Goal: Communication & Community: Answer question/provide support

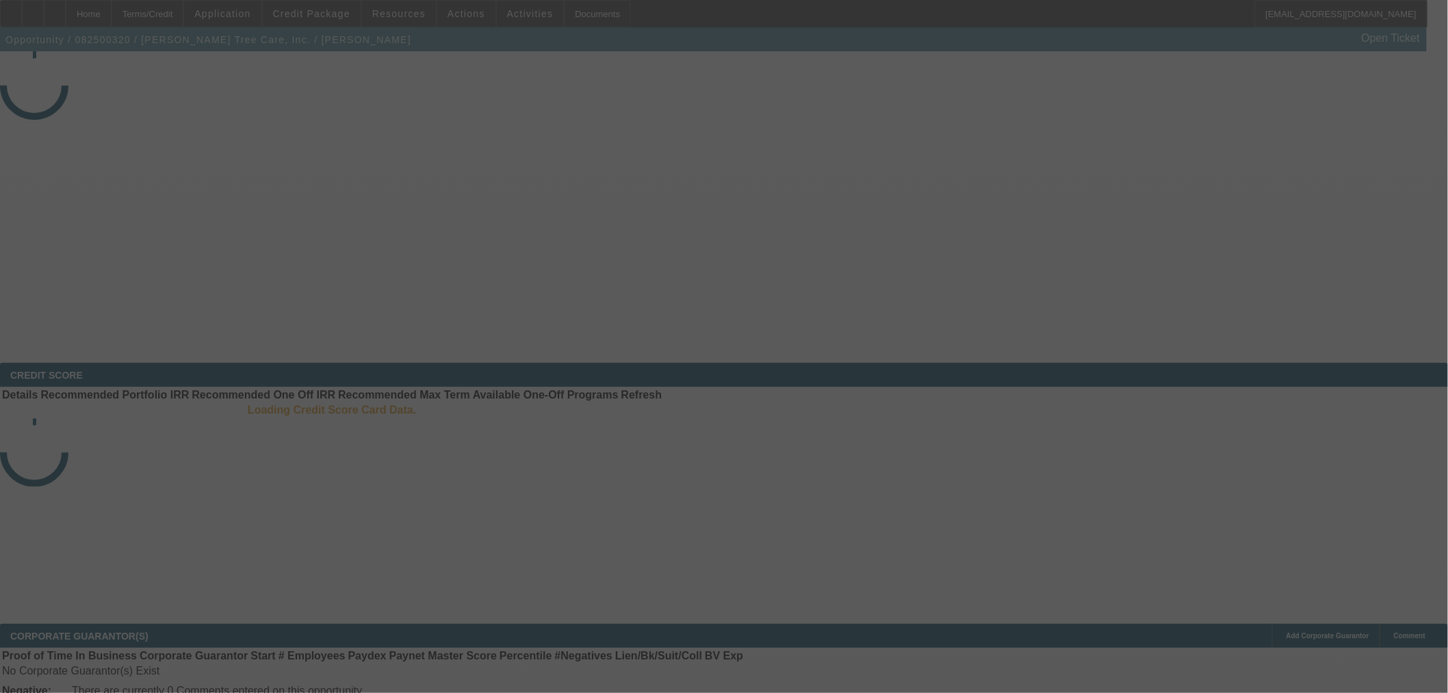
click at [1353, 83] on div at bounding box center [724, 346] width 1448 height 693
click at [1348, 85] on div at bounding box center [724, 346] width 1448 height 693
click at [1346, 87] on div at bounding box center [724, 346] width 1448 height 693
click at [1333, 88] on div at bounding box center [724, 346] width 1448 height 693
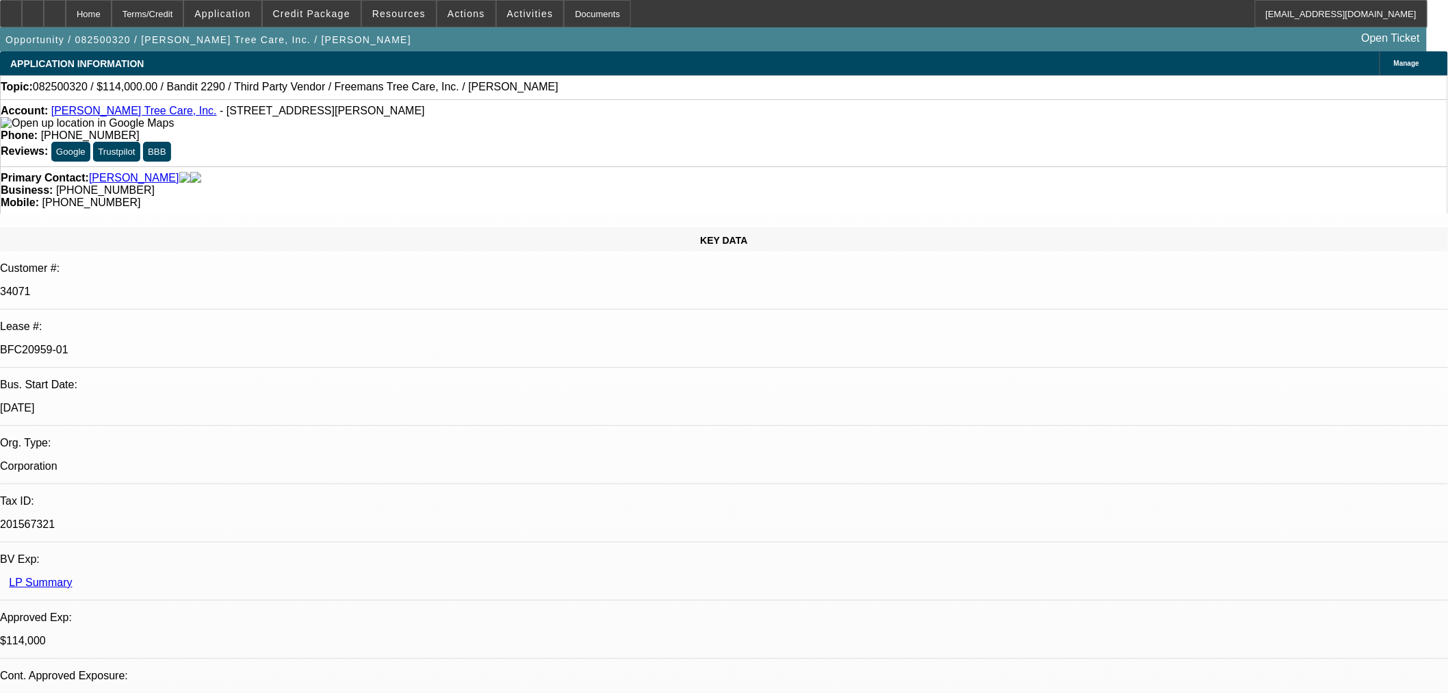
select select "0"
select select "6"
select select "0"
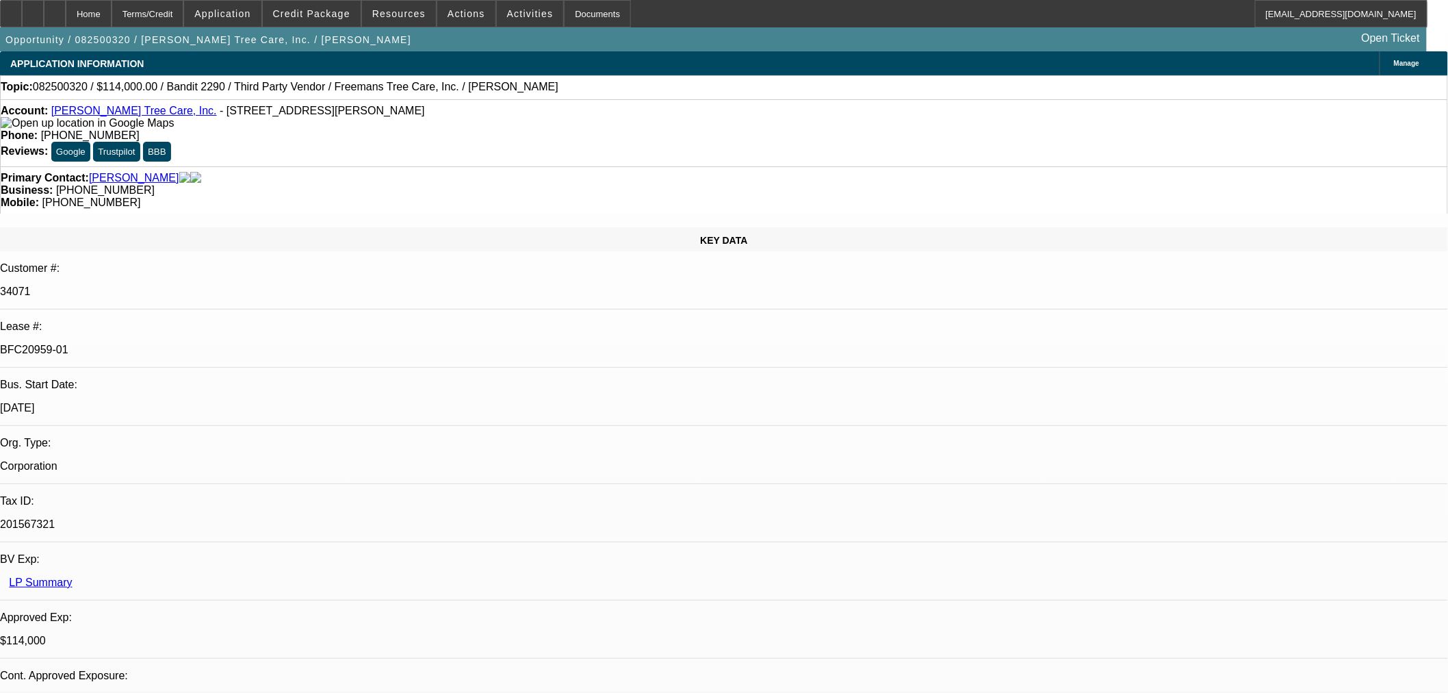
select select "0"
select select "6"
select select "0"
select select "2"
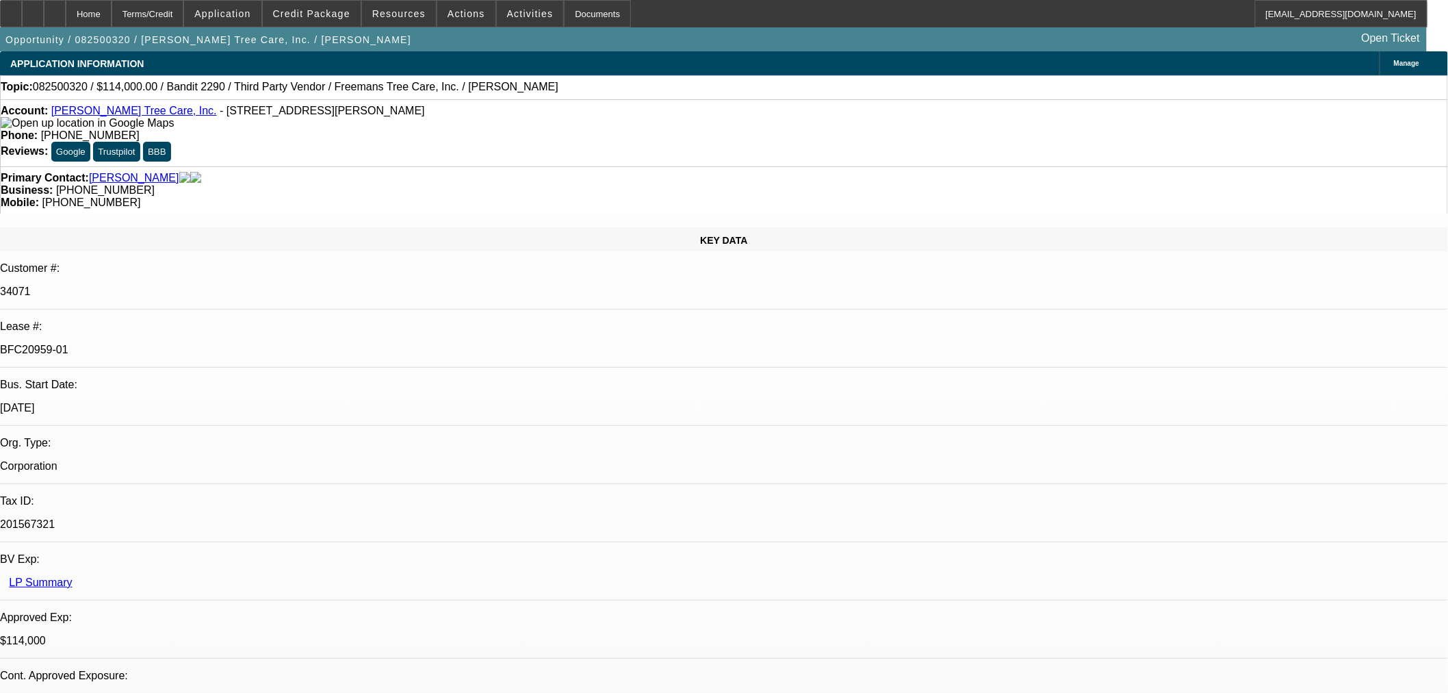
select select "2"
select select "0"
select select "6"
select select "0"
select select "2"
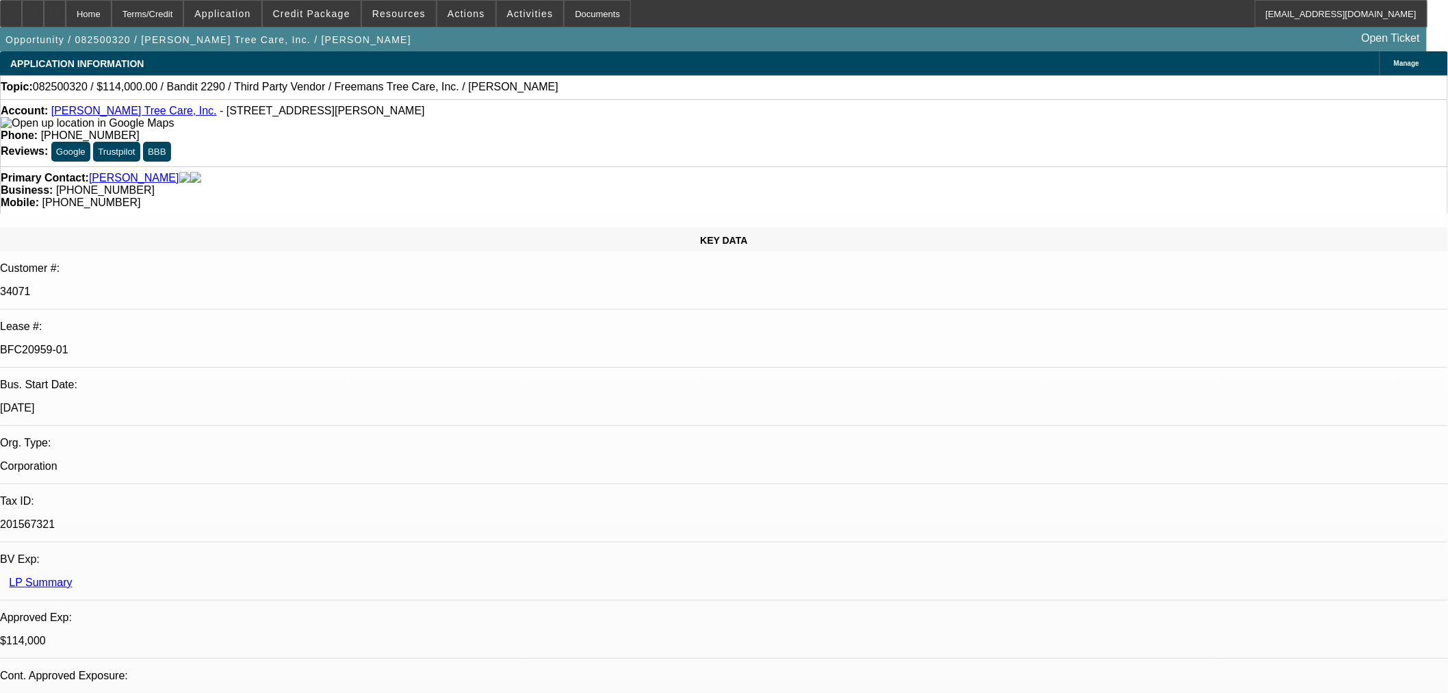
select select "2"
select select "0"
select select "6"
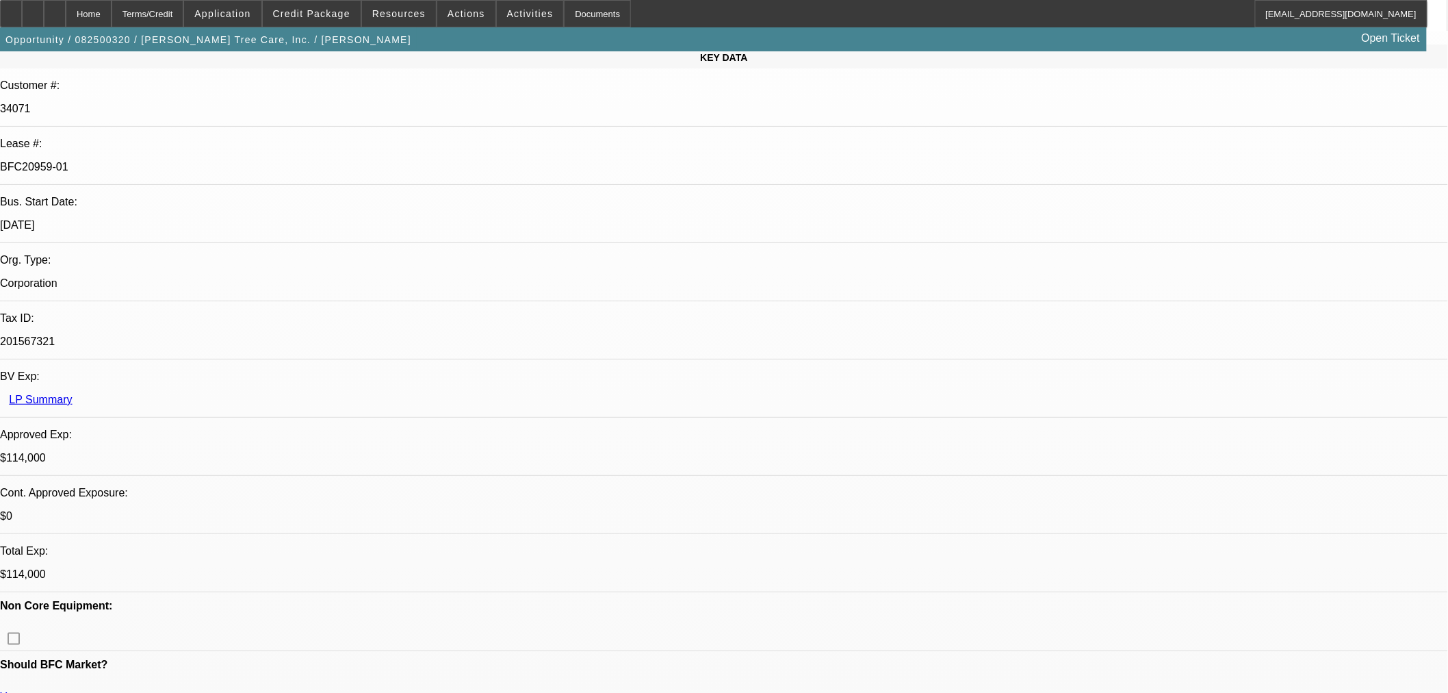
scroll to position [228, 0]
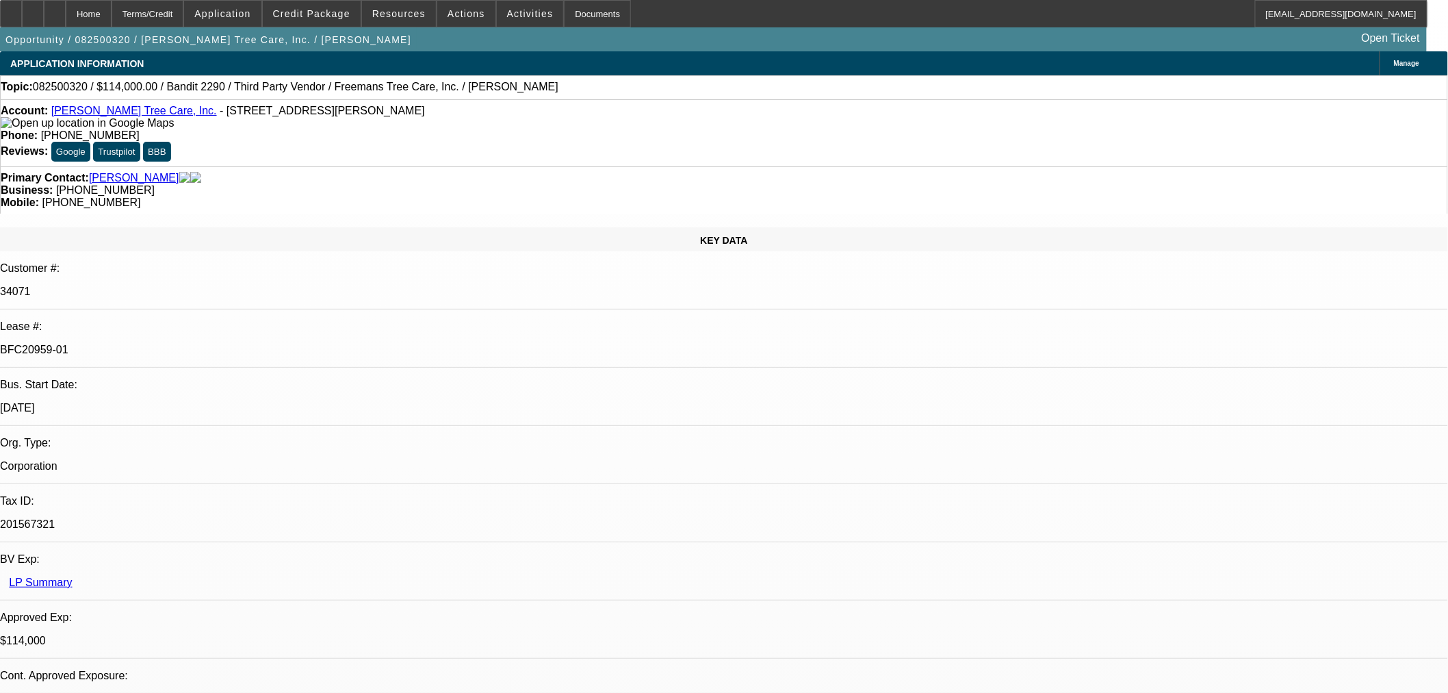
click at [1155, 169] on span "Reply All" at bounding box center [1170, 172] width 37 height 10
click at [66, 15] on div at bounding box center [55, 13] width 22 height 27
select select "0"
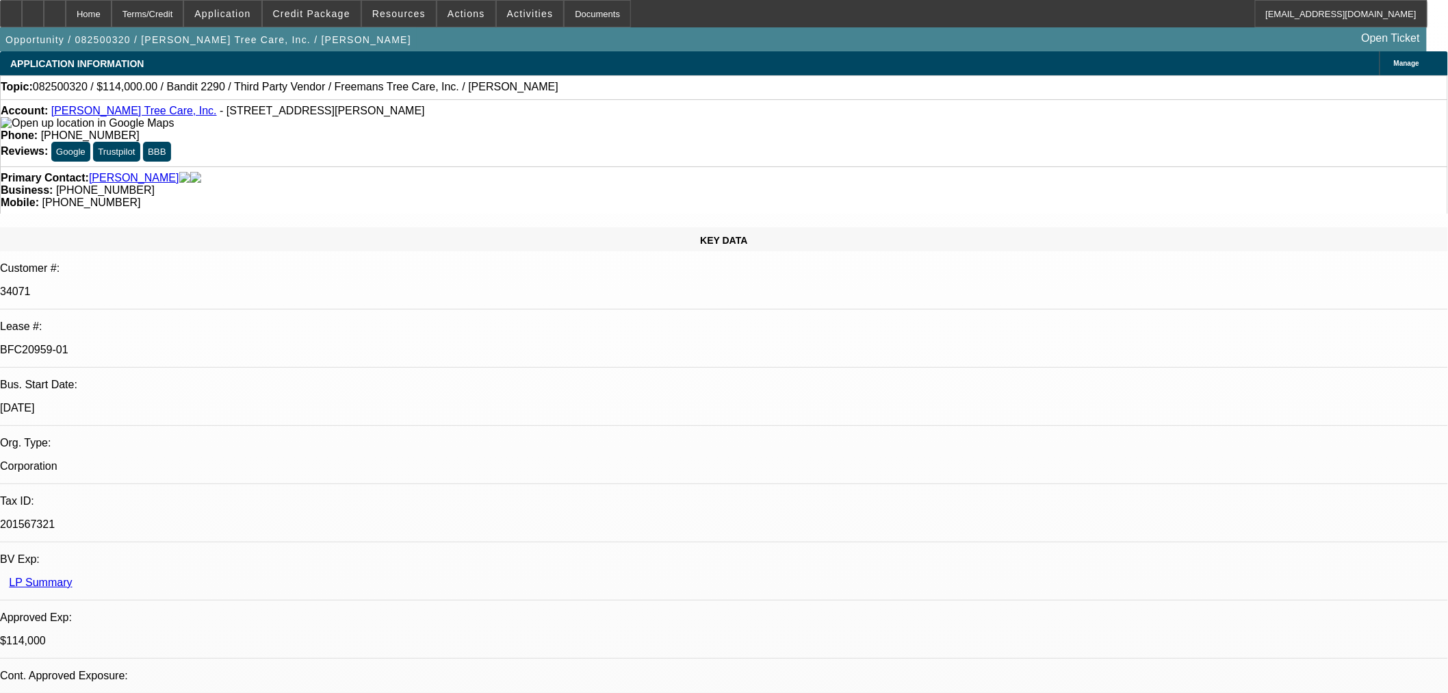
select select "0"
select select "6"
select select "0"
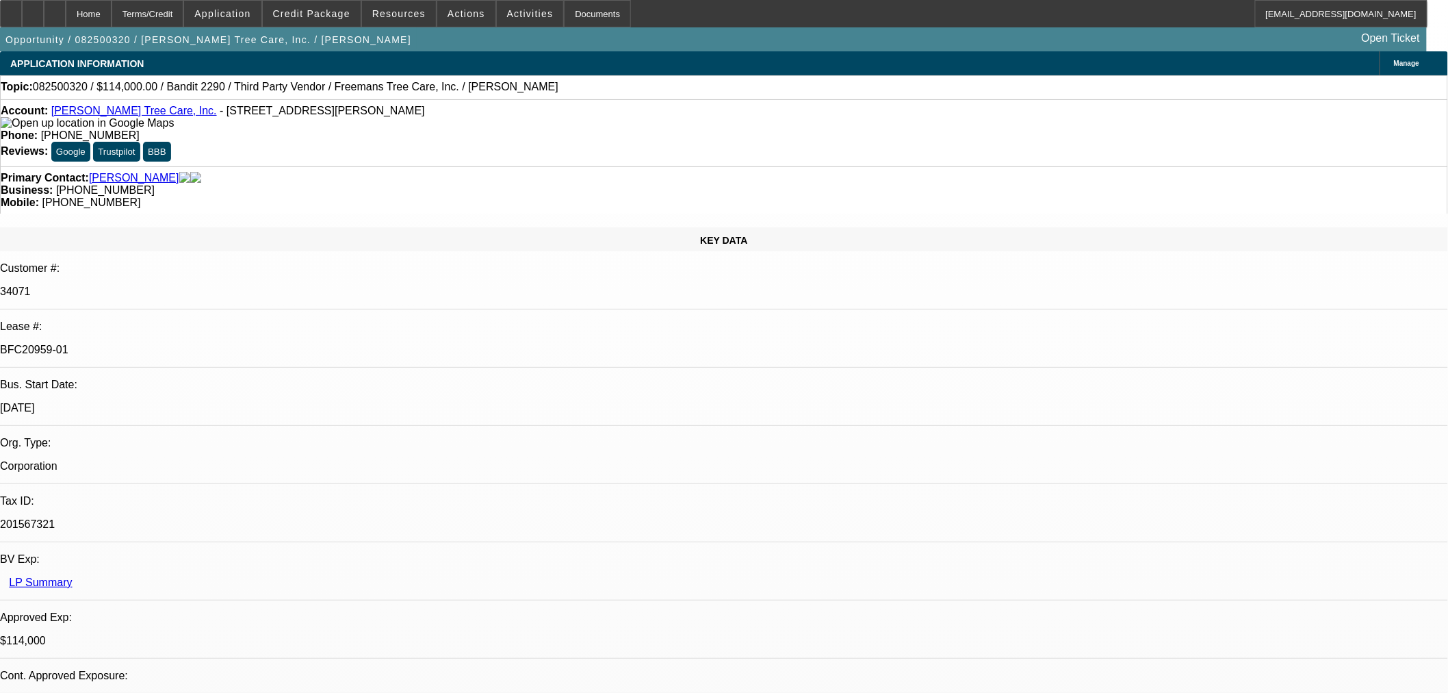
select select "6"
select select "0"
select select "2"
select select "0"
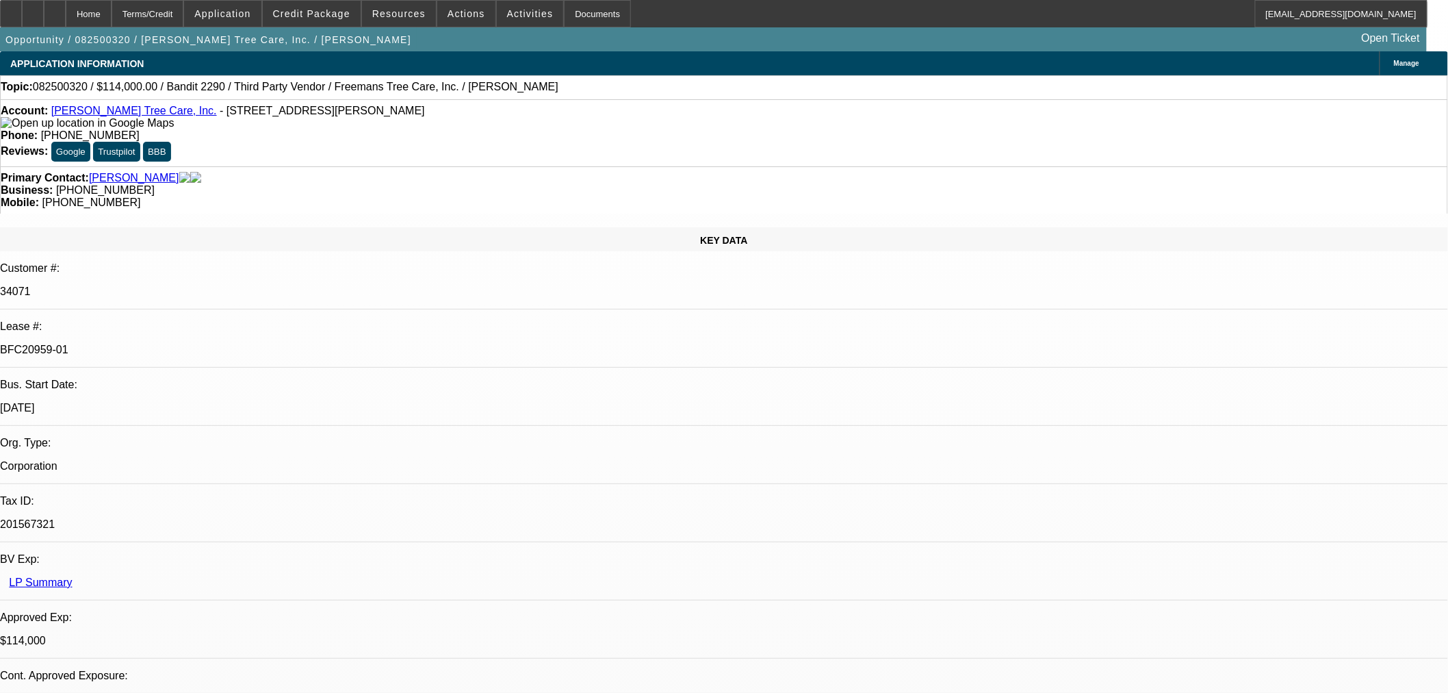
select select "6"
select select "0"
select select "2"
select select "0"
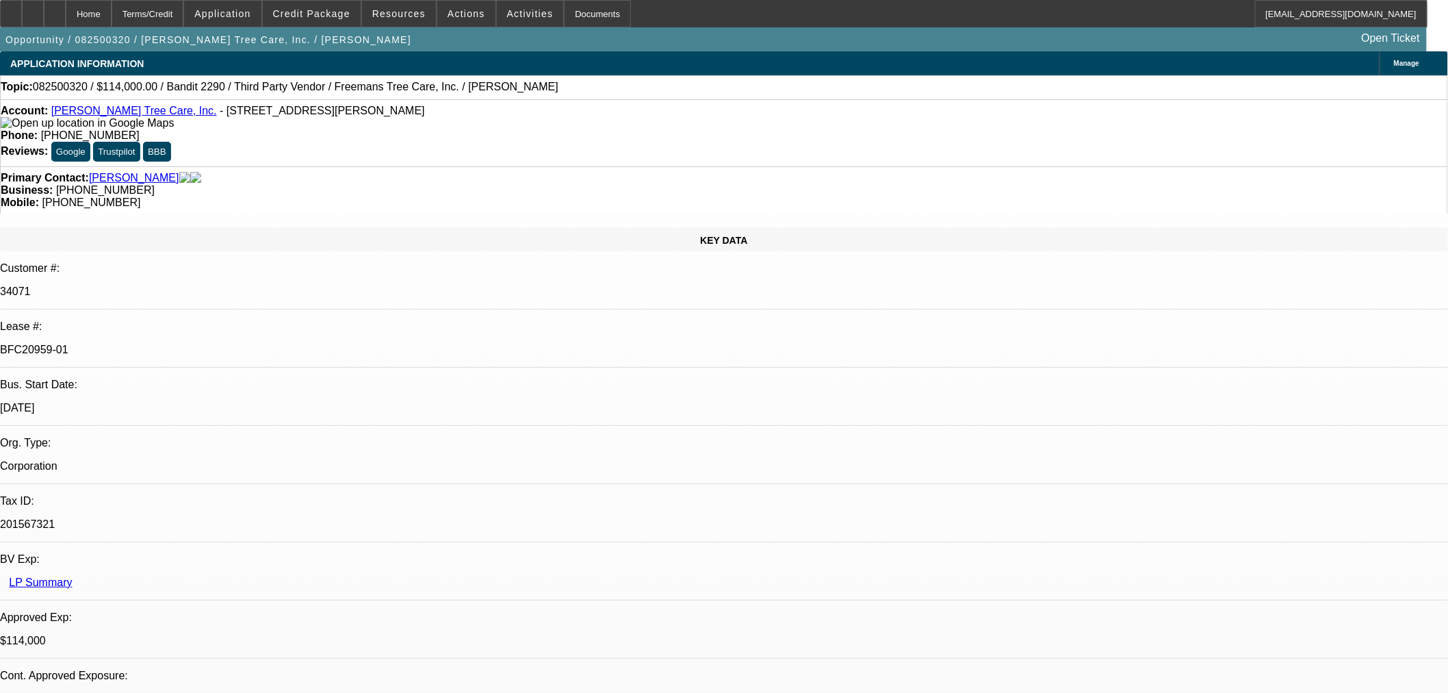
select select "6"
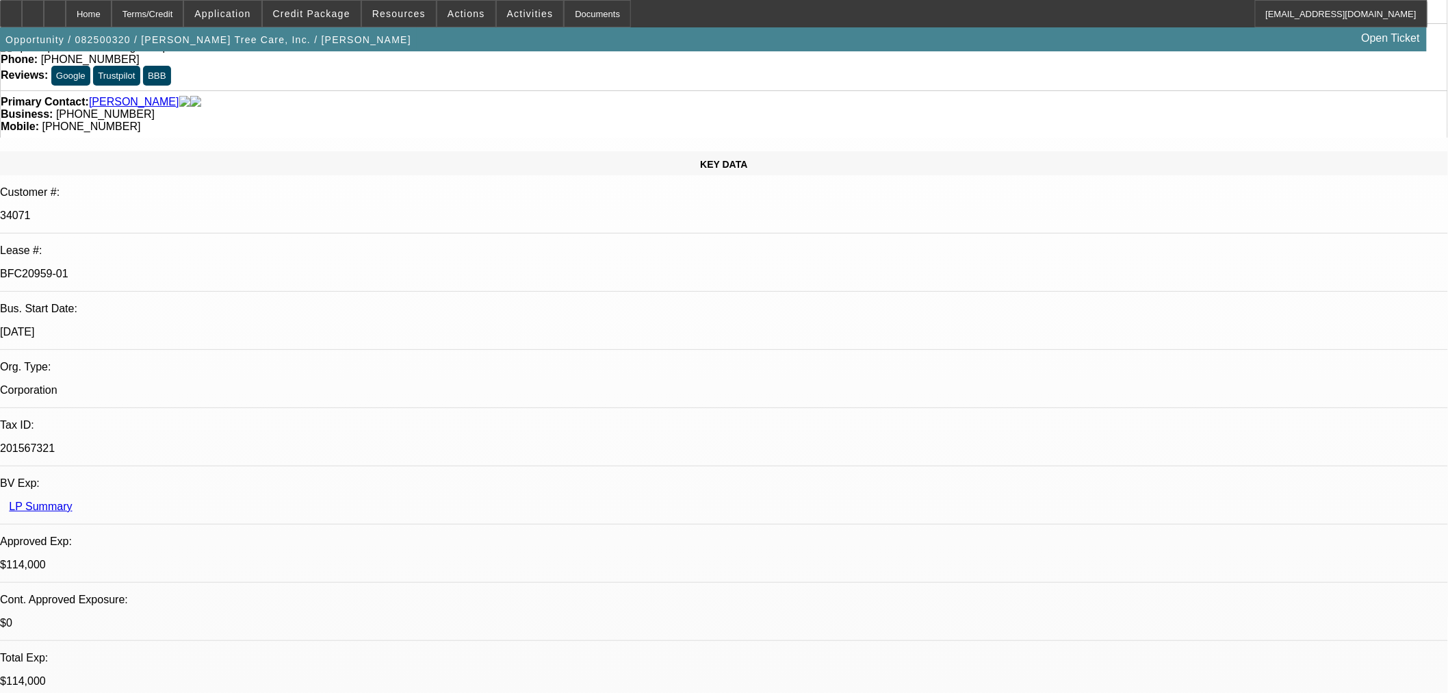
scroll to position [772, 0]
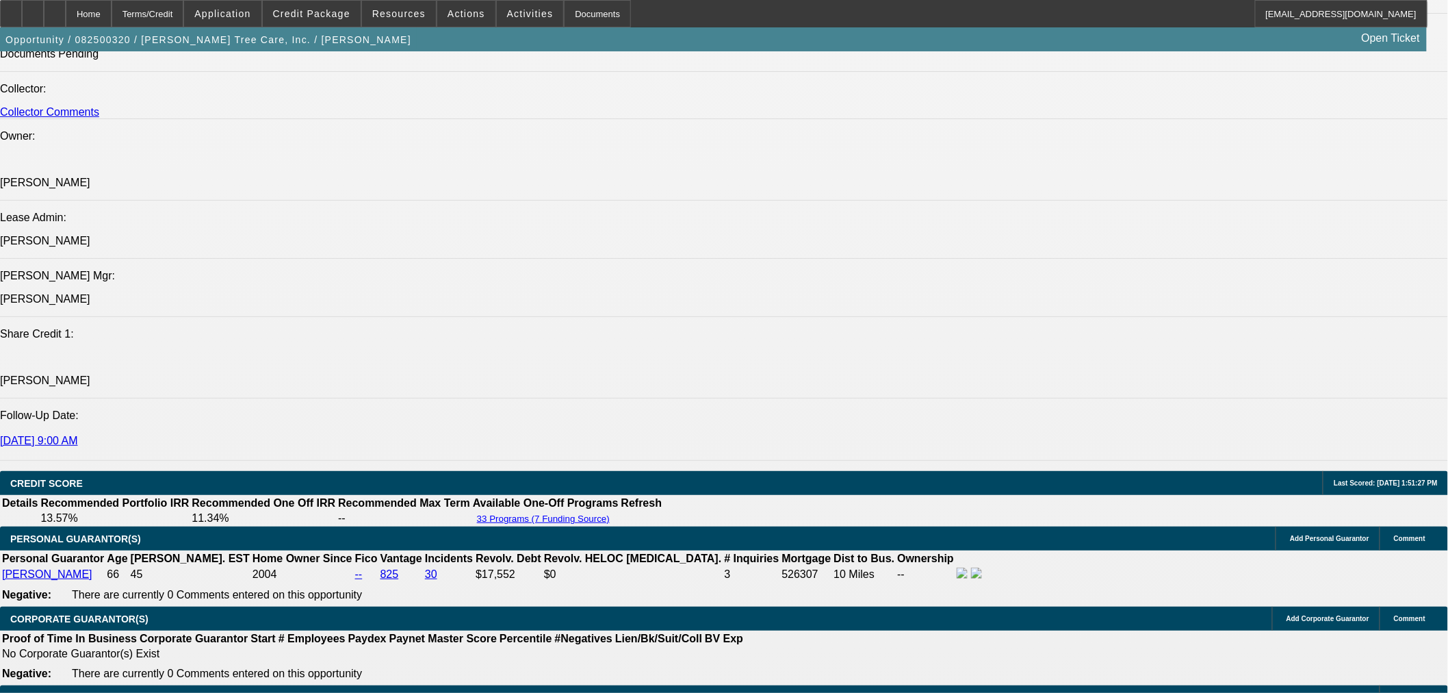
scroll to position [1445, 0]
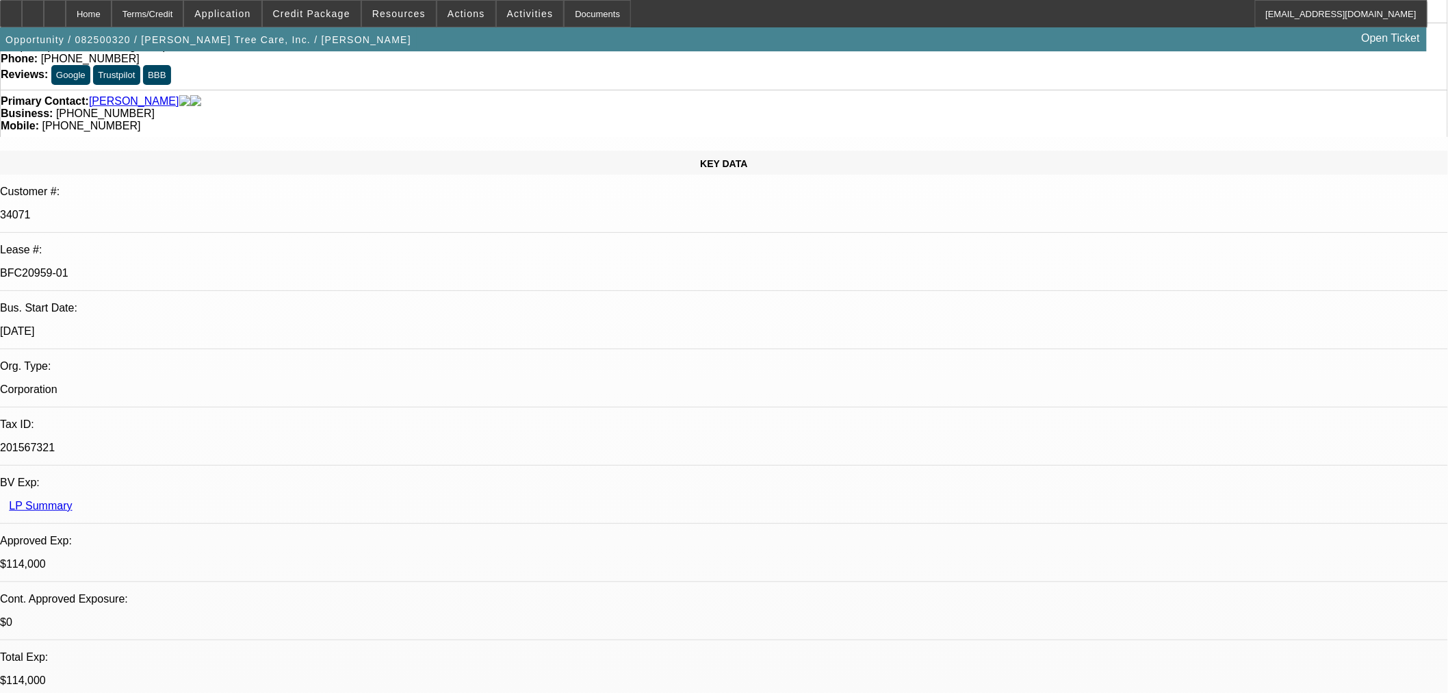
scroll to position [0, 0]
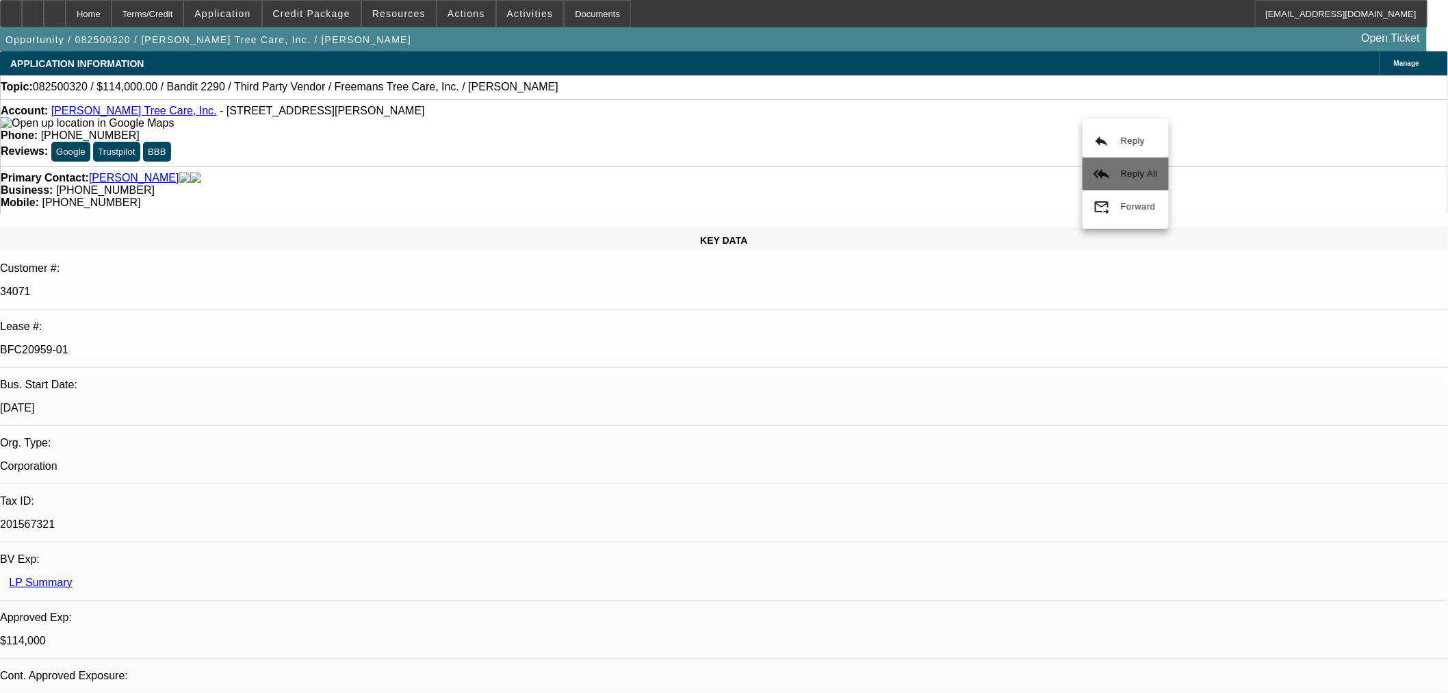
click at [1150, 175] on span "Reply All" at bounding box center [1139, 173] width 37 height 10
click at [66, 19] on div at bounding box center [55, 13] width 22 height 27
select select "0"
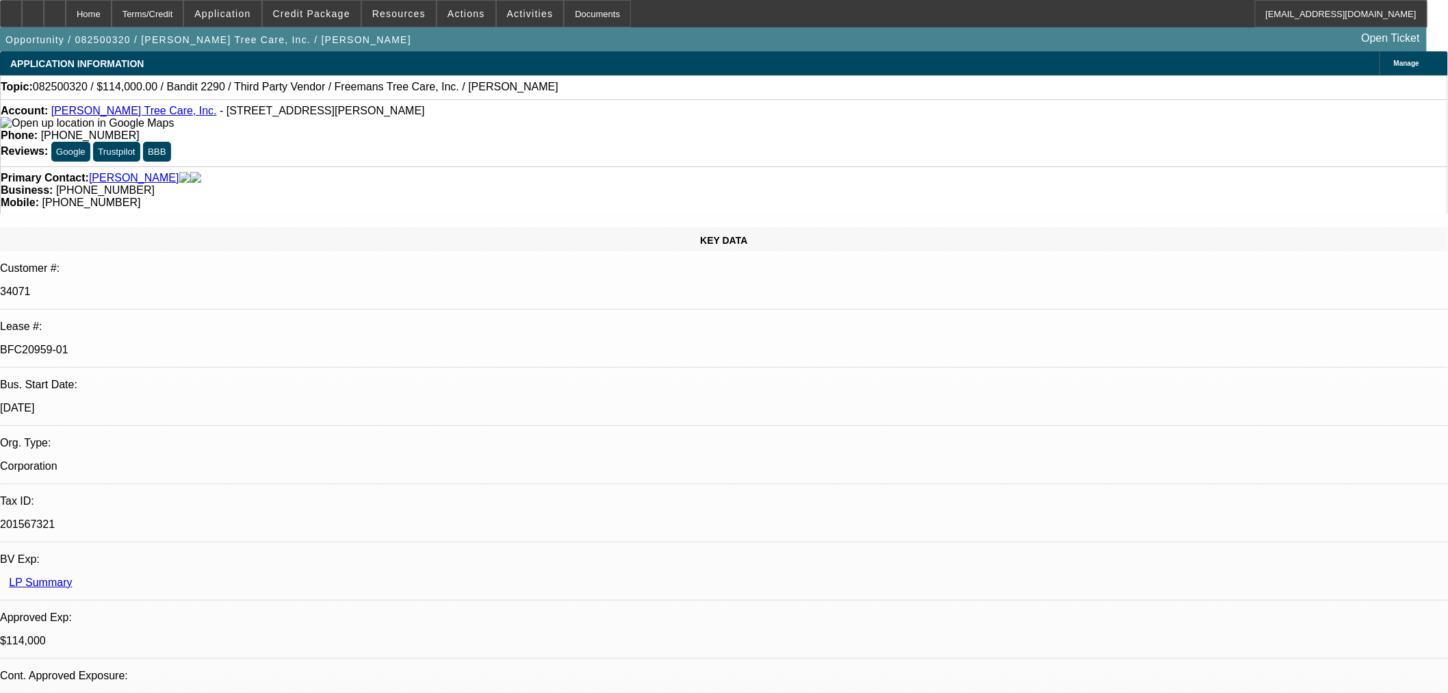
select select "6"
select select "0"
select select "6"
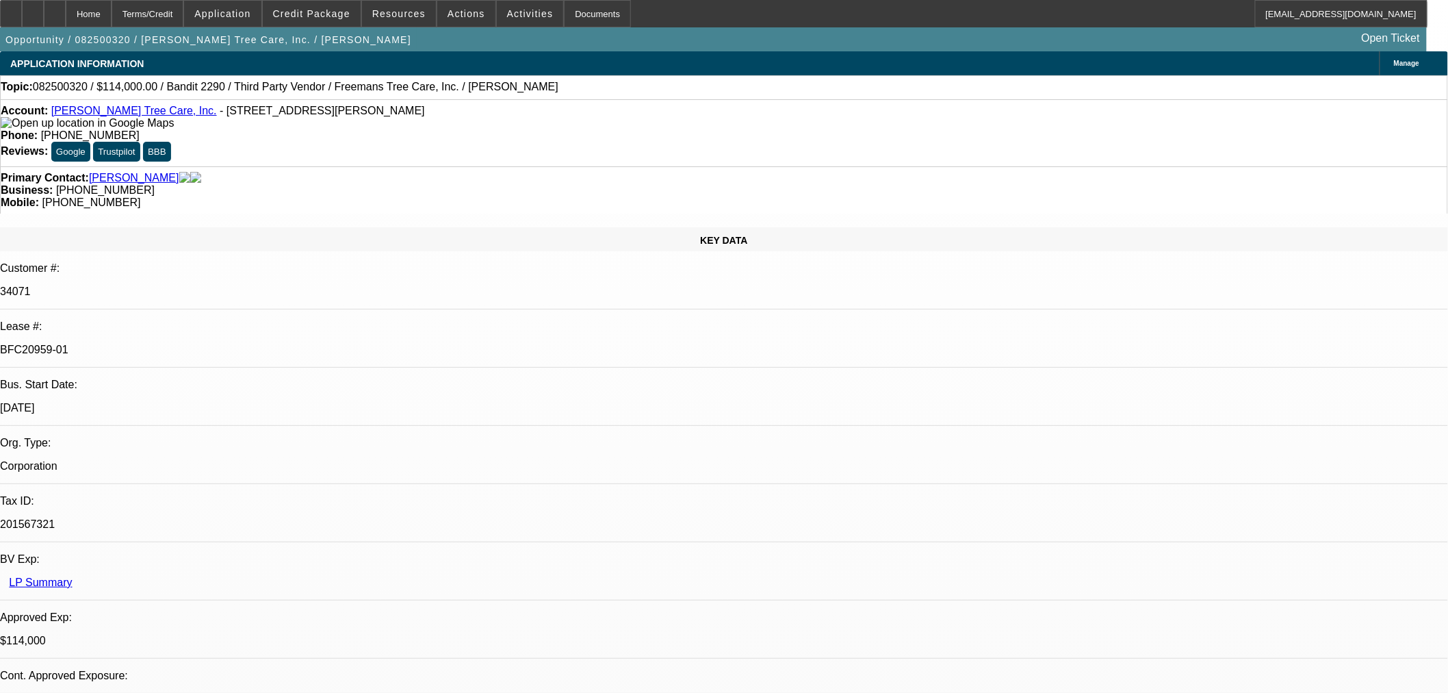
select select "0"
select select "2"
select select "0"
select select "6"
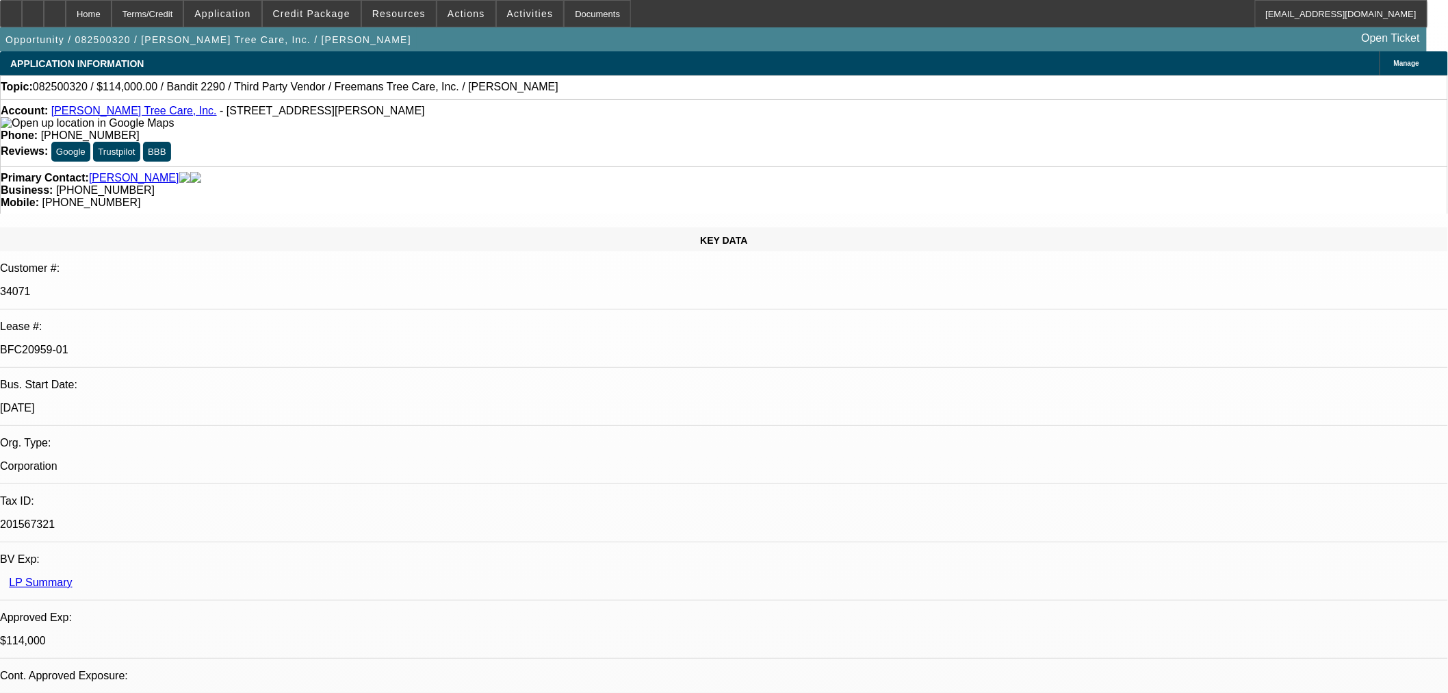
select select "0"
select select "2"
select select "0"
select select "6"
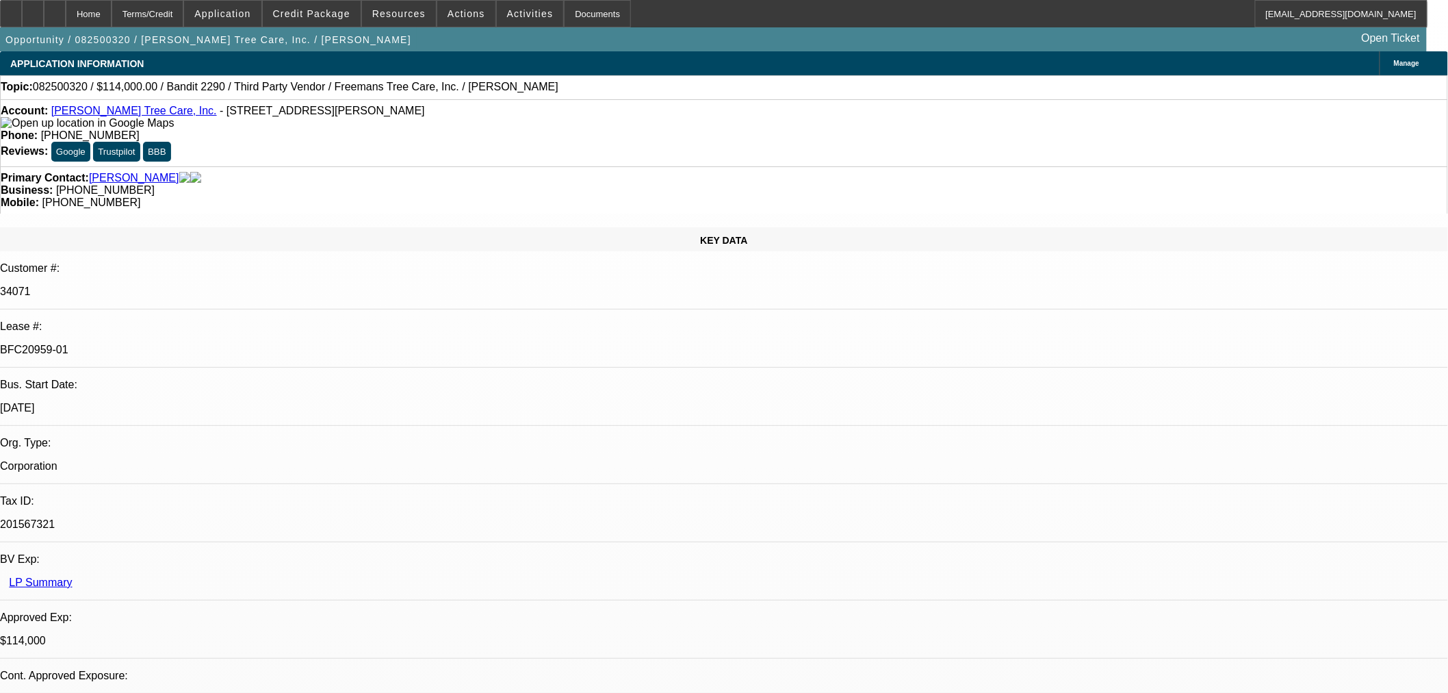
drag, startPoint x: 1083, startPoint y: 133, endPoint x: 1100, endPoint y: 131, distance: 17.3
click at [1143, 188] on span "Reply All" at bounding box center [1139, 187] width 37 height 10
click at [22, 9] on div at bounding box center [11, 13] width 22 height 27
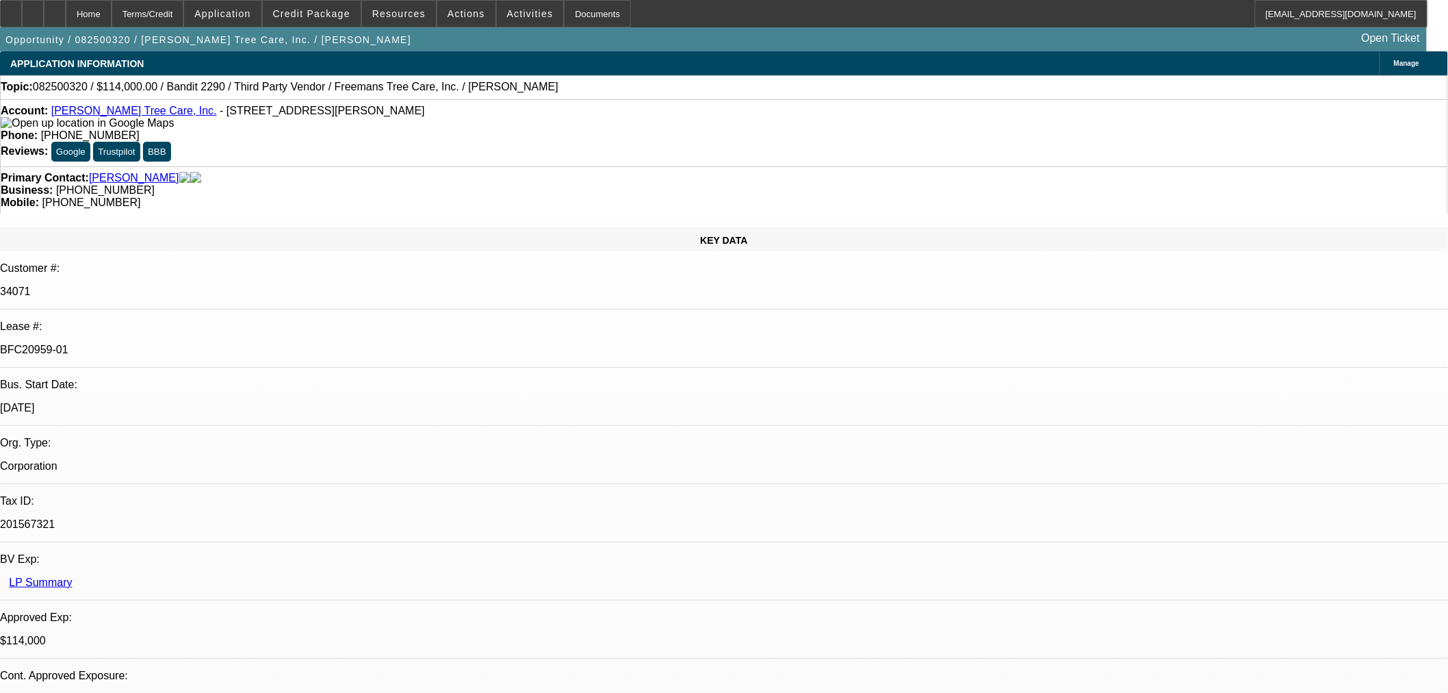
drag, startPoint x: 1072, startPoint y: 274, endPoint x: 1062, endPoint y: 271, distance: 10.2
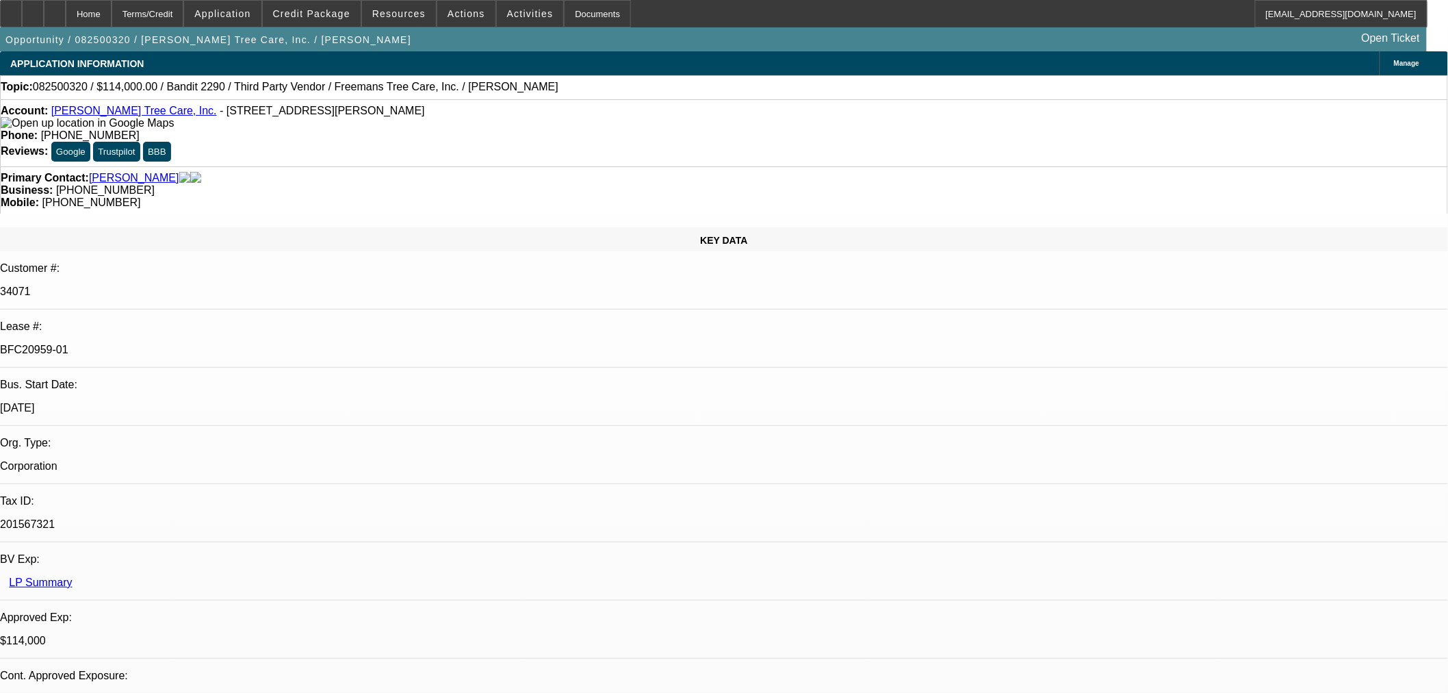
drag, startPoint x: 1145, startPoint y: 277, endPoint x: 1138, endPoint y: 276, distance: 7.0
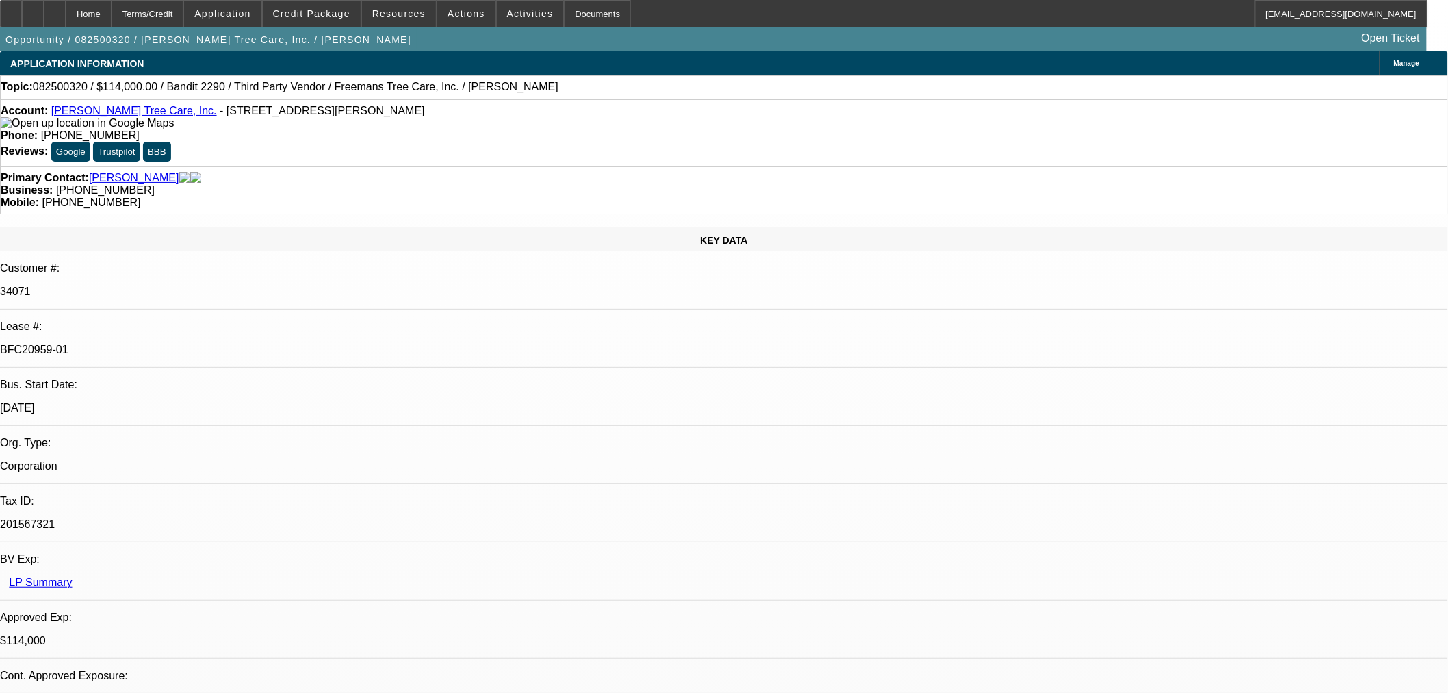
scroll to position [76, 0]
drag, startPoint x: 1365, startPoint y: 525, endPoint x: 1131, endPoint y: 538, distance: 235.1
copy td "(434) 547-6779"
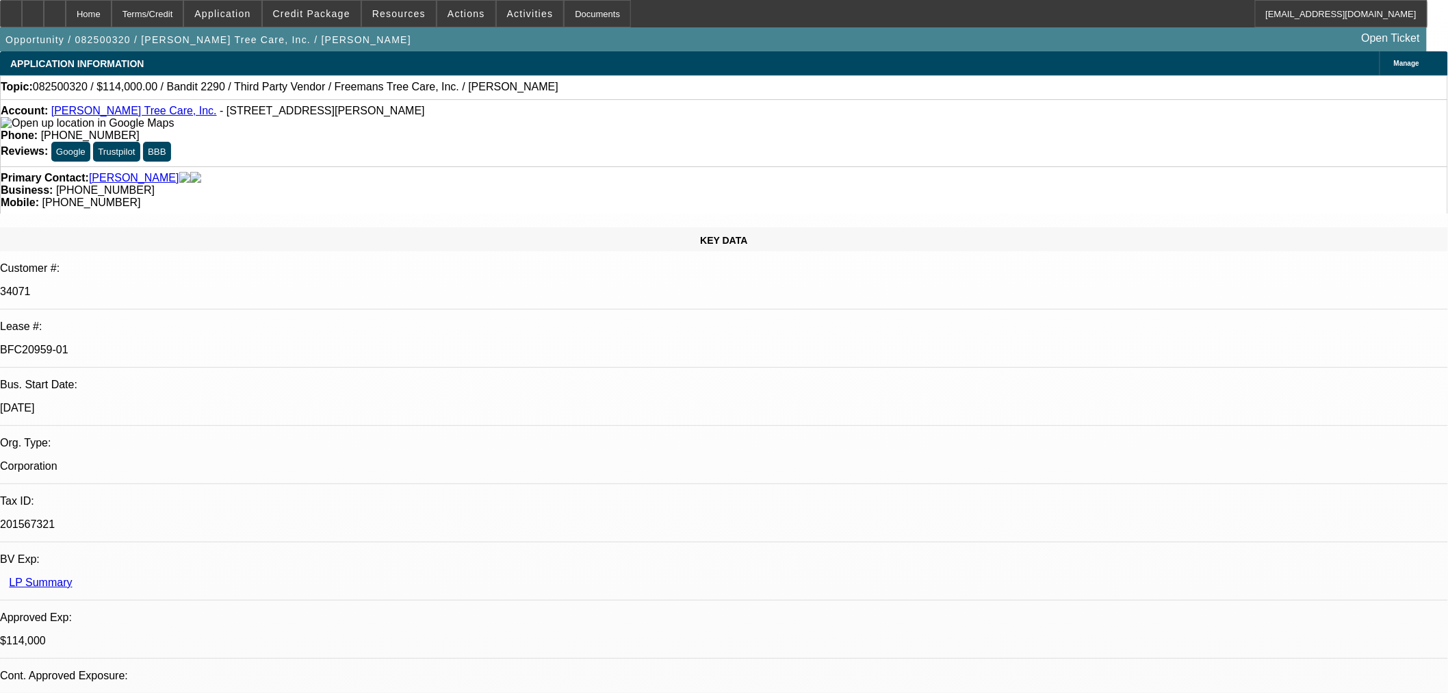
drag, startPoint x: 1057, startPoint y: 480, endPoint x: 980, endPoint y: 465, distance: 78.7
drag, startPoint x: 1063, startPoint y: 474, endPoint x: 969, endPoint y: 463, distance: 95.1
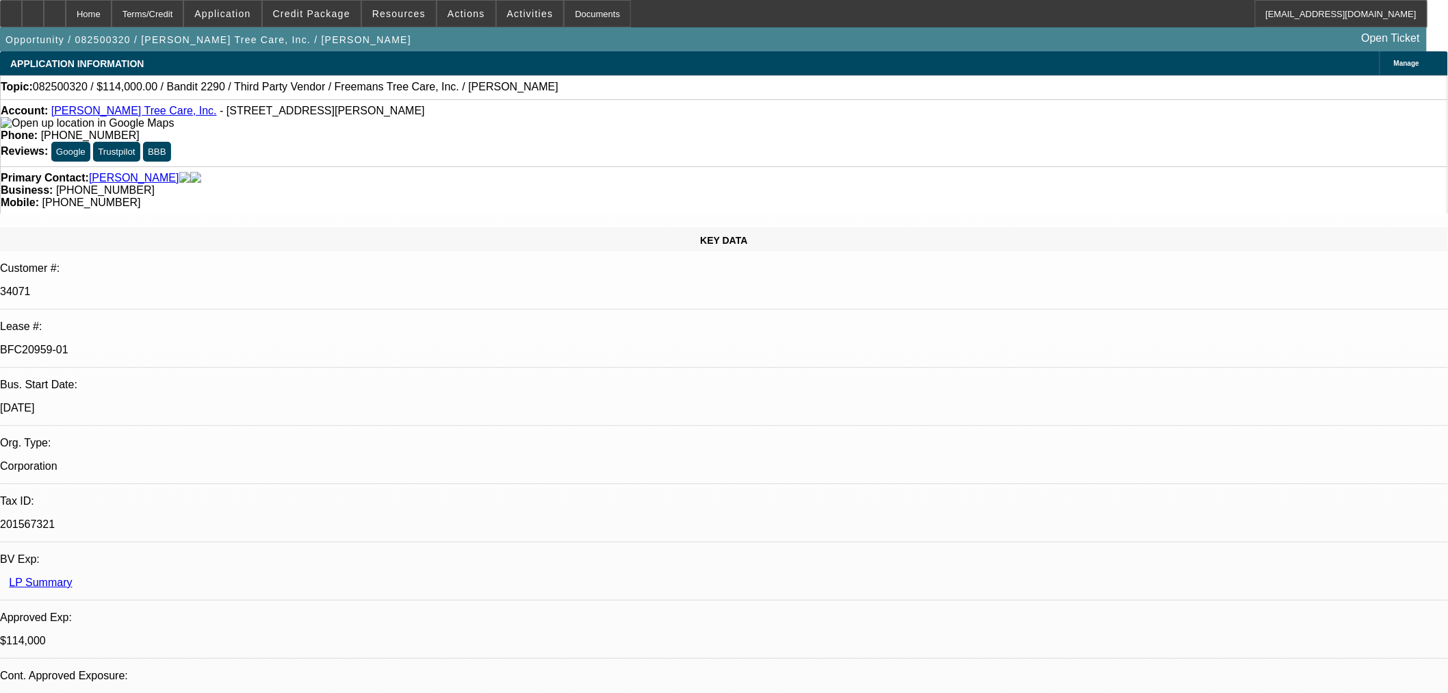
copy div "12759 Farmville Rd Meherrin, VA 23954"
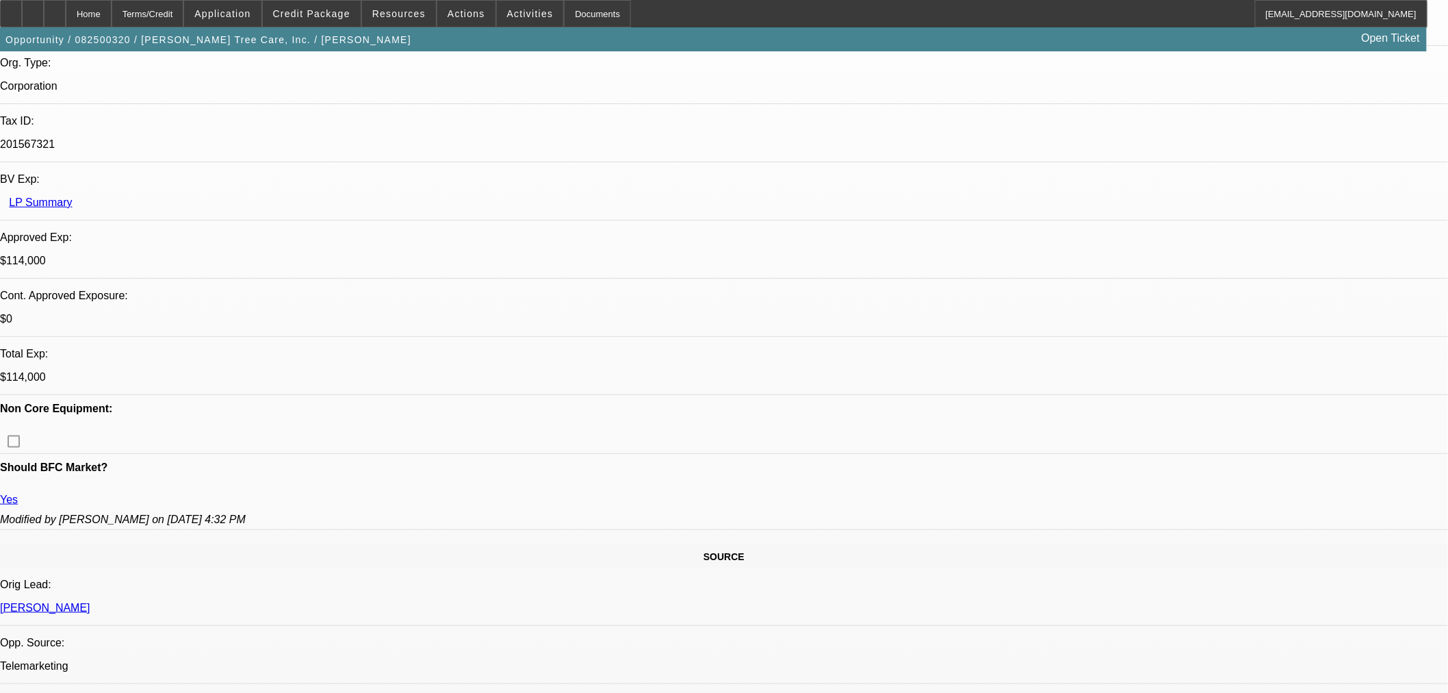
scroll to position [456, 0]
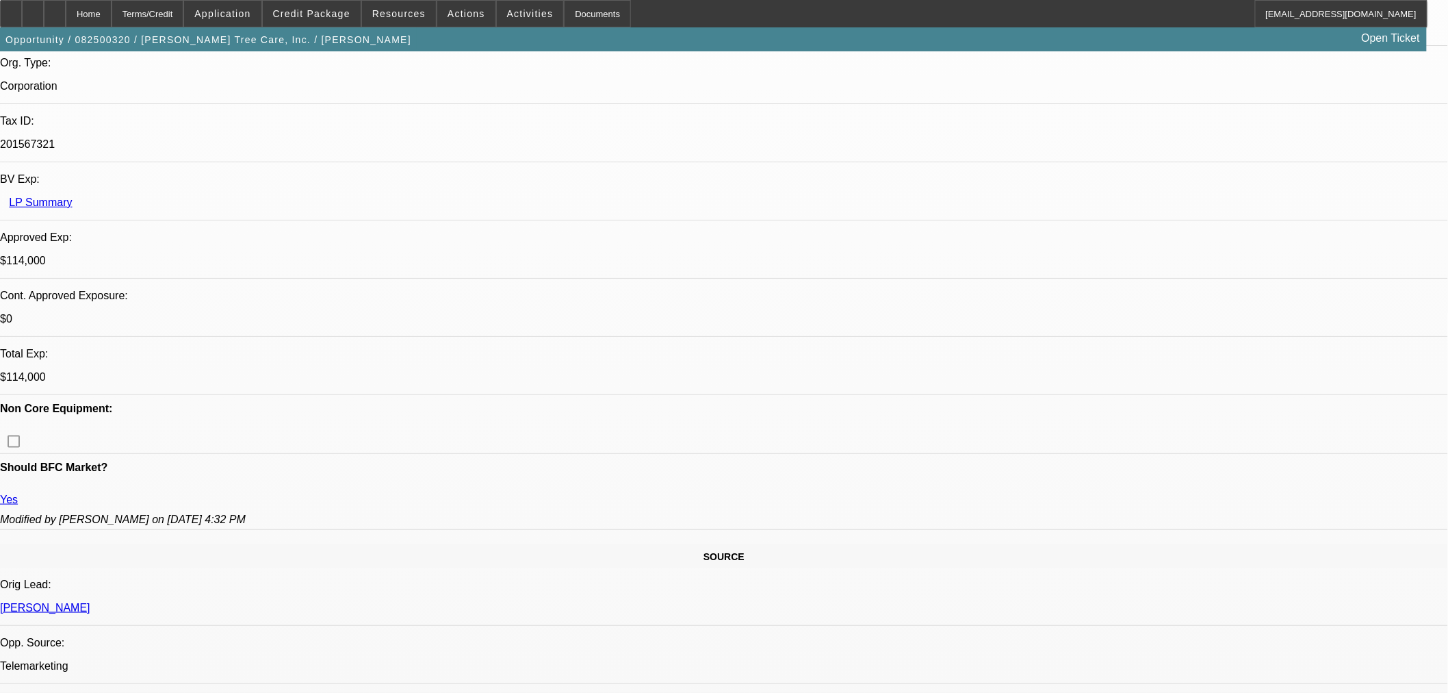
scroll to position [152, 0]
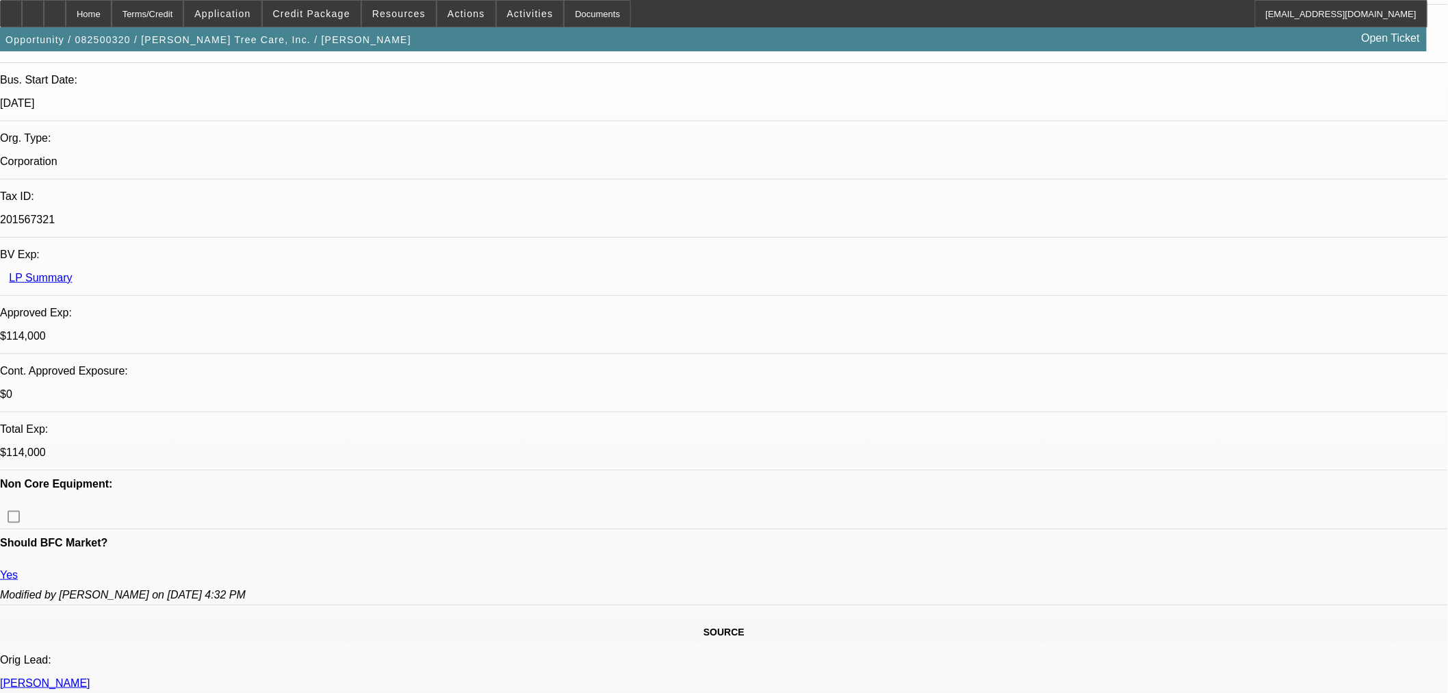
scroll to position [304, 0]
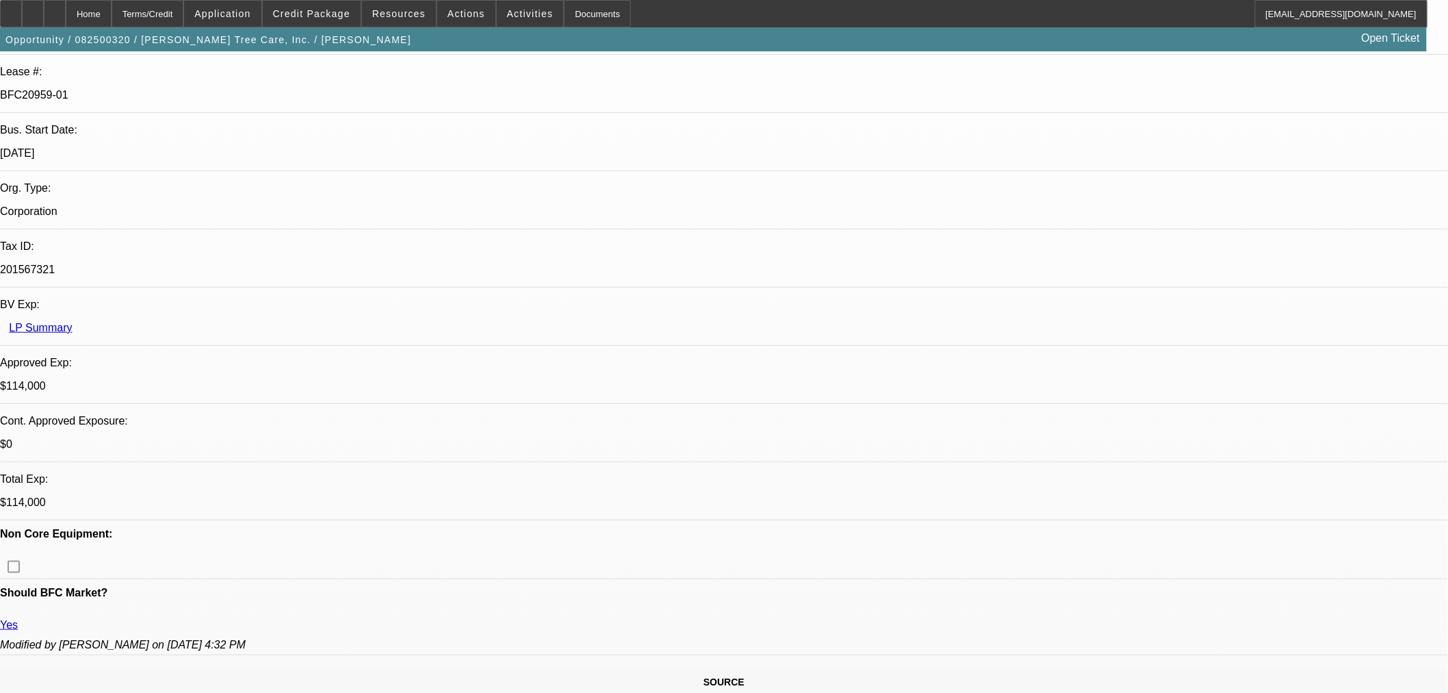
scroll to position [228, 0]
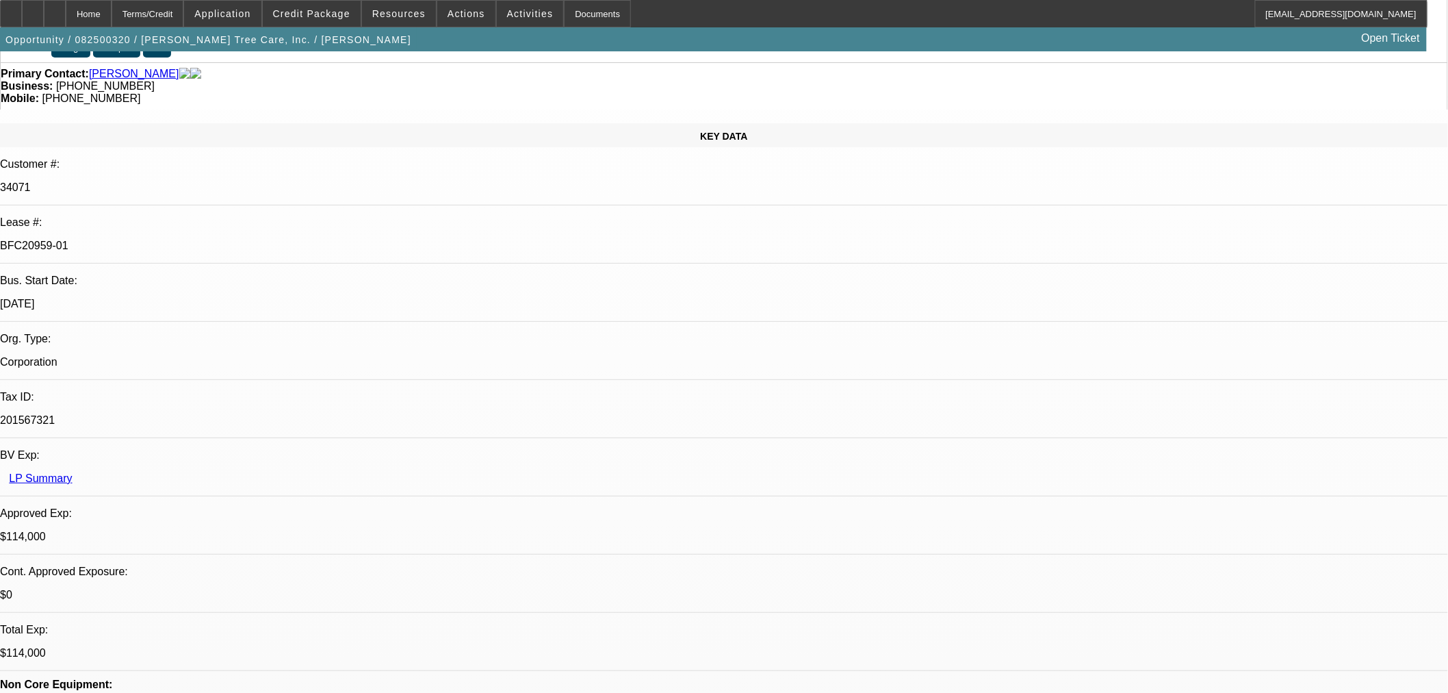
scroll to position [0, 0]
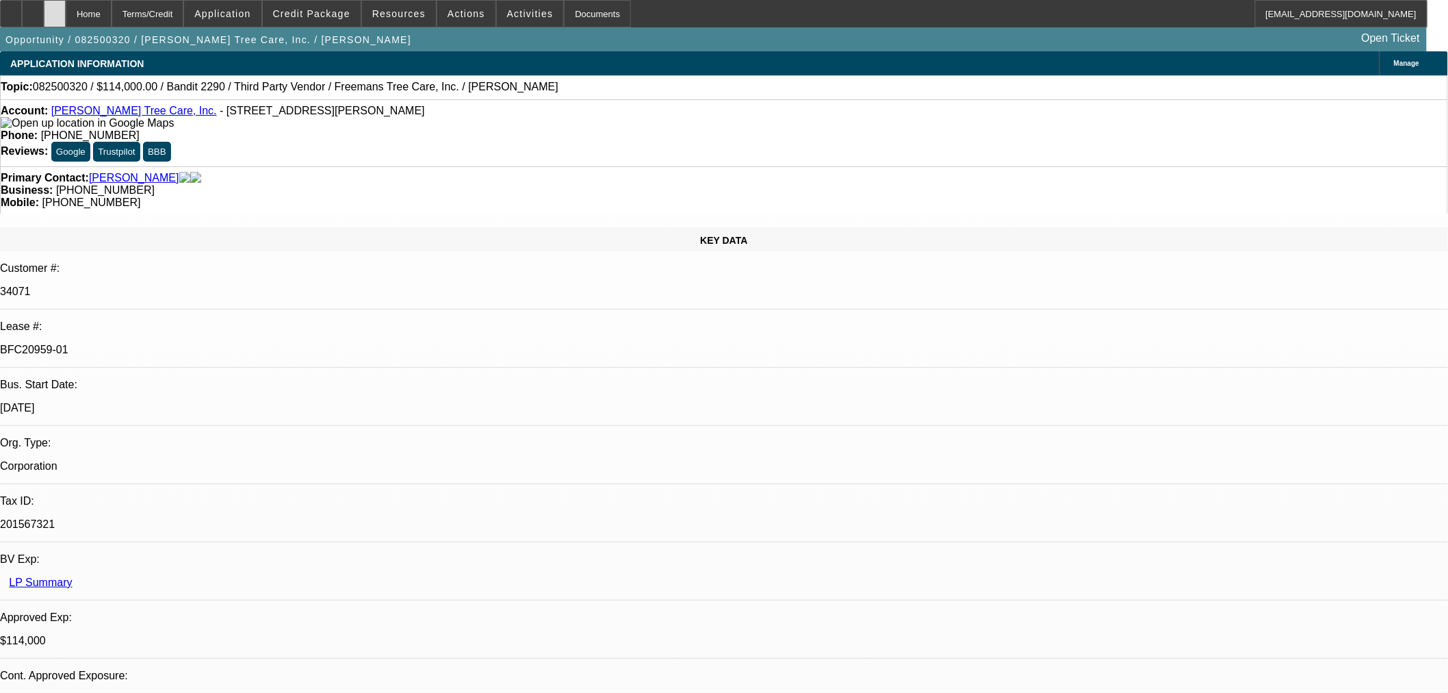
click at [66, 10] on div at bounding box center [55, 13] width 22 height 27
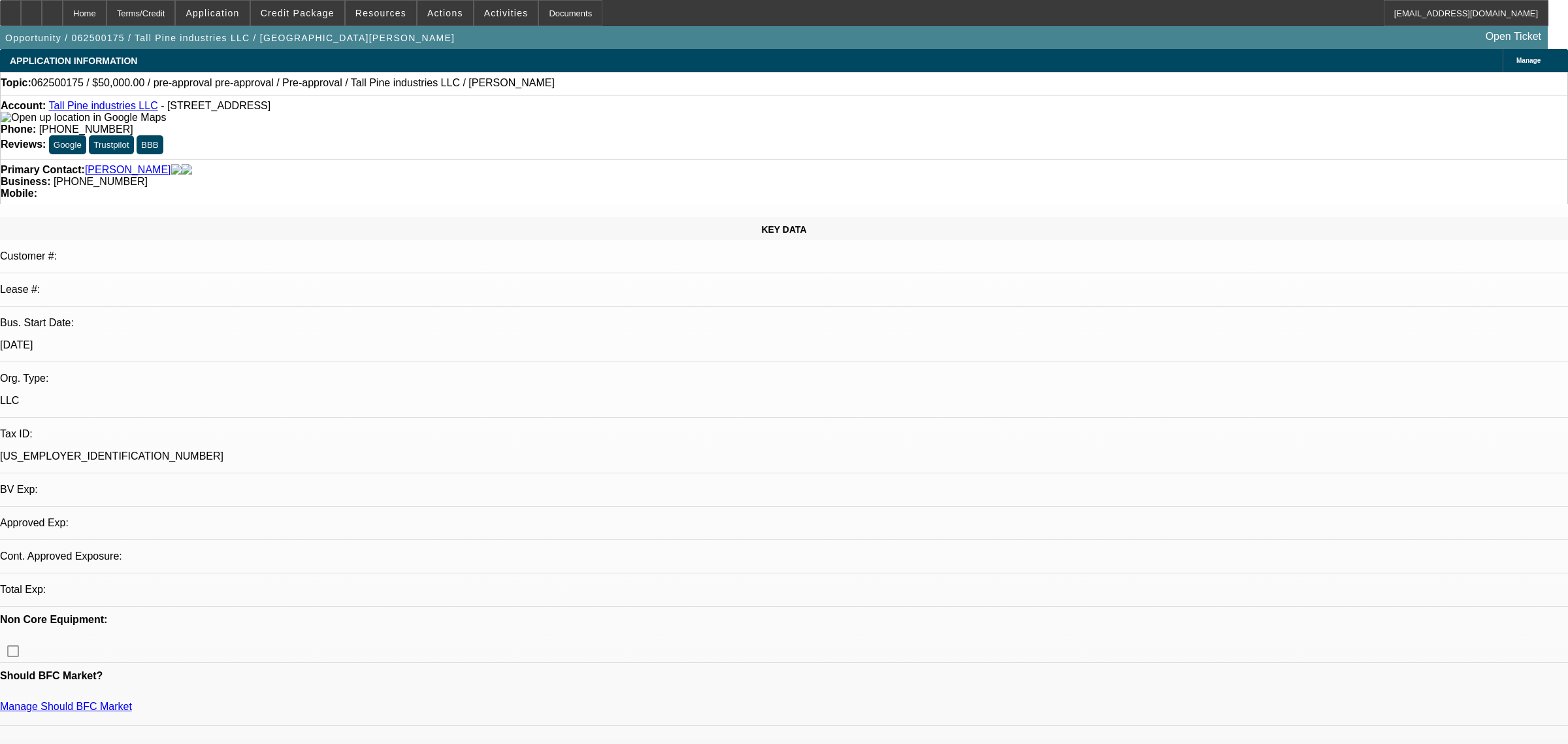
select select "0"
select select "2"
select select "0.1"
select select "4"
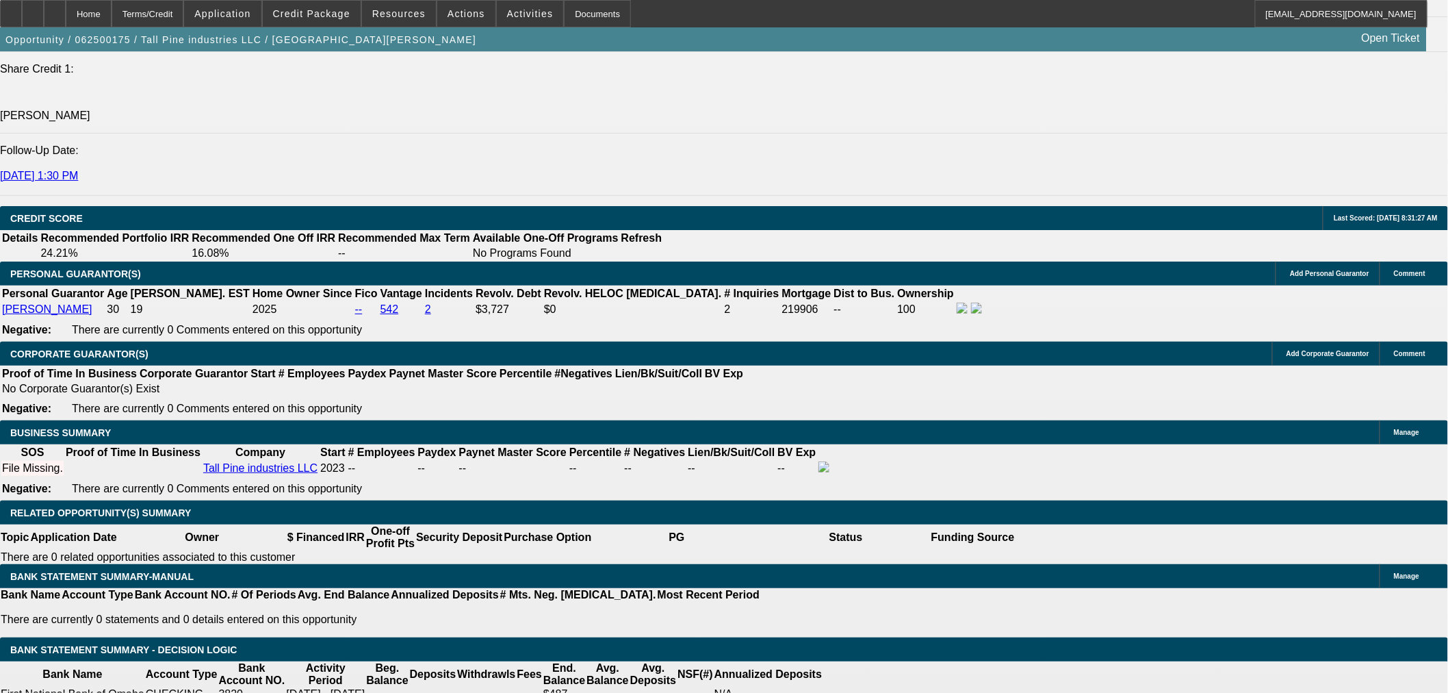
scroll to position [1824, 0]
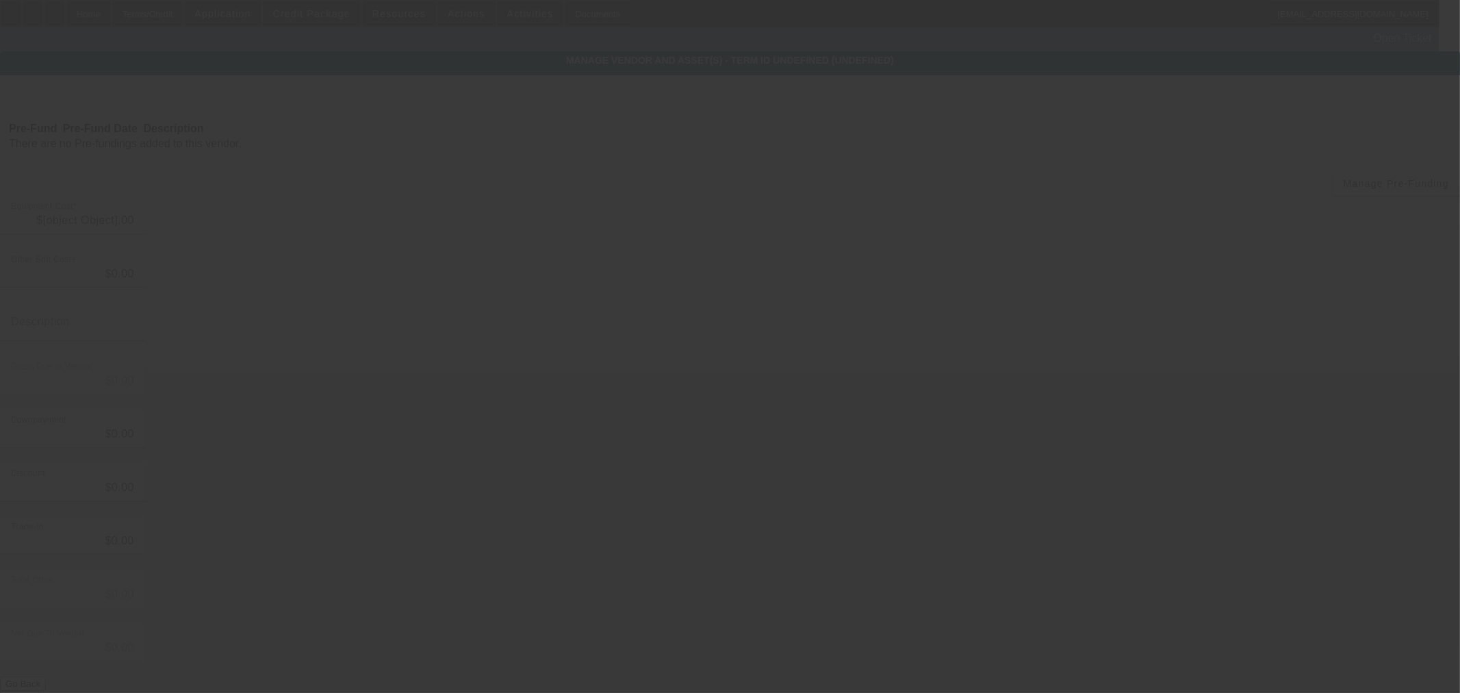
type input "$50,000.00"
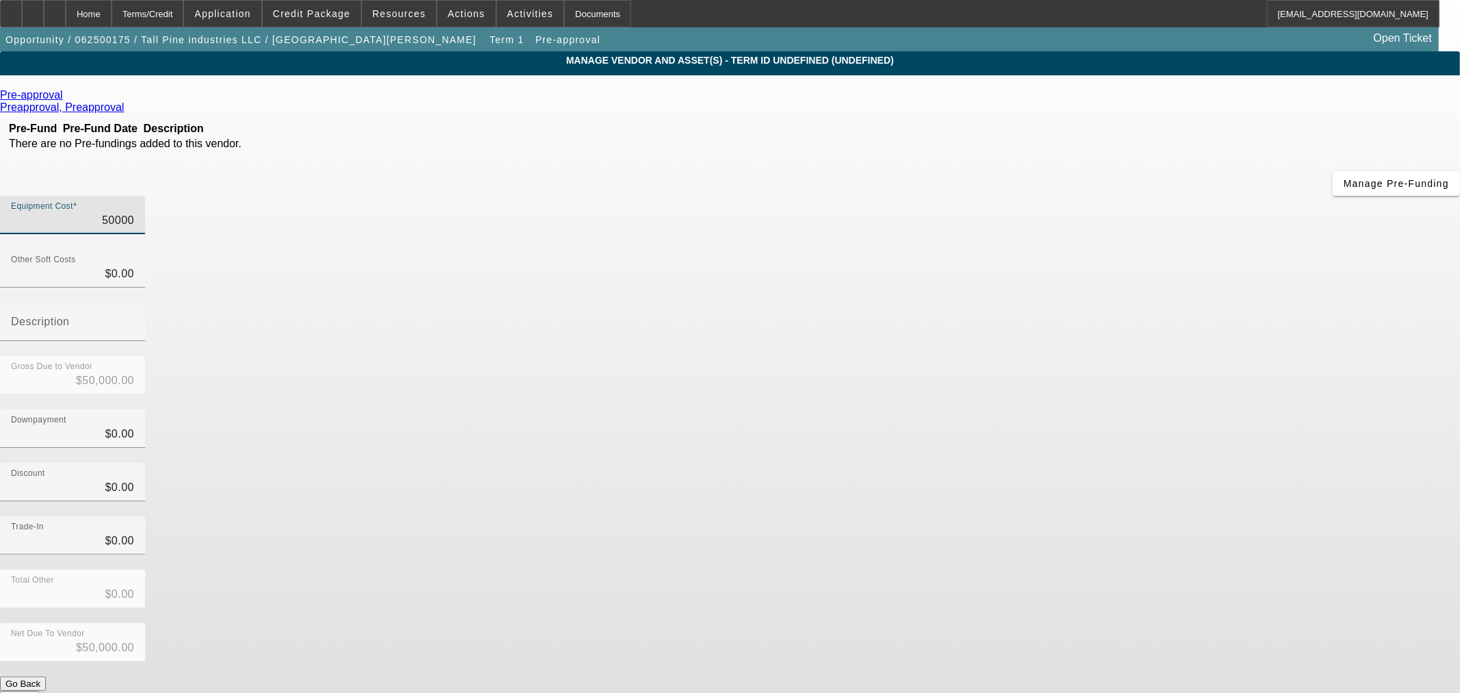
click at [134, 212] on input "50000" at bounding box center [72, 220] width 123 height 16
type input "4"
type input "$4.00"
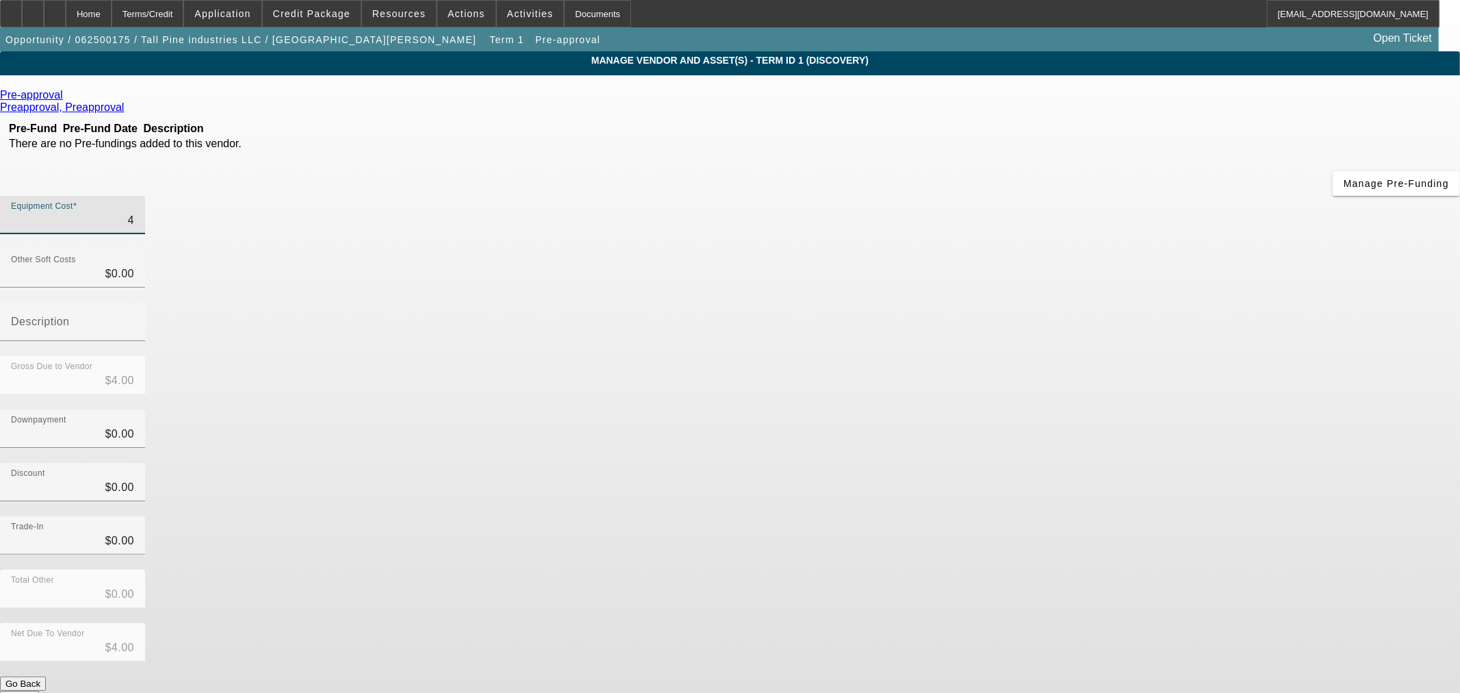
type input "45"
type input "$45.00"
type input "450"
type input "$450.00"
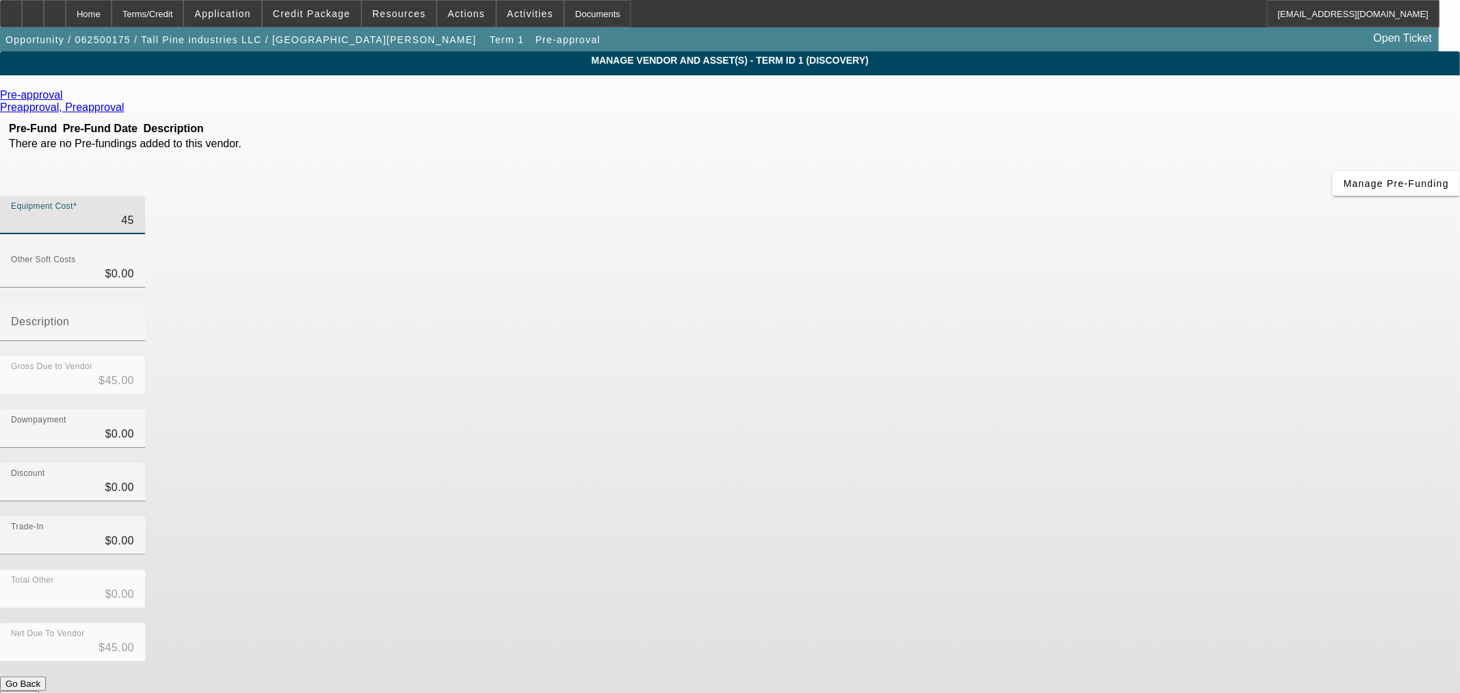
type input "$450.00"
type input "4500"
type input "$4,500.00"
type input "45000"
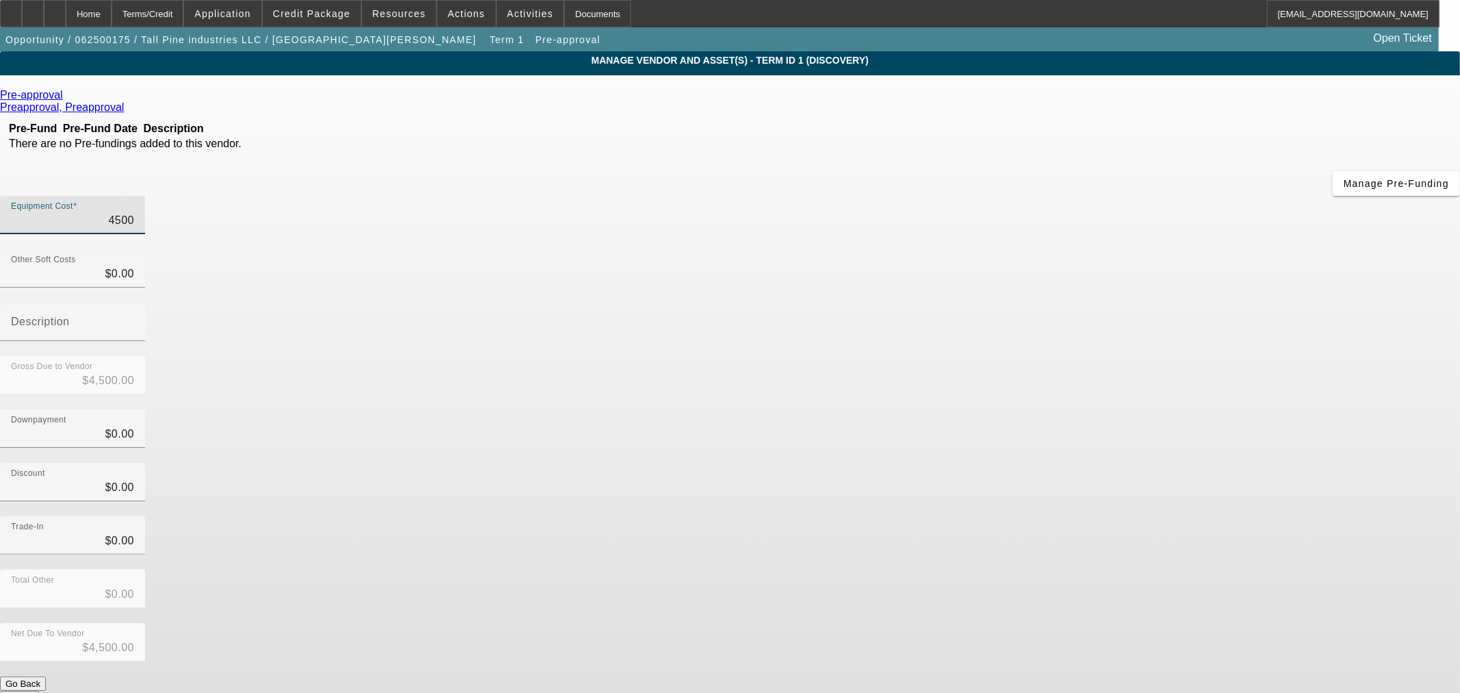
type input "$45,000.00"
drag, startPoint x: 1029, startPoint y: 241, endPoint x: 1018, endPoint y: 240, distance: 11.0
click at [1018, 356] on div "Gross Due to Vendor $45,000.00" at bounding box center [730, 382] width 1460 height 53
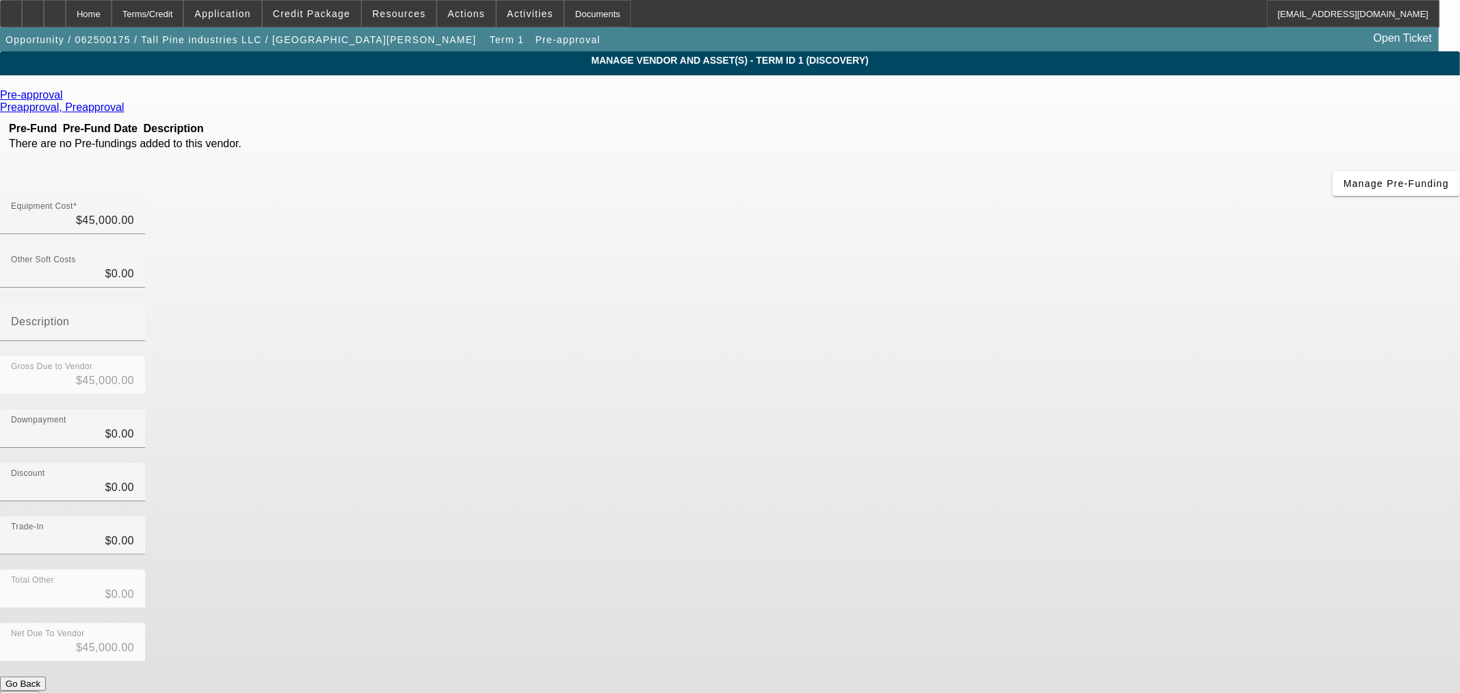
click at [39, 691] on button "Submit" at bounding box center [19, 698] width 39 height 14
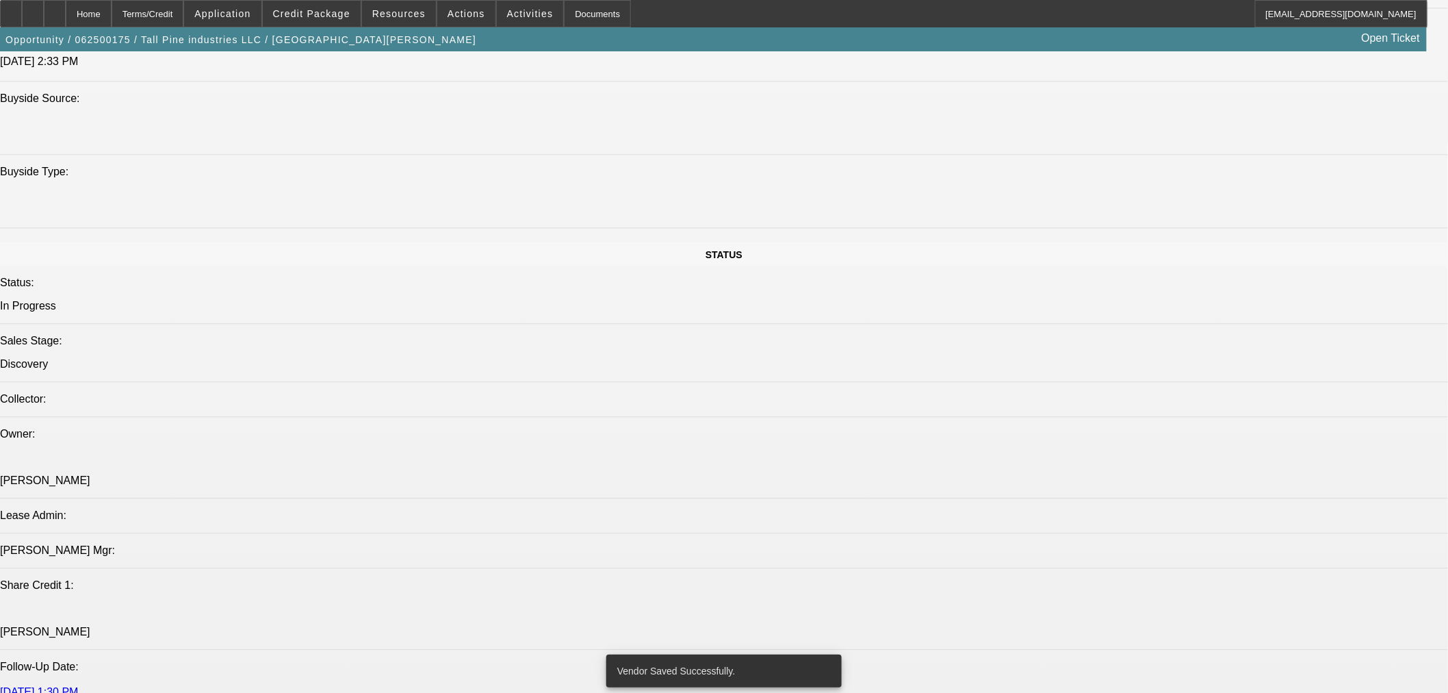
select select "0"
select select "2"
select select "0.1"
select select "4"
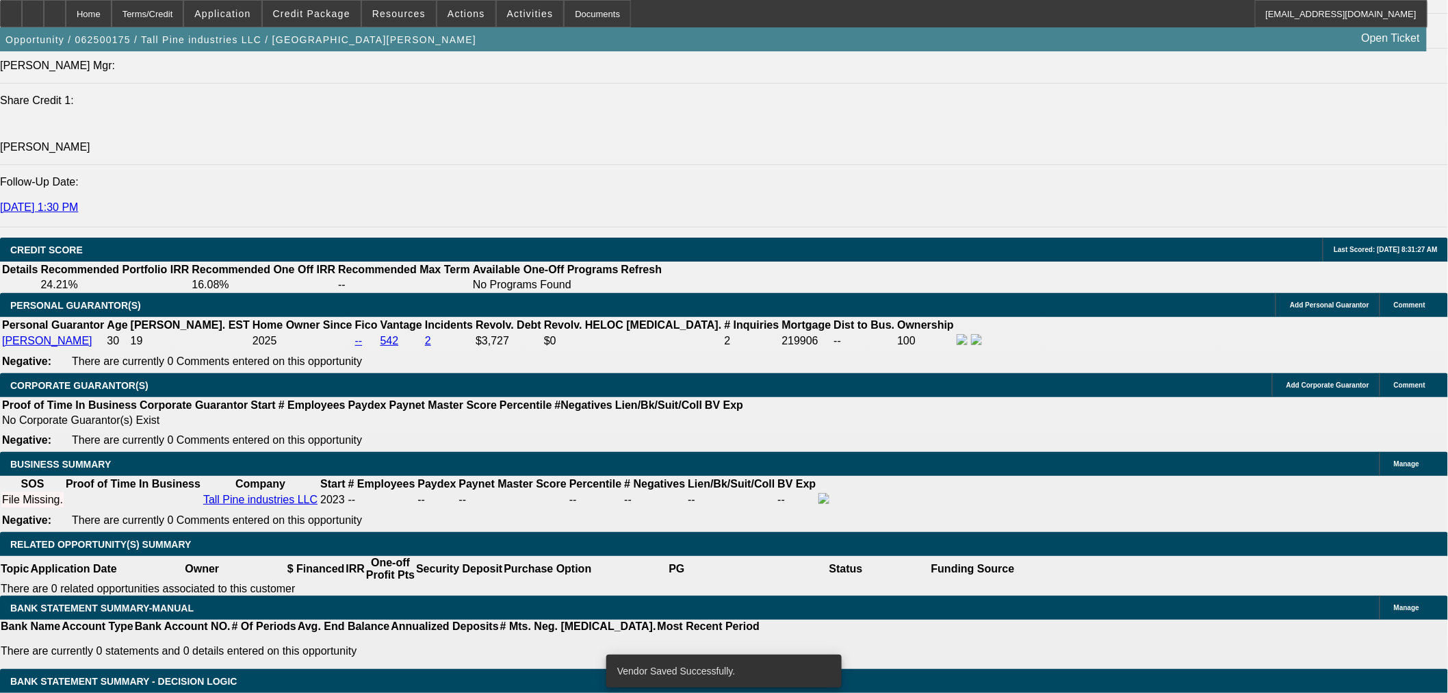
scroll to position [1821, 0]
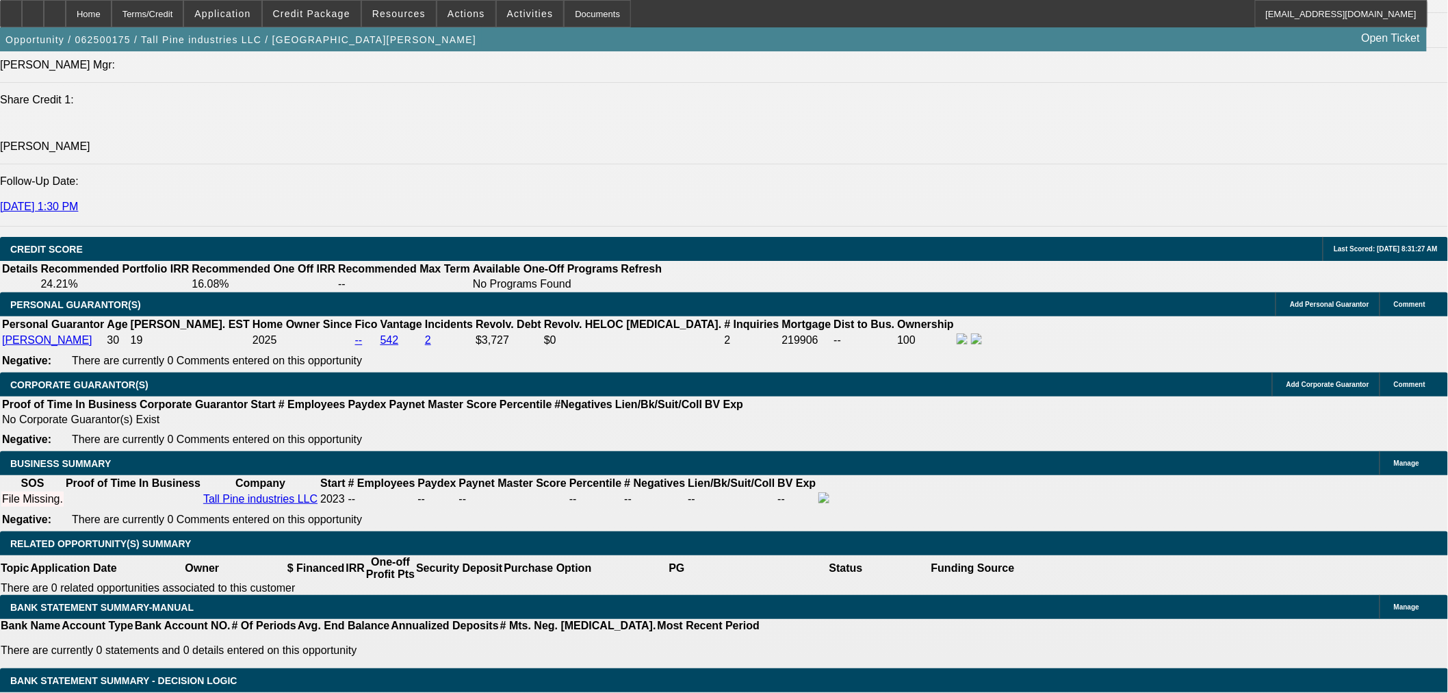
type input "UNKNOWN"
type input "36"
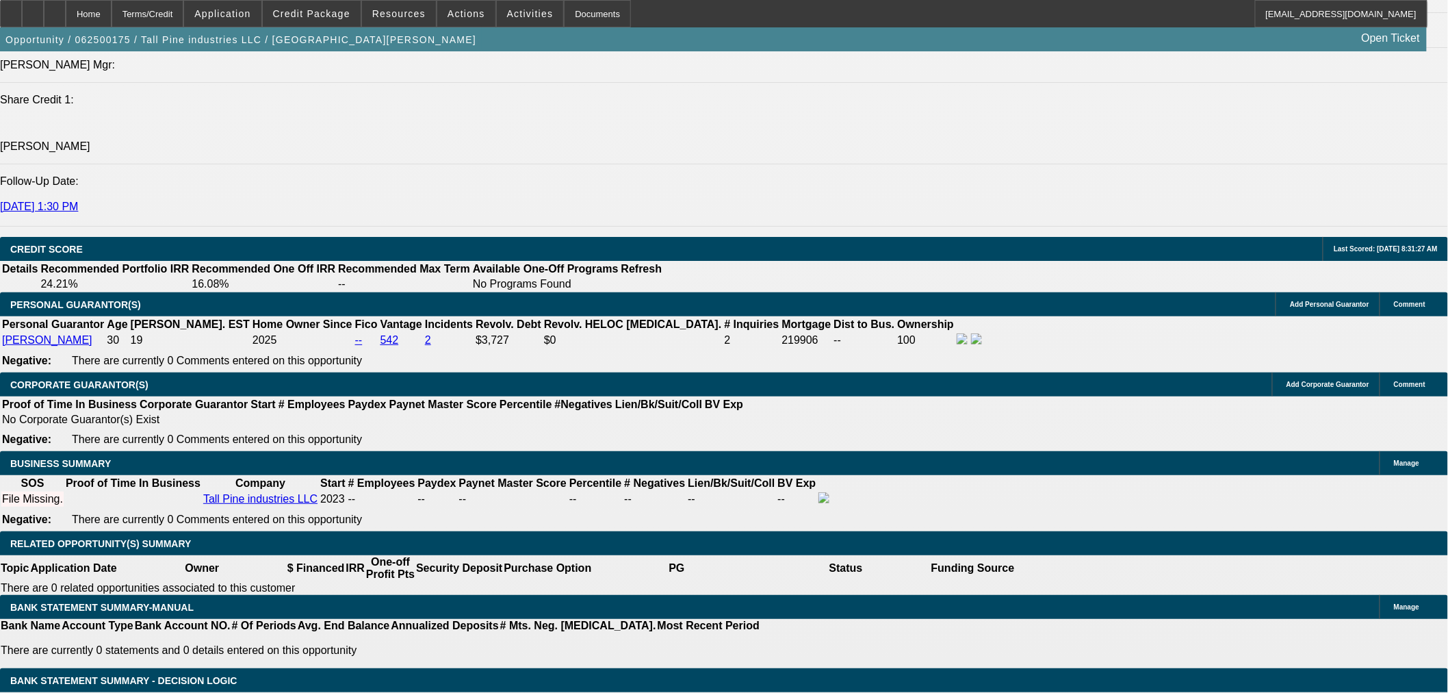
type input "$0.00"
type input "11"
type input "$2,538.72"
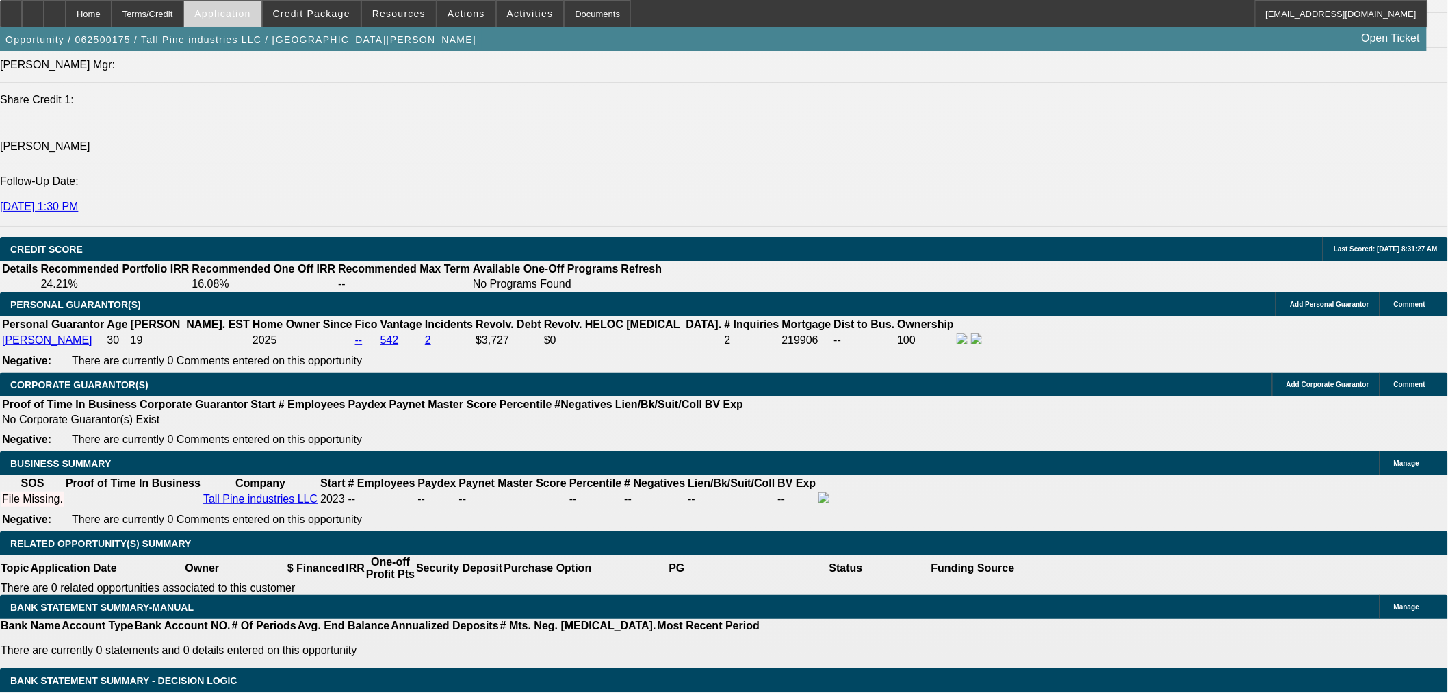
type input "$1,269.36"
type input "$2,946.48"
type input "$1,473.24"
type input "11"
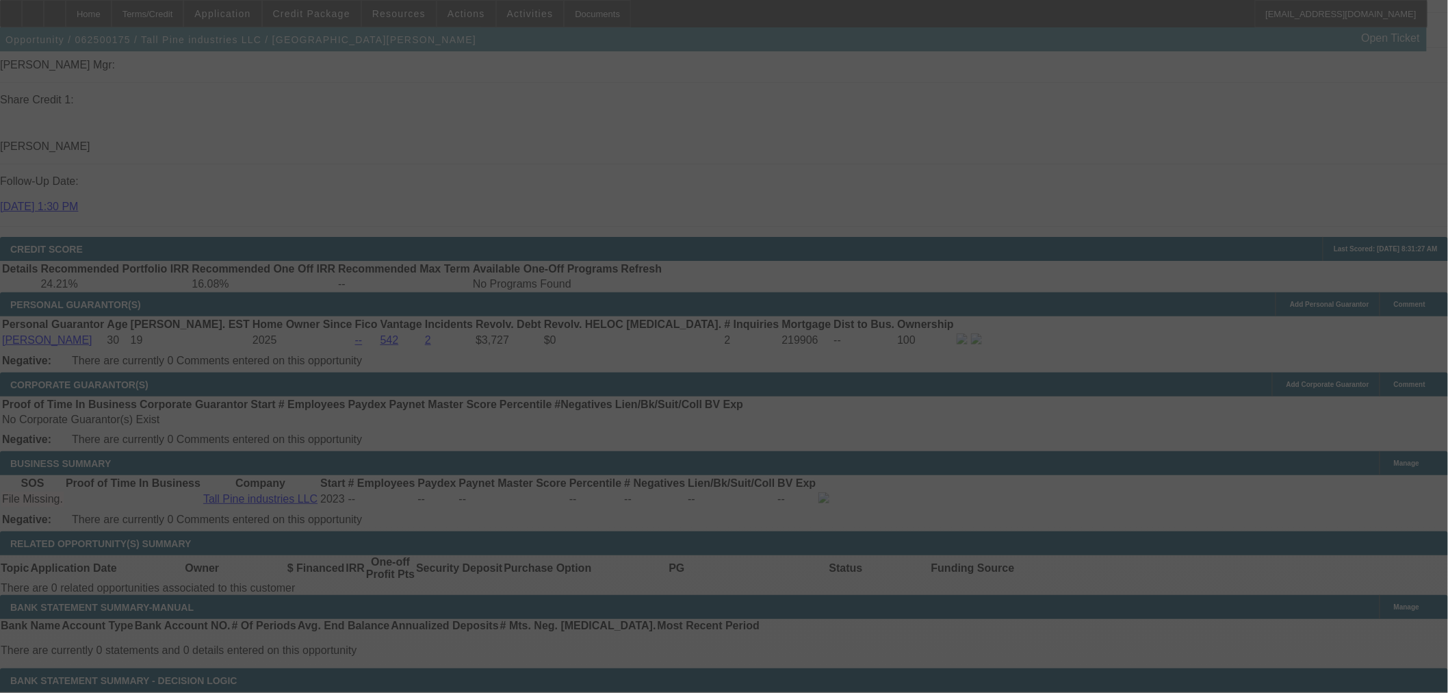
select select "0"
select select "2"
select select "0.1"
select select "4"
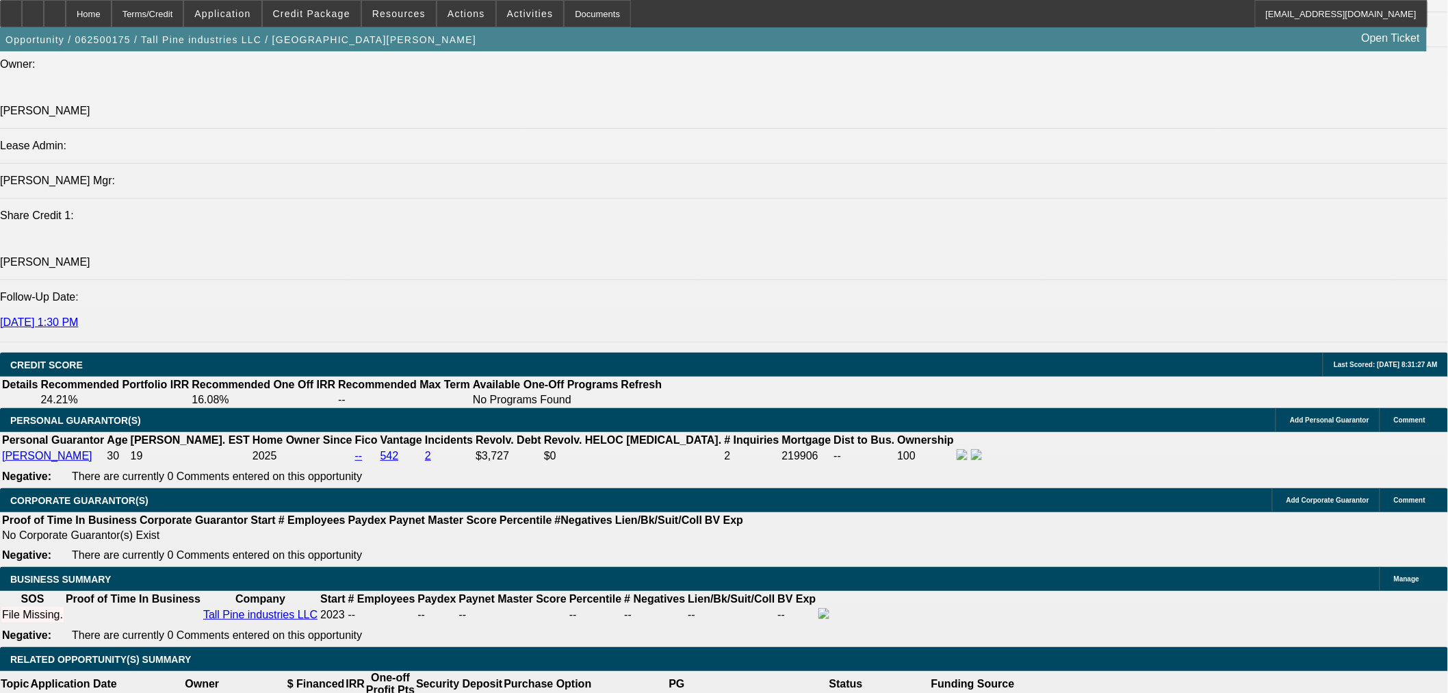
scroll to position [1668, 0]
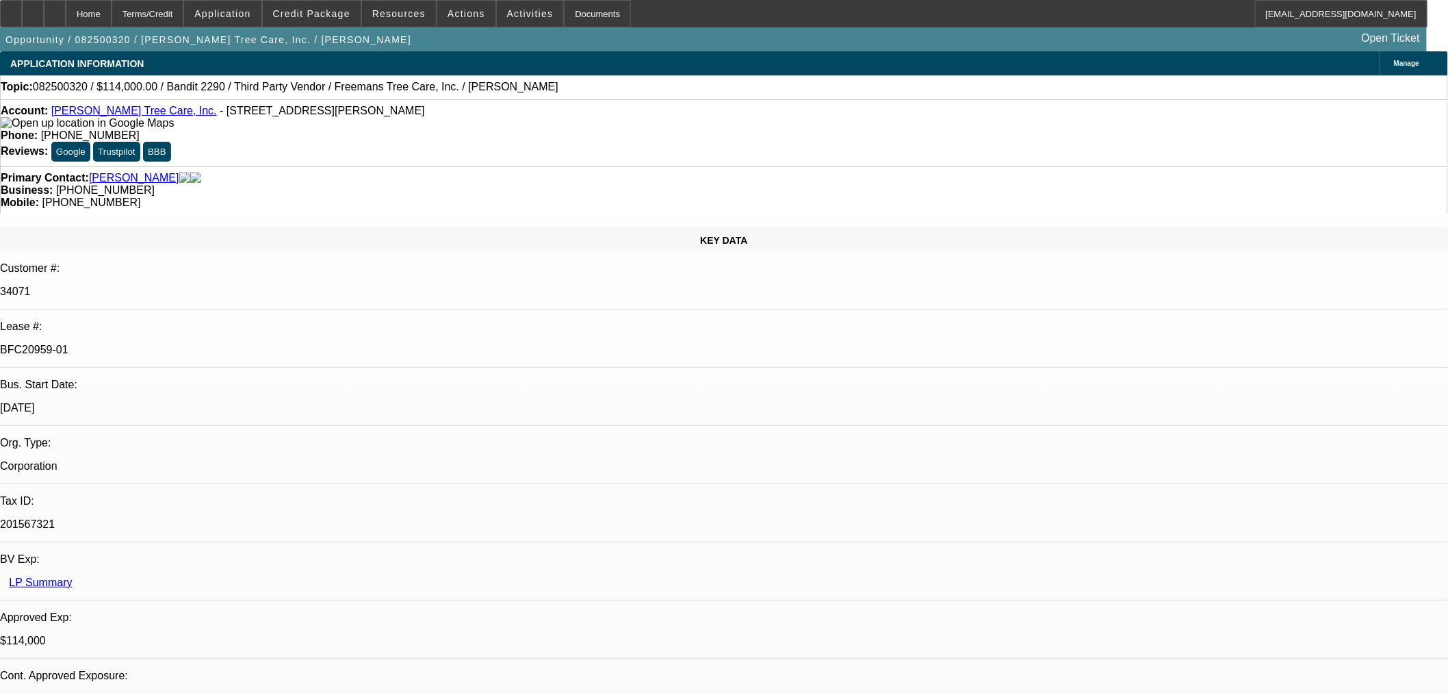
select select "0"
select select "6"
select select "0"
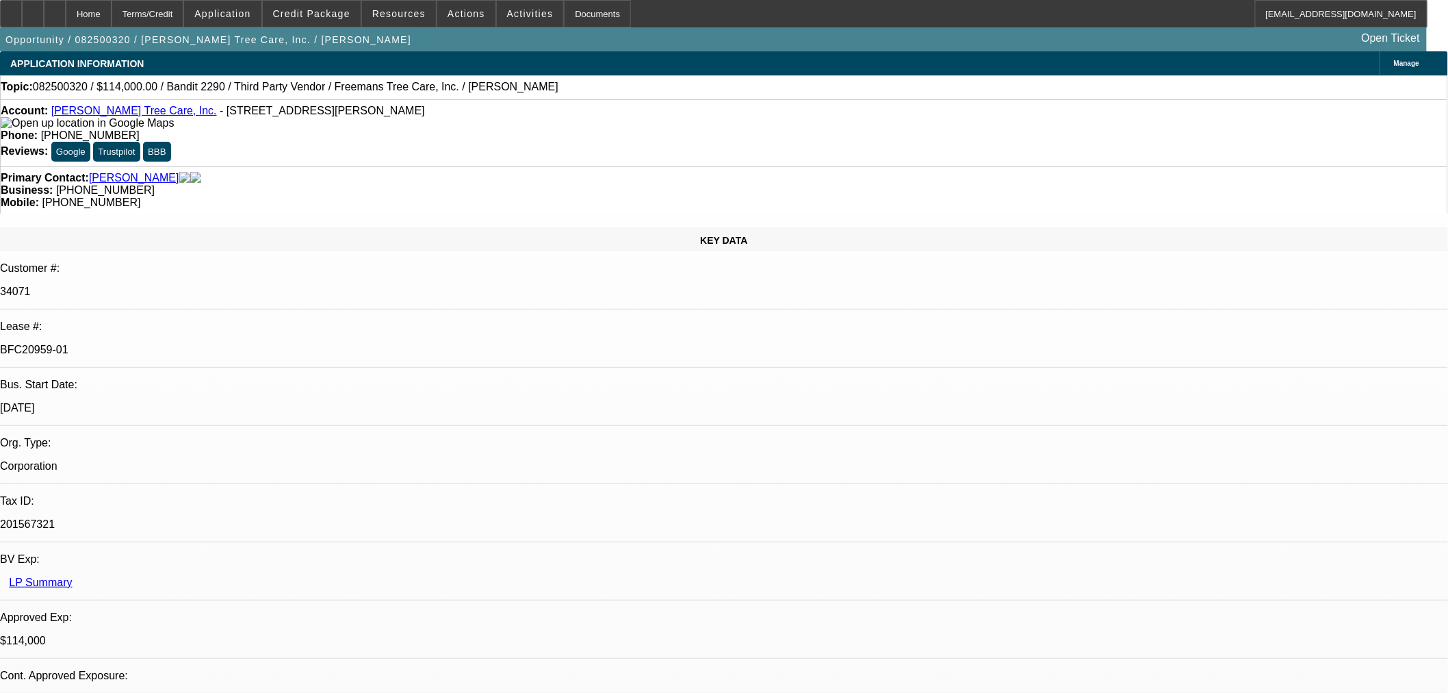
select select "0"
select select "6"
select select "0"
select select "2"
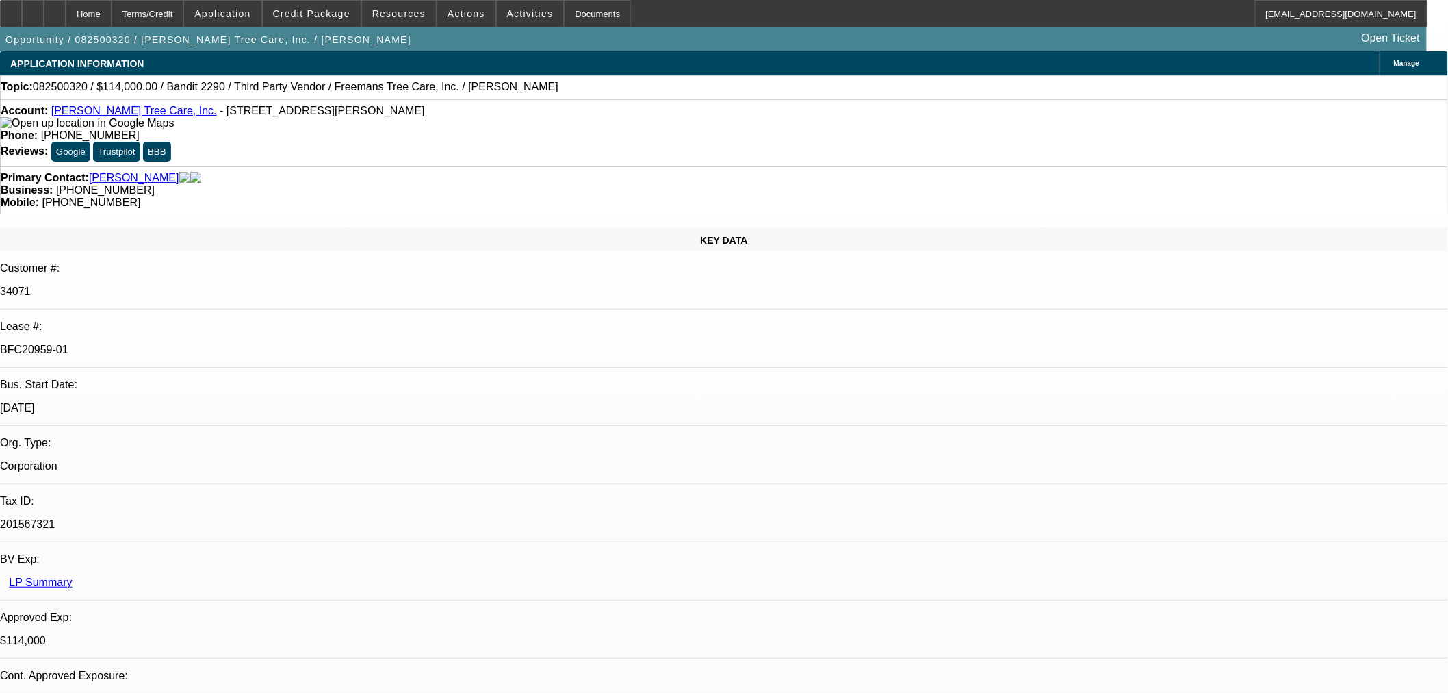
select select "2"
select select "0"
select select "6"
select select "0"
select select "2"
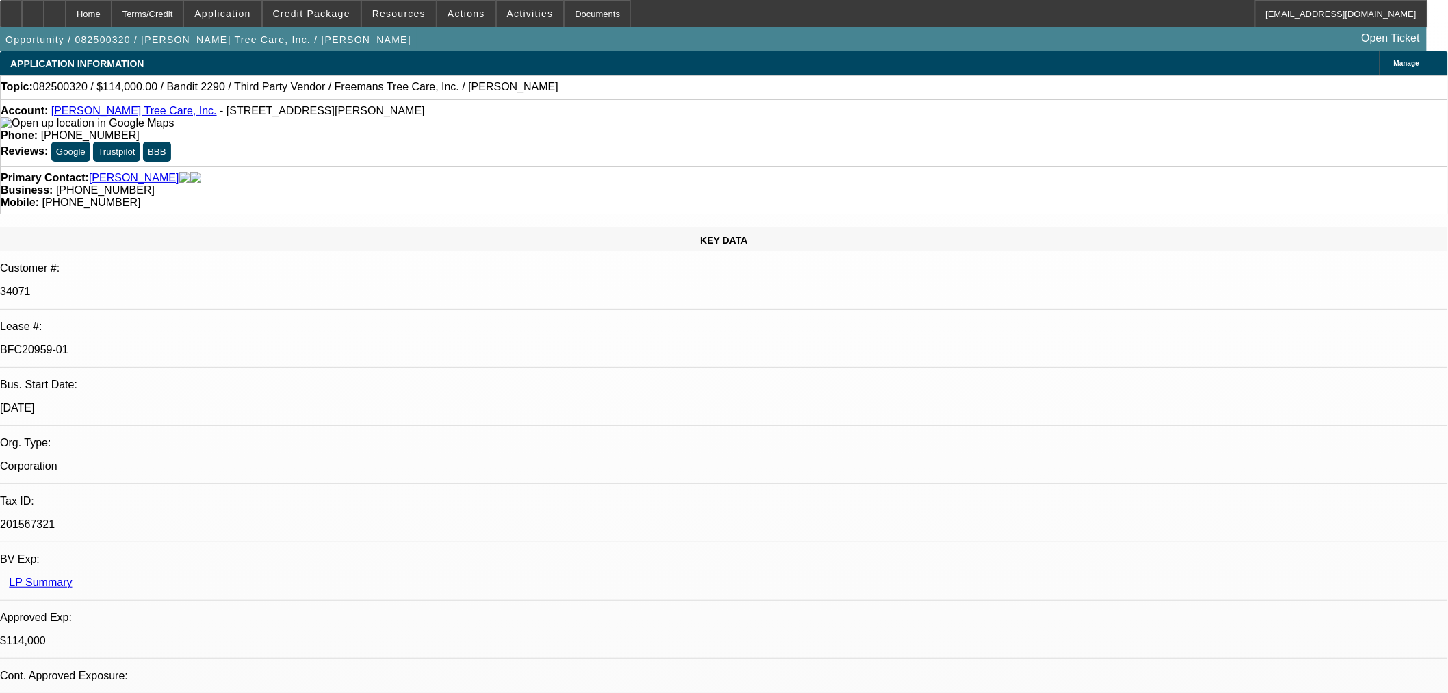
select select "2"
select select "0"
select select "6"
click at [1261, 165] on button "reply_all Reply All" at bounding box center [1289, 178] width 86 height 33
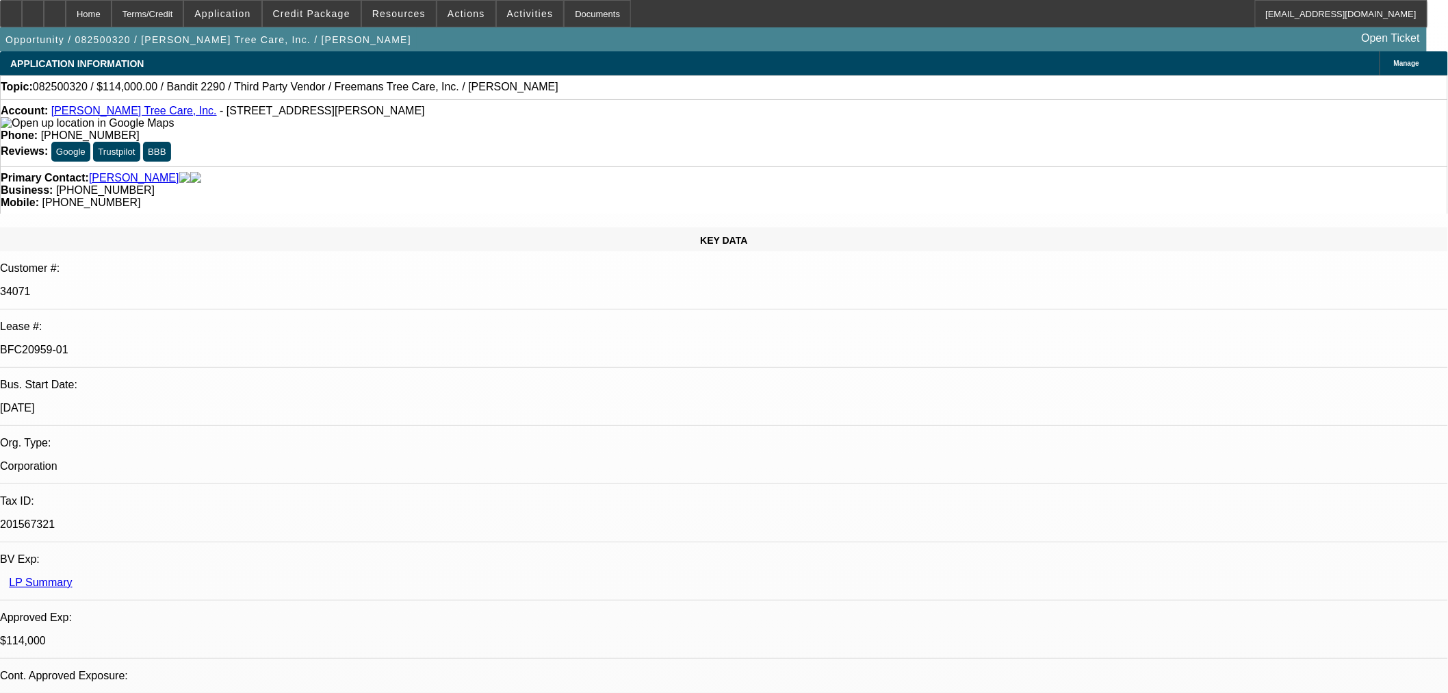
drag, startPoint x: 336, startPoint y: 112, endPoint x: 175, endPoint y: 108, distance: 160.9
click at [175, 108] on div "Account: [PERSON_NAME] Tree Care, Inc. - [STREET_ADDRESS][PERSON_NAME]" at bounding box center [724, 117] width 1447 height 25
copy span "[STREET_ADDRESS][PERSON_NAME]"
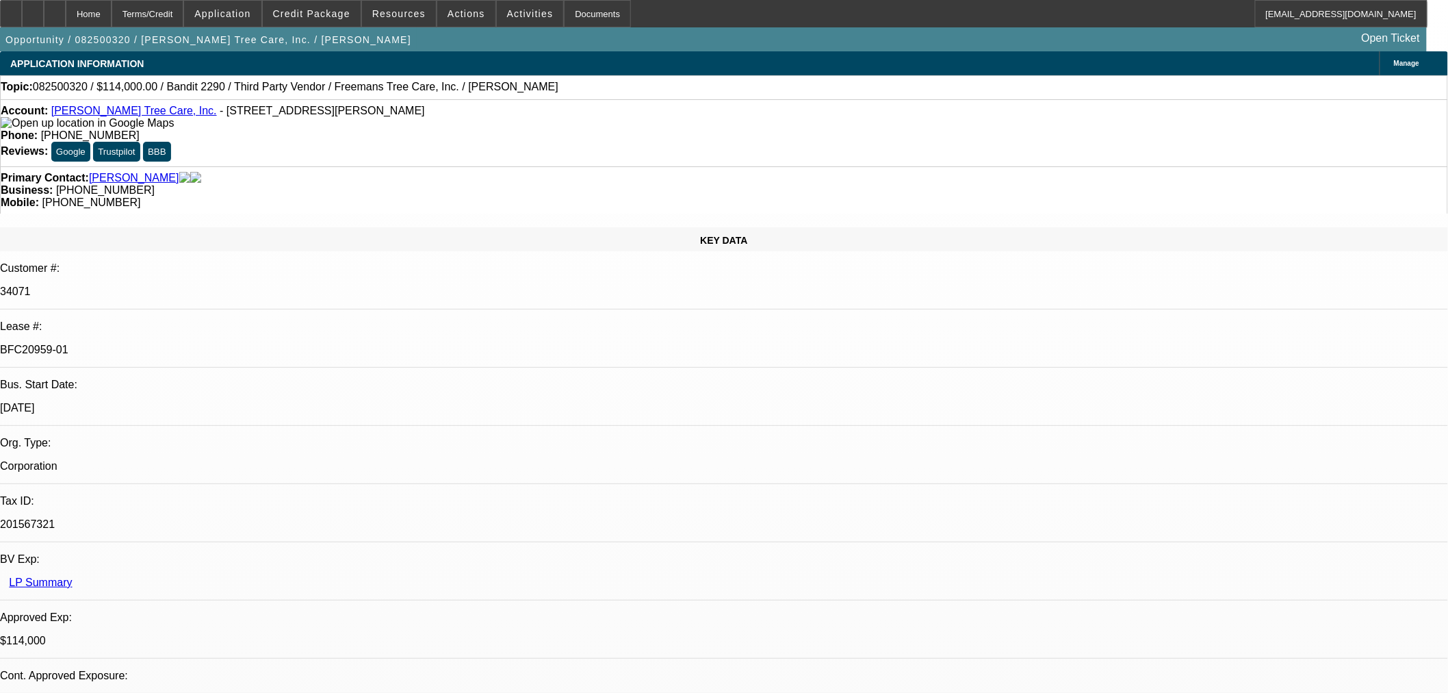
drag, startPoint x: 1066, startPoint y: 502, endPoint x: 975, endPoint y: 488, distance: 91.4
copy div "[STREET_ADDRESS]"
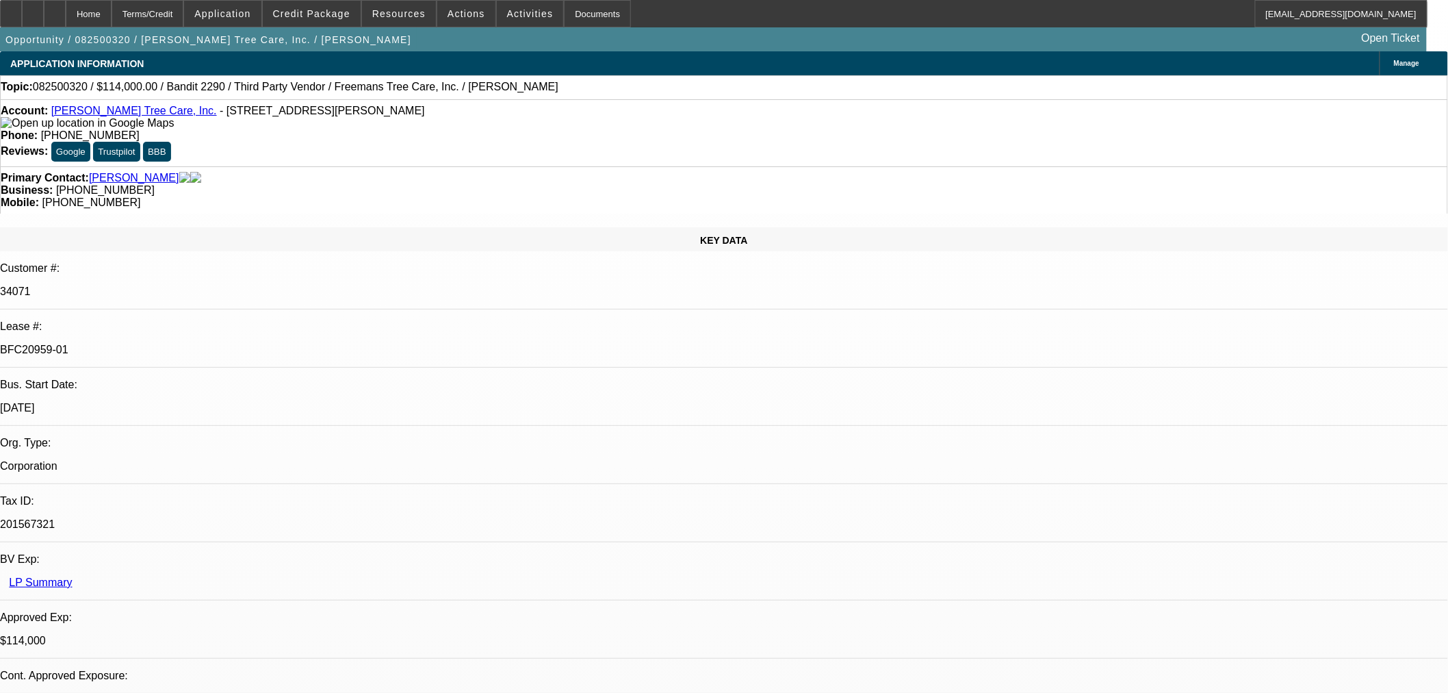
drag, startPoint x: 1117, startPoint y: 186, endPoint x: 1109, endPoint y: 183, distance: 8.9
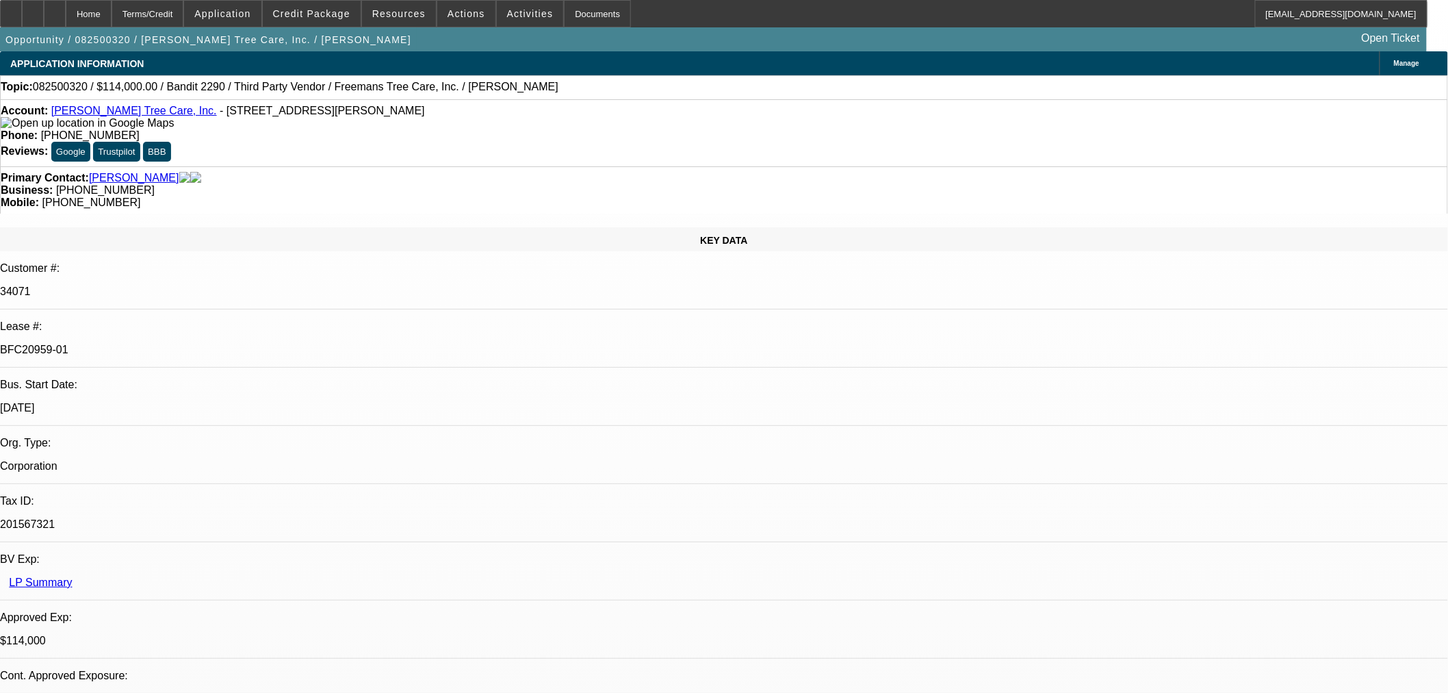
drag, startPoint x: 1204, startPoint y: 489, endPoint x: 977, endPoint y: 480, distance: 228.1
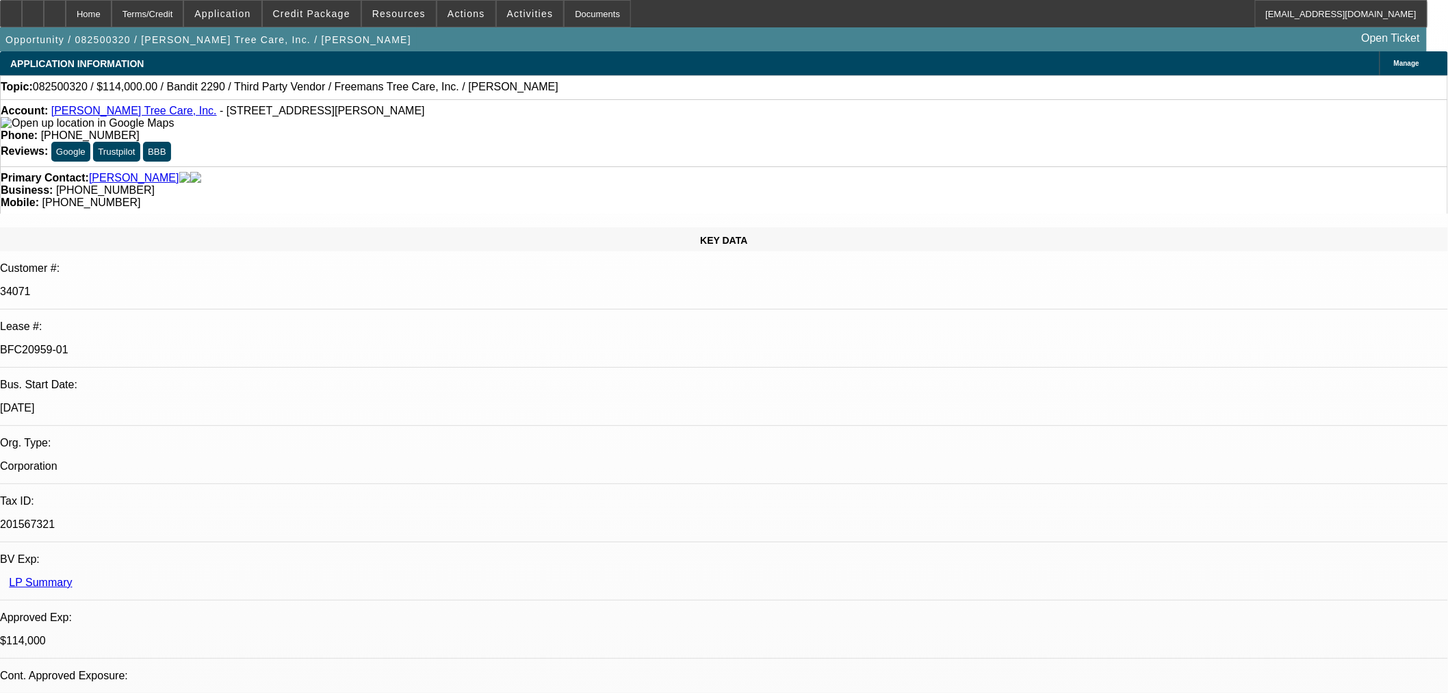
copy p "Why can't we send it to the customer and they give it to the seller when they s…"
select select "0"
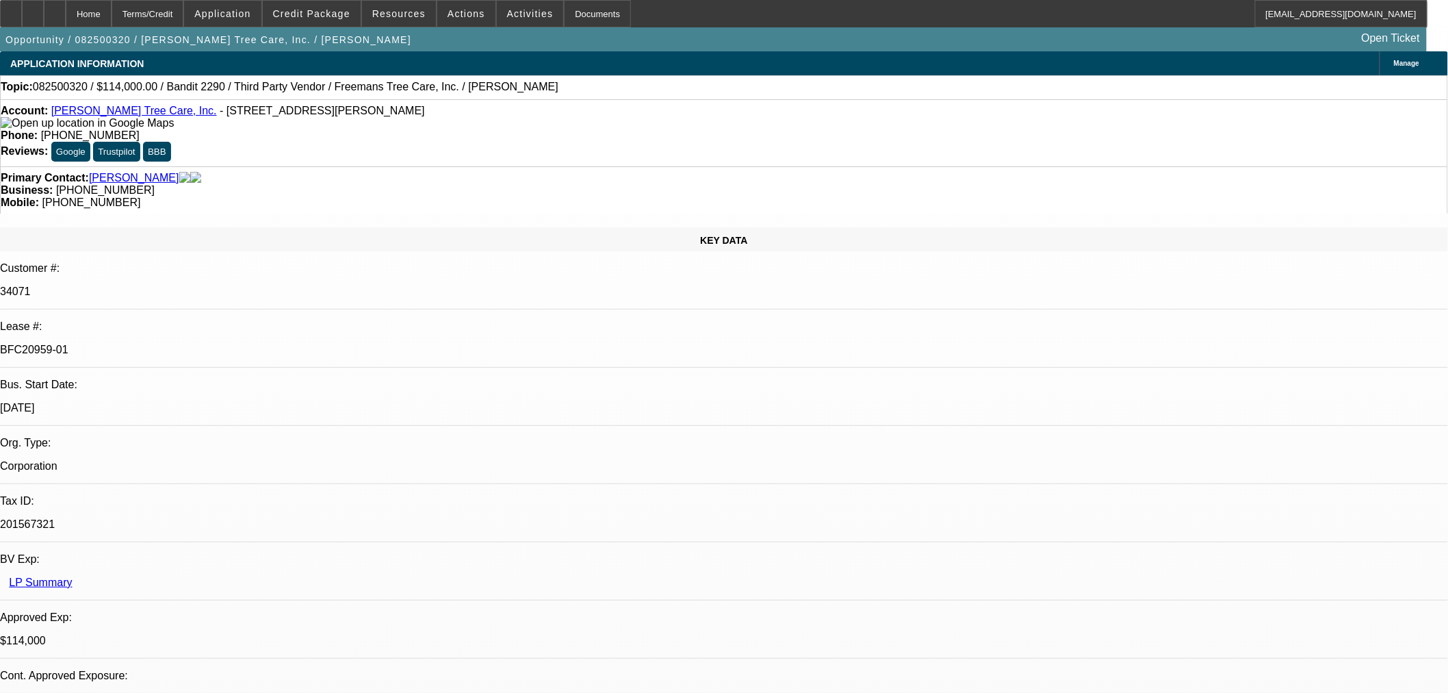
select select "6"
select select "0"
select select "6"
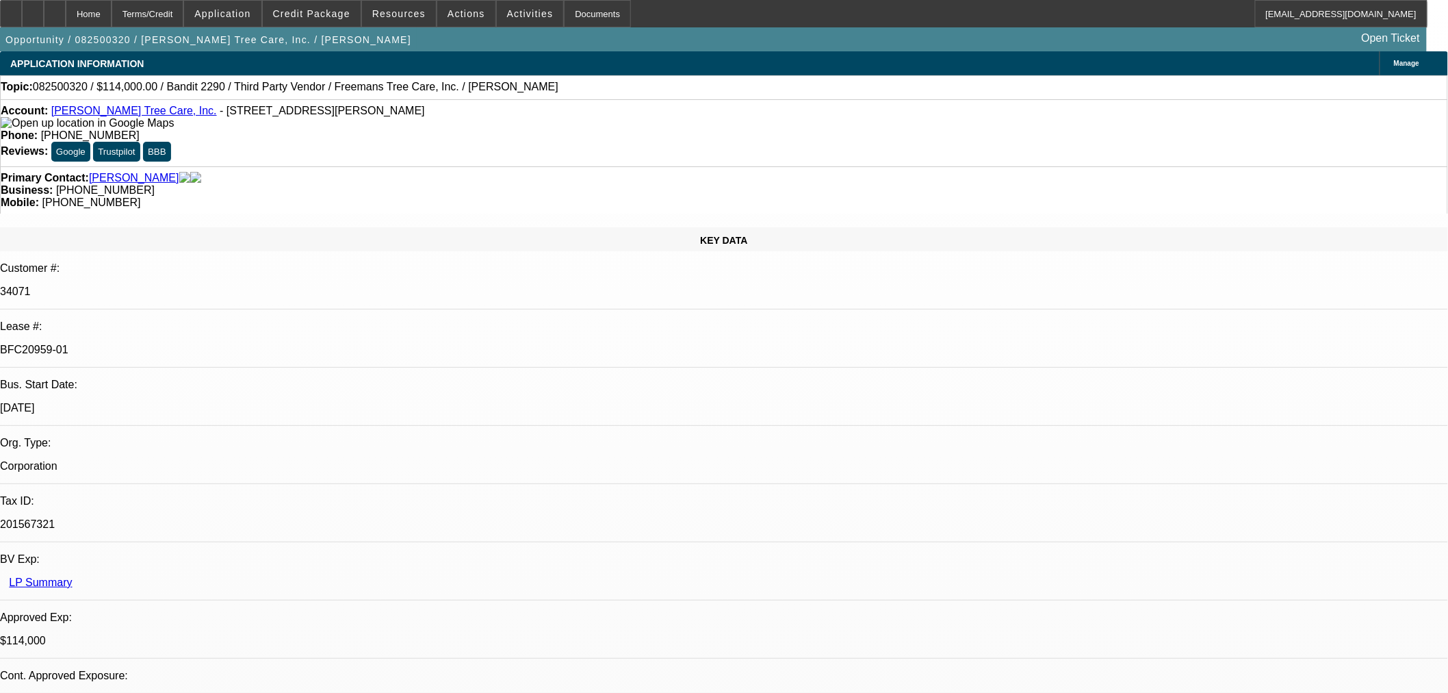
select select "0"
select select "2"
select select "0"
select select "6"
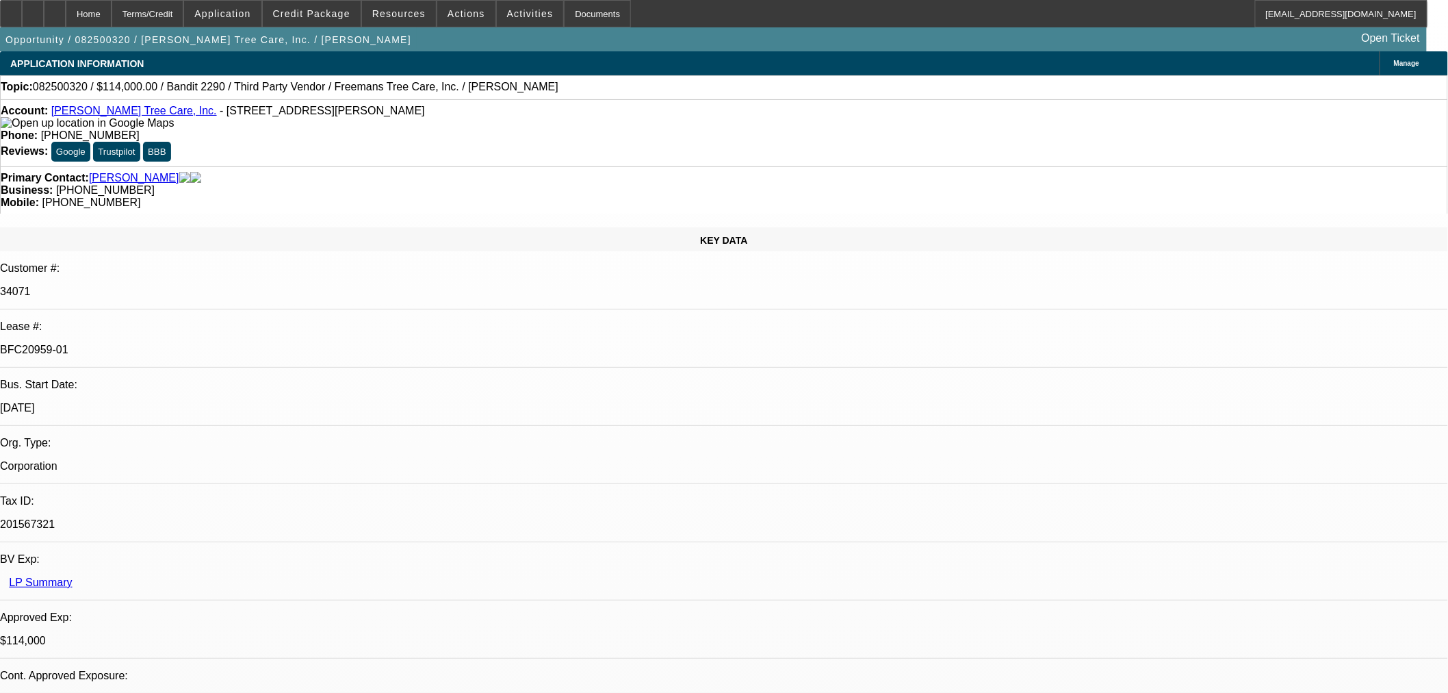
select select "0"
select select "2"
select select "0"
select select "6"
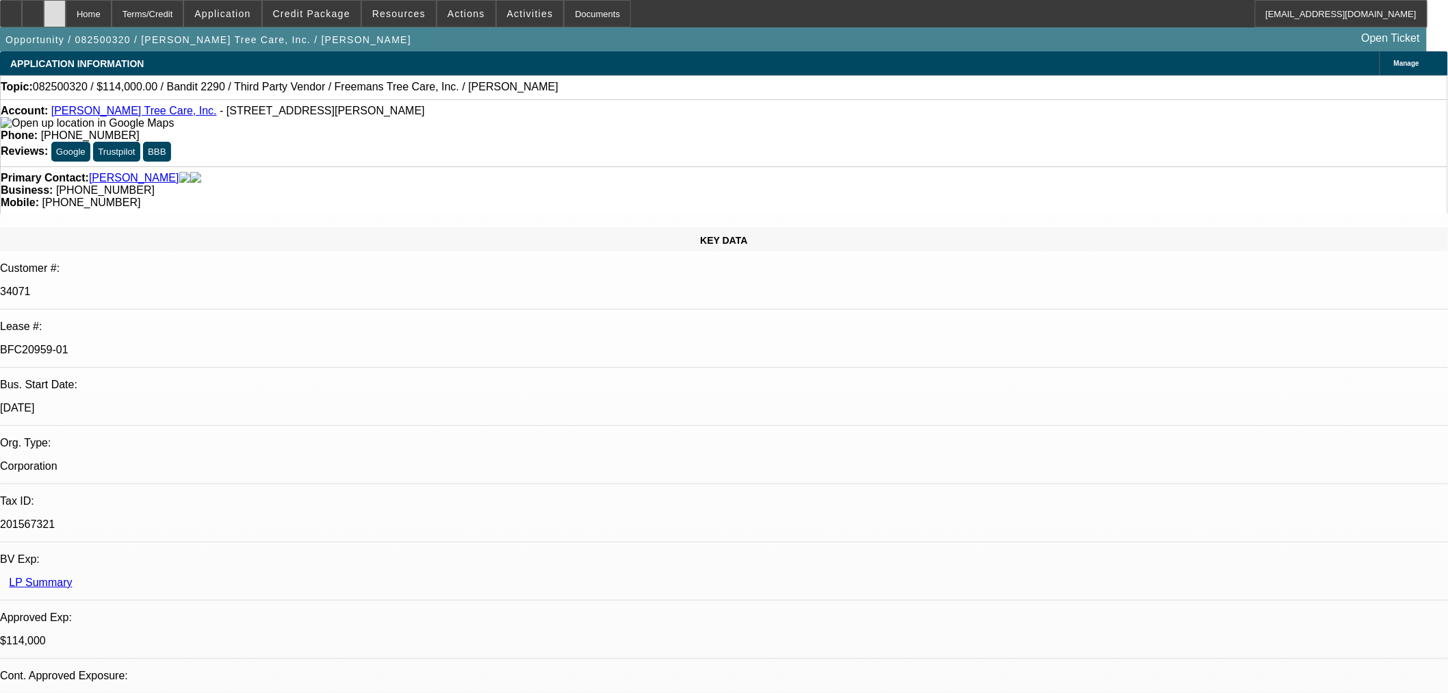
click at [66, 5] on div at bounding box center [55, 13] width 22 height 27
select select "0"
select select "6"
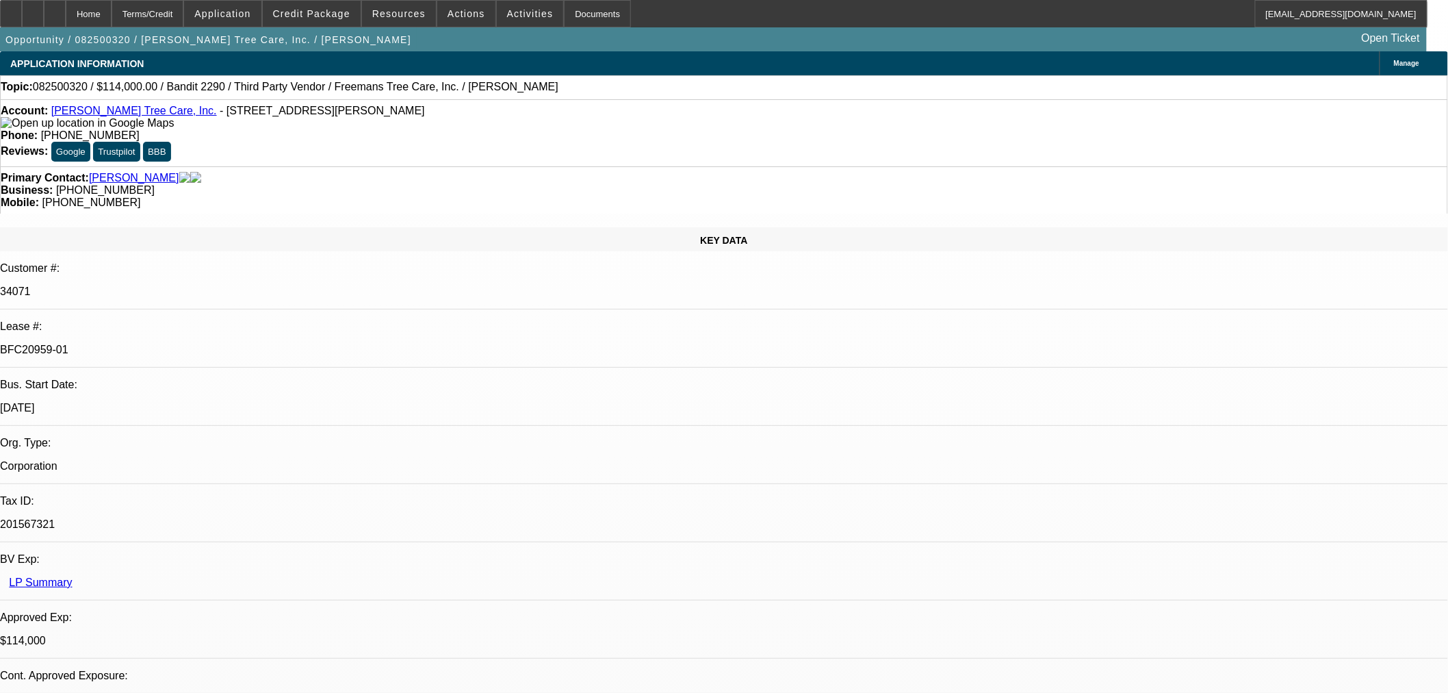
select select "0"
select select "6"
select select "0"
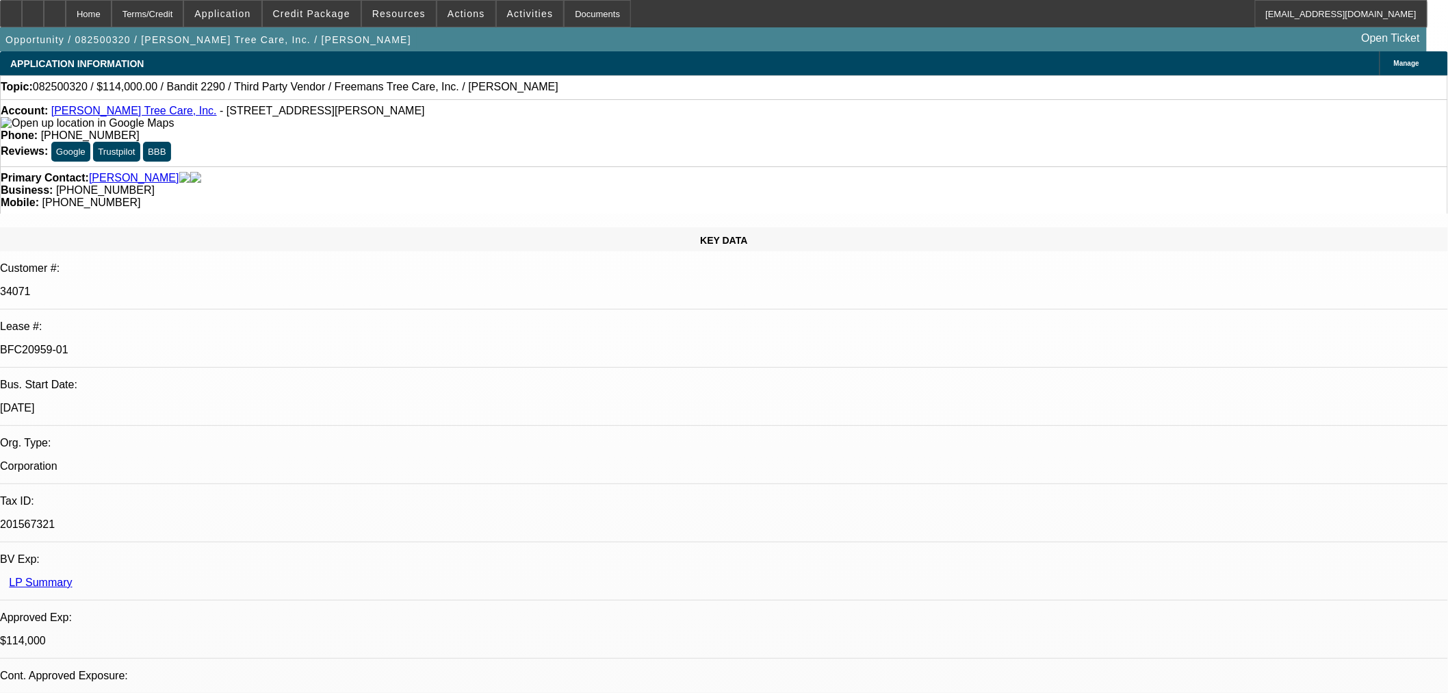
select select "2"
select select "0"
select select "6"
select select "0"
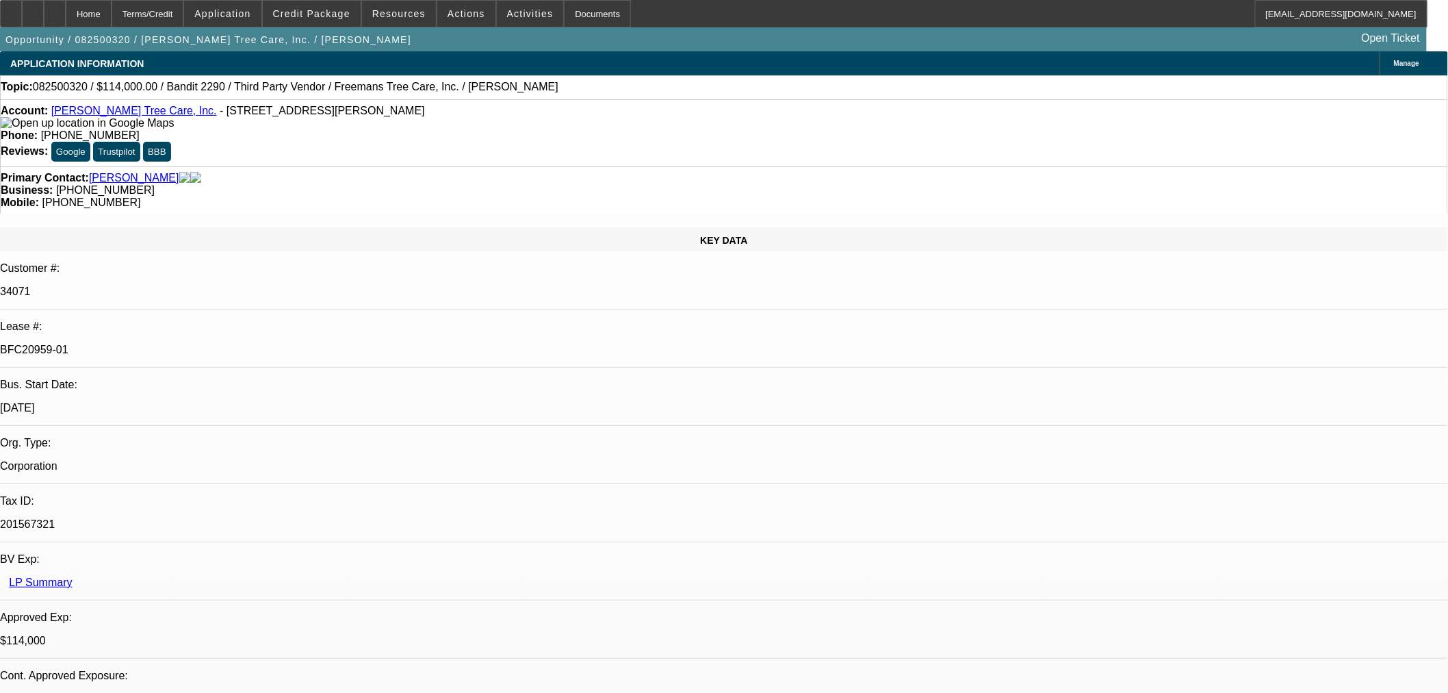
select select "2"
select select "0"
select select "6"
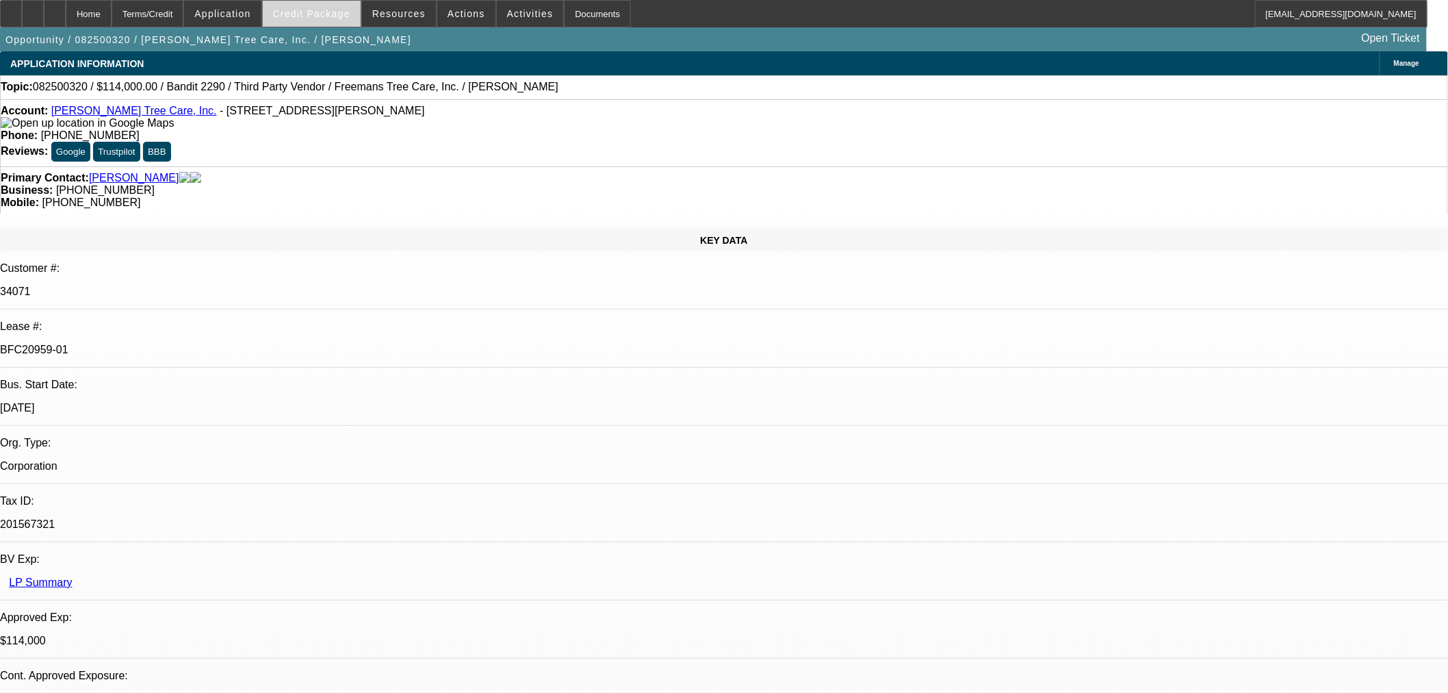
click at [311, 11] on span "Credit Package" at bounding box center [311, 13] width 77 height 11
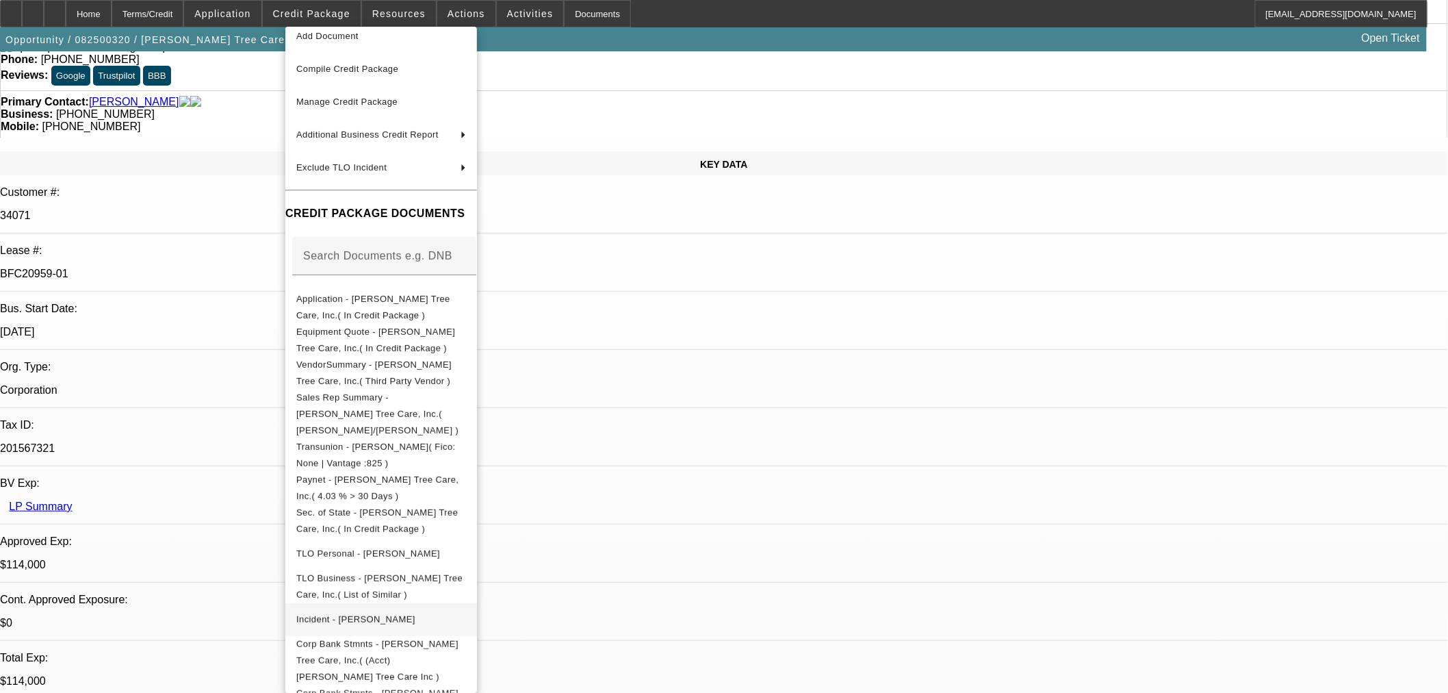
scroll to position [70, 0]
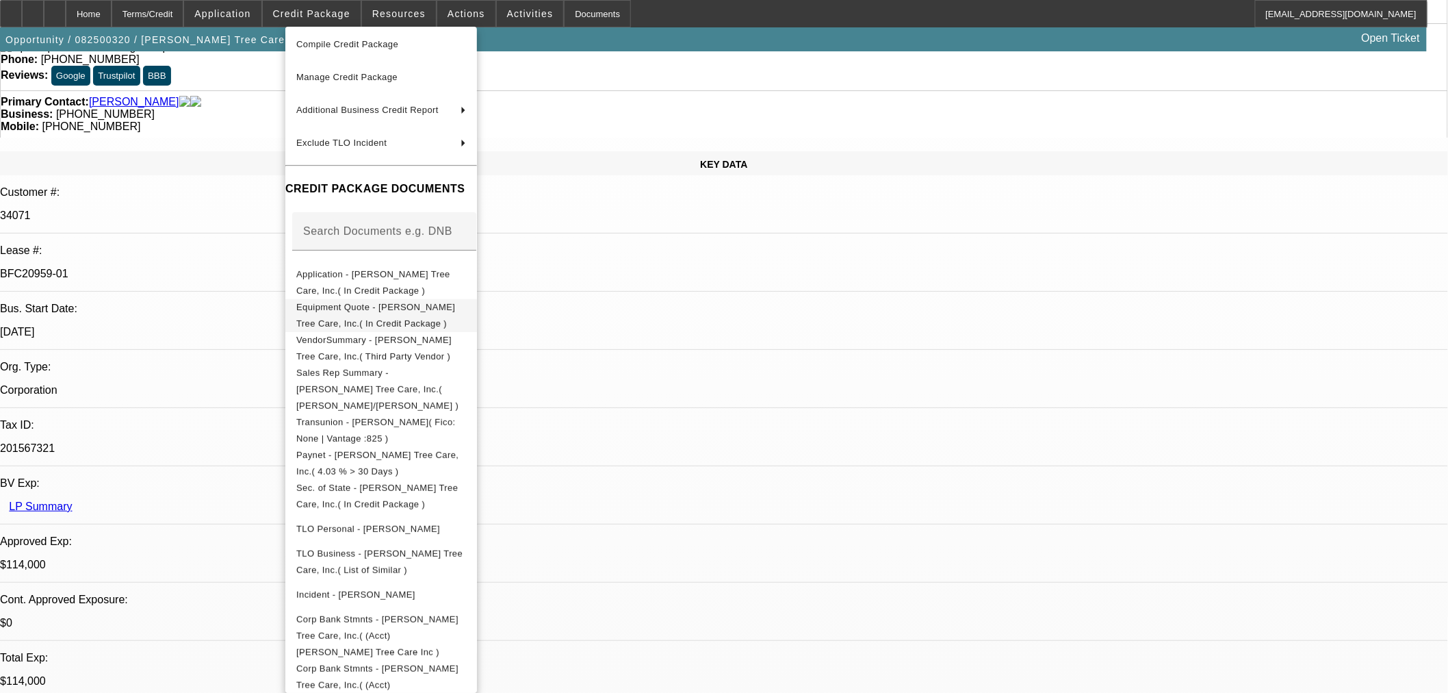
click at [437, 316] on span "Equipment Quote - Freeman's Tree Care, Inc.( In Credit Package )" at bounding box center [381, 314] width 170 height 33
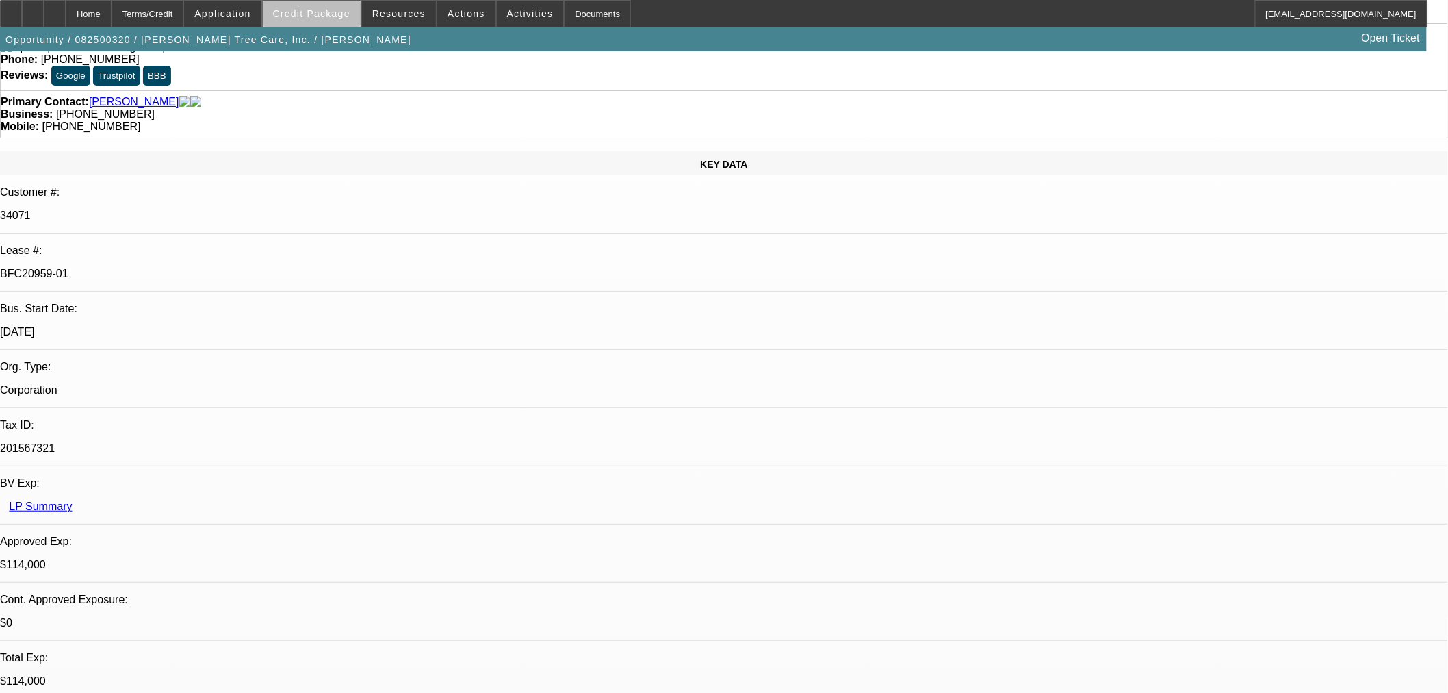
click at [340, 17] on span "Credit Package" at bounding box center [311, 13] width 77 height 11
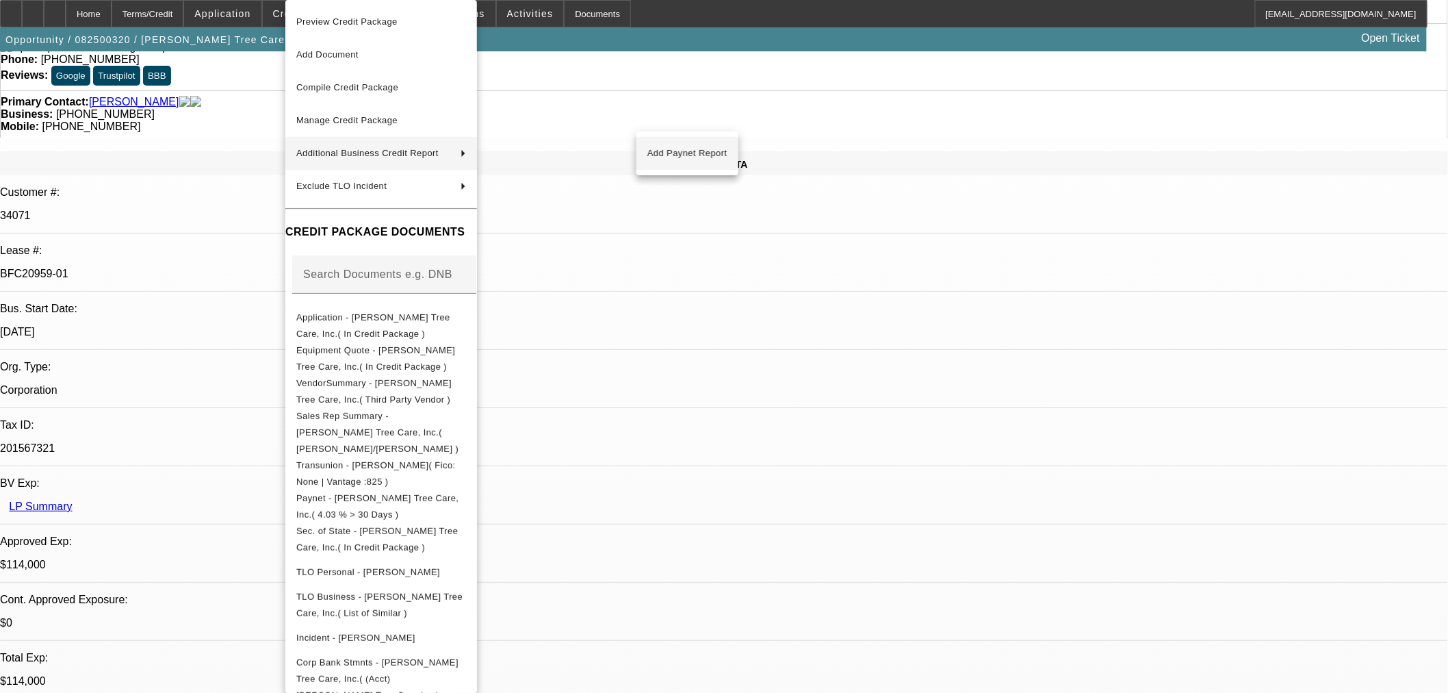
click at [682, 156] on span "Add Paynet Report" at bounding box center [687, 153] width 80 height 16
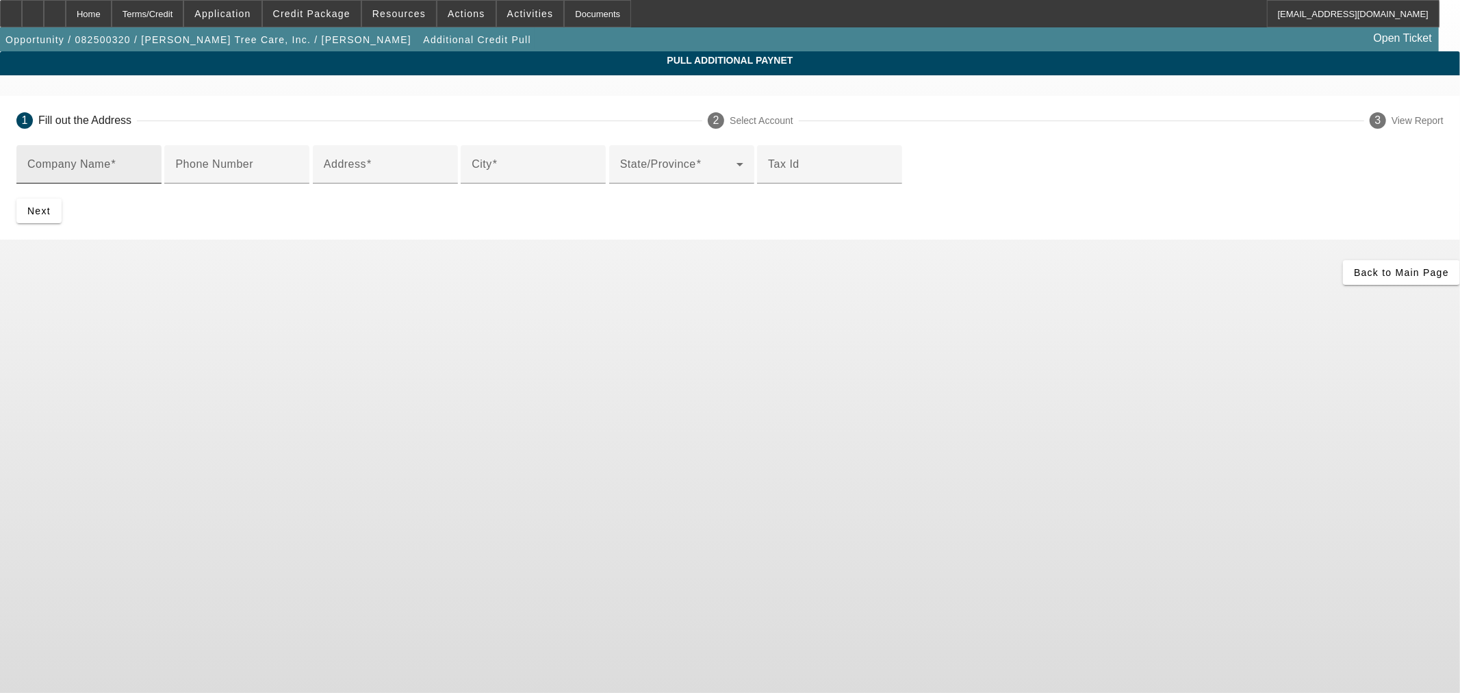
click at [151, 165] on input "Company Name" at bounding box center [88, 170] width 123 height 16
paste input "A Cut Above Logging, LLC"
type input "A Cut Above Logging, LLC"
click at [435, 178] on input "Address" at bounding box center [385, 170] width 123 height 16
paste input "[STREET_ADDRESS]"
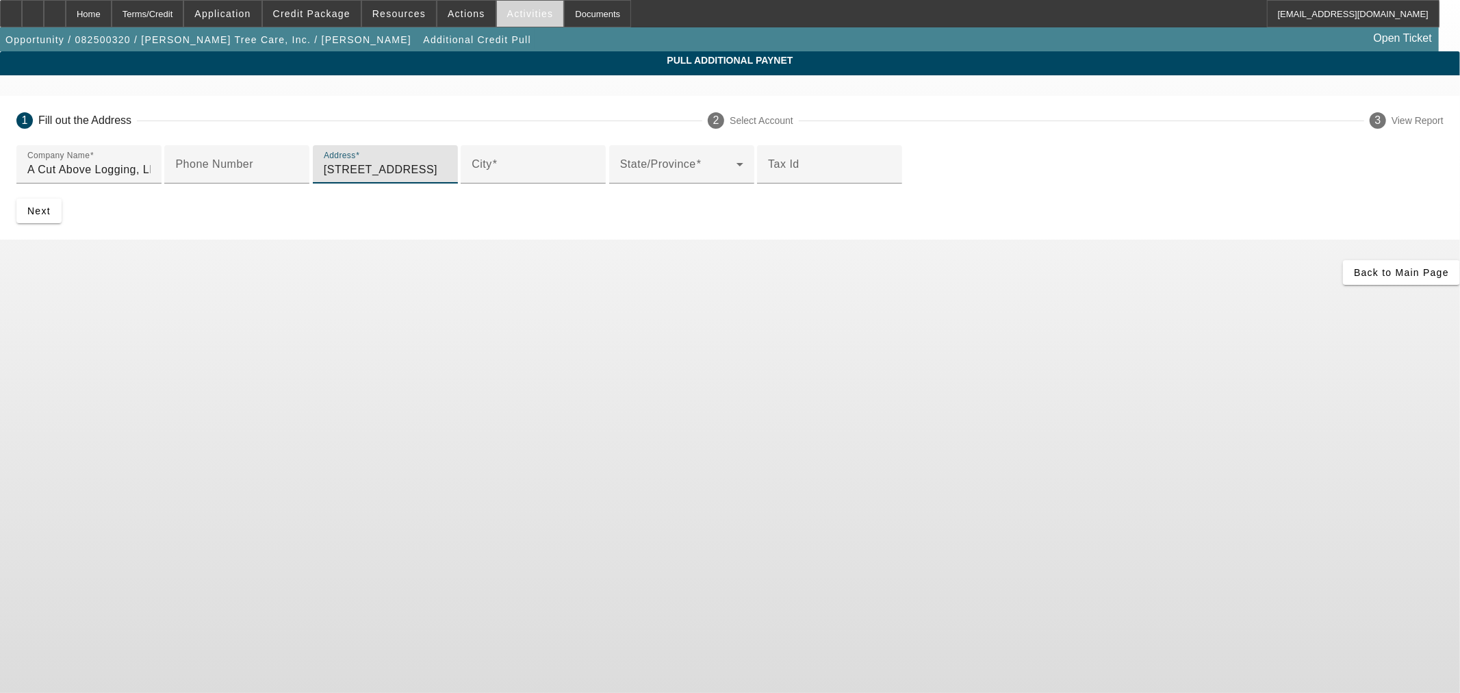
type input "[STREET_ADDRESS]"
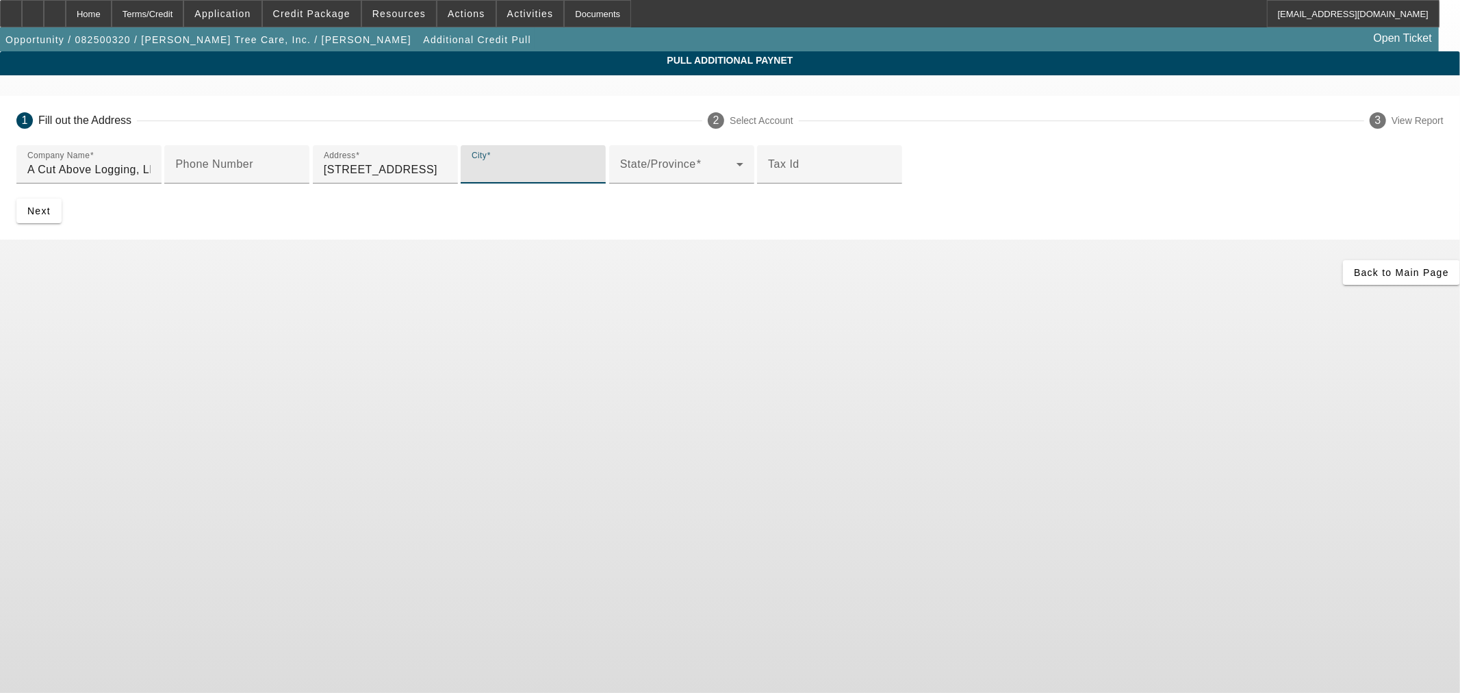
click at [489, 178] on input "City" at bounding box center [533, 170] width 123 height 16
paste input "Meherrin"
type input "Meherrin"
click at [620, 178] on span at bounding box center [678, 170] width 116 height 16
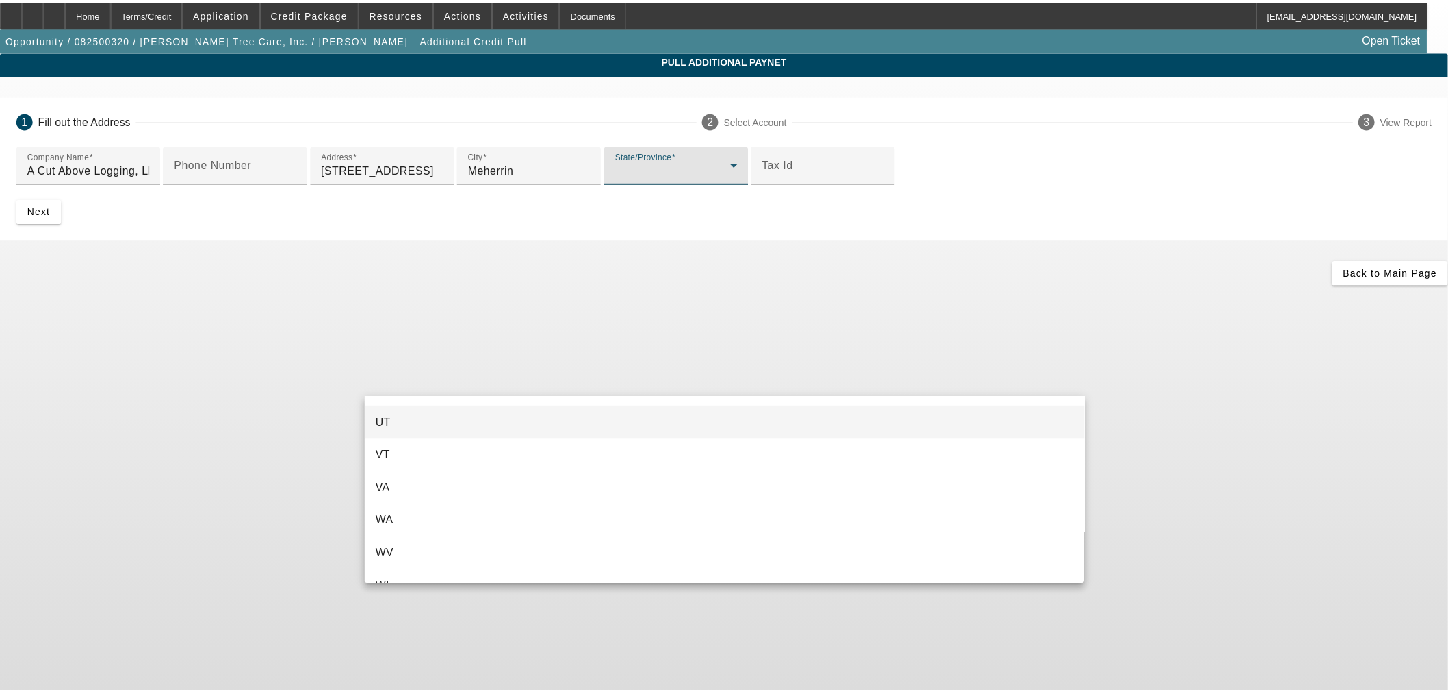
scroll to position [1414, 0]
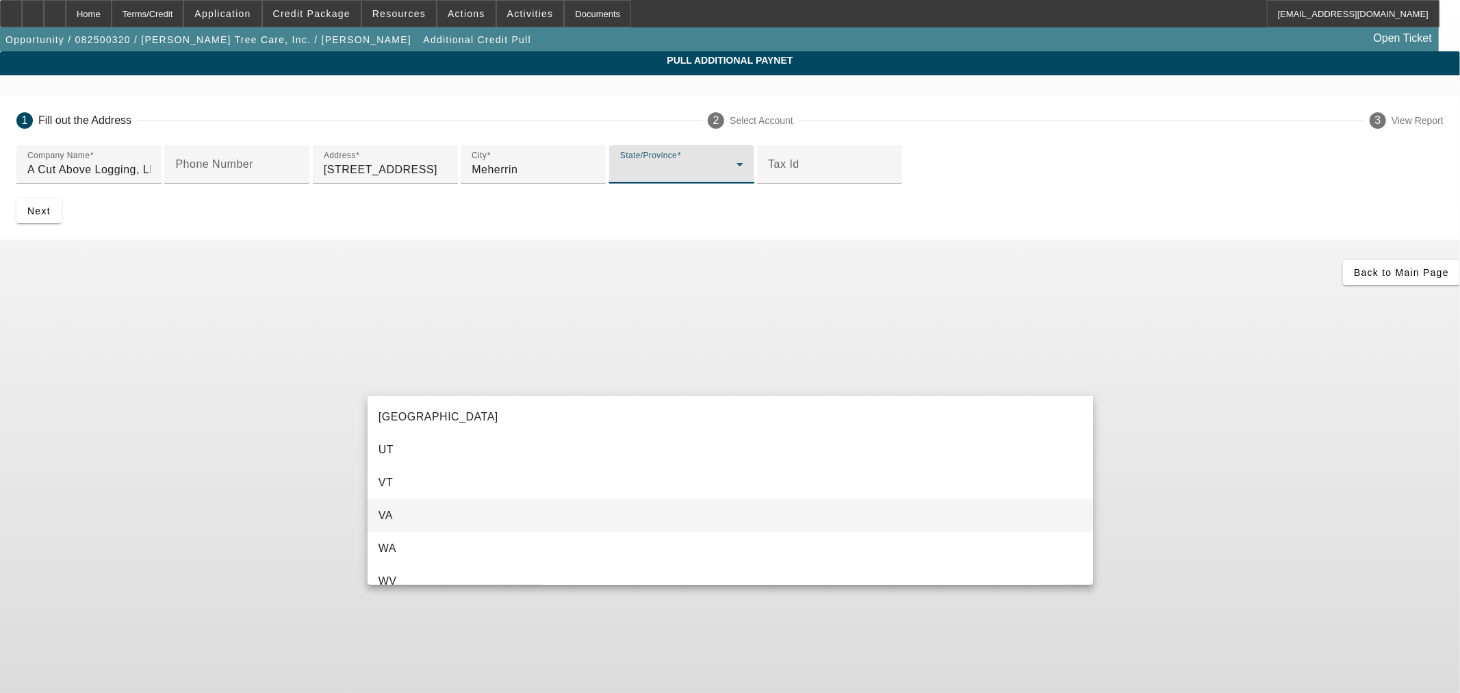
click at [433, 521] on mat-option "VA" at bounding box center [729, 515] width 725 height 33
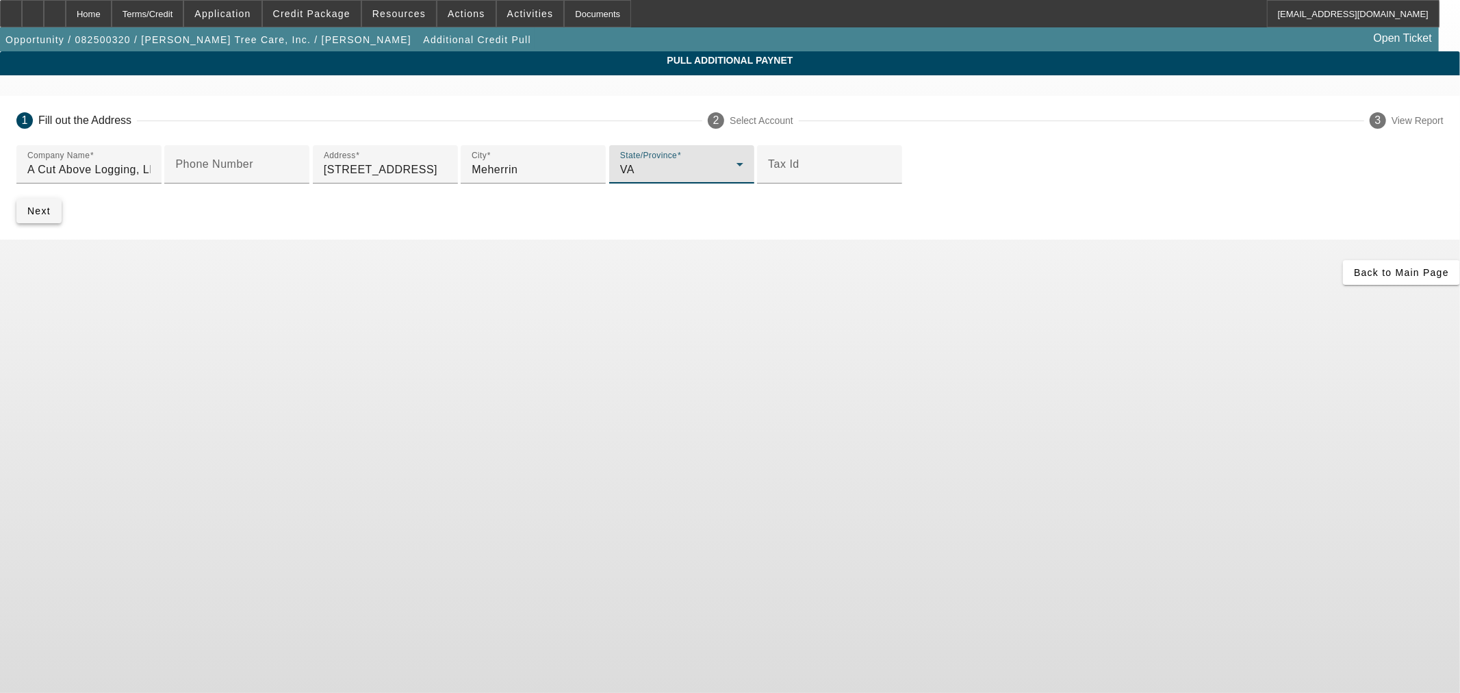
click at [51, 216] on span "Next" at bounding box center [38, 210] width 23 height 11
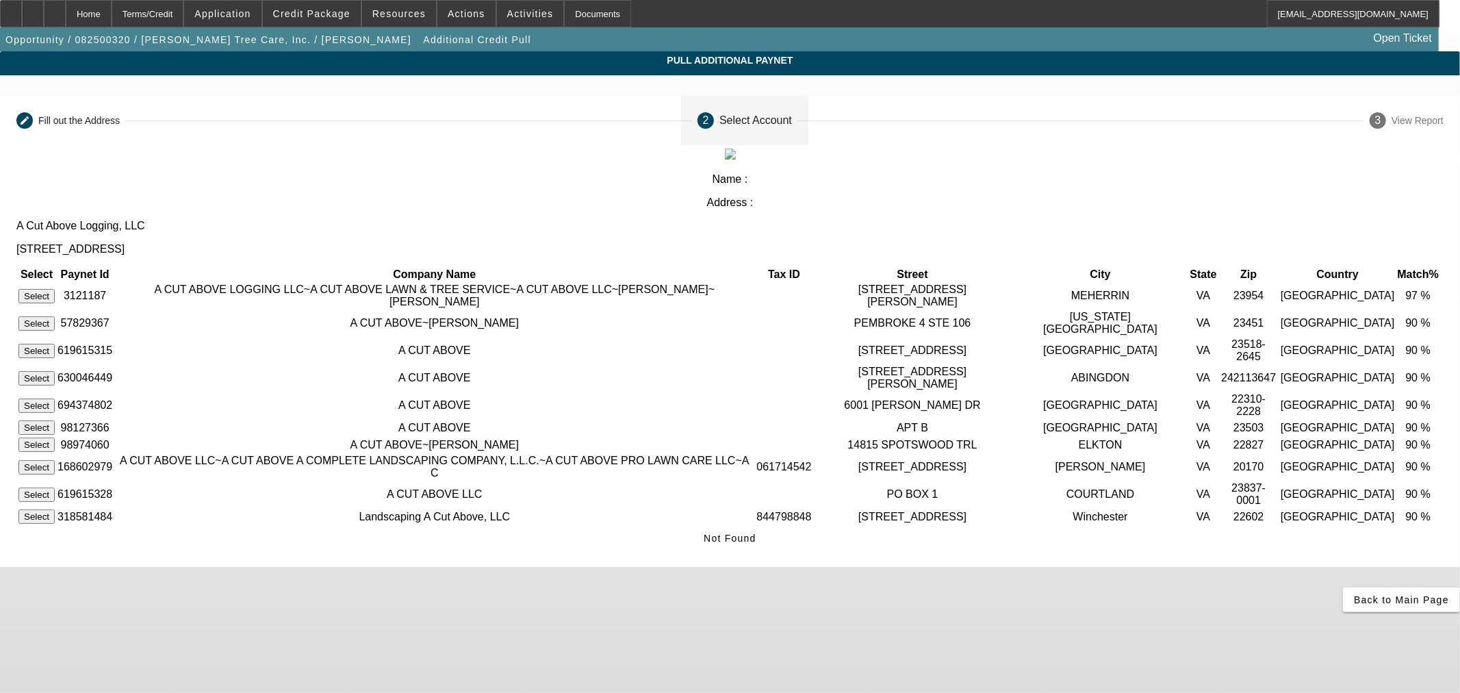
click at [55, 289] on button "Select" at bounding box center [36, 296] width 36 height 14
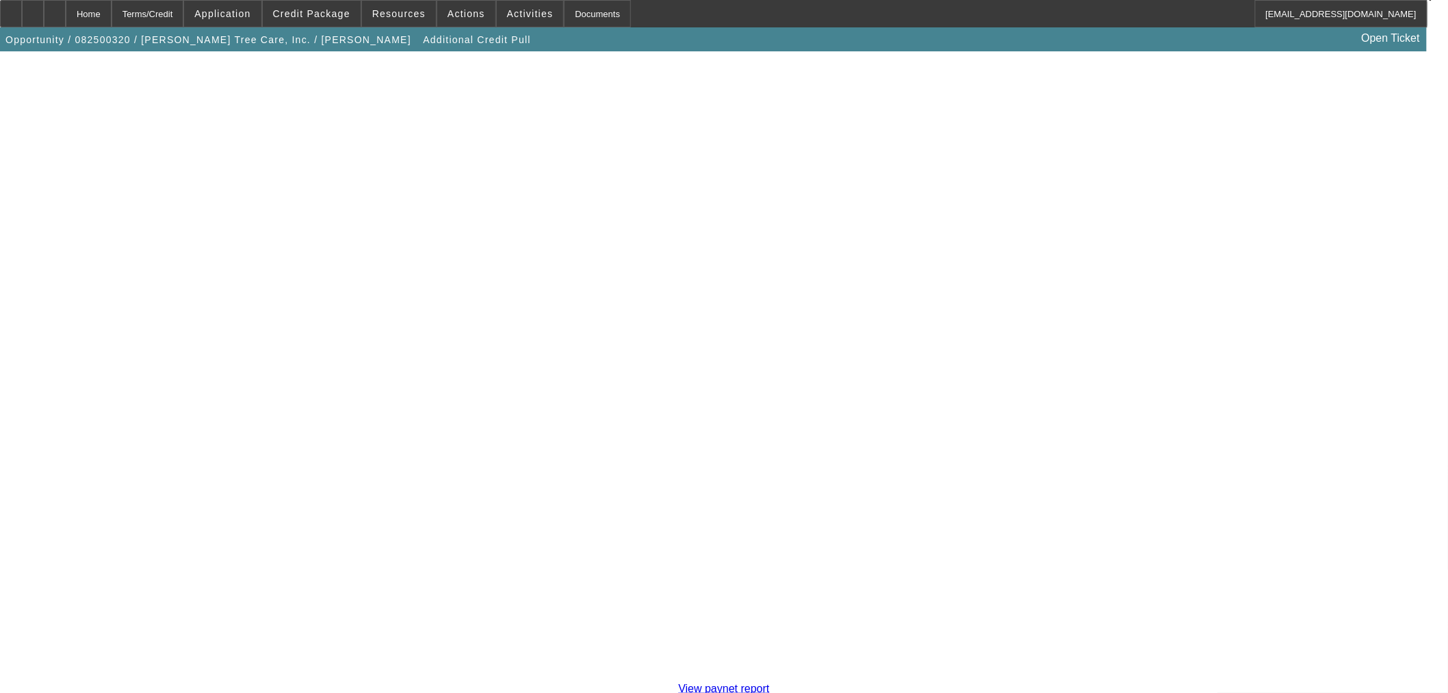
scroll to position [236, 0]
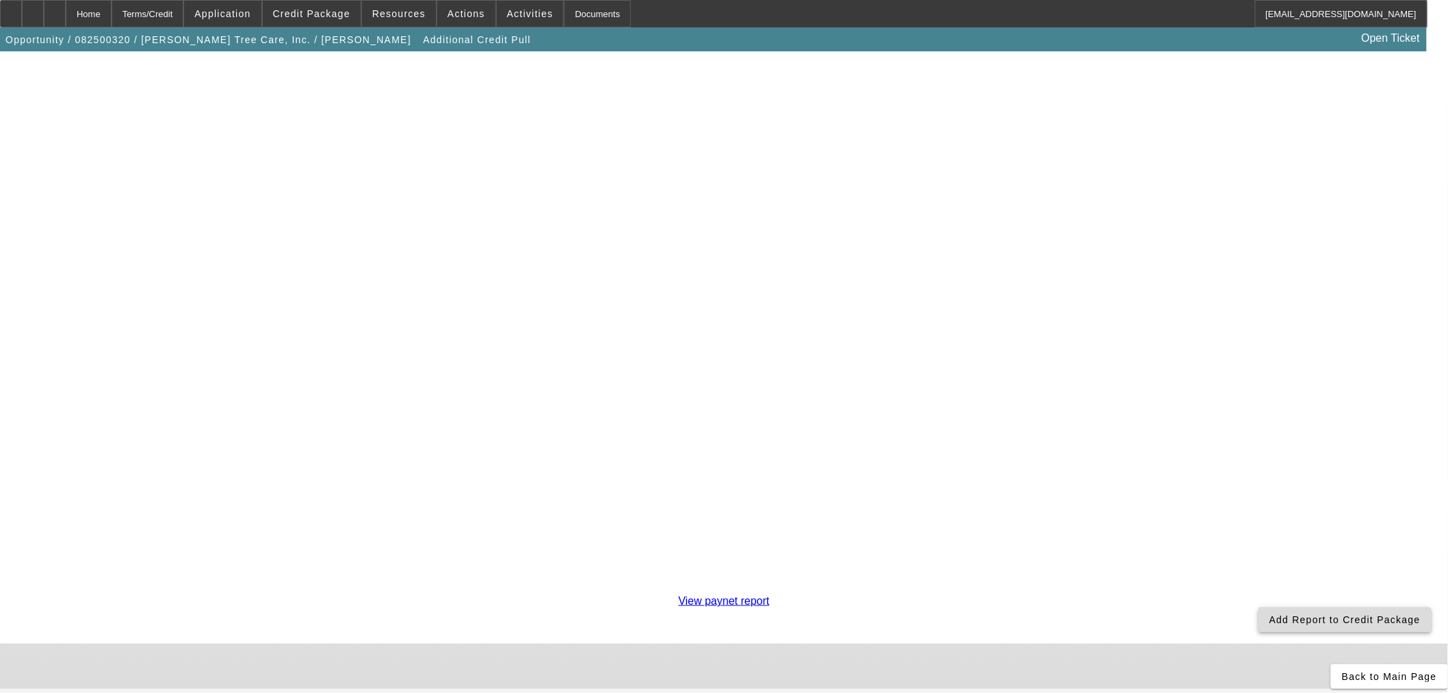
click at [1269, 614] on span "Add Report to Credit Package" at bounding box center [1344, 619] width 151 height 11
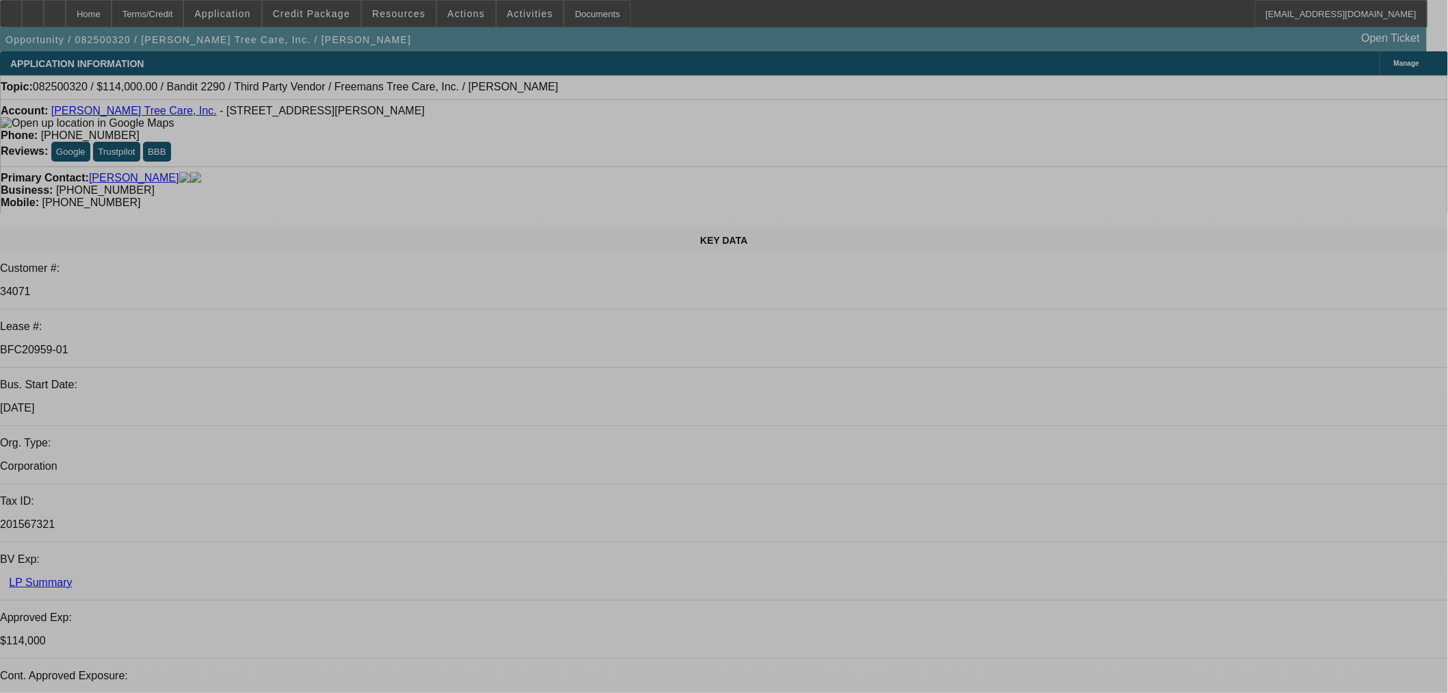
select select "0"
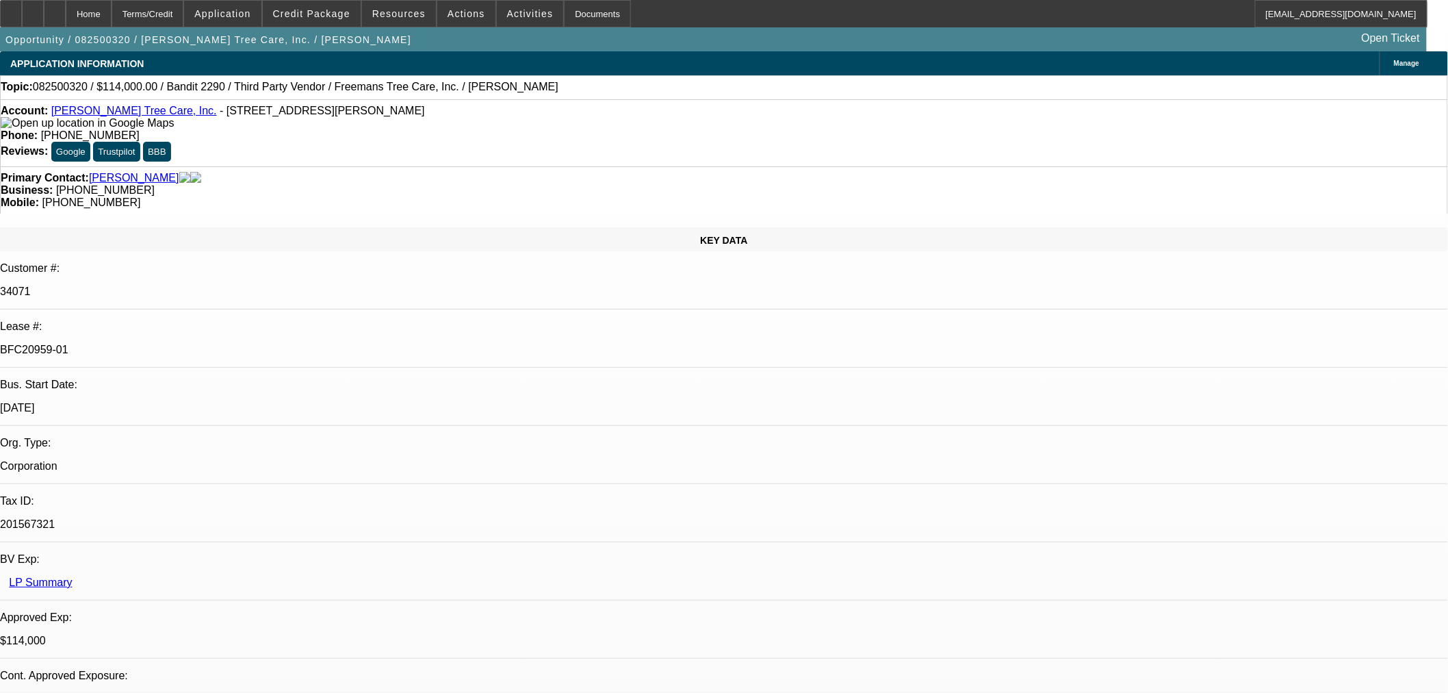
select select "0"
select select "6"
select select "0"
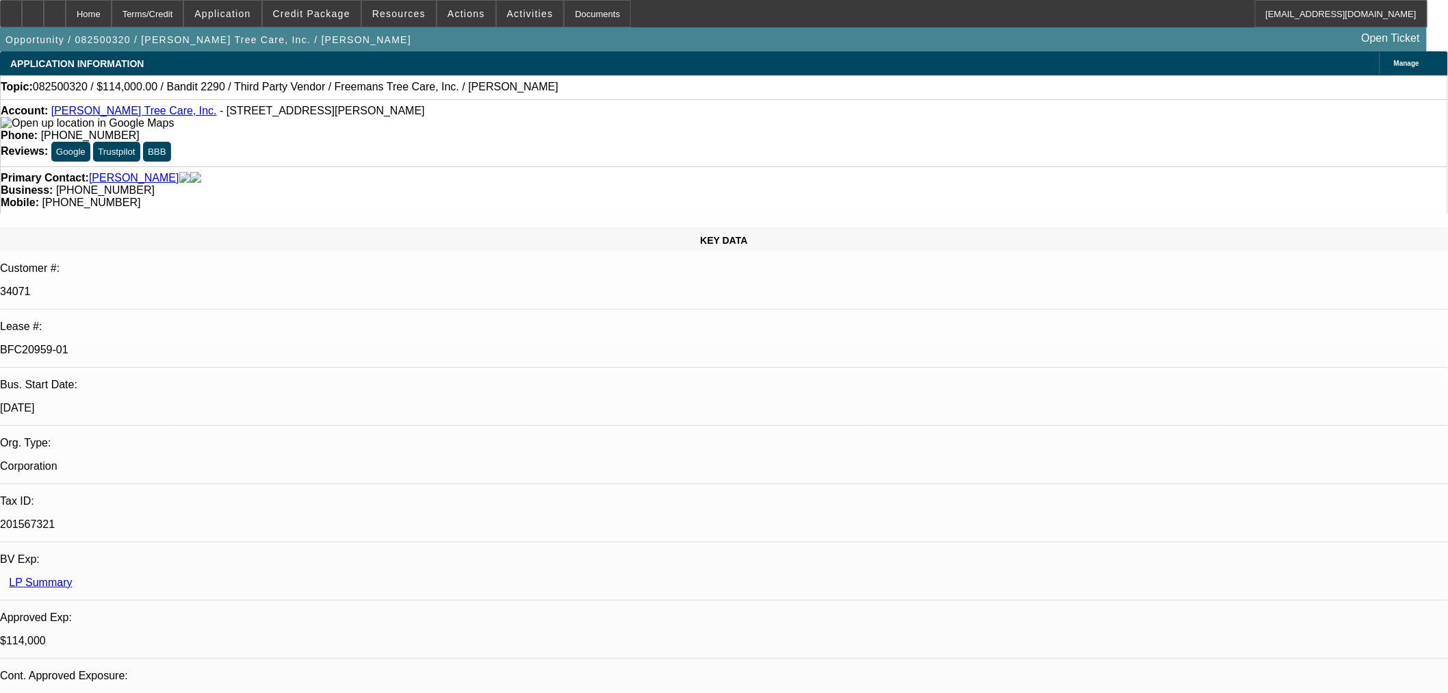
select select "0"
select select "6"
select select "0"
select select "2"
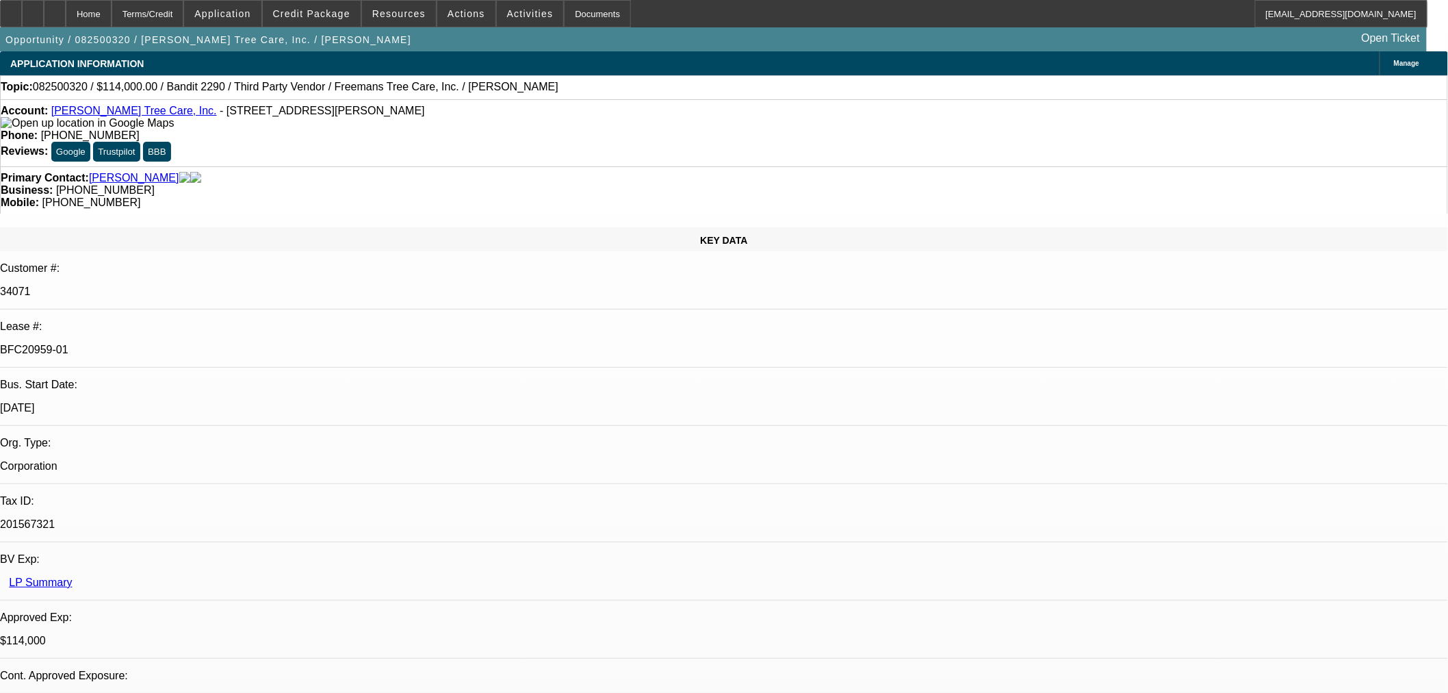
select select "0"
select select "6"
select select "0"
select select "2"
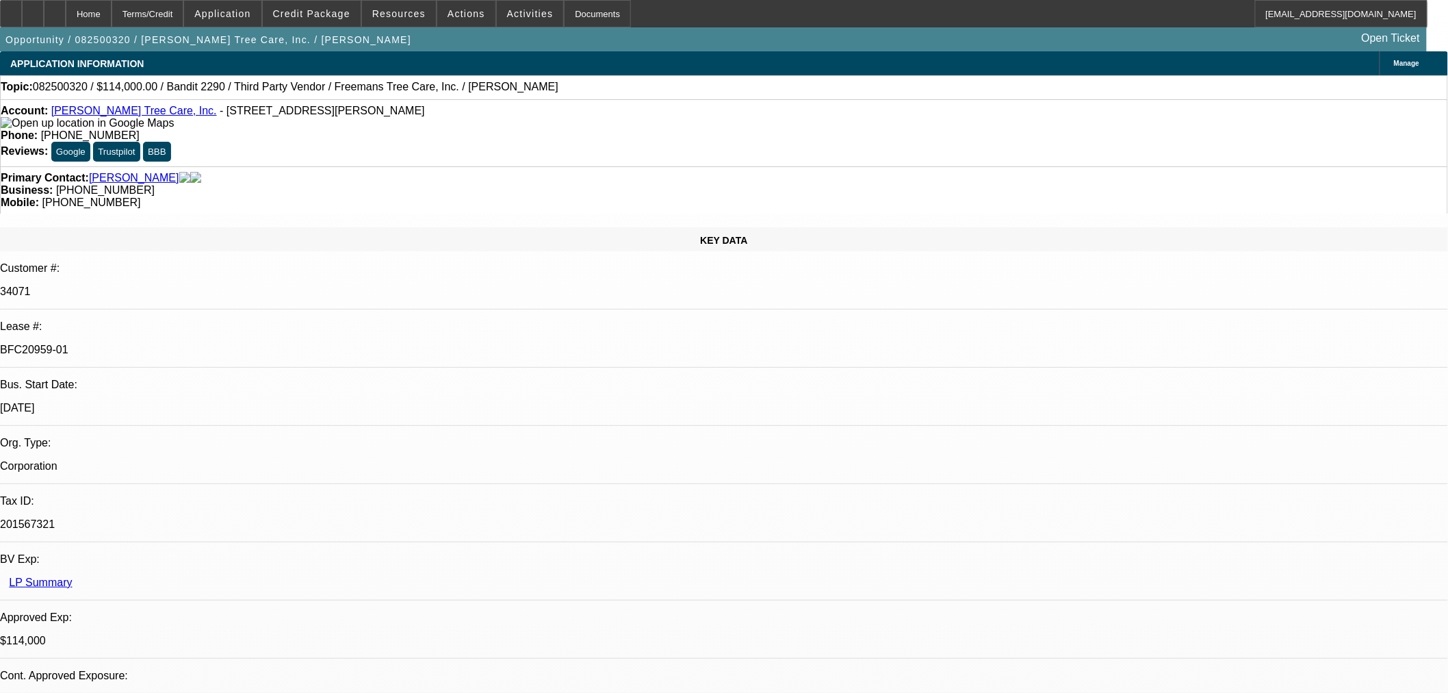
select select "0"
select select "6"
click at [1187, 159] on button "reply_all Reply All" at bounding box center [1155, 175] width 86 height 33
click at [322, 22] on span at bounding box center [312, 13] width 98 height 33
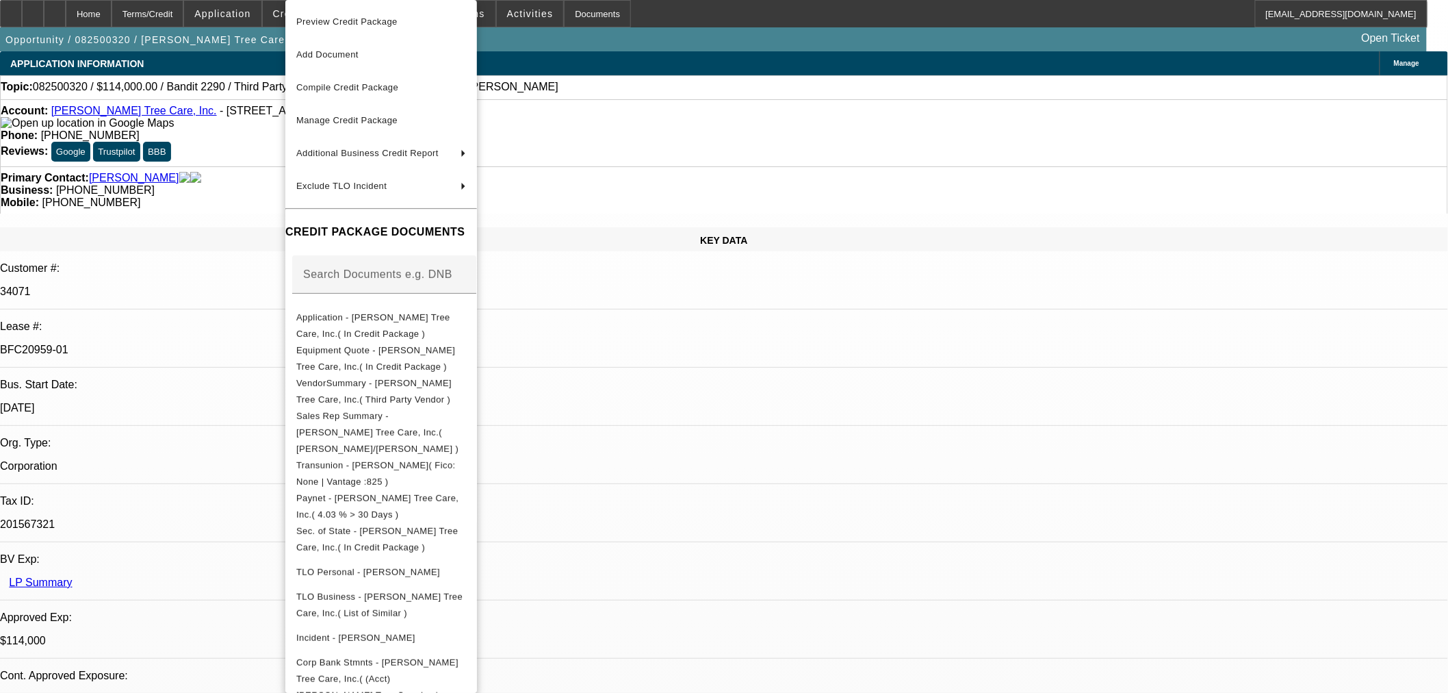
click at [1181, 281] on div at bounding box center [724, 346] width 1448 height 693
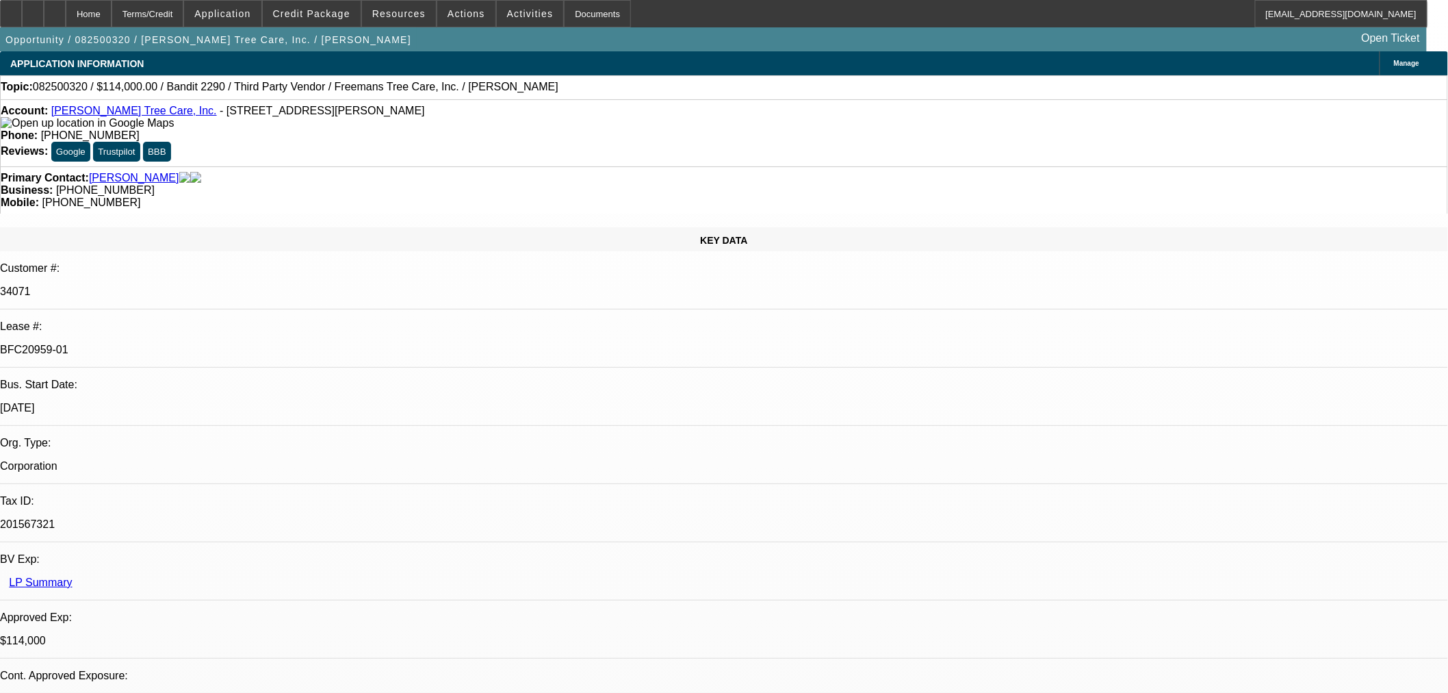
click at [354, 22] on span at bounding box center [312, 13] width 98 height 33
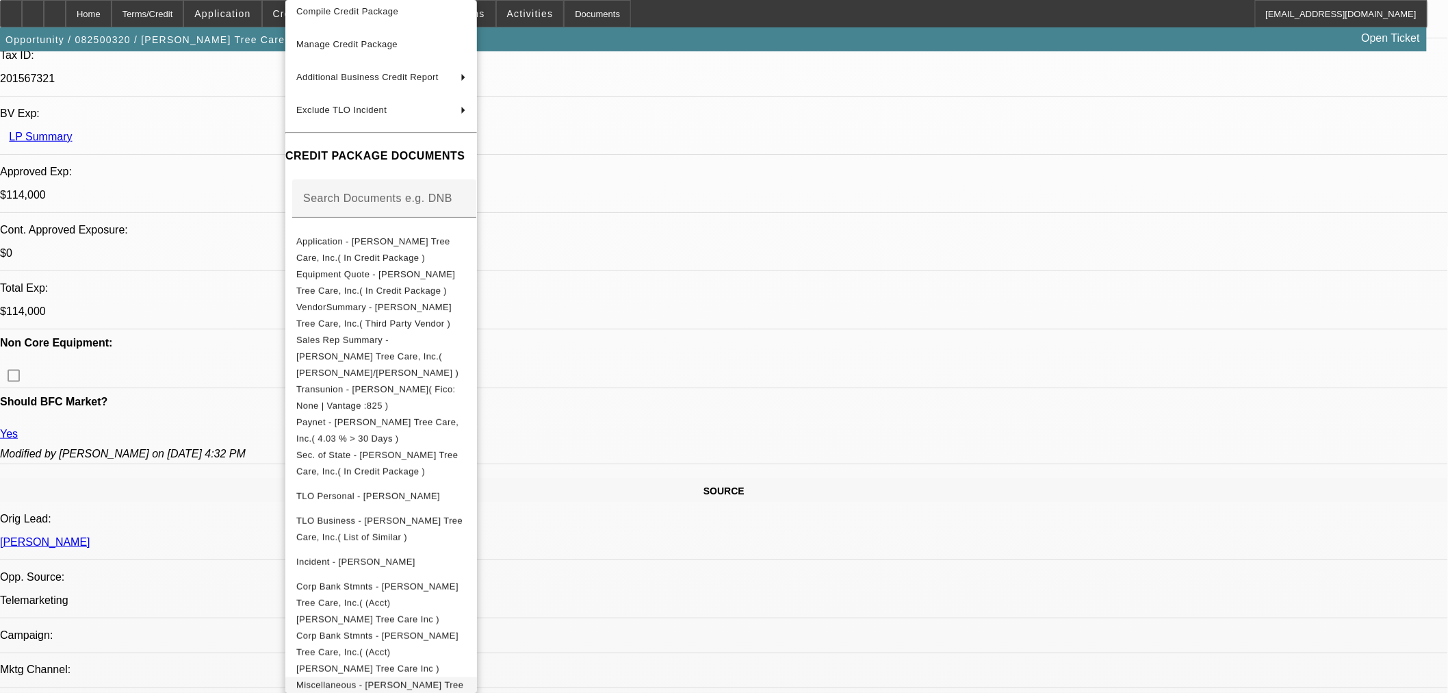
scroll to position [608, 0]
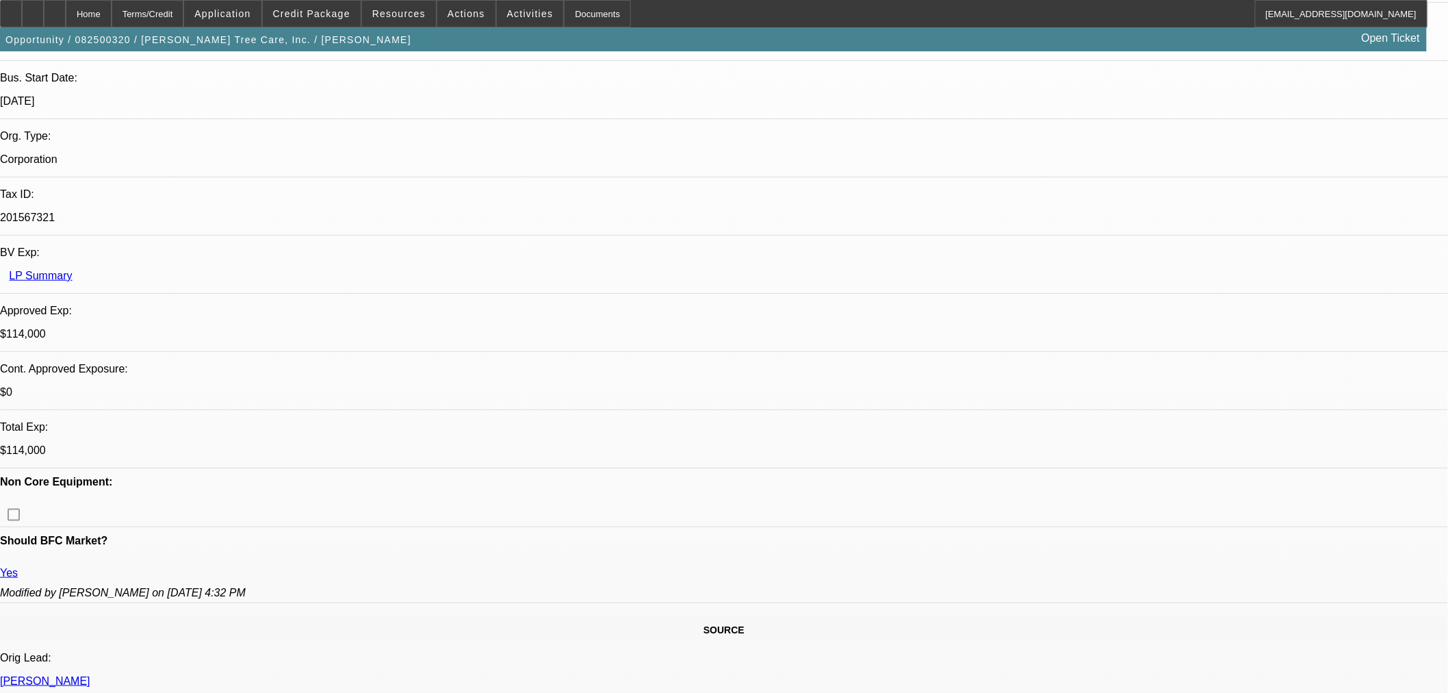
scroll to position [304, 0]
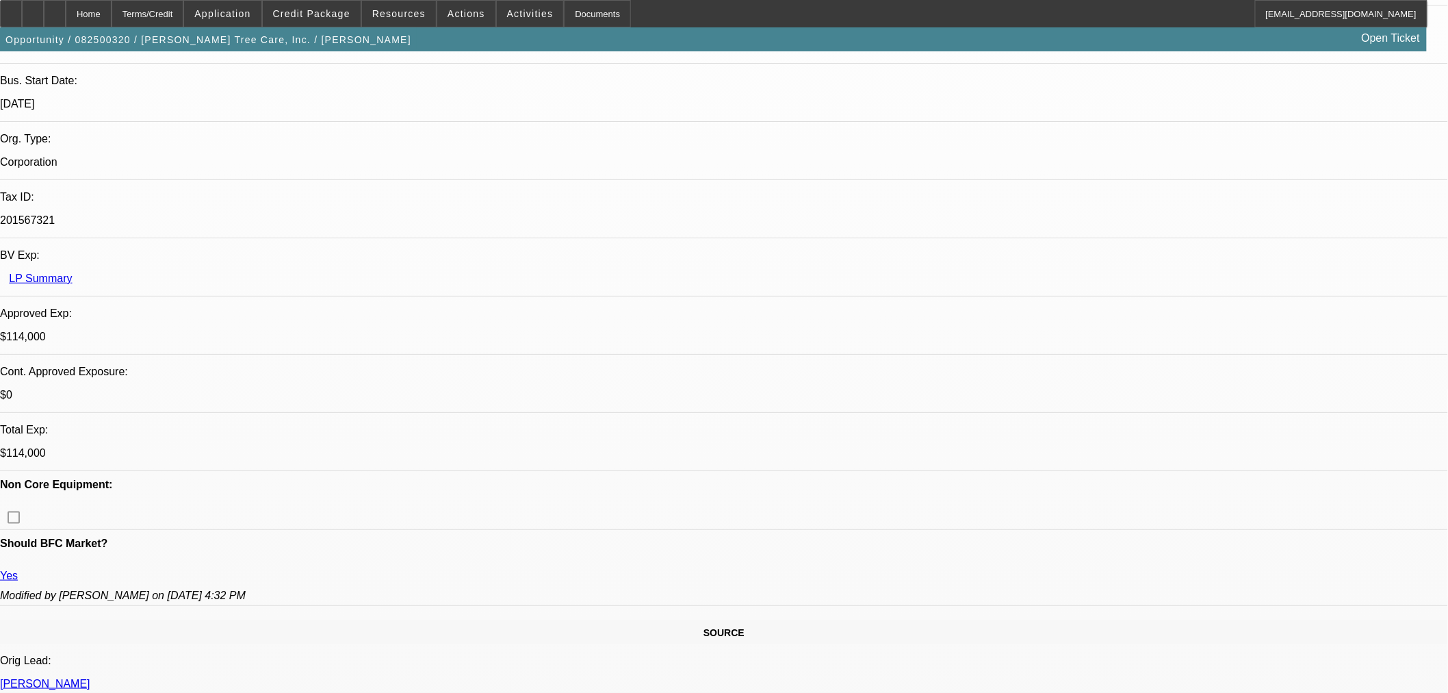
click at [55, 9] on icon at bounding box center [55, 9] width 0 height 0
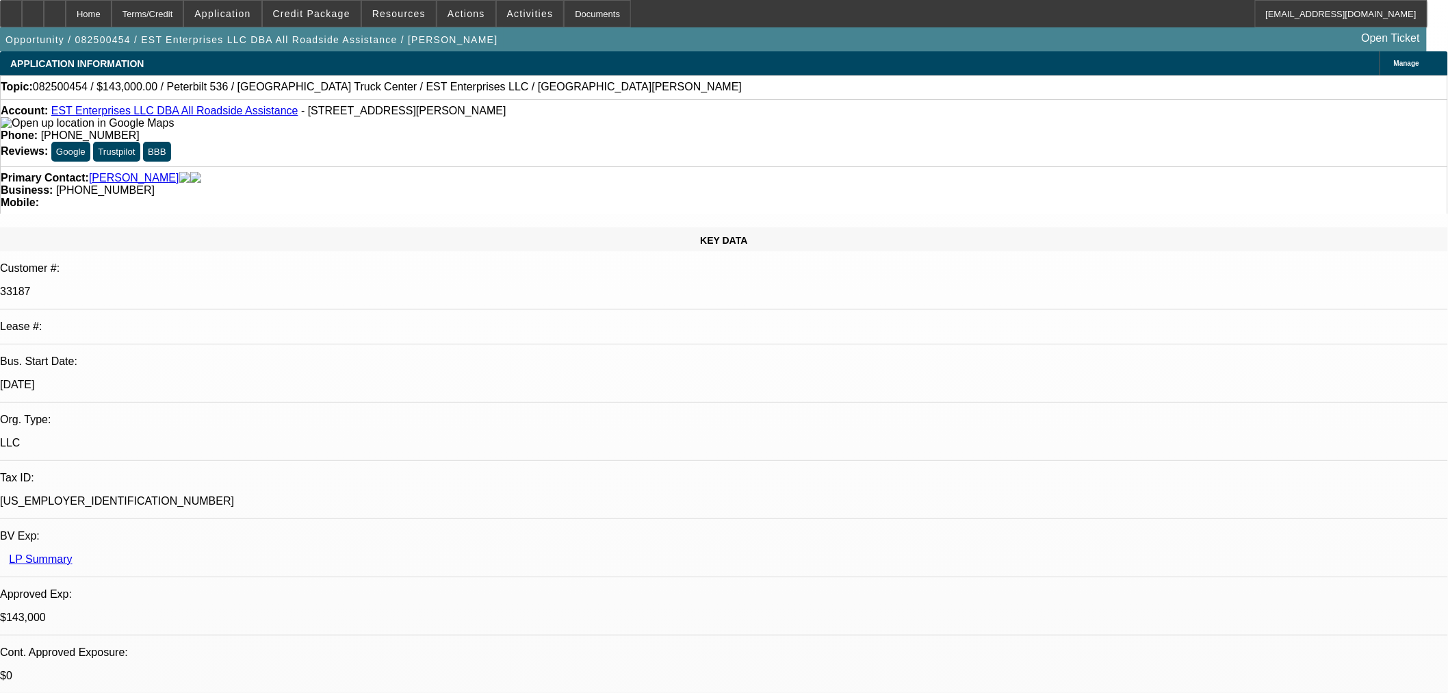
select select "0"
select select "2"
select select "0"
select select "6"
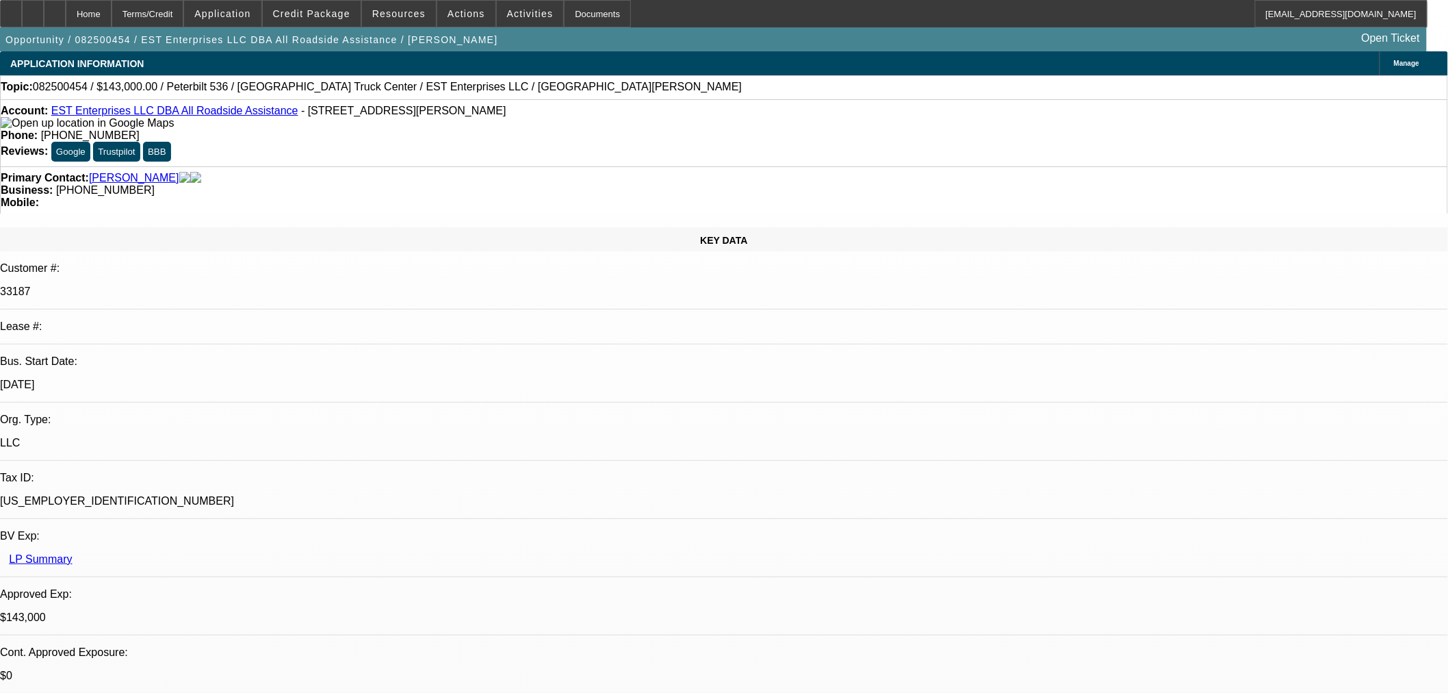
select select "0"
select select "2"
select select "0"
select select "6"
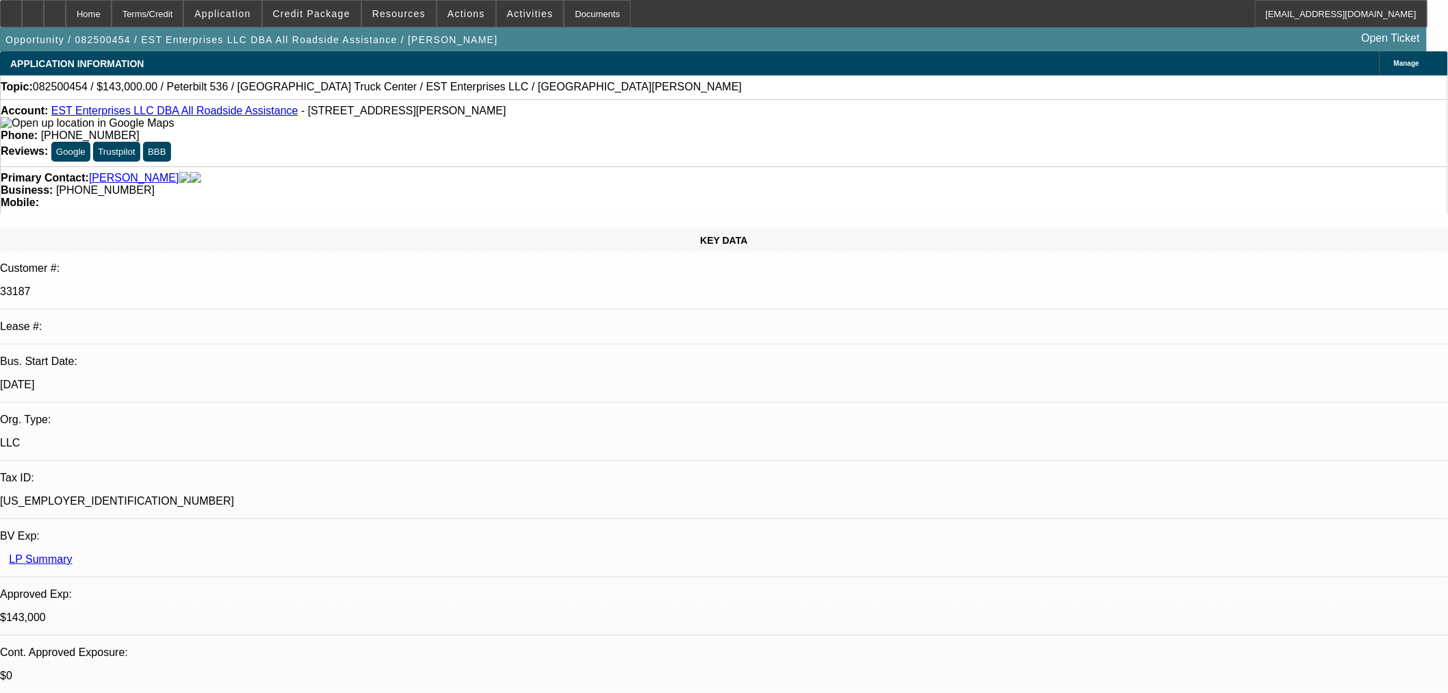
select select "0"
select select "2"
select select "0"
select select "6"
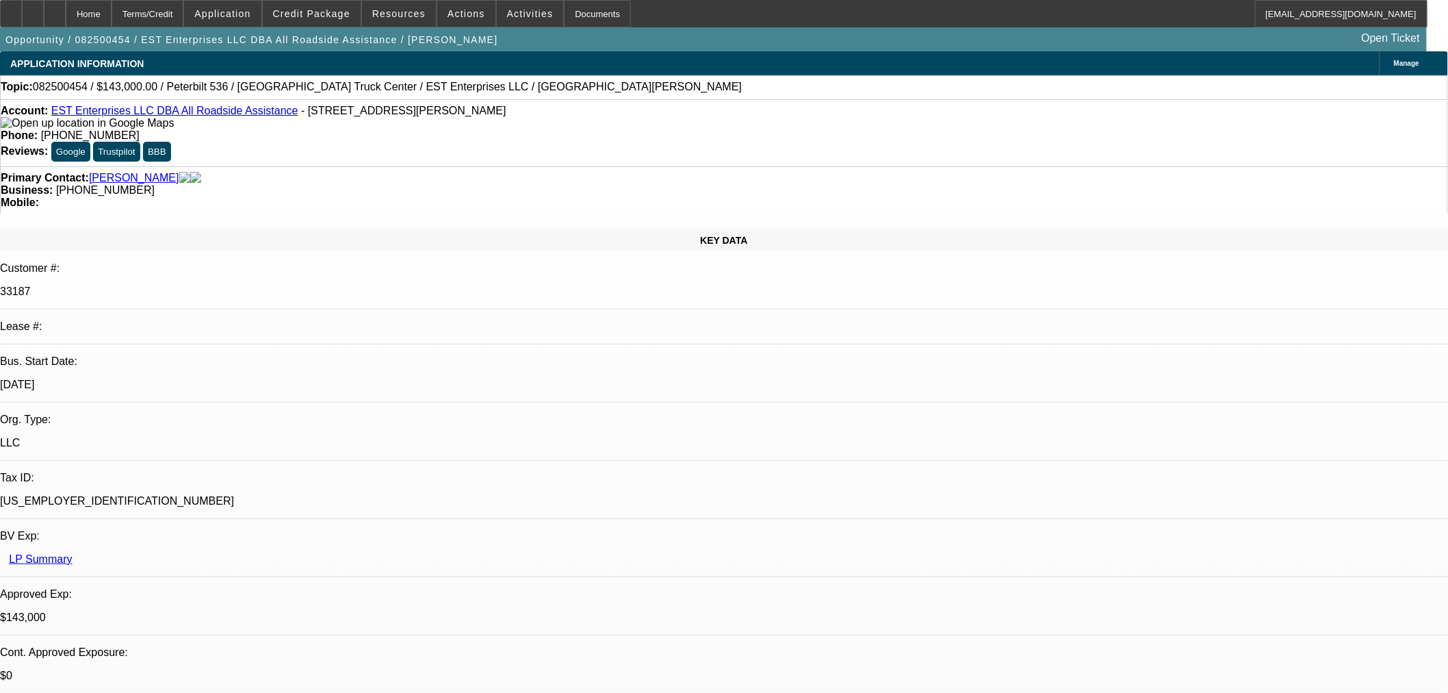
select select "0"
select select "2"
select select "0.1"
select select "4"
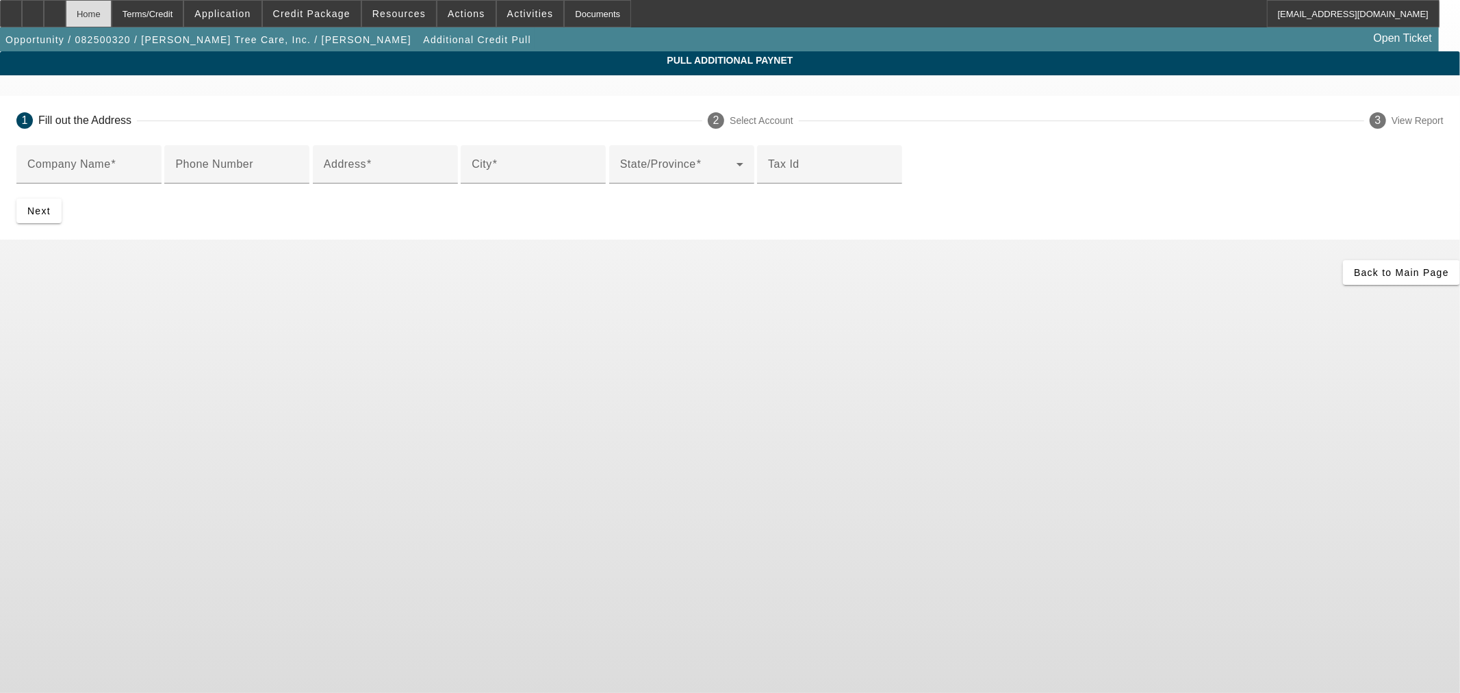
click at [112, 14] on div "Home" at bounding box center [89, 13] width 46 height 27
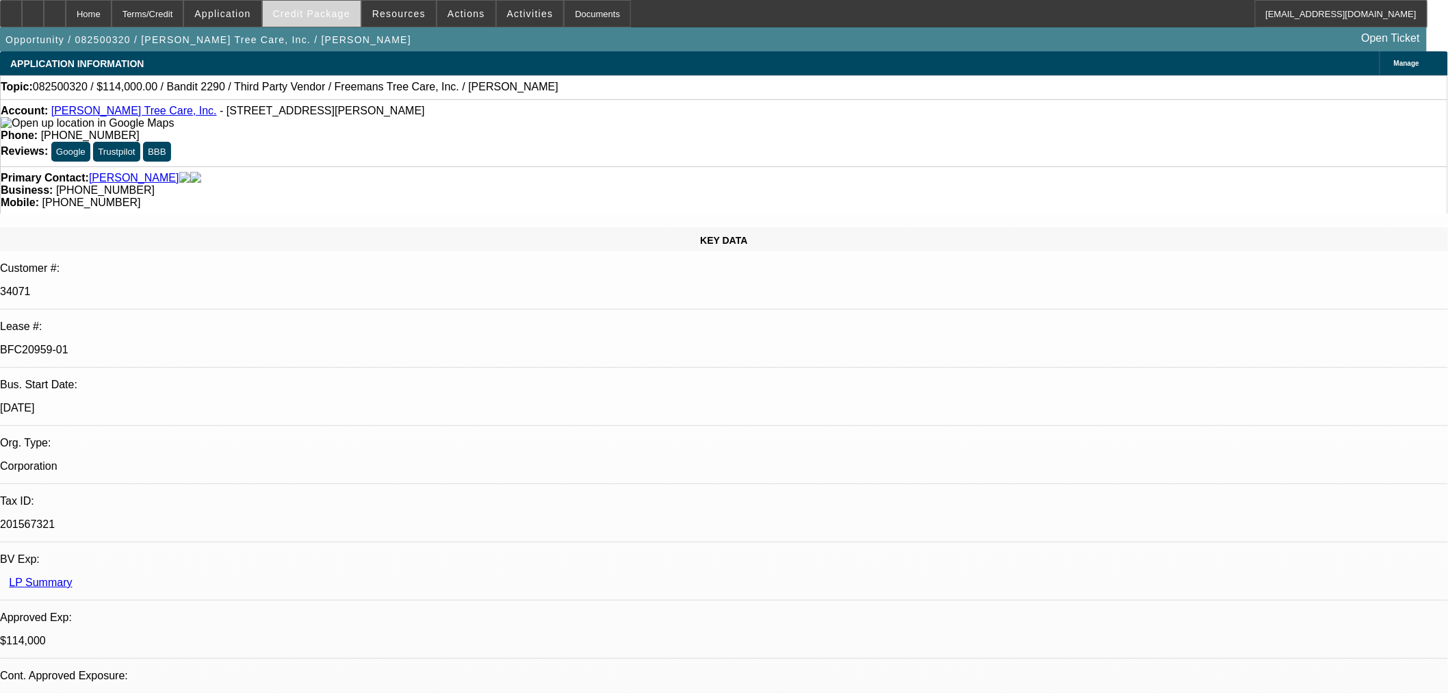
select select "0"
select select "6"
select select "0"
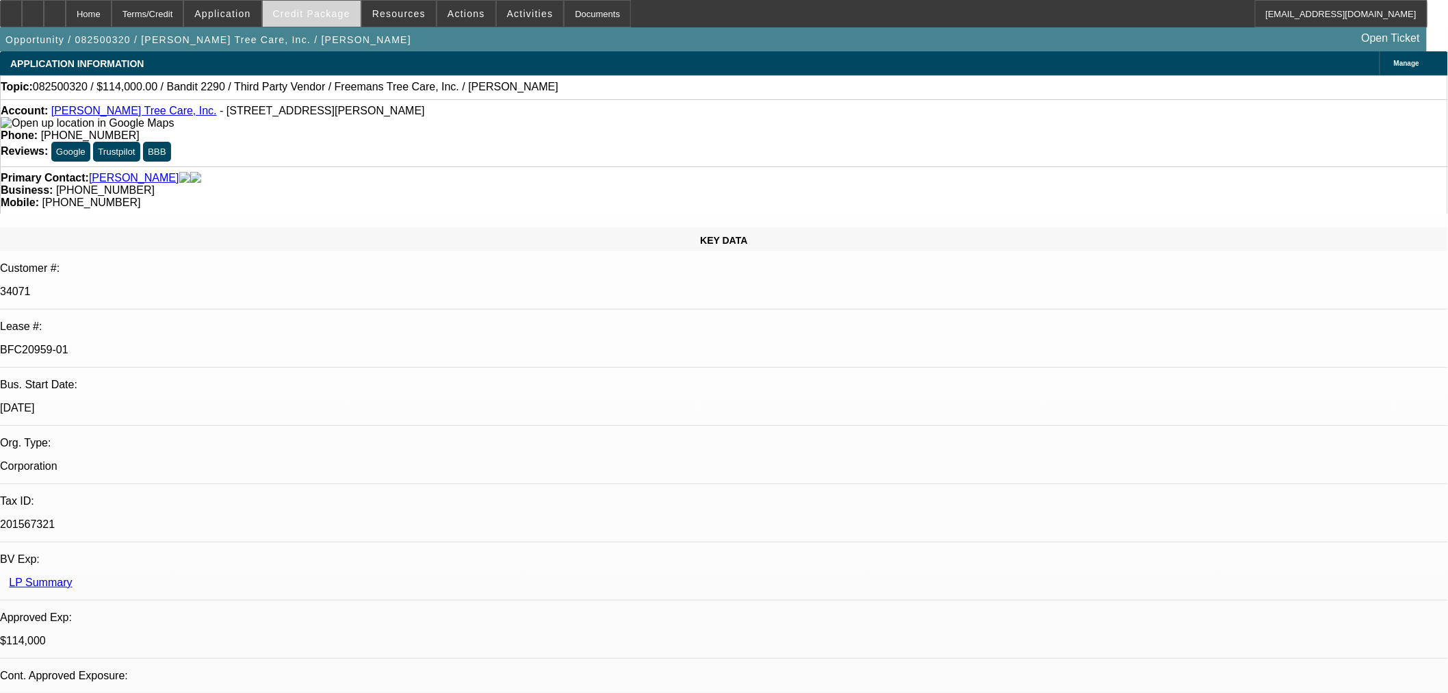
select select "0"
select select "6"
select select "0"
select select "2"
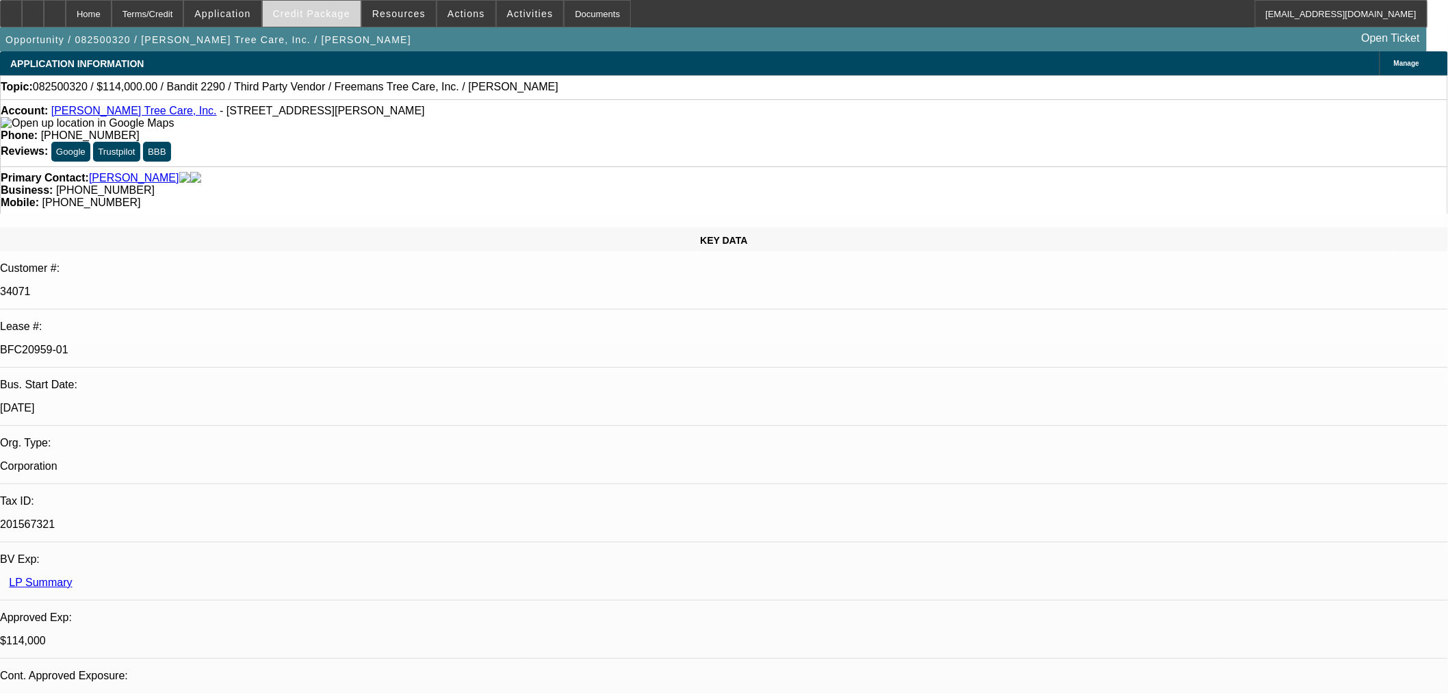
select select "2"
select select "0"
select select "6"
select select "0"
select select "2"
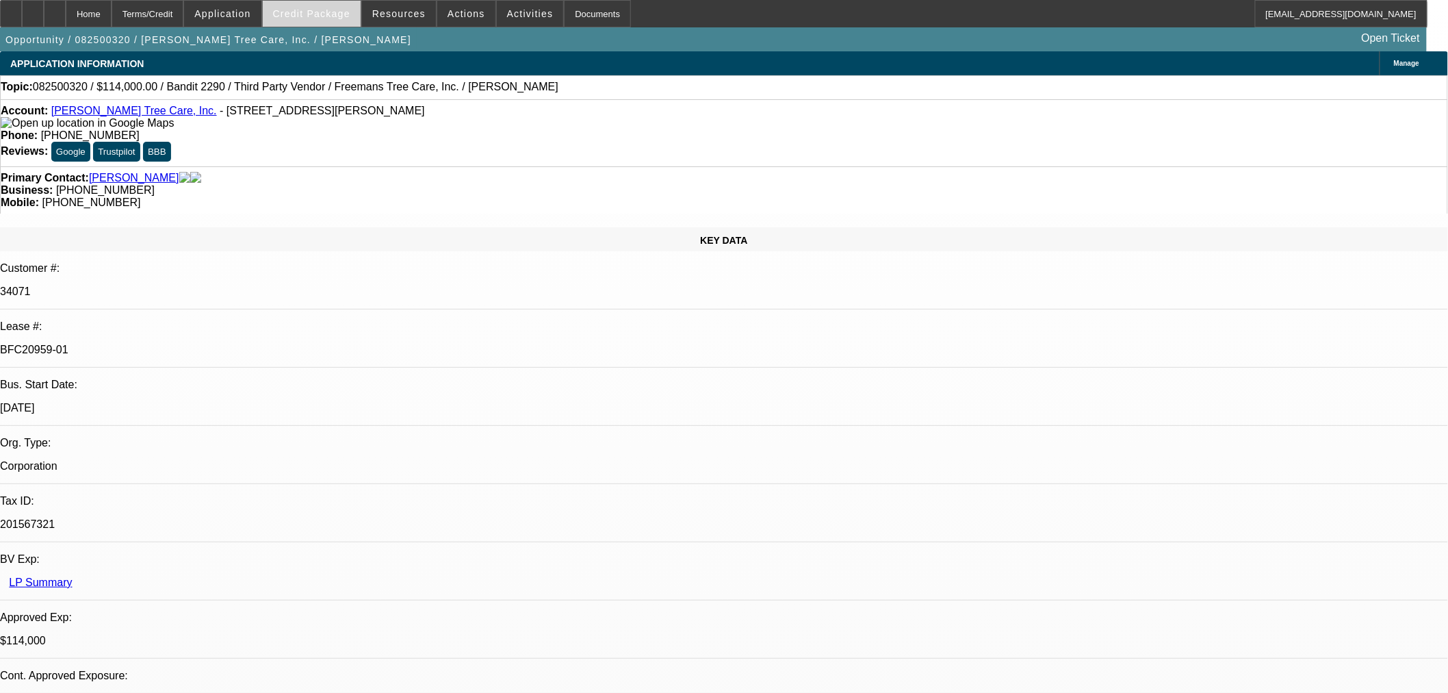
select select "2"
select select "0"
select select "6"
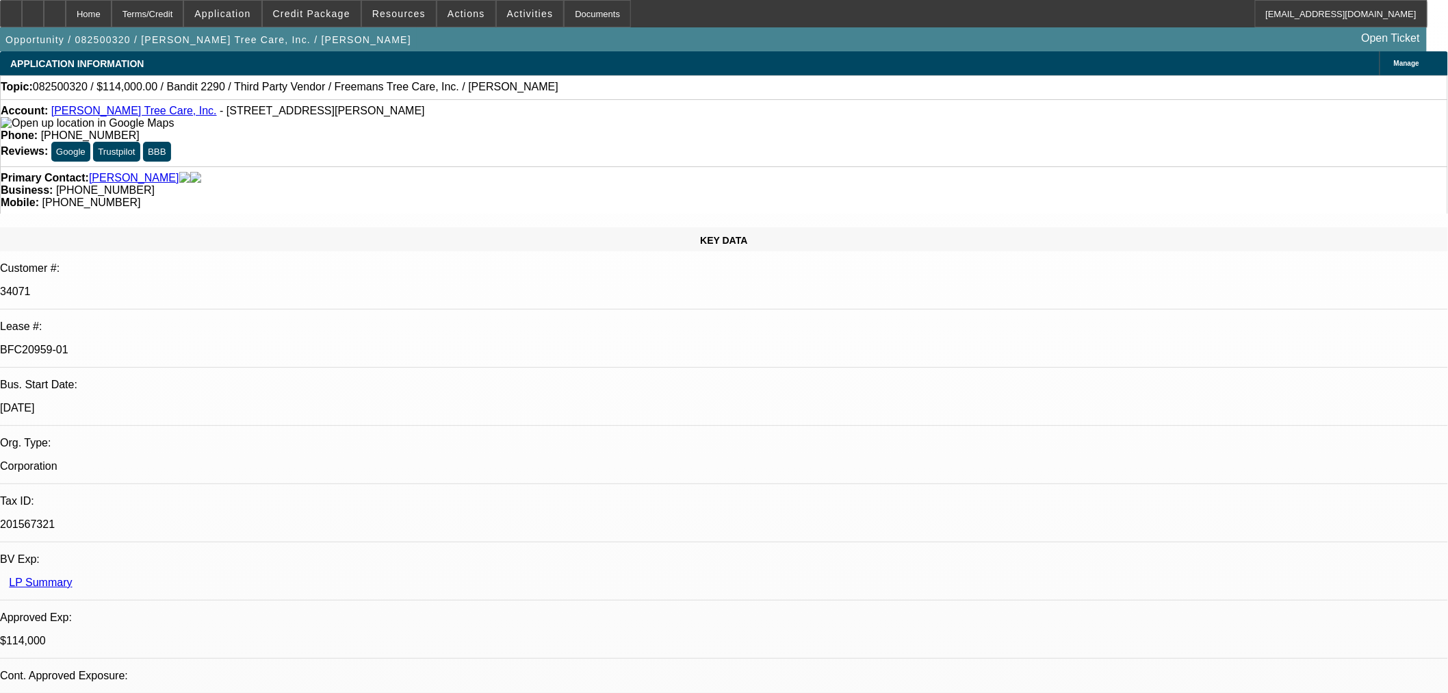
drag, startPoint x: 977, startPoint y: 487, endPoint x: 1066, endPoint y: 487, distance: 89.0
copy p "12759 Farmville Rd"
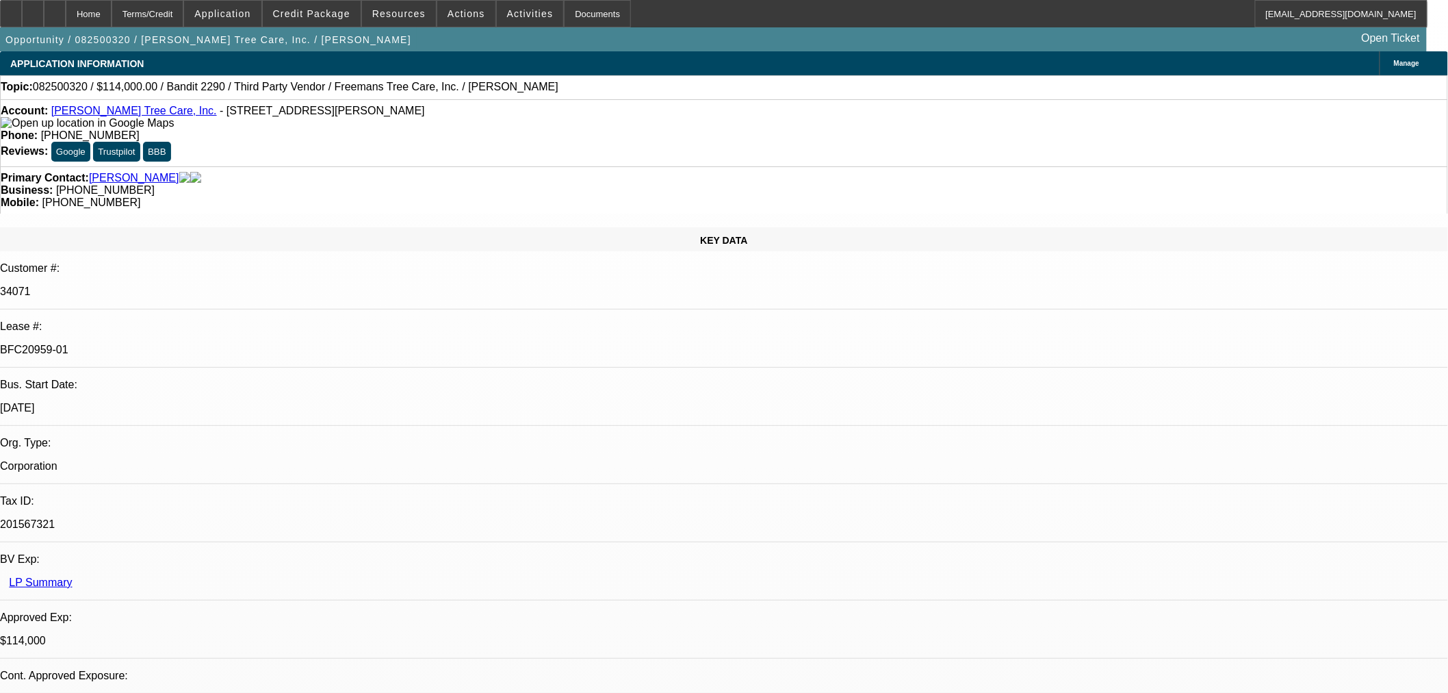
drag, startPoint x: 977, startPoint y: 502, endPoint x: 1013, endPoint y: 508, distance: 36.0
copy p "Meherrin"
select select "0"
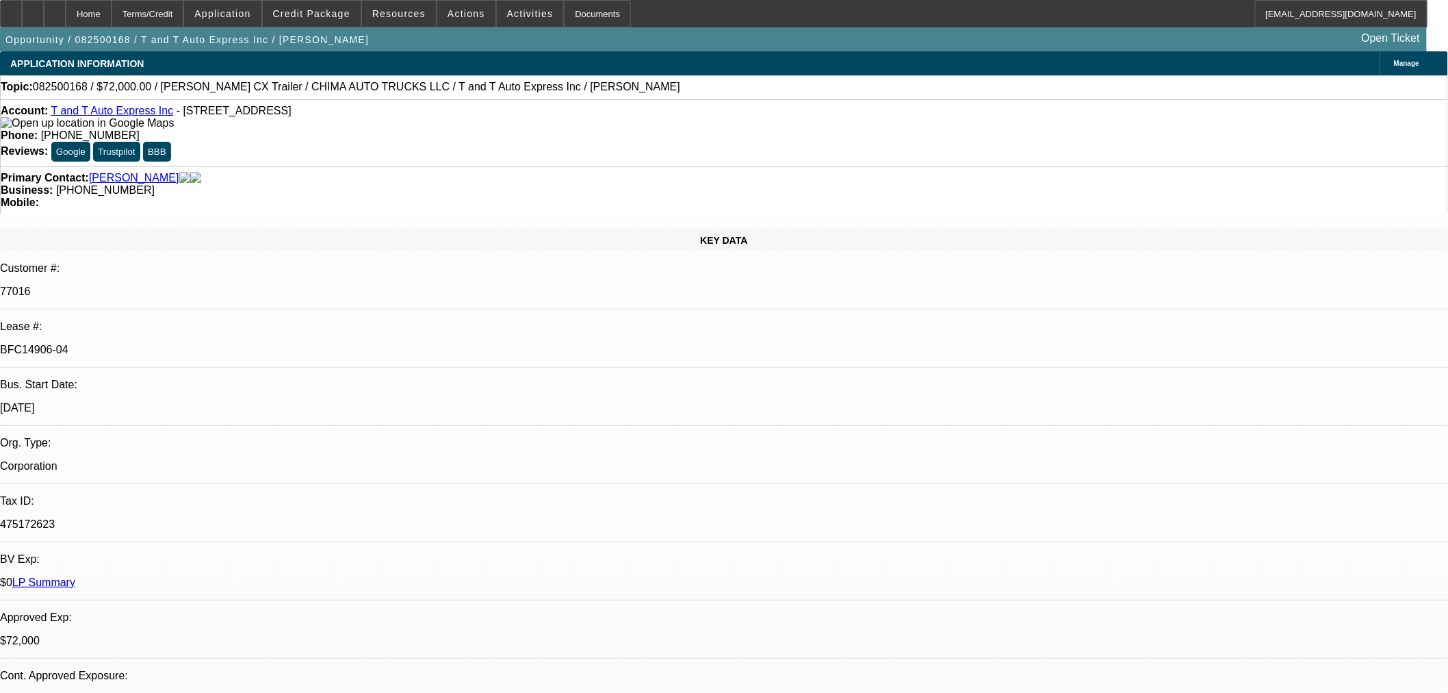
select select "2"
select select "0.1"
select select "4"
select select "0"
select select "2"
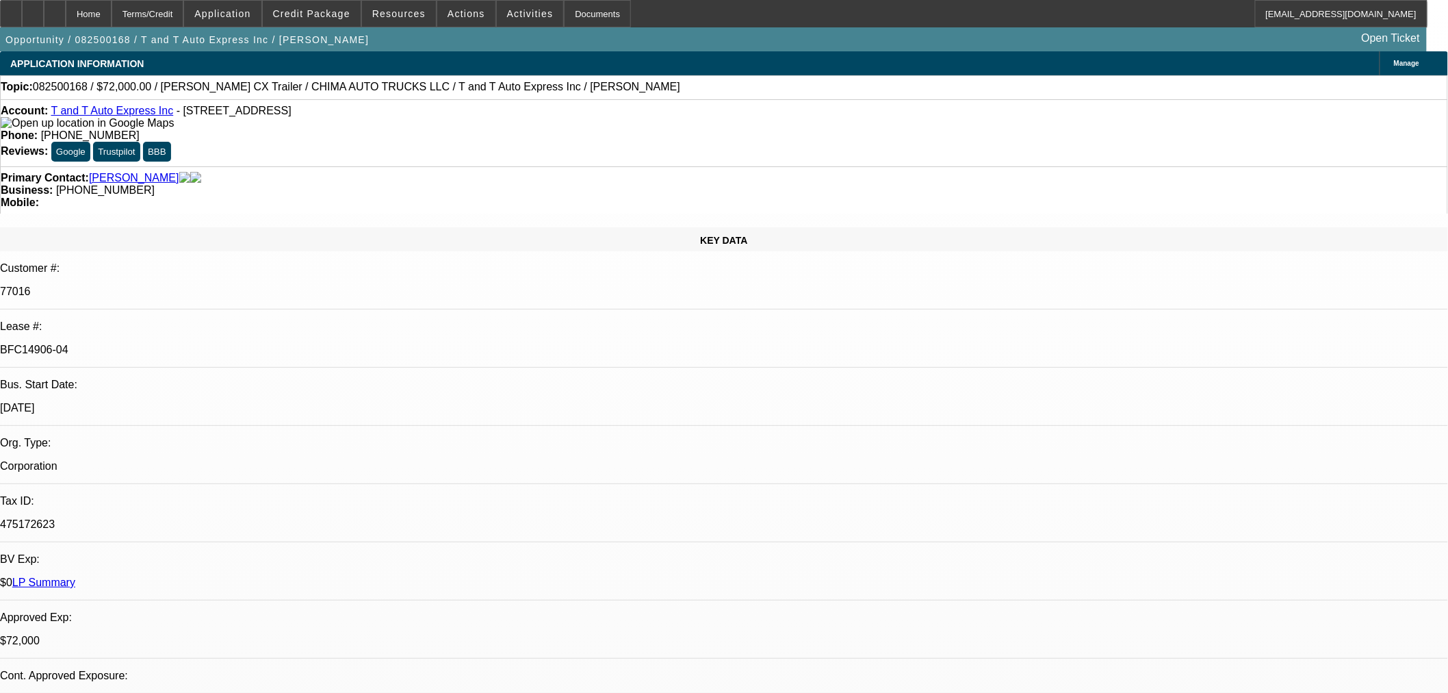
select select "0.1"
select select "4"
select select "0"
select select "2"
select select "0.1"
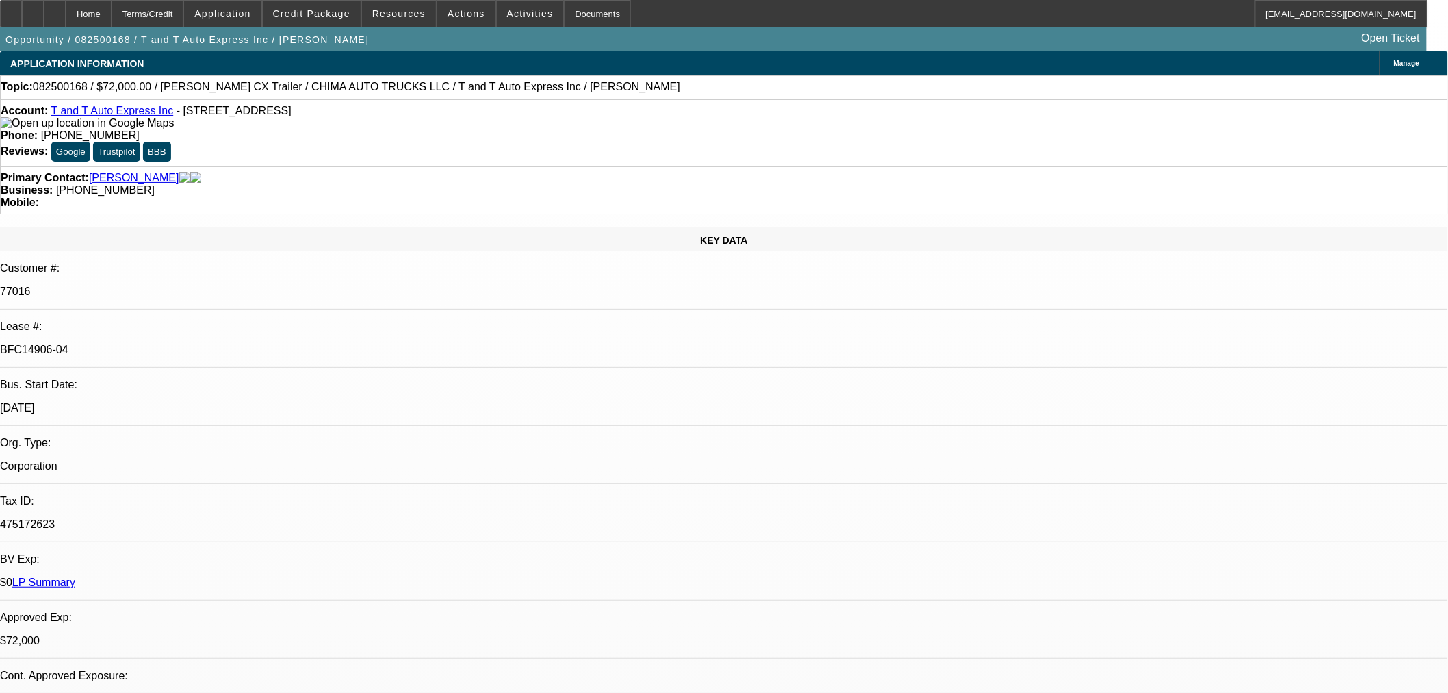
select select "4"
select select "0.15"
select select "2"
select select "0"
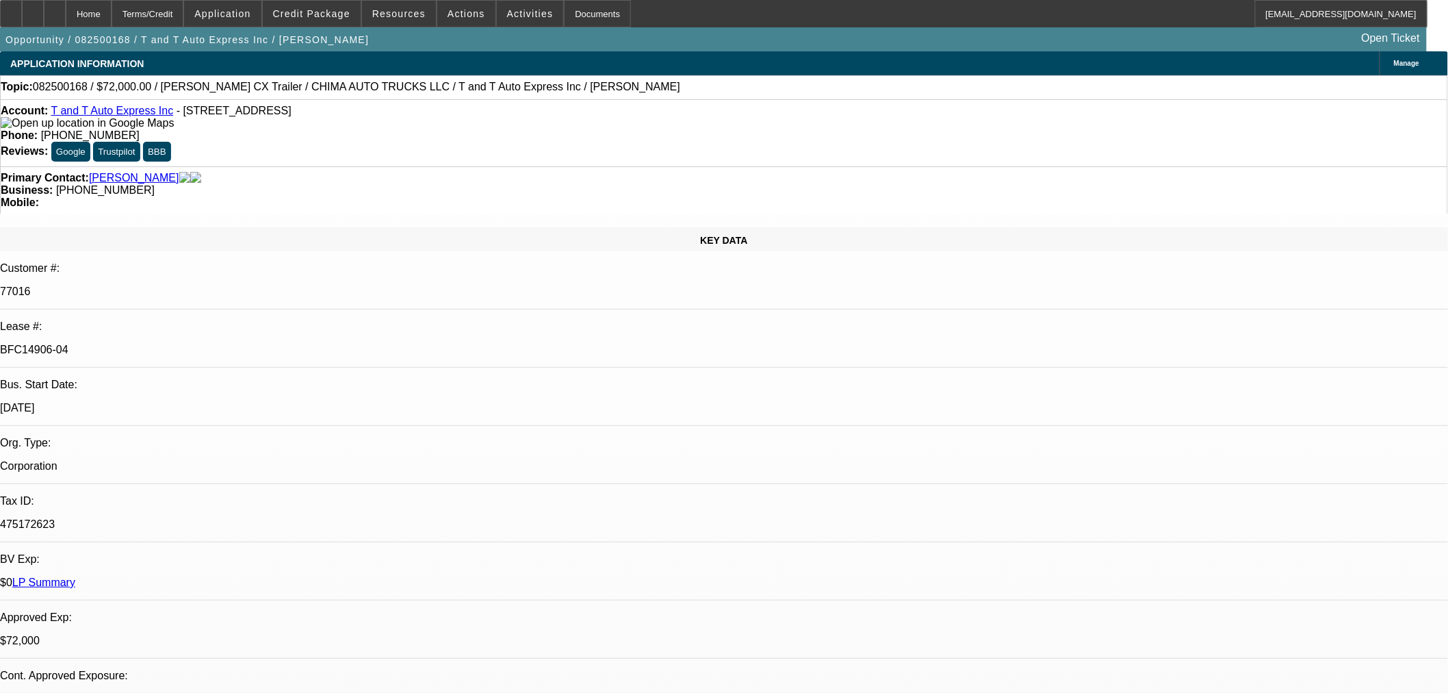
select select "6"
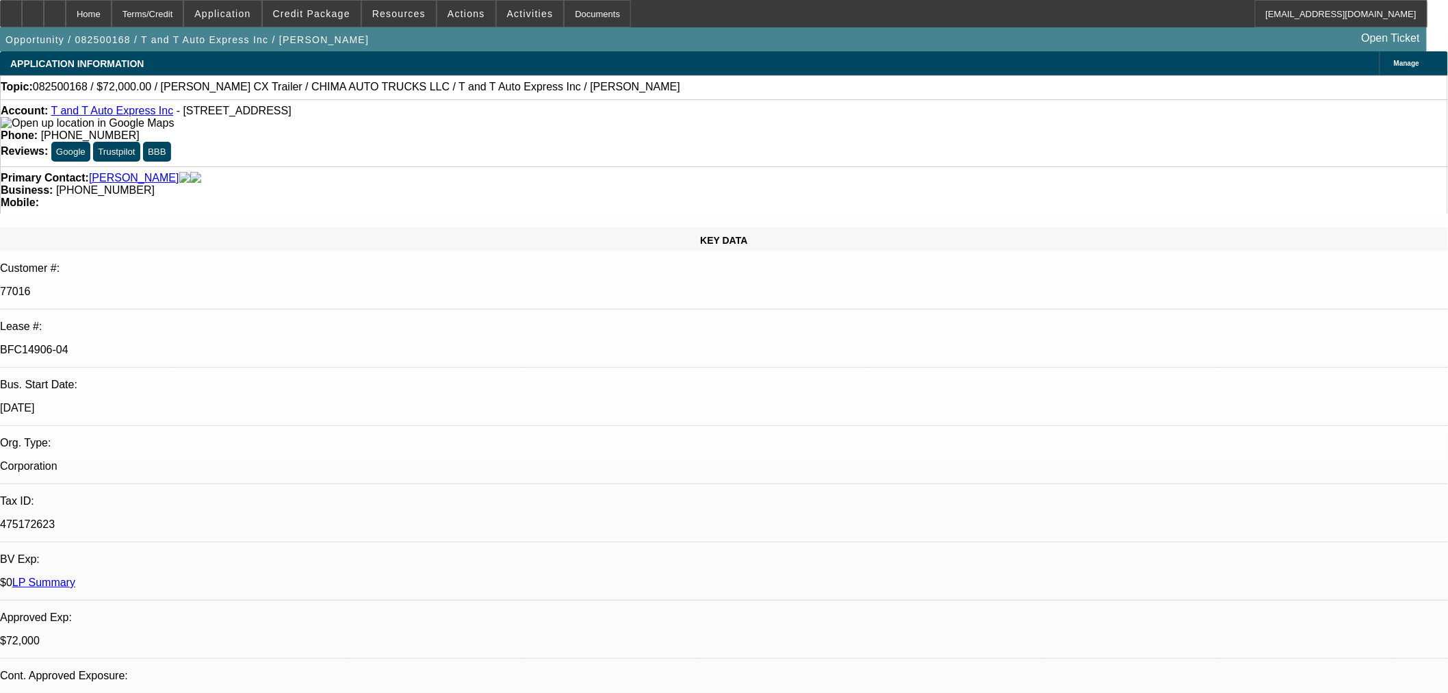
drag, startPoint x: 990, startPoint y: 62, endPoint x: 999, endPoint y: 60, distance: 9.7
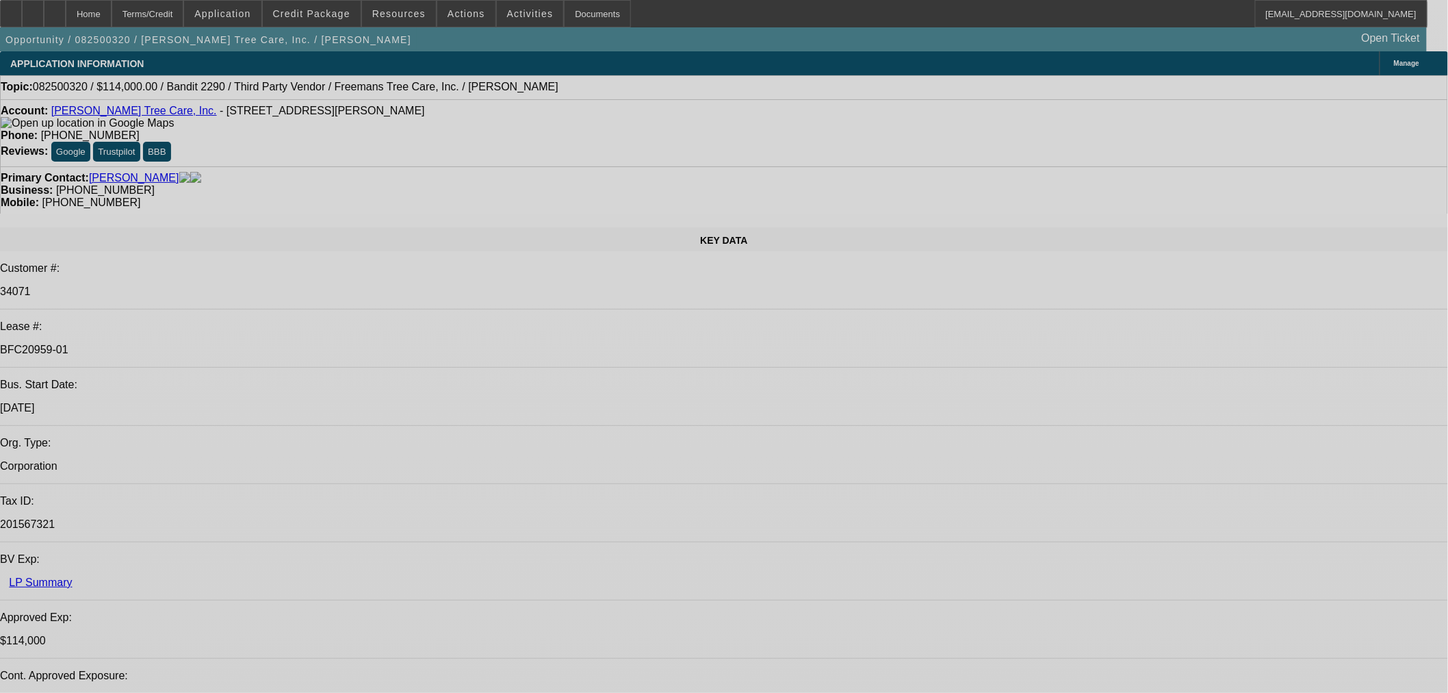
select select "0"
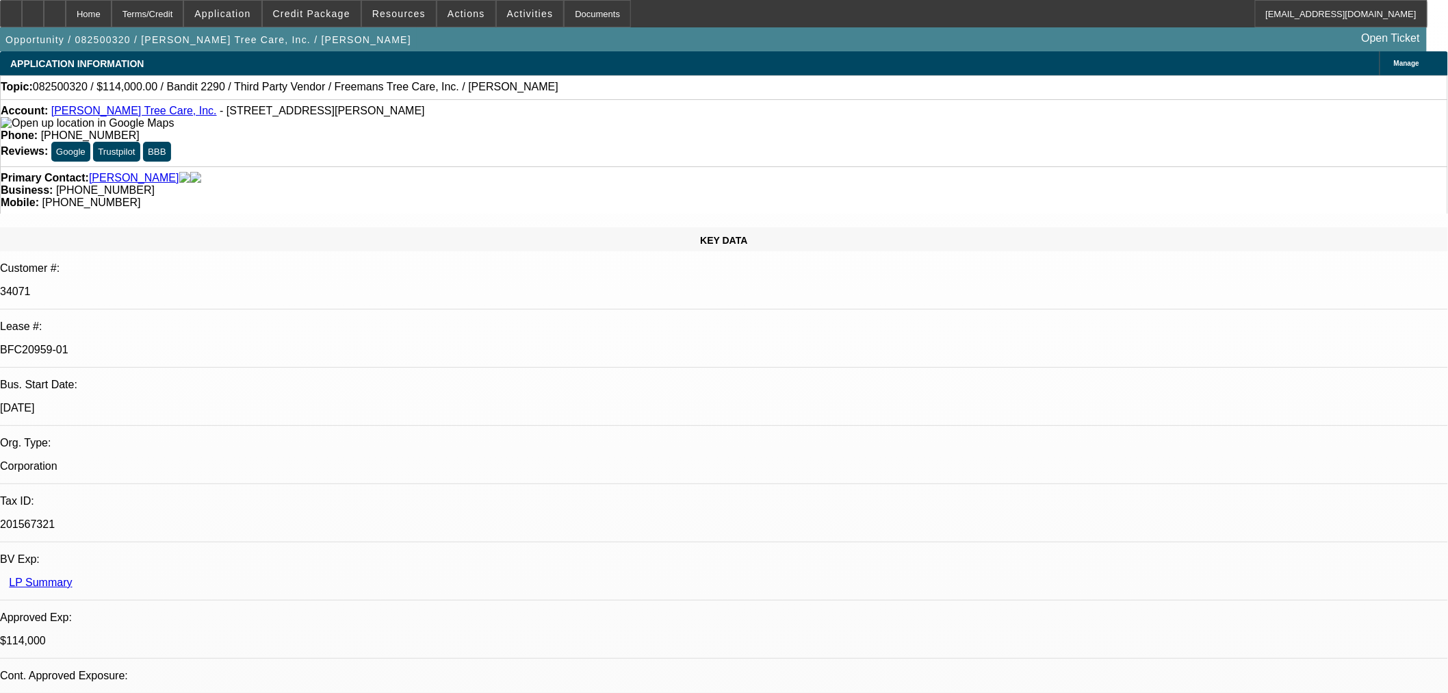
select select "0"
select select "6"
select select "0"
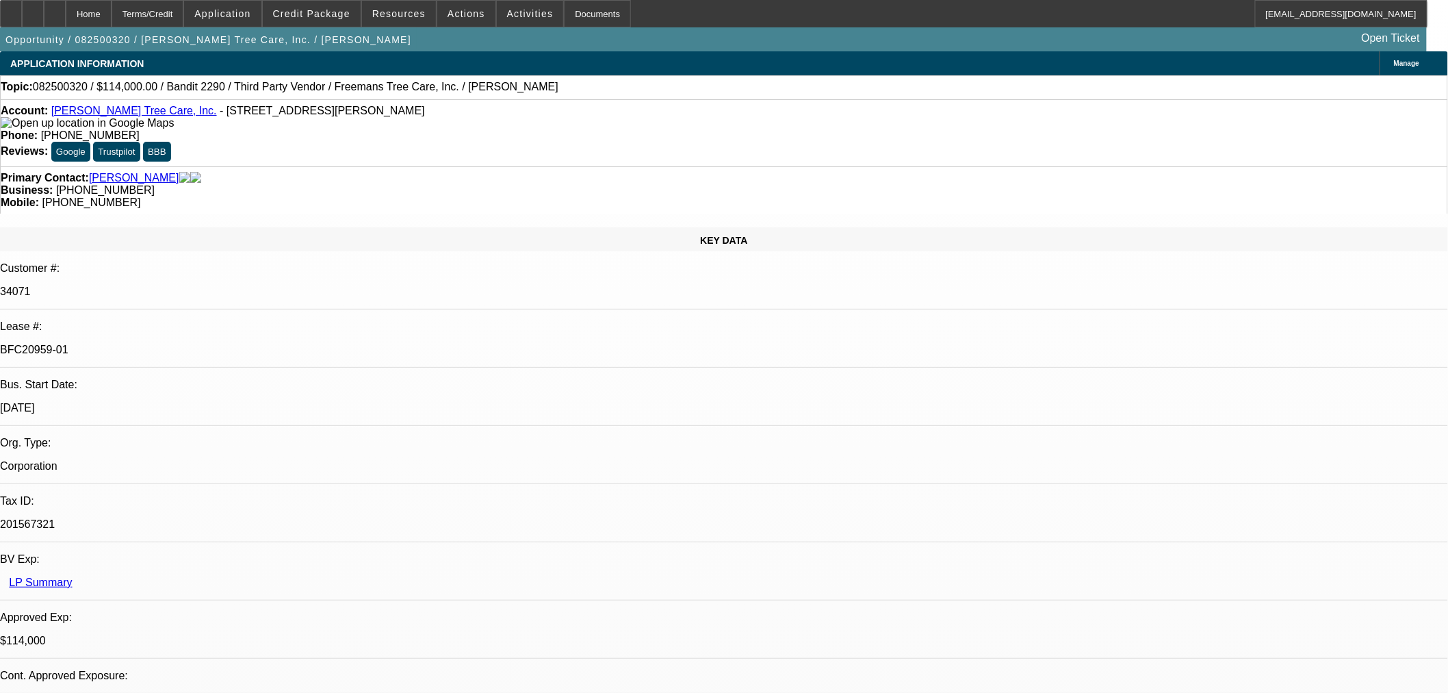
select select "0"
select select "6"
select select "0"
select select "2"
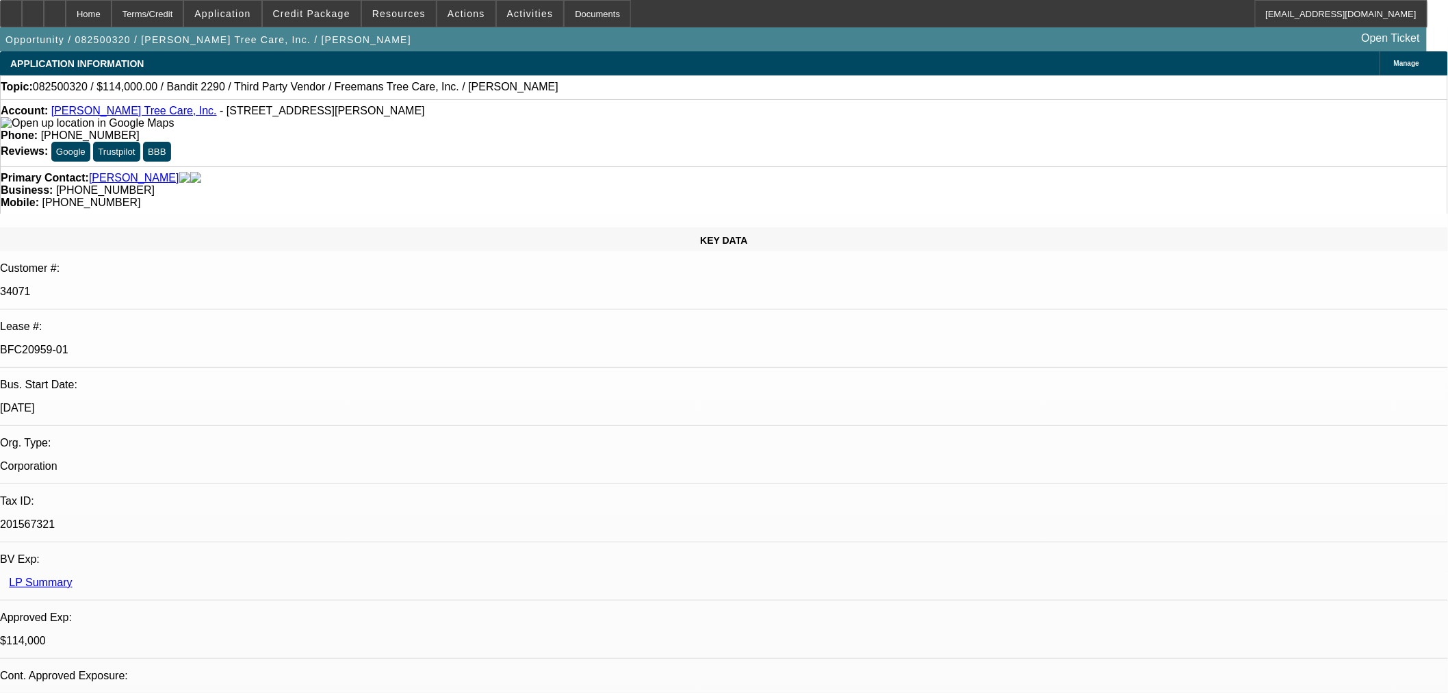
select select "0"
select select "6"
select select "0"
select select "2"
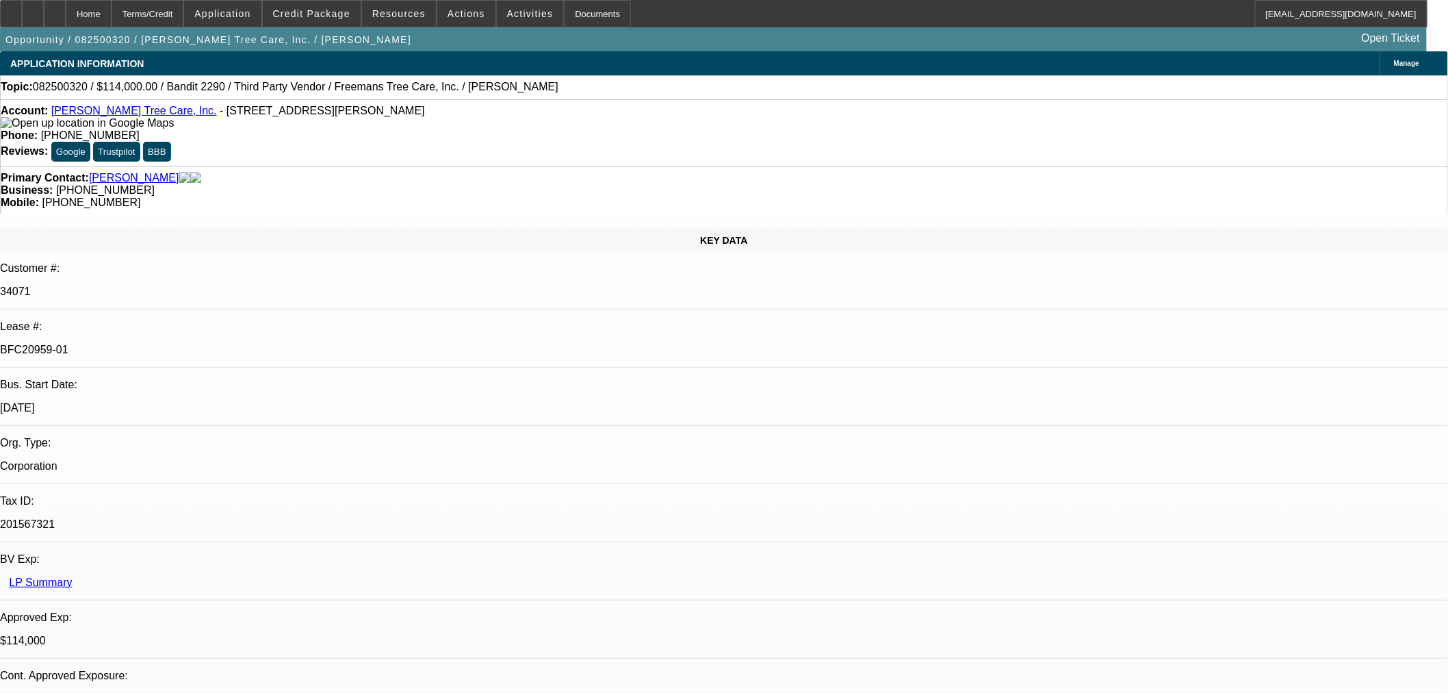
select select "0"
select select "6"
drag, startPoint x: 83, startPoint y: 32, endPoint x: 88, endPoint y: 14, distance: 18.4
click at [88, 14] on div "Home Terms/Credit Application Credit Package Resources Actions Activities Docum…" at bounding box center [724, 25] width 1448 height 51
click at [55, 9] on icon at bounding box center [55, 9] width 0 height 0
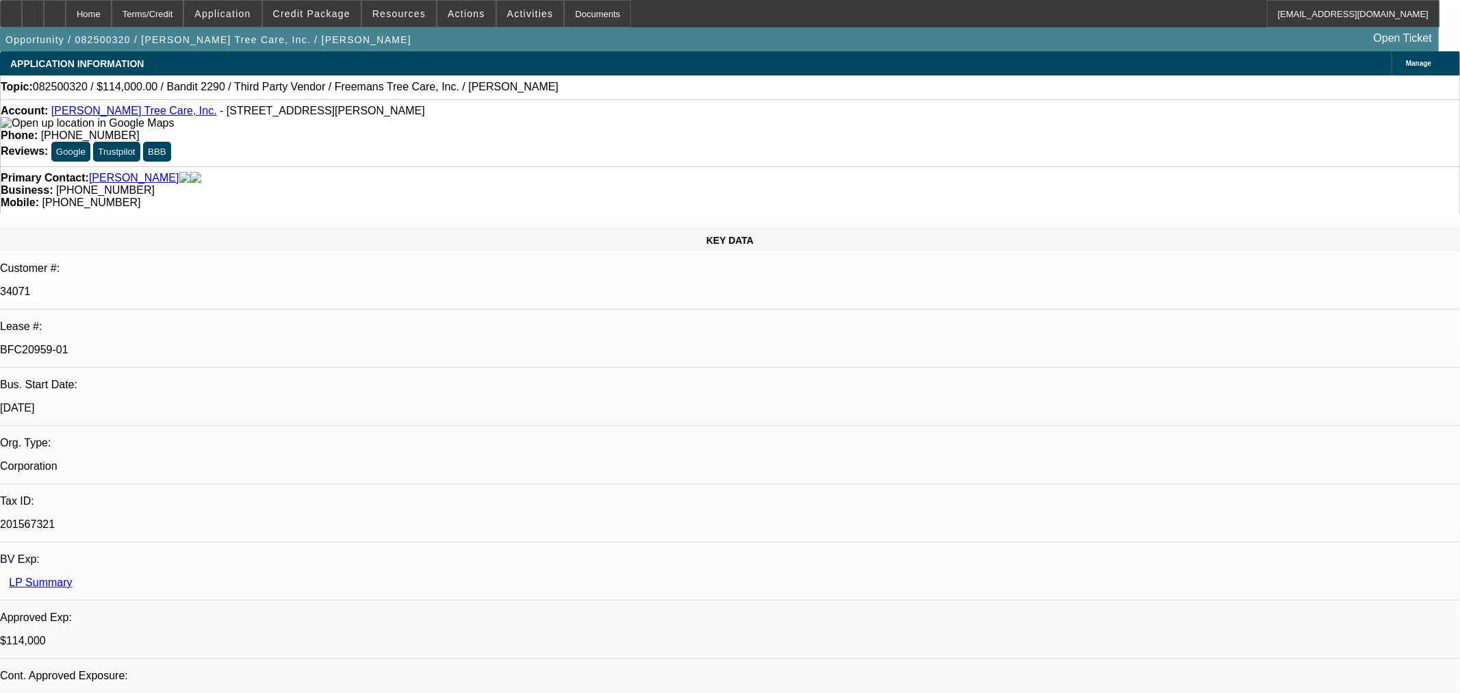
select select "0"
select select "6"
select select "0"
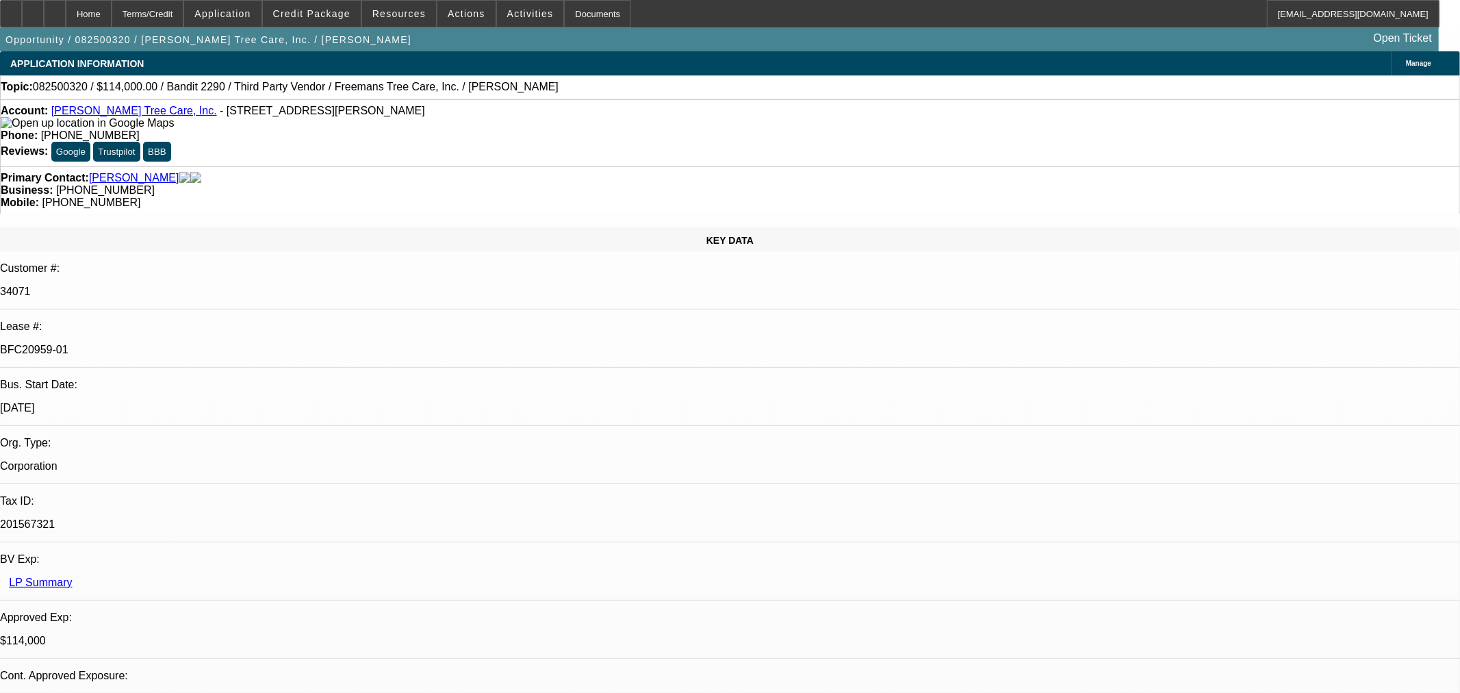
select select "0"
select select "6"
select select "0"
select select "2"
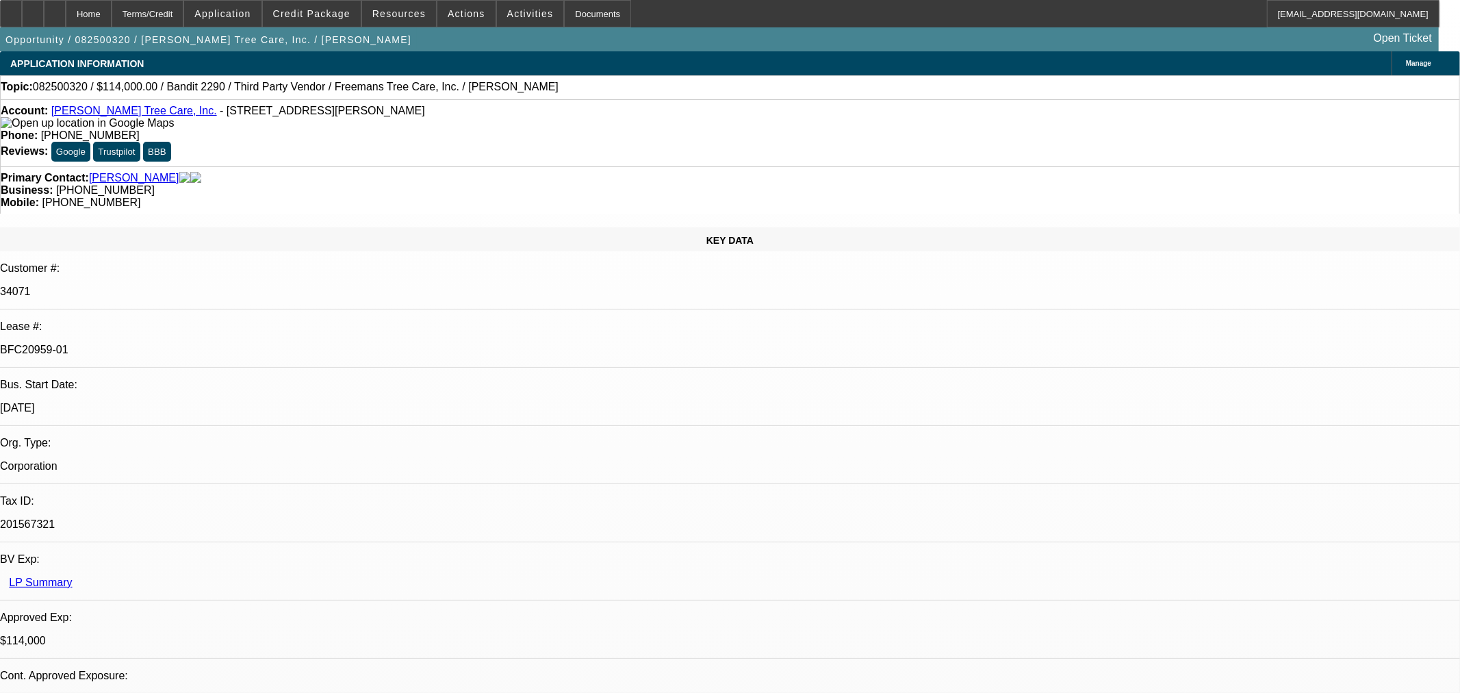
select select "2"
select select "0"
select select "6"
select select "0"
select select "2"
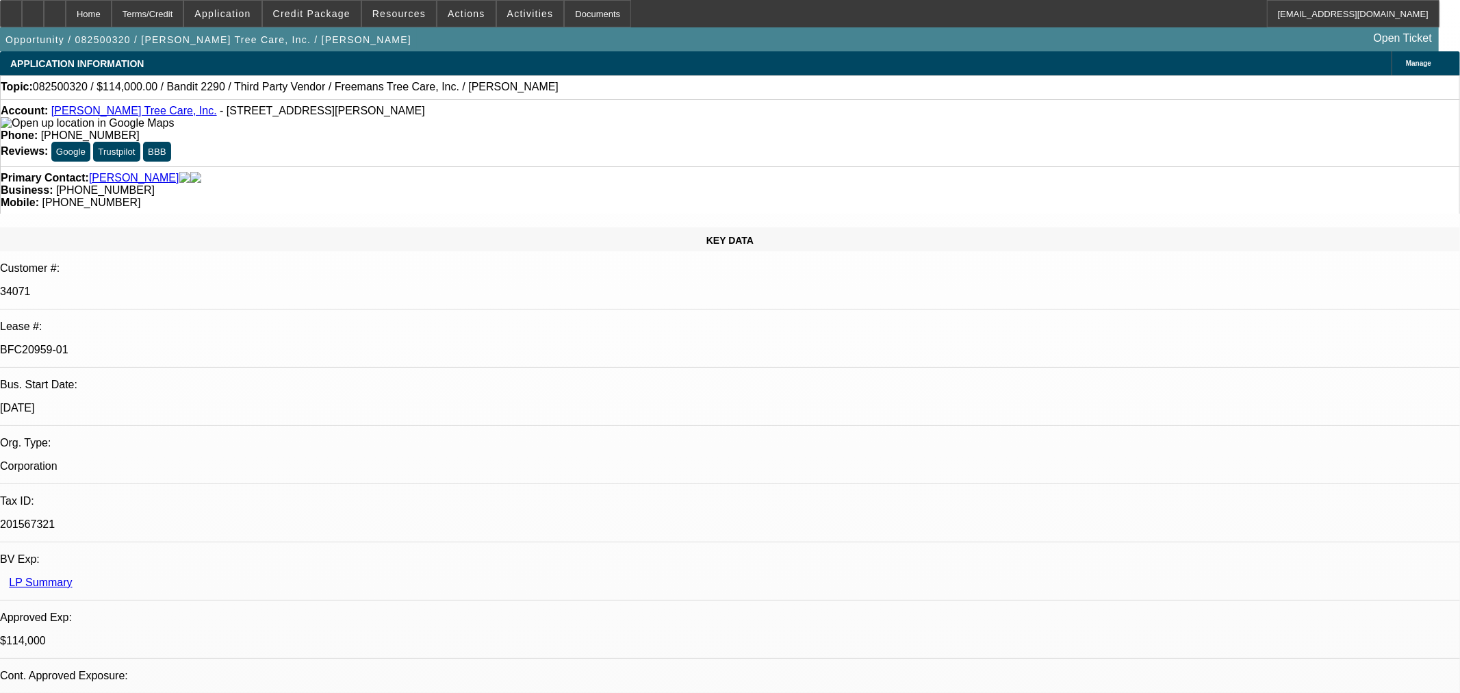
select select "2"
select select "0"
select select "6"
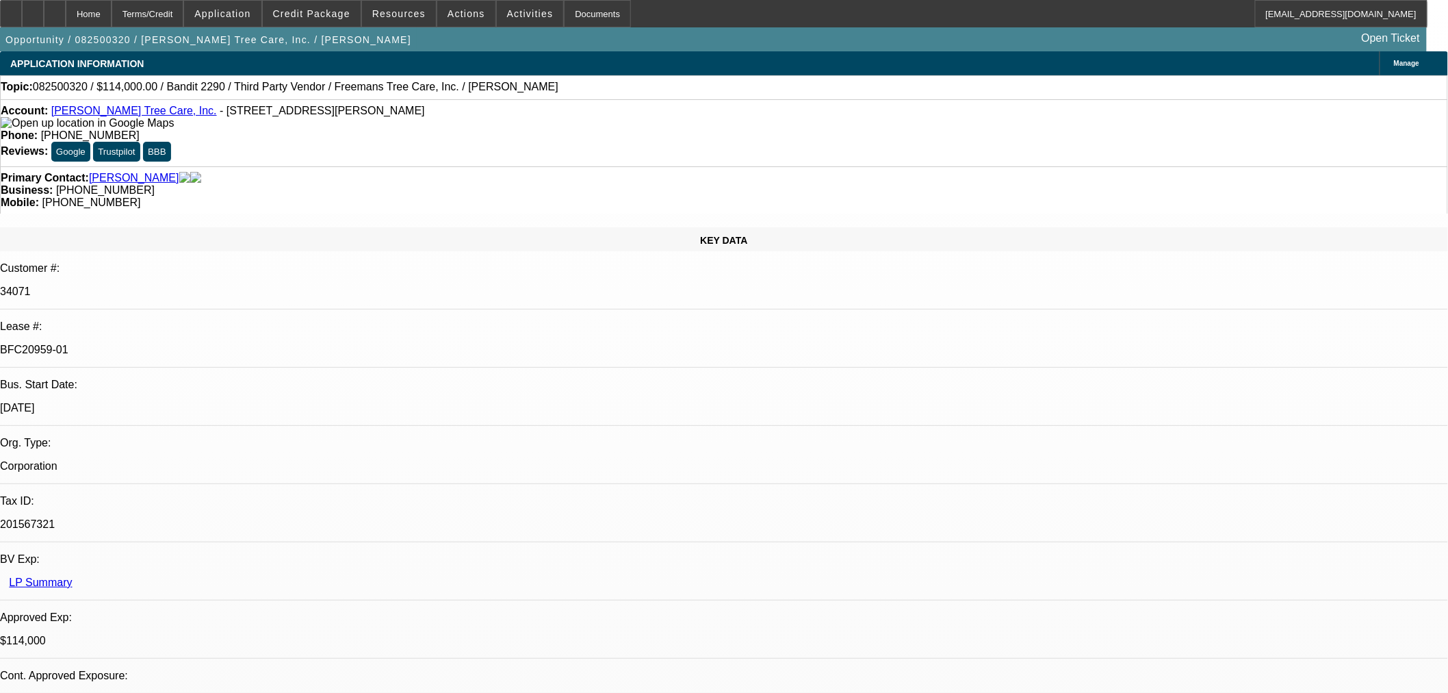
drag, startPoint x: 1074, startPoint y: 494, endPoint x: 1083, endPoint y: 489, distance: 10.4
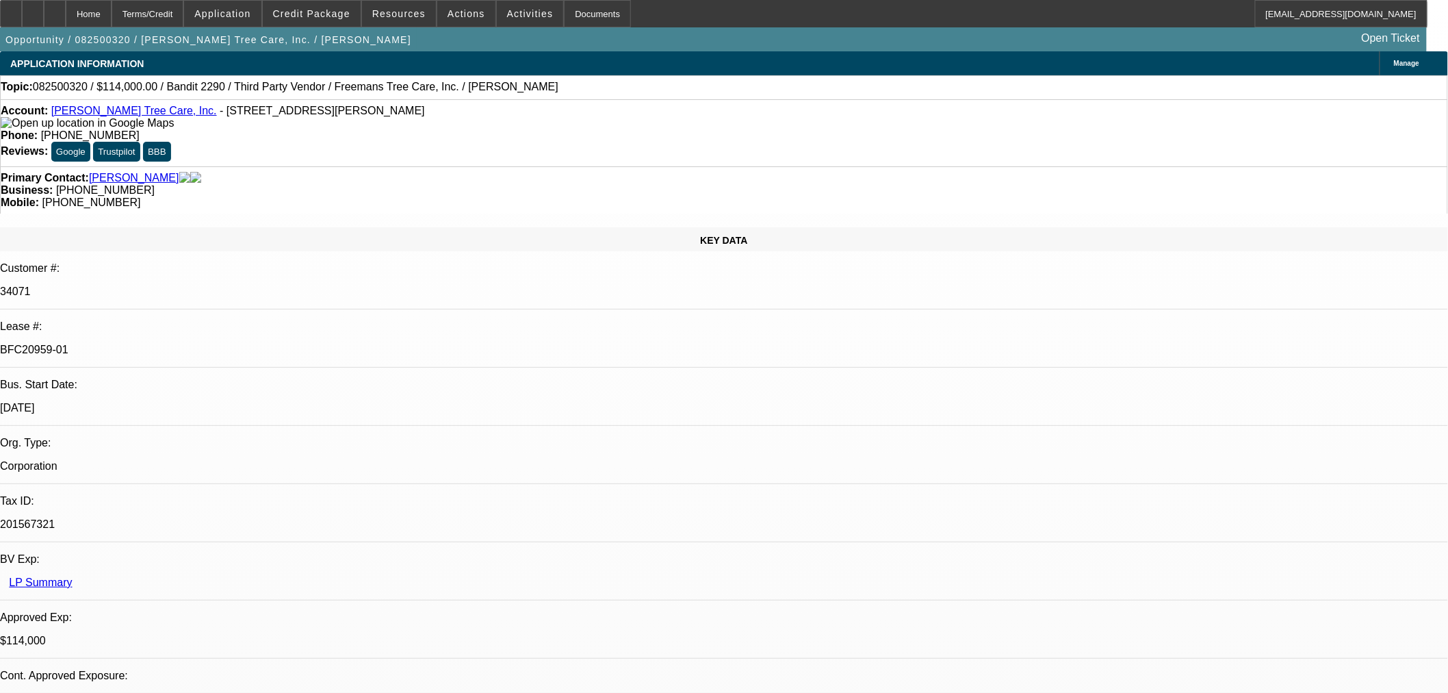
drag, startPoint x: 1074, startPoint y: 491, endPoint x: 1115, endPoint y: 487, distance: 41.3
copy p "thoroughly"
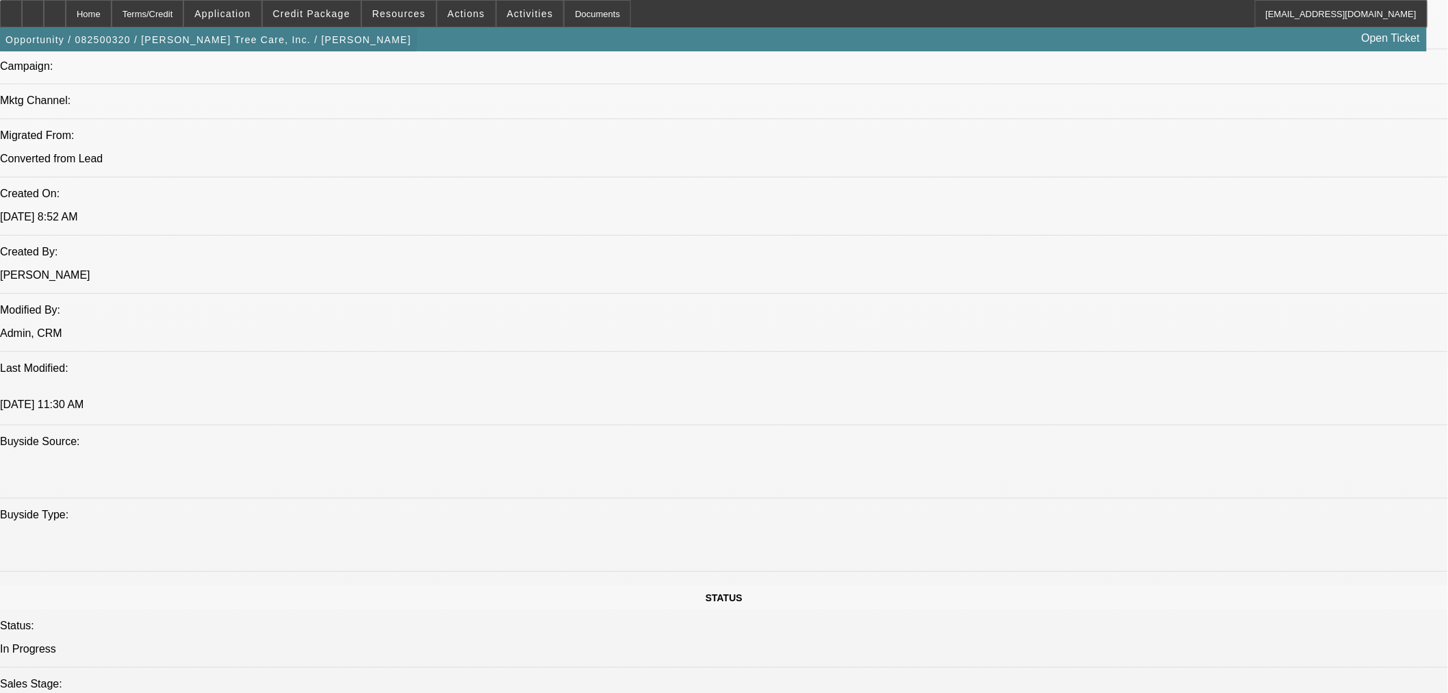
scroll to position [988, 0]
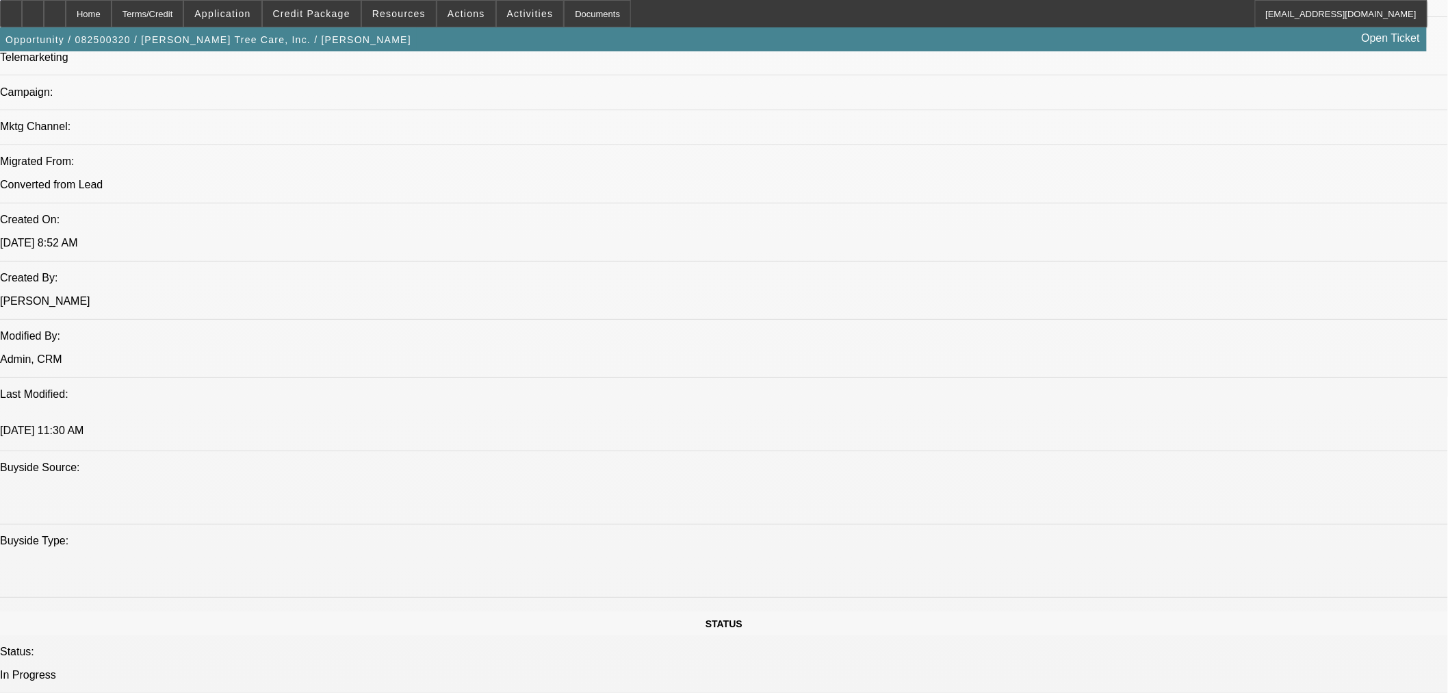
click at [1113, 175] on span "Reply All" at bounding box center [1101, 177] width 37 height 10
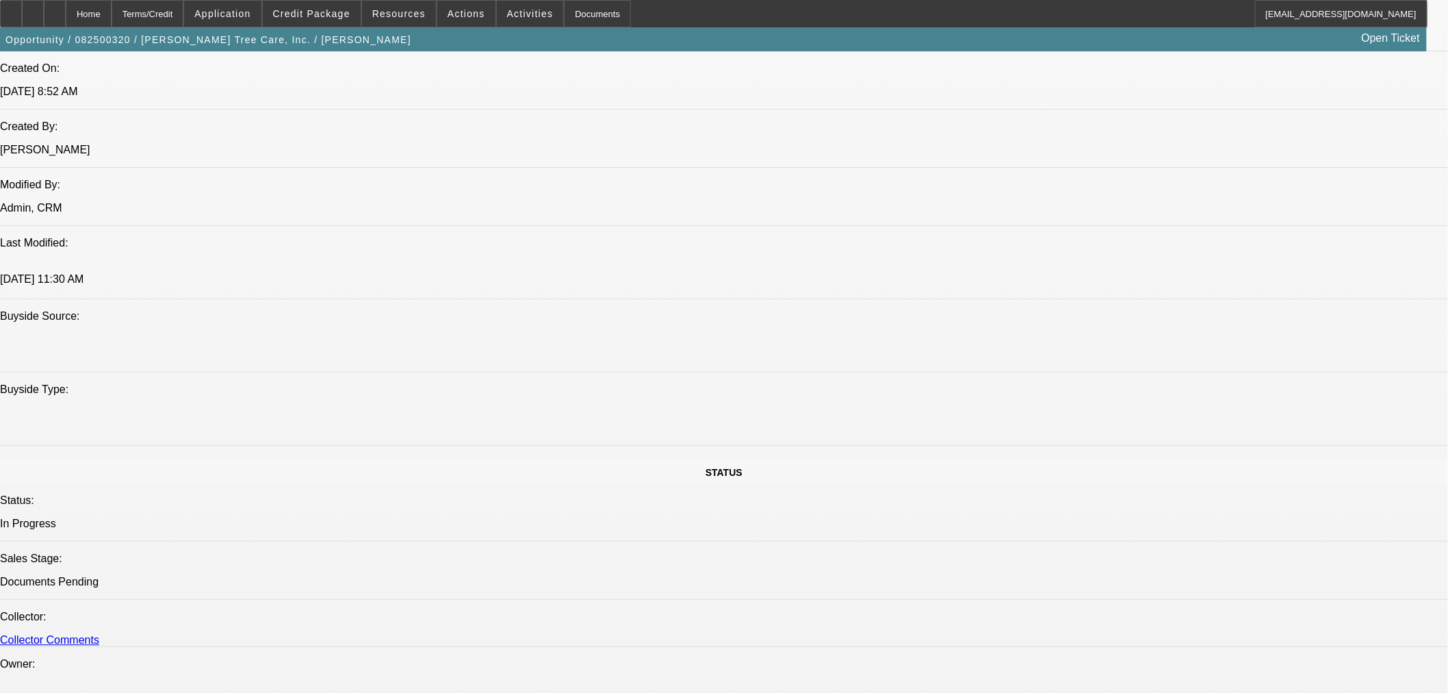
scroll to position [152, 0]
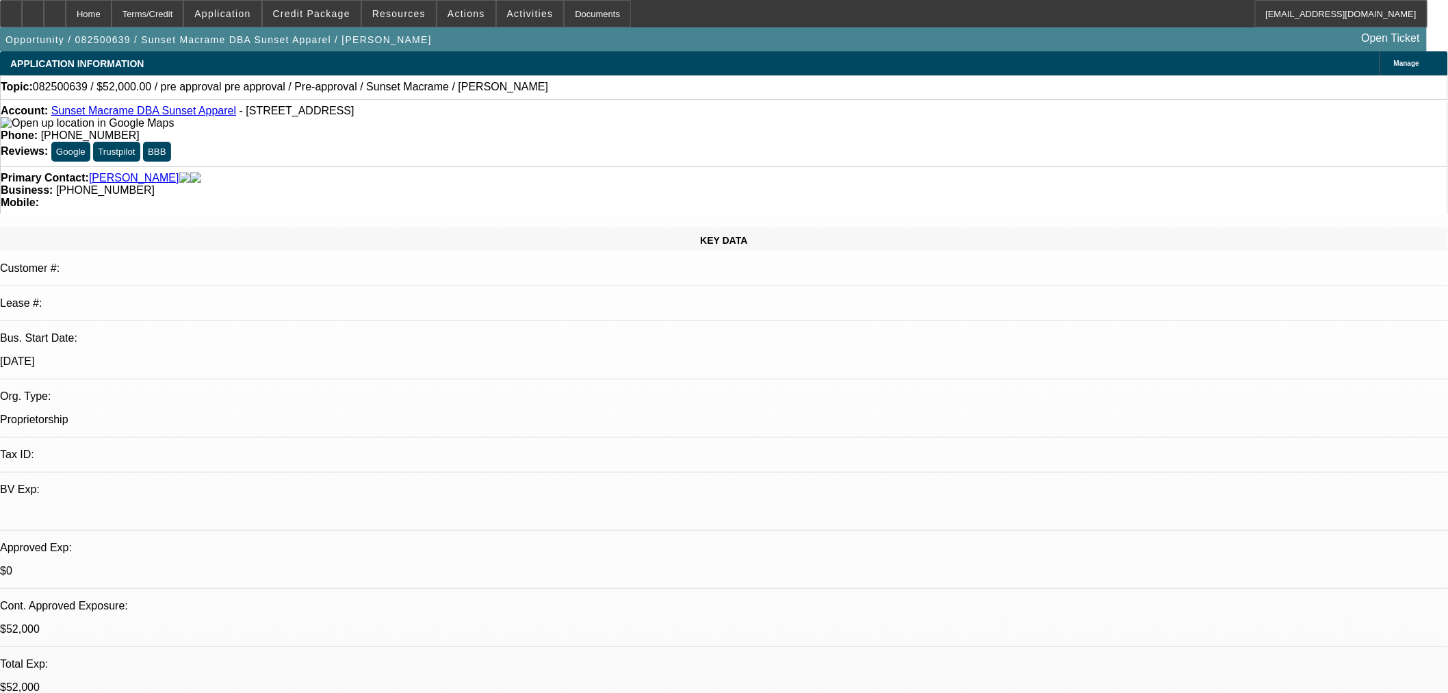
select select "0"
select select "2"
select select "0"
select select "6"
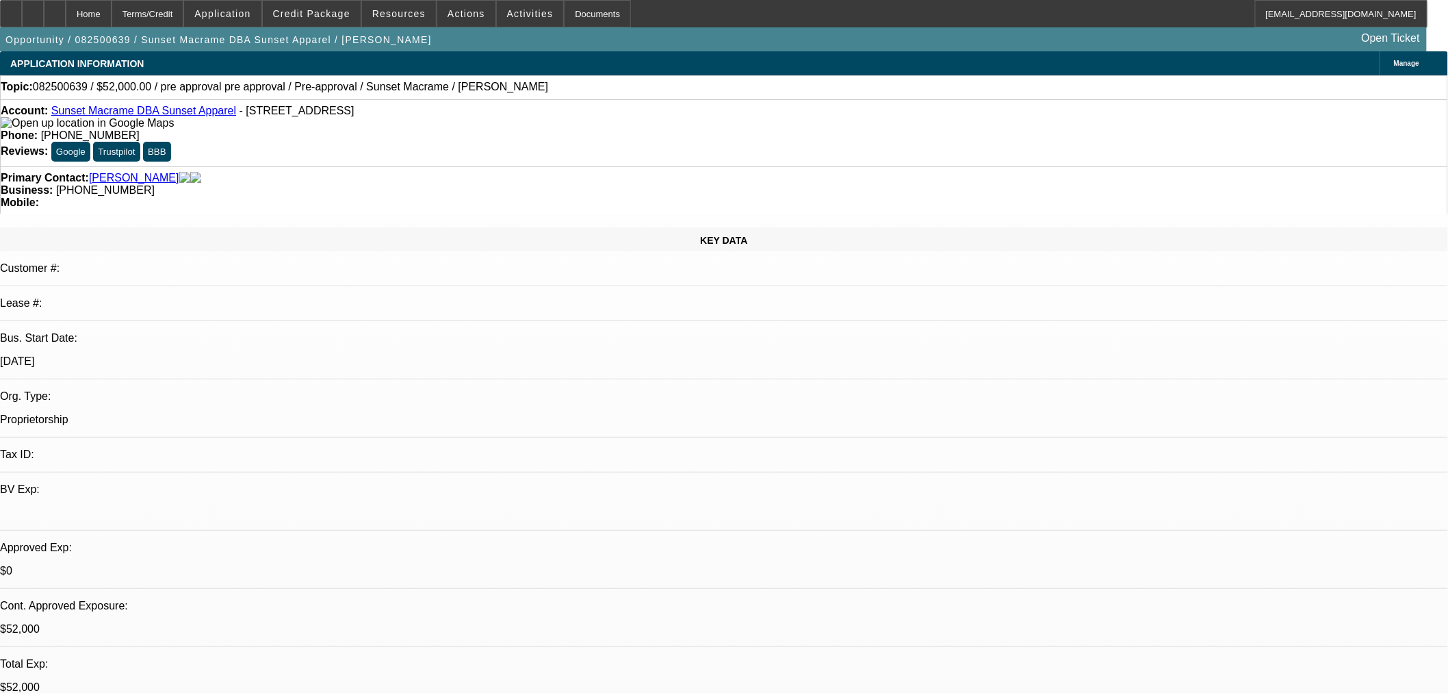
select select "0"
select select "2"
select select "0"
select select "6"
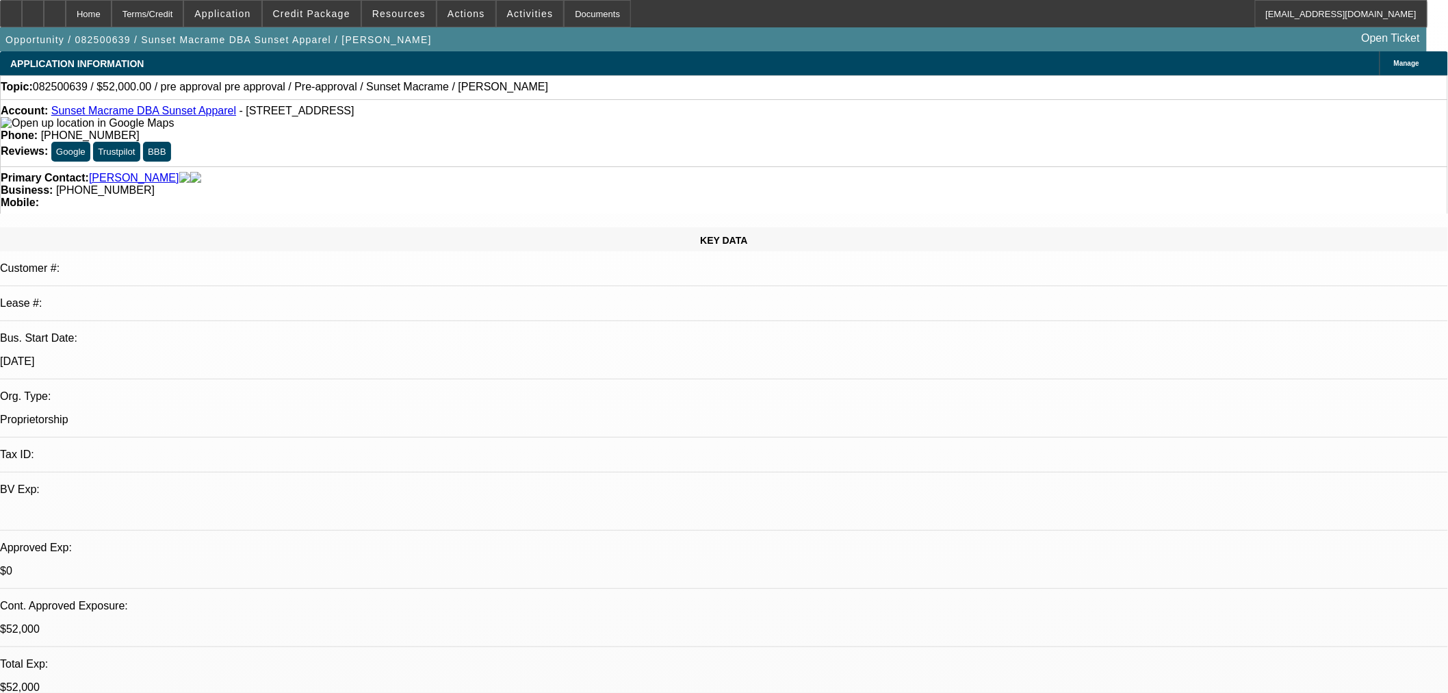
select select "0"
select select "2"
select select "0"
select select "6"
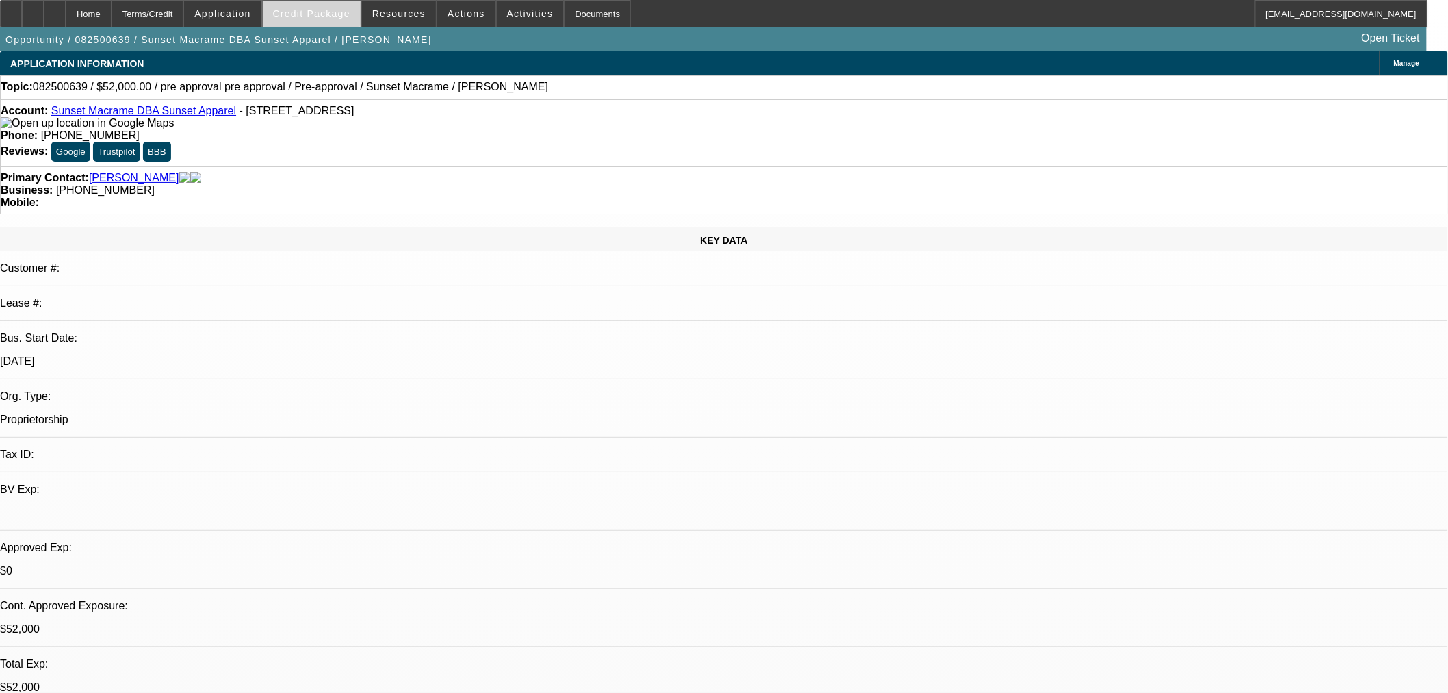
click at [303, 14] on span "Credit Package" at bounding box center [311, 13] width 77 height 11
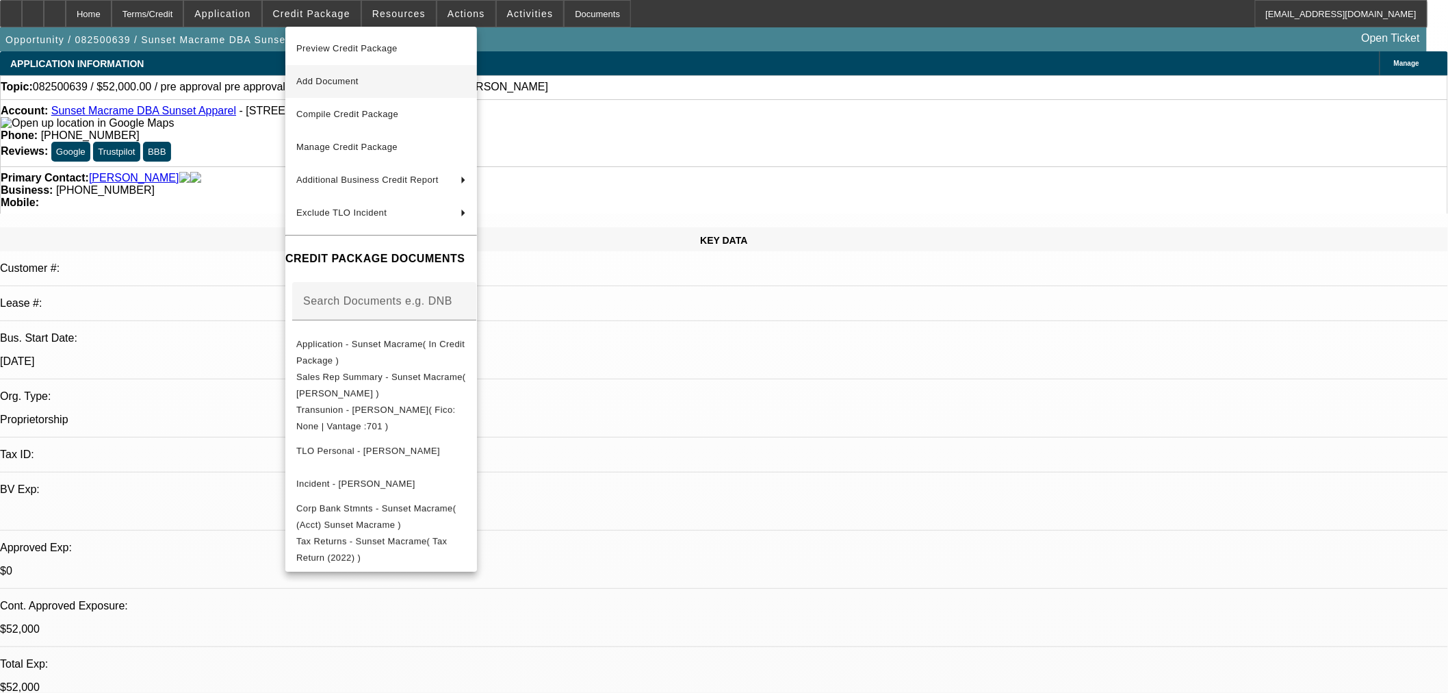
click at [341, 87] on span "Add Document" at bounding box center [381, 81] width 170 height 16
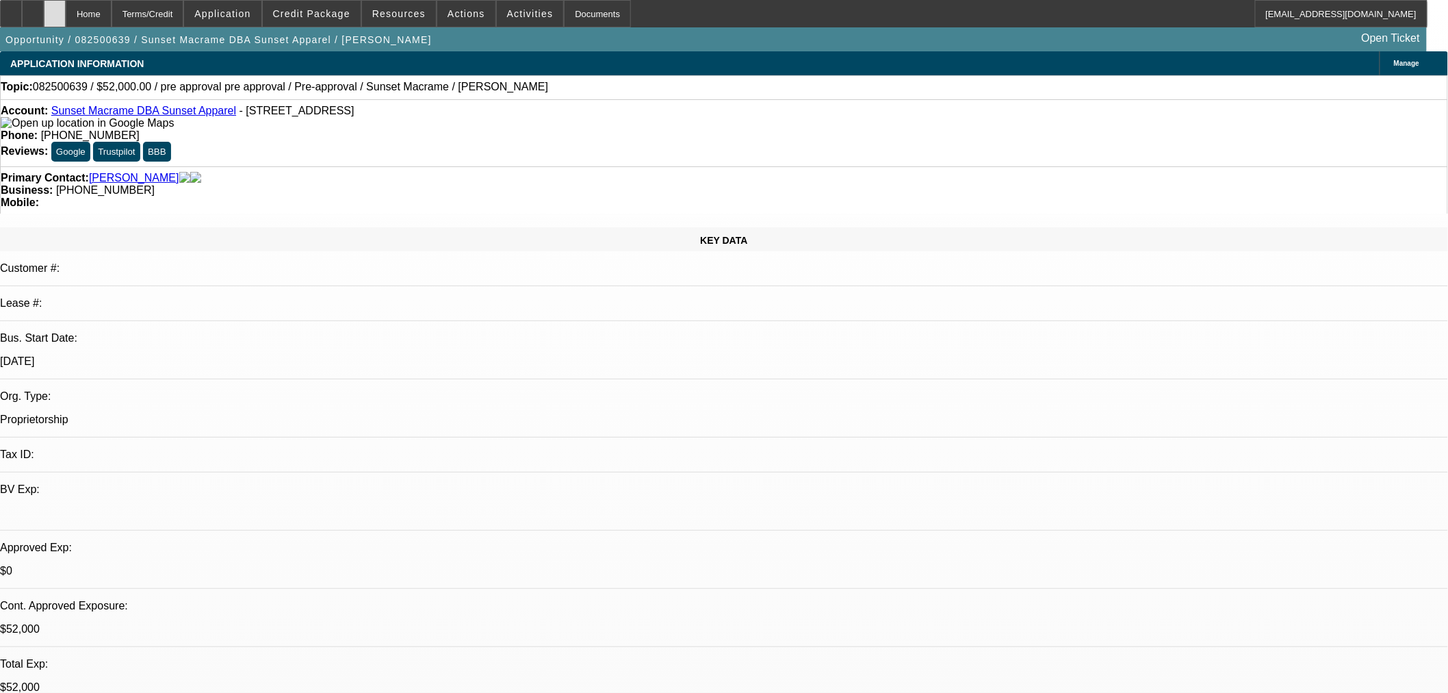
click at [66, 3] on div at bounding box center [55, 13] width 22 height 27
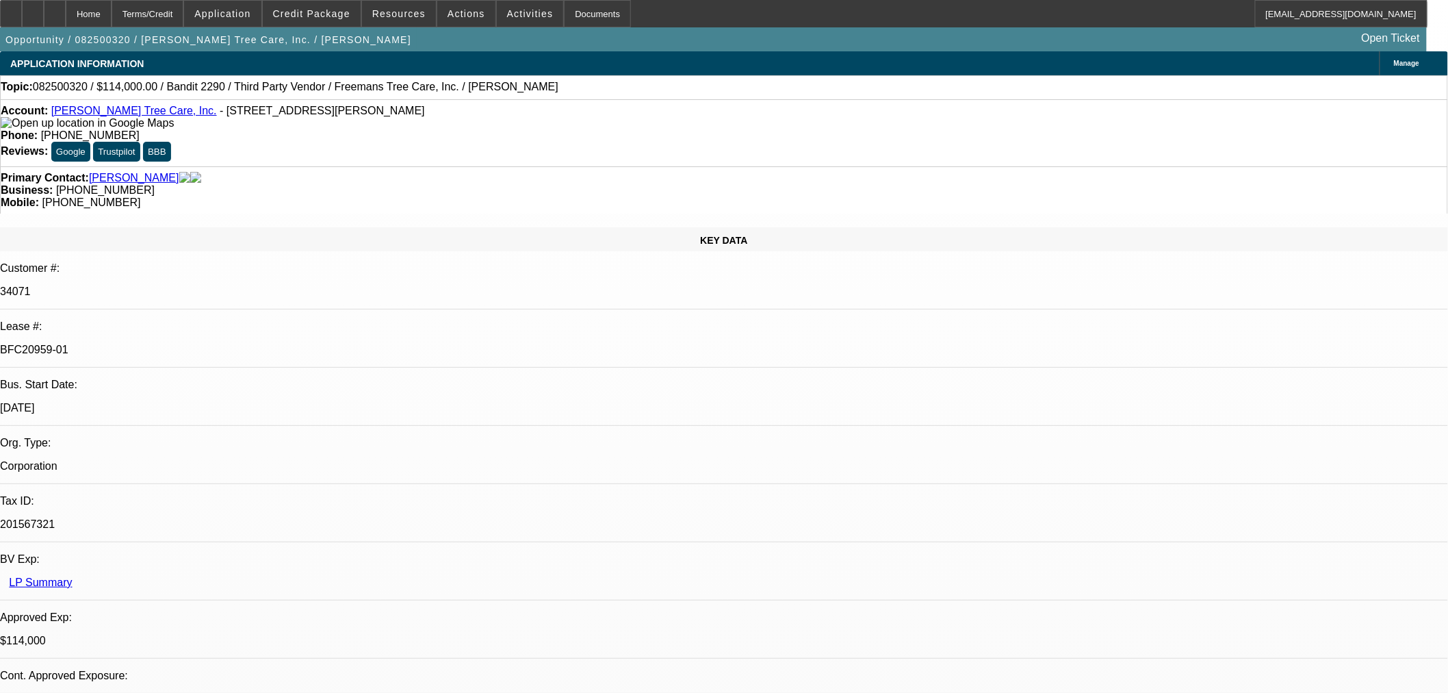
select select "0"
select select "6"
select select "0"
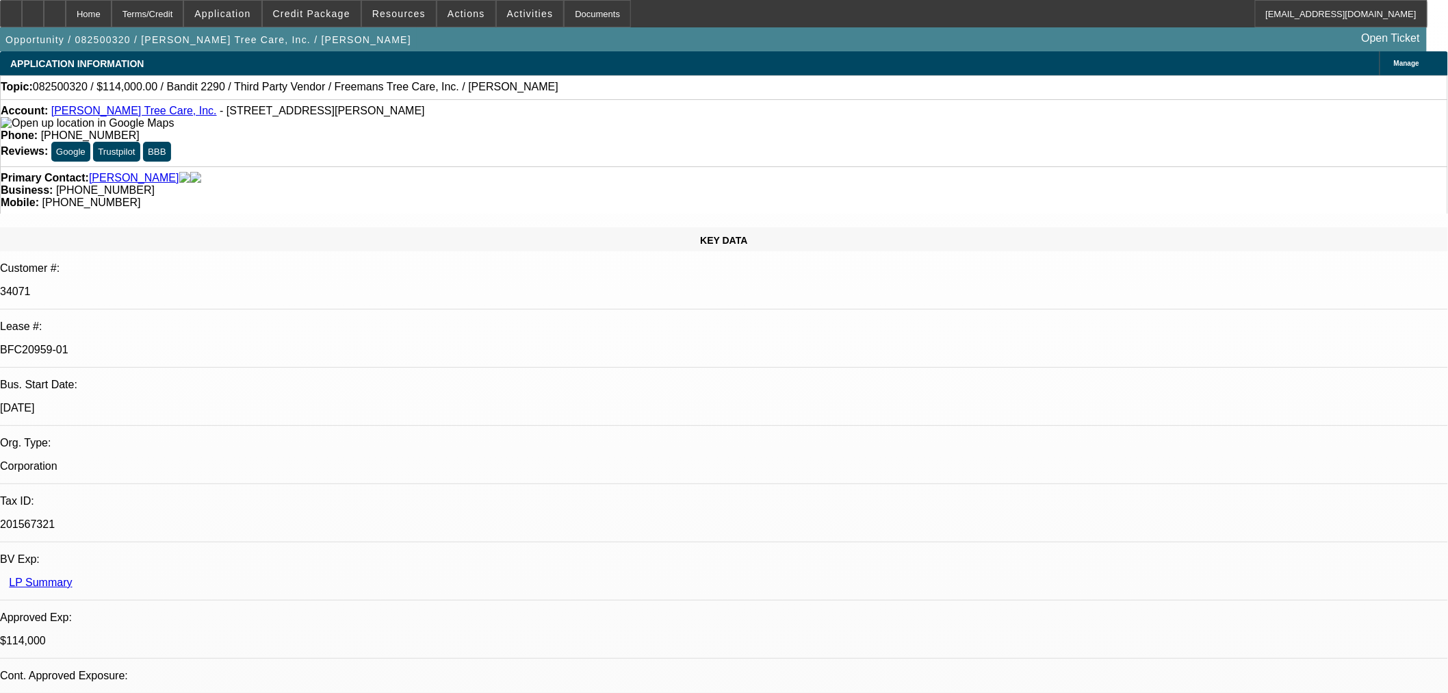
select select "0"
select select "6"
select select "0"
select select "2"
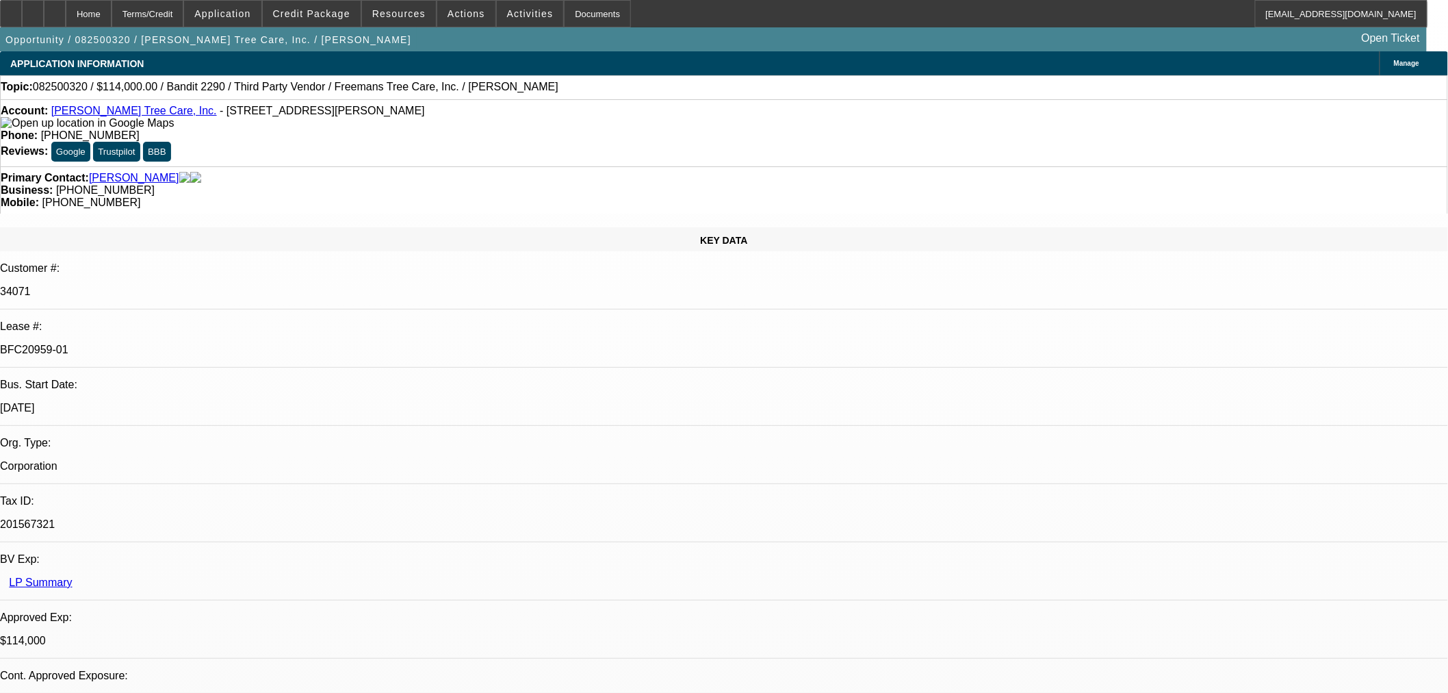
select select "2"
select select "0"
select select "6"
select select "0"
select select "2"
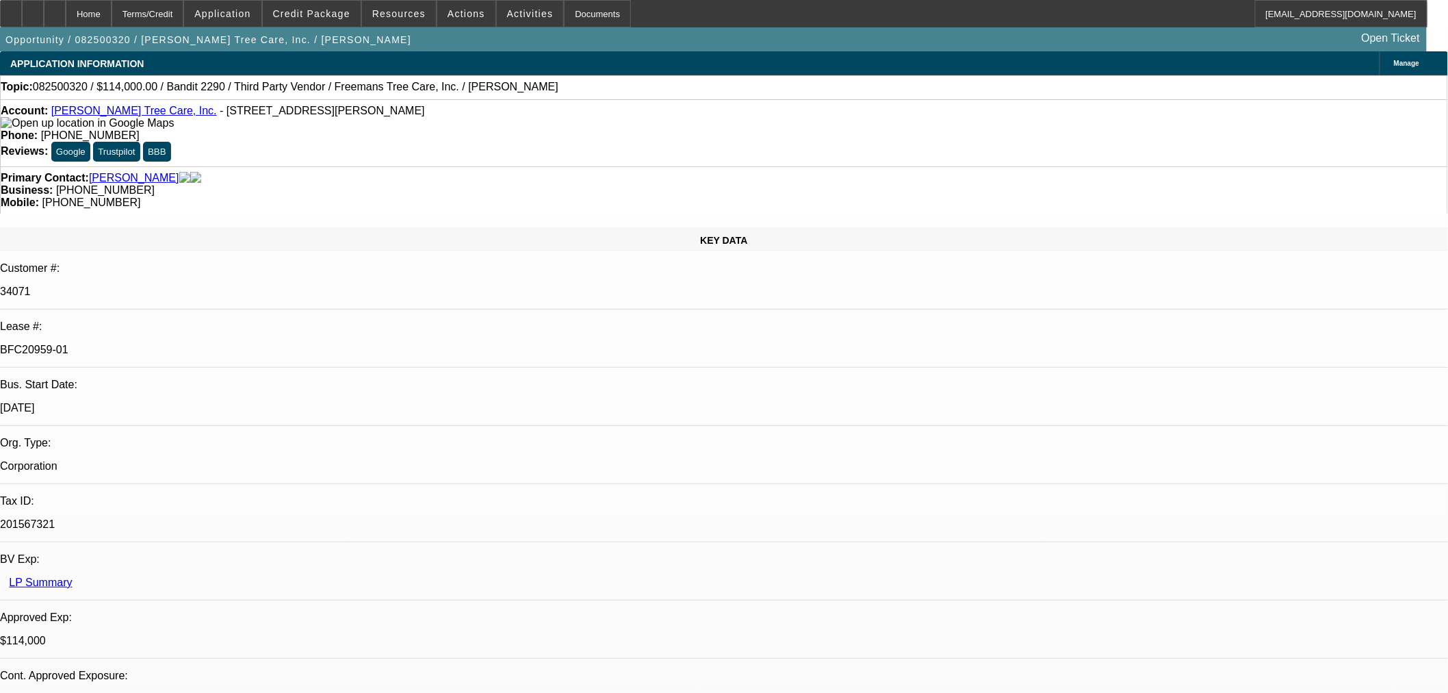
select select "2"
select select "0"
select select "6"
click at [1106, 174] on span "Reply All" at bounding box center [1114, 173] width 37 height 10
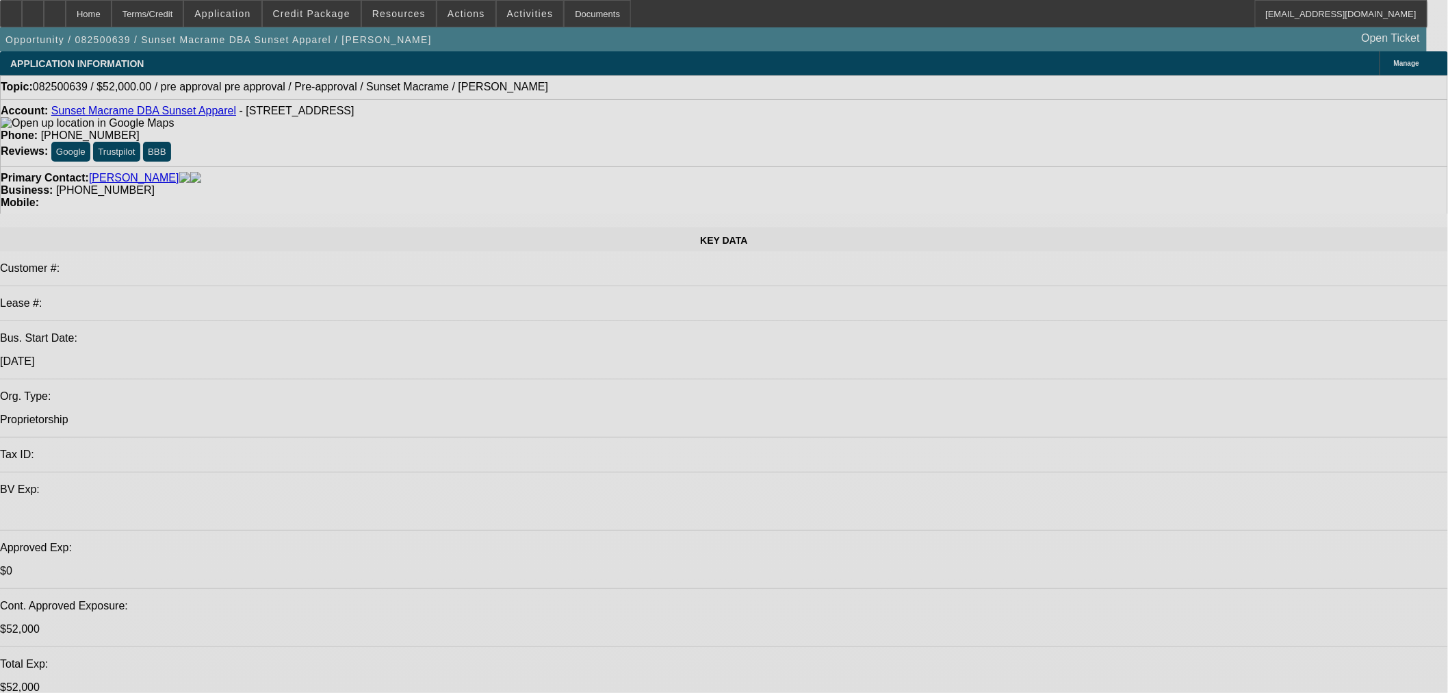
select select "0"
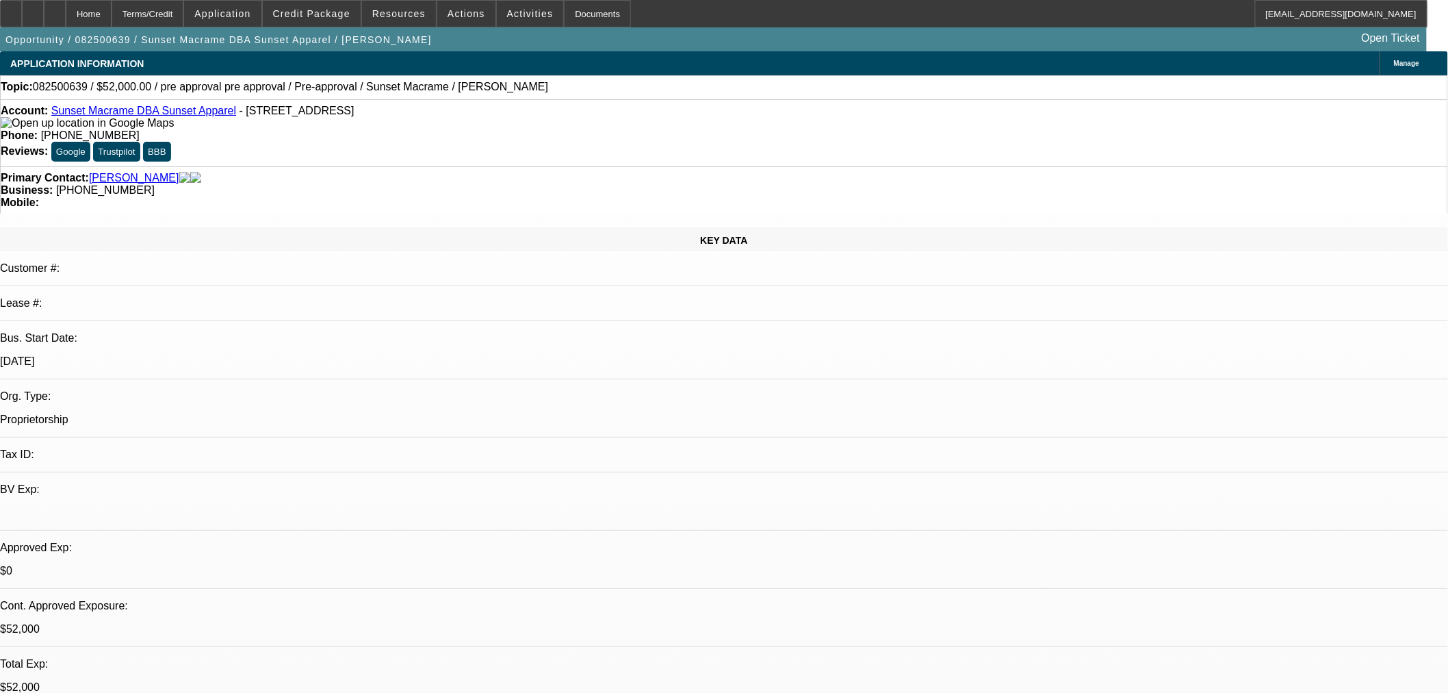
select select "2"
select select "0"
select select "6"
select select "0"
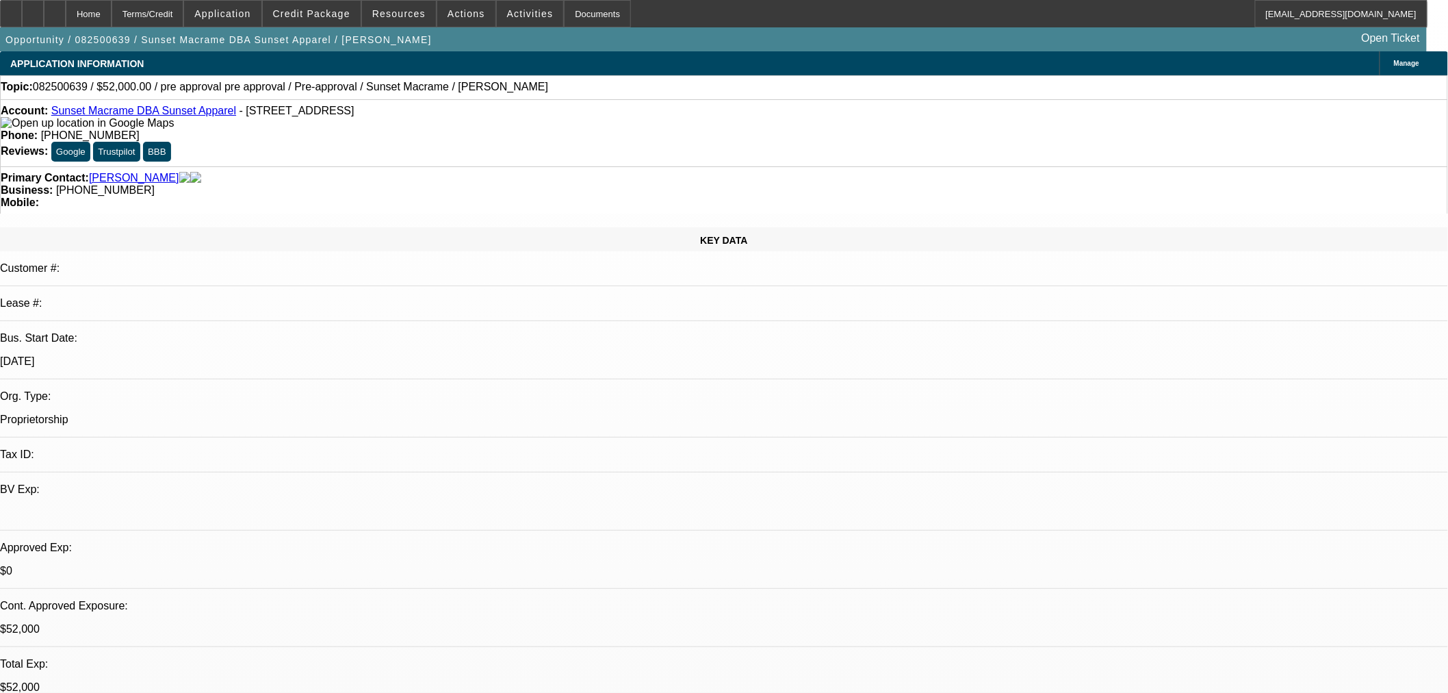
select select "2"
select select "0"
select select "6"
select select "0"
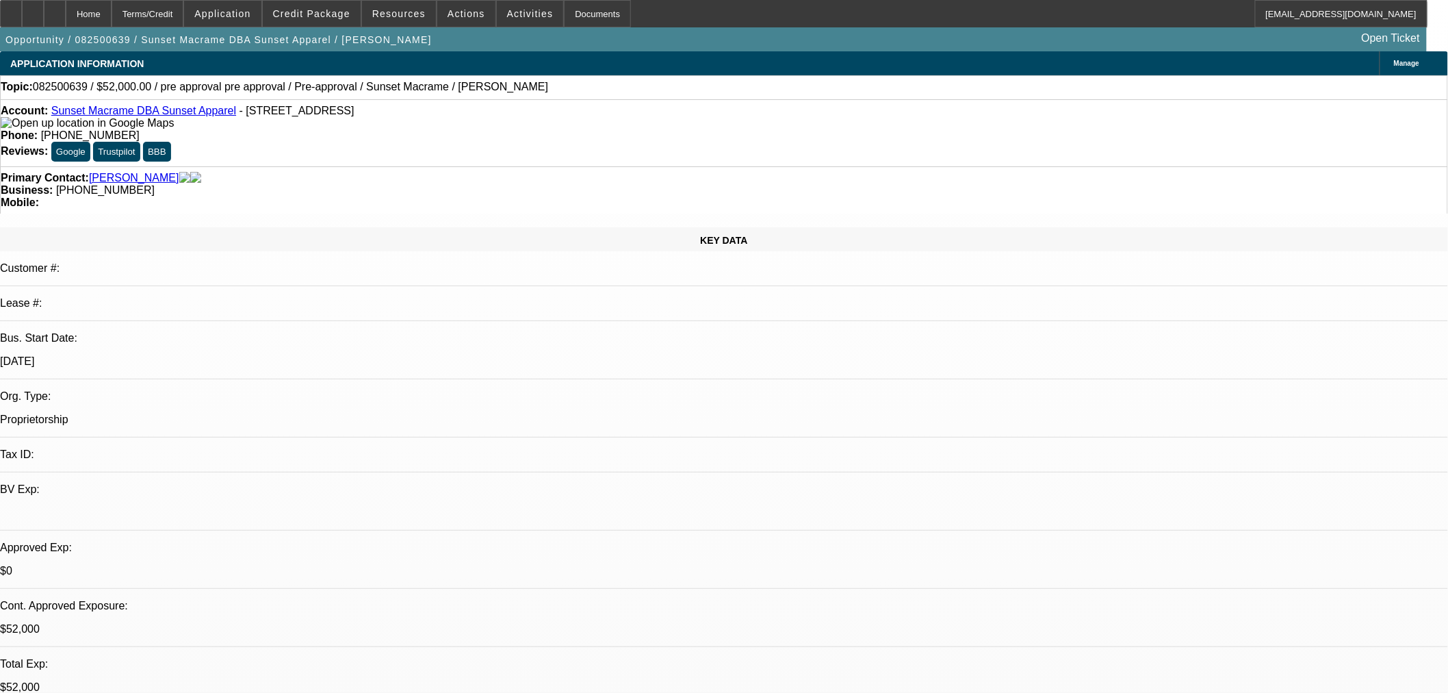
select select "2"
select select "0"
select select "6"
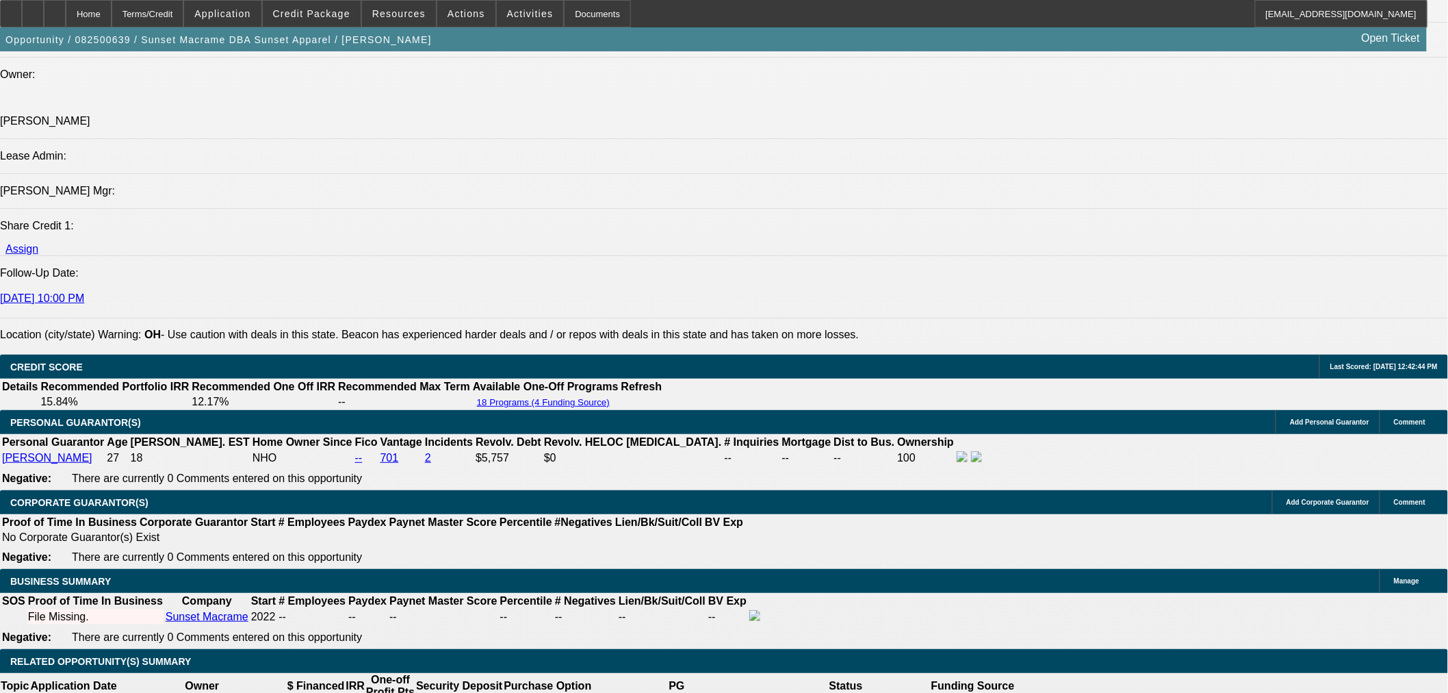
scroll to position [1673, 0]
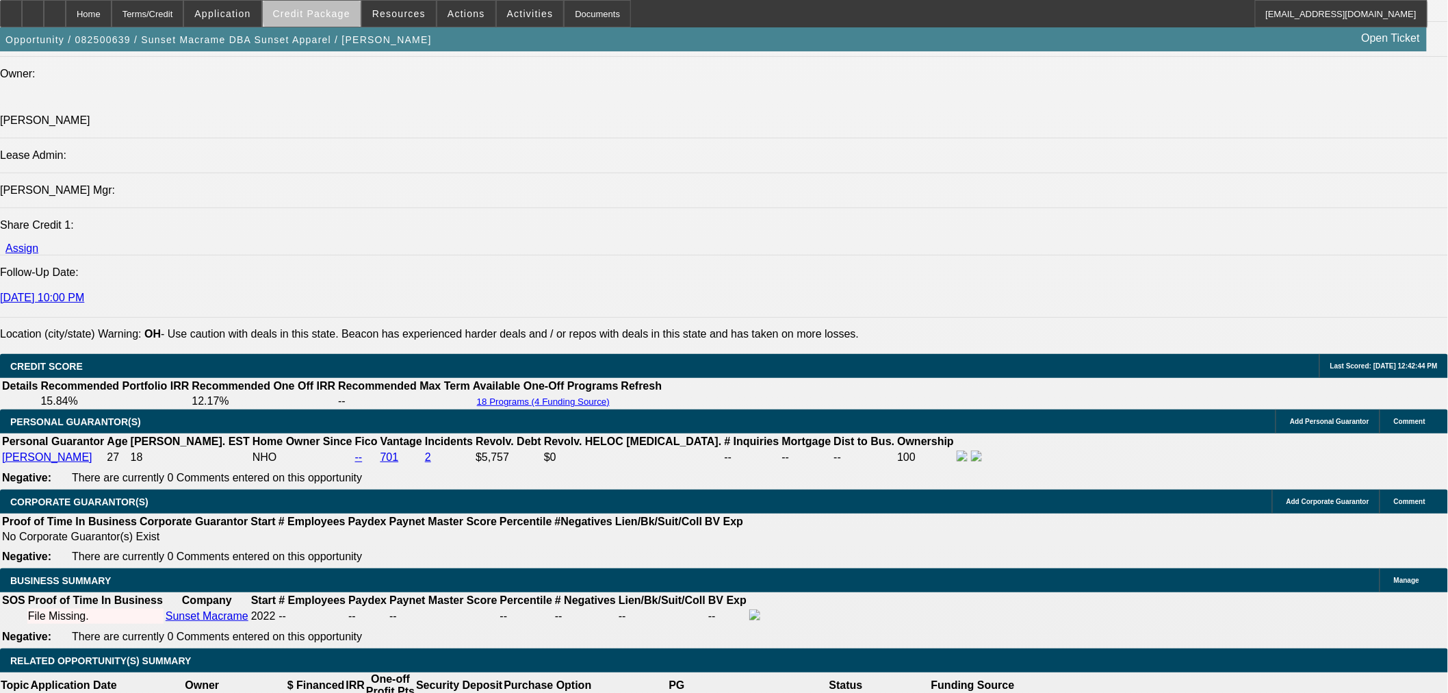
click at [351, 5] on span at bounding box center [312, 13] width 98 height 33
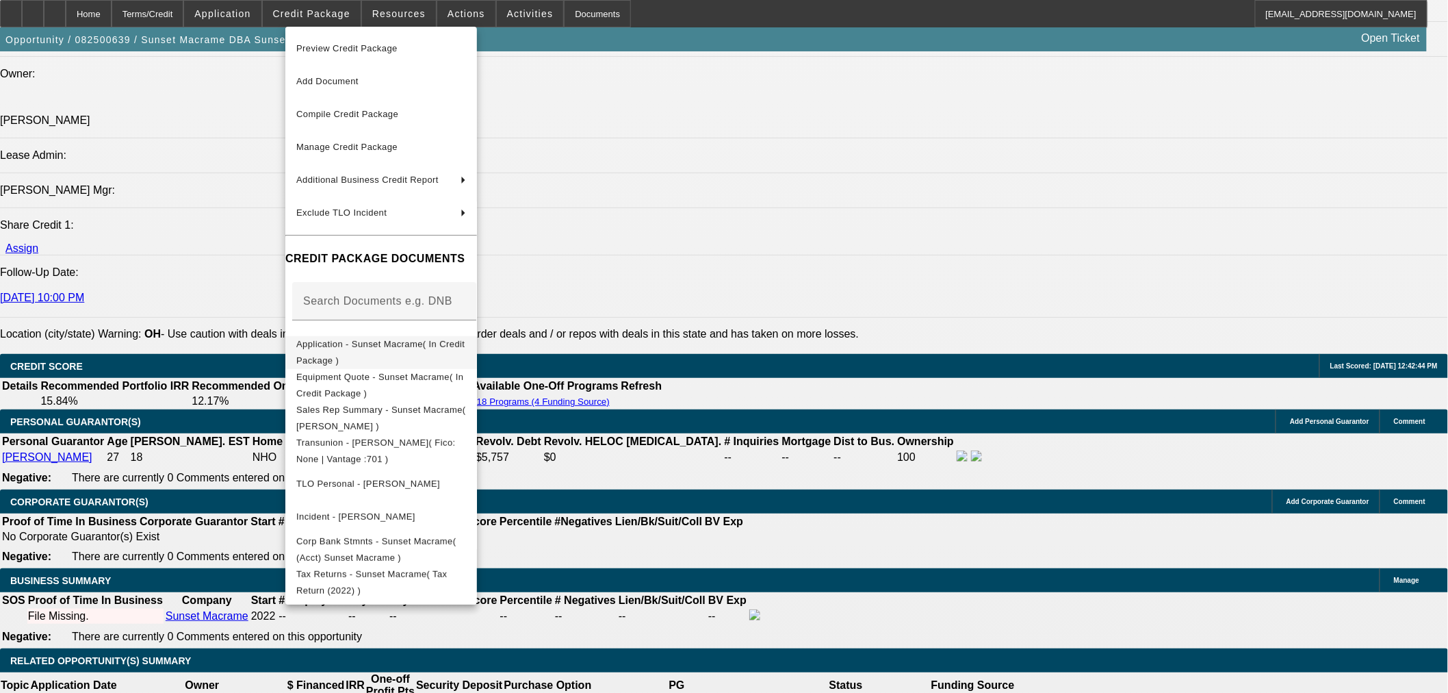
drag, startPoint x: 398, startPoint y: 365, endPoint x: 395, endPoint y: 347, distance: 18.7
click at [398, 370] on button "Equipment Quote - Sunset Macrame( In Credit Package )" at bounding box center [381, 384] width 192 height 33
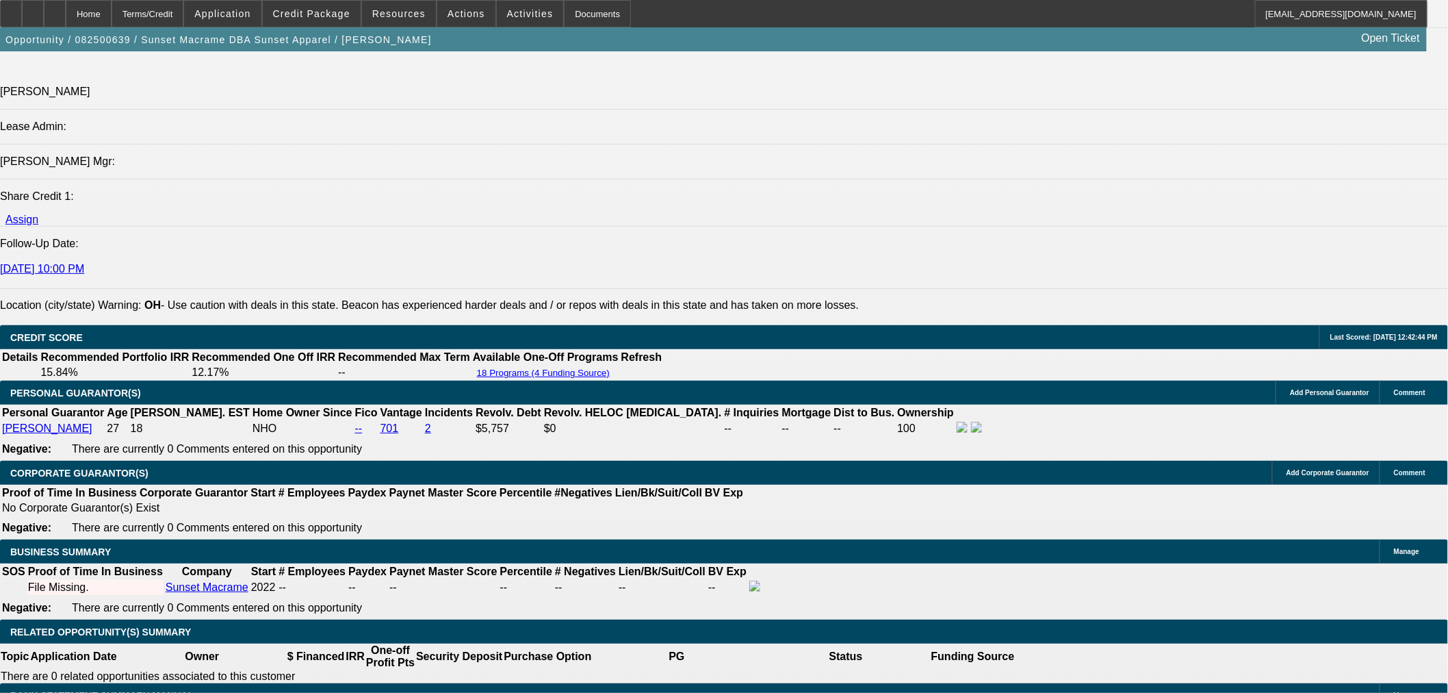
scroll to position [1749, 0]
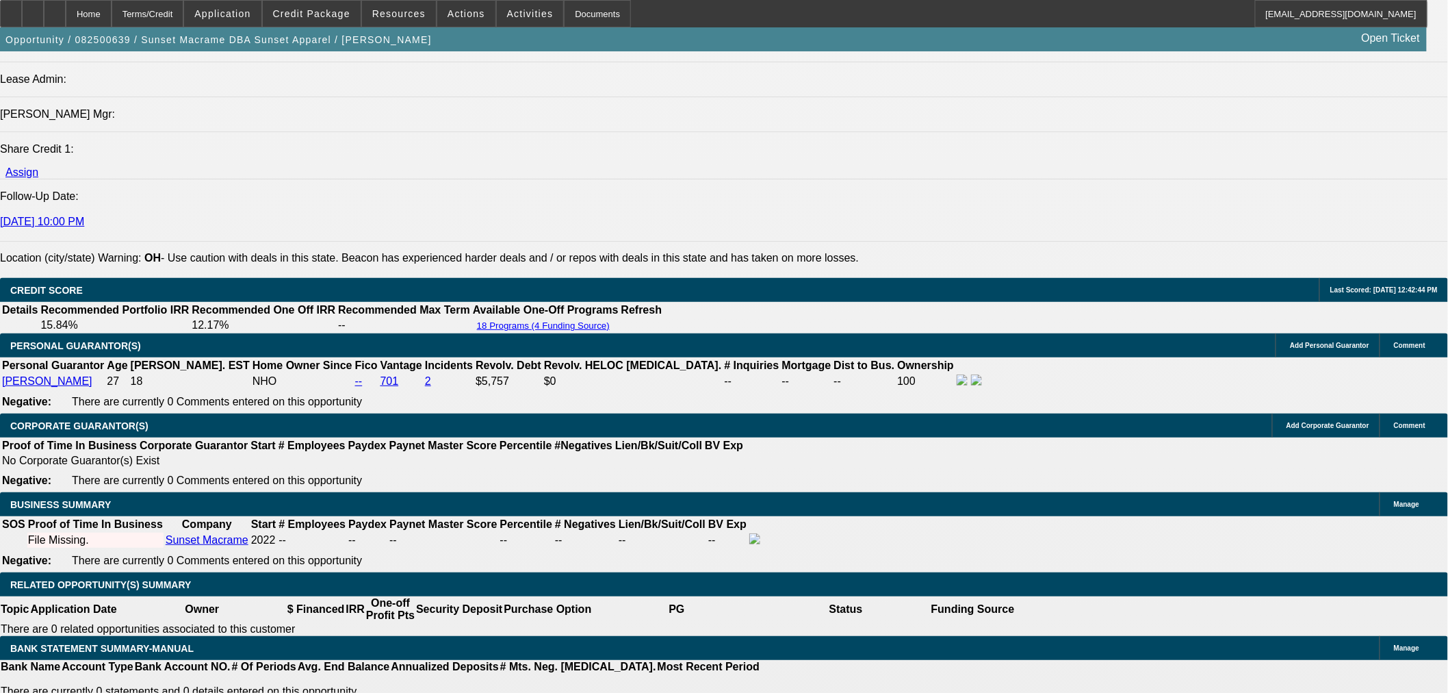
drag, startPoint x: 315, startPoint y: 324, endPoint x: 365, endPoint y: 323, distance: 50.6
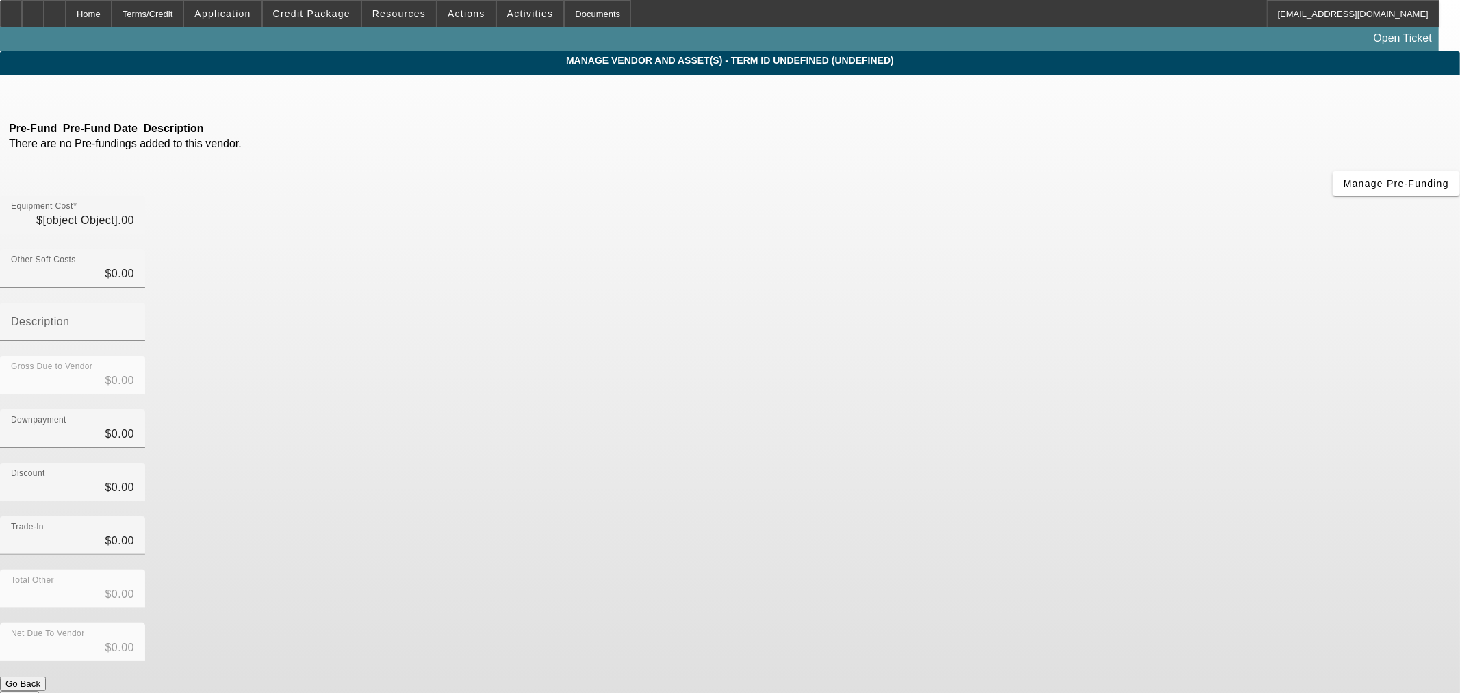
type input "$55,000.00"
click at [66, 94] on icon at bounding box center [66, 95] width 0 height 12
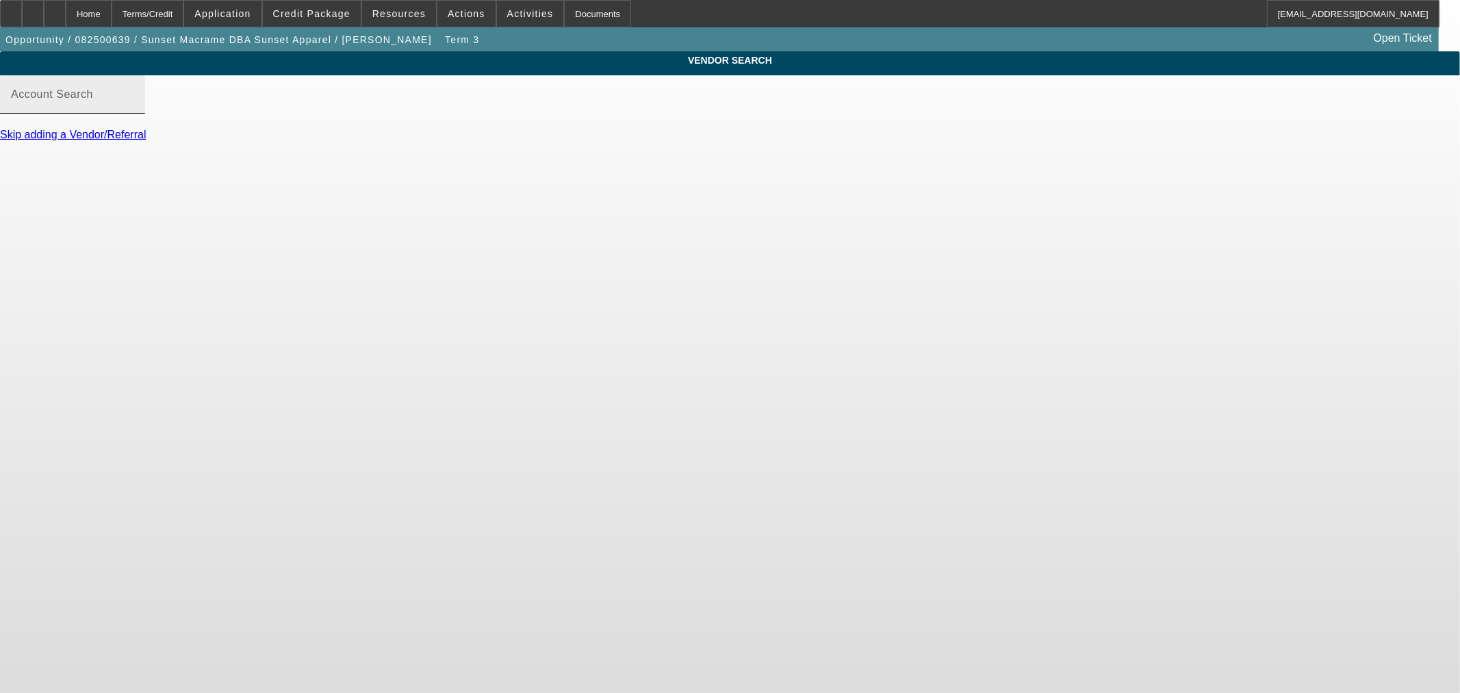
click at [93, 100] on mat-label "Account Search" at bounding box center [52, 94] width 82 height 12
click at [134, 107] on input "Account Search" at bounding box center [72, 100] width 123 height 16
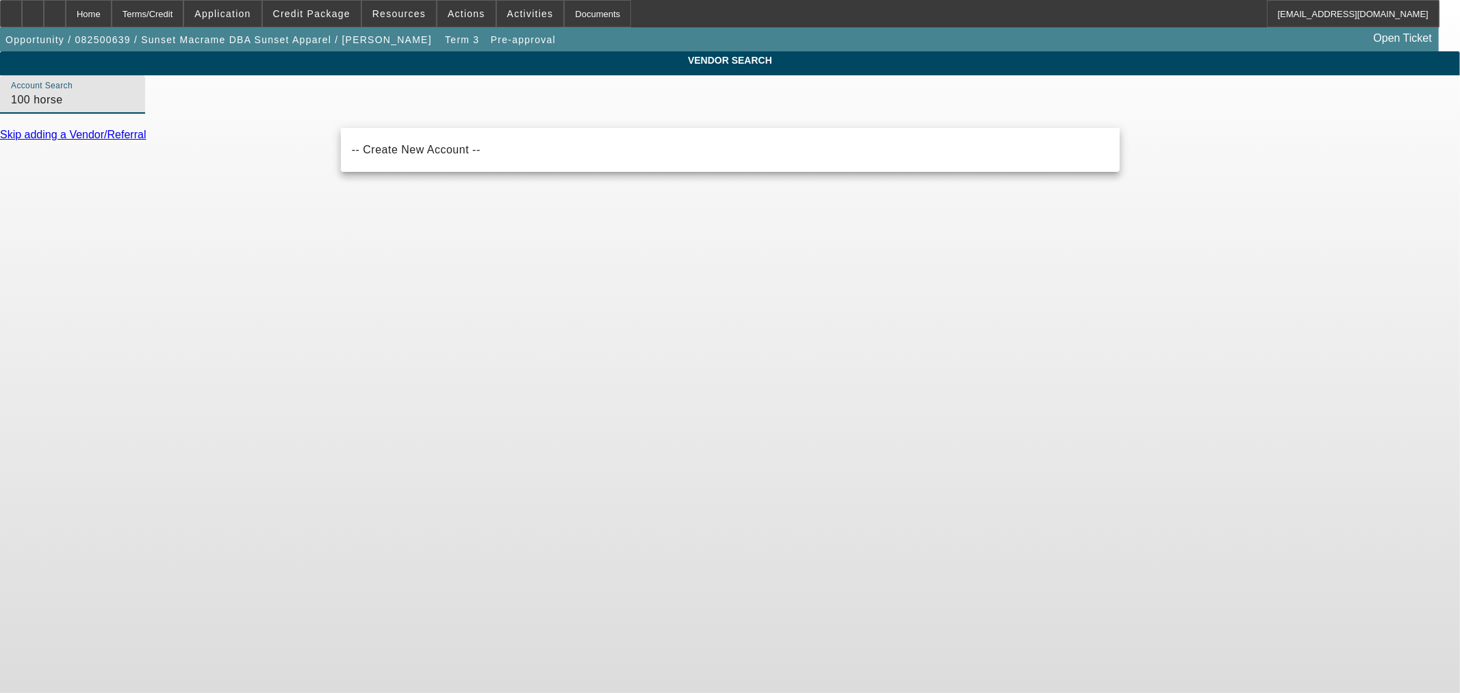
type input "100 horse"
click at [112, 12] on div "Home" at bounding box center [89, 13] width 46 height 27
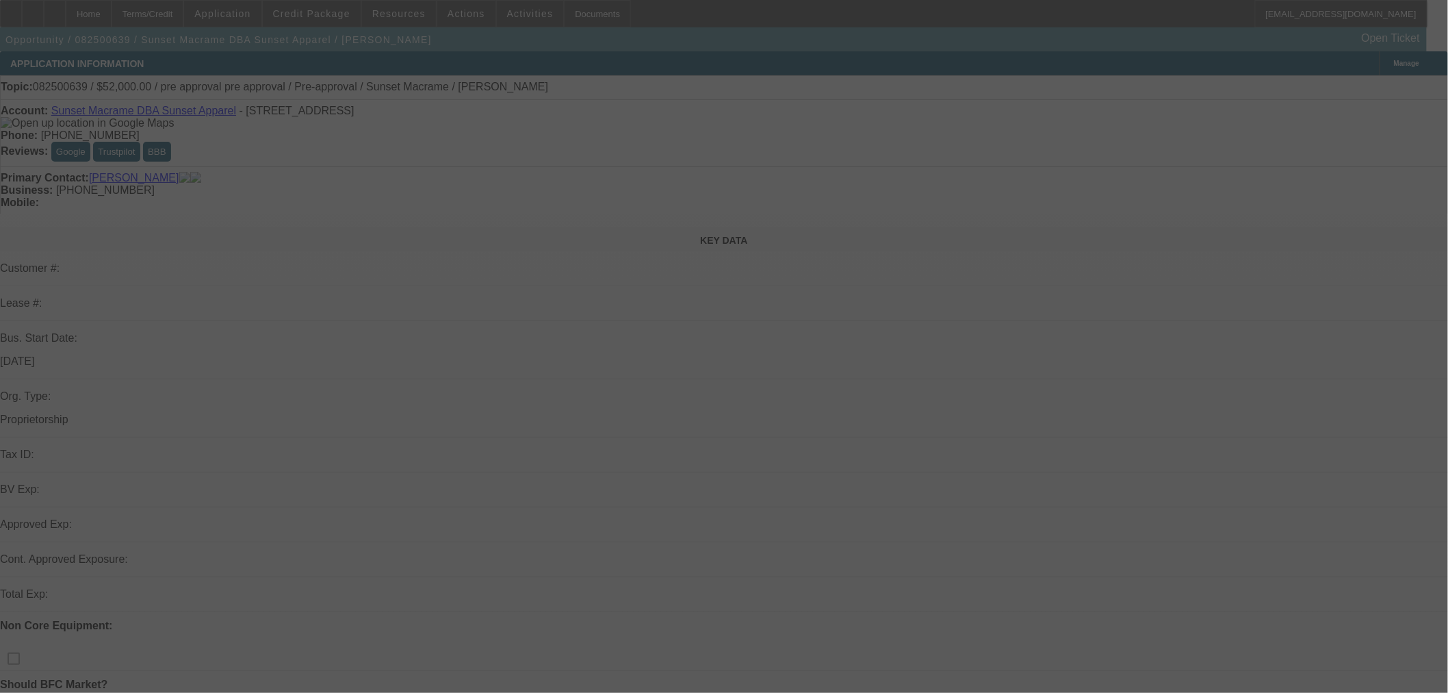
drag, startPoint x: 1111, startPoint y: 151, endPoint x: 1085, endPoint y: 168, distance: 30.2
drag, startPoint x: 1085, startPoint y: 168, endPoint x: 1058, endPoint y: 151, distance: 31.9
click at [1062, 151] on div at bounding box center [724, 346] width 1448 height 693
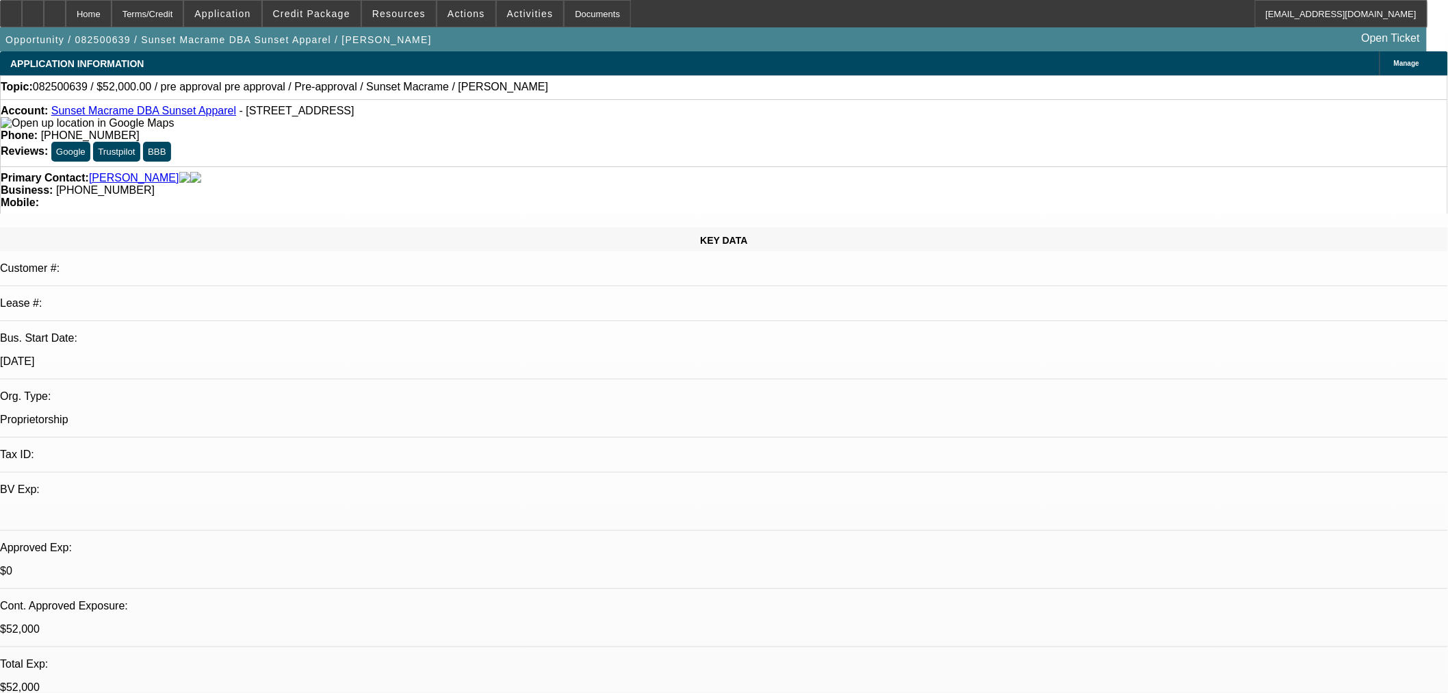
select select "0"
select select "2"
select select "0"
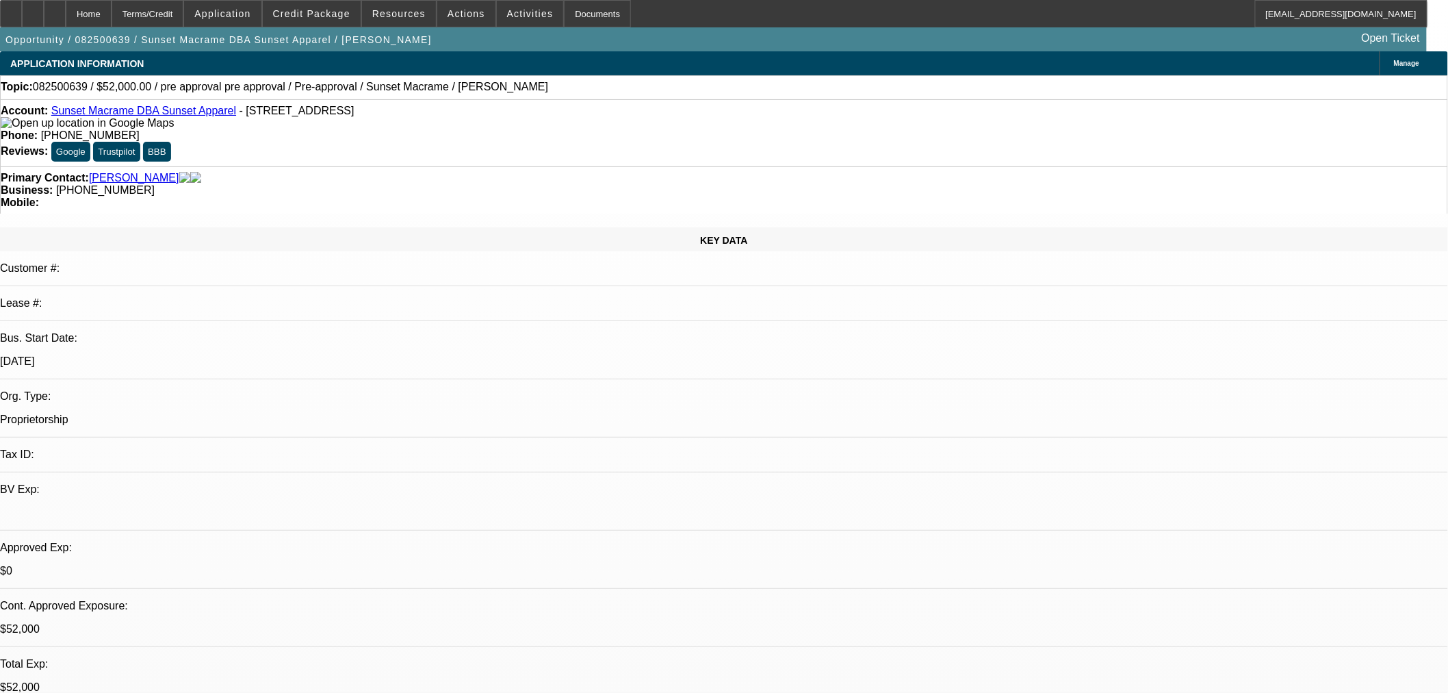
select select "6"
select select "0"
select select "2"
select select "0"
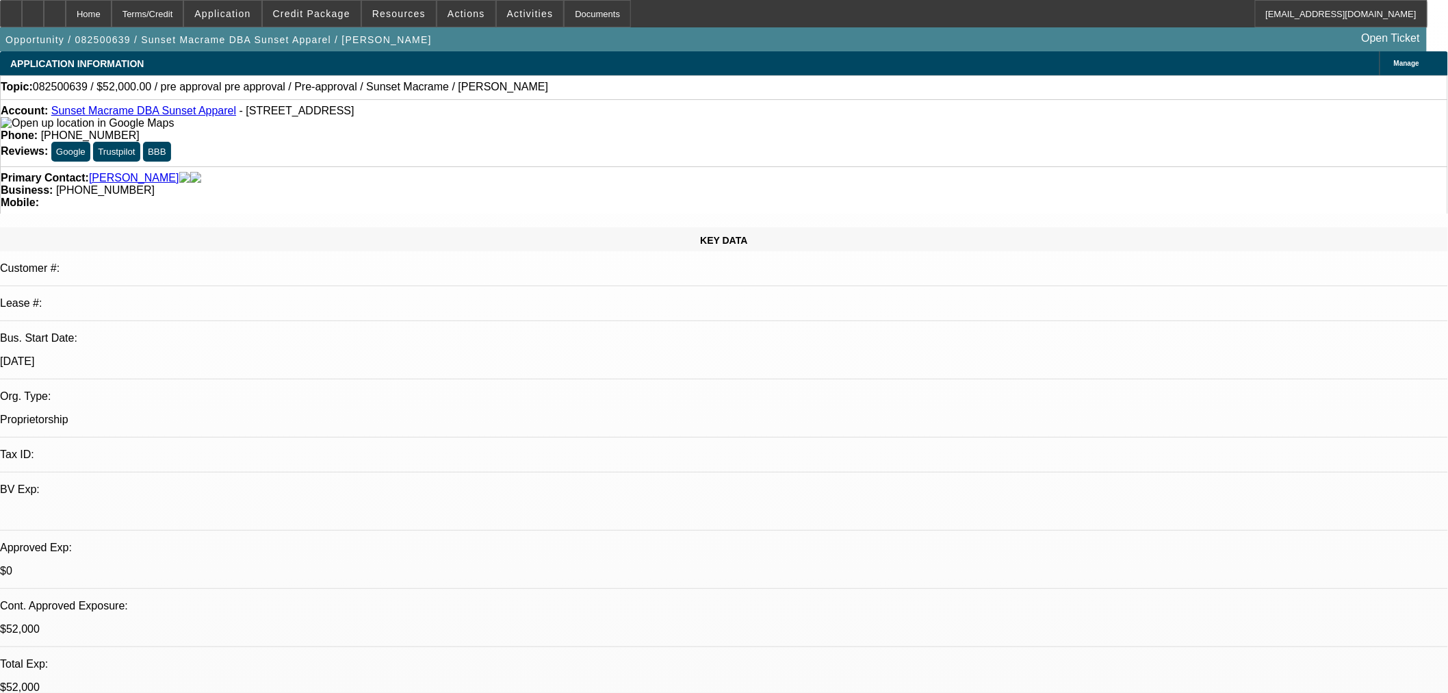
select select "6"
select select "0"
select select "2"
select select "0"
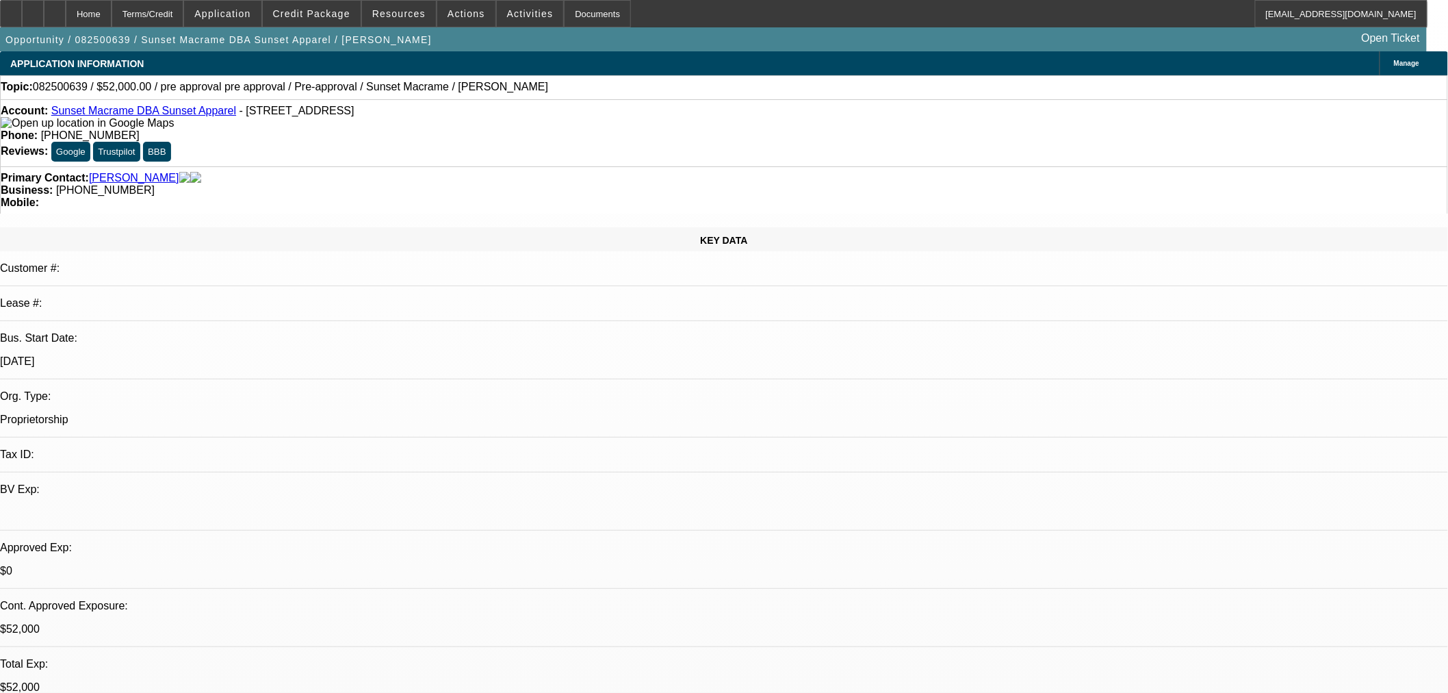
select select "6"
click at [1134, 214] on button "reply_all Reply All" at bounding box center [1147, 215] width 86 height 33
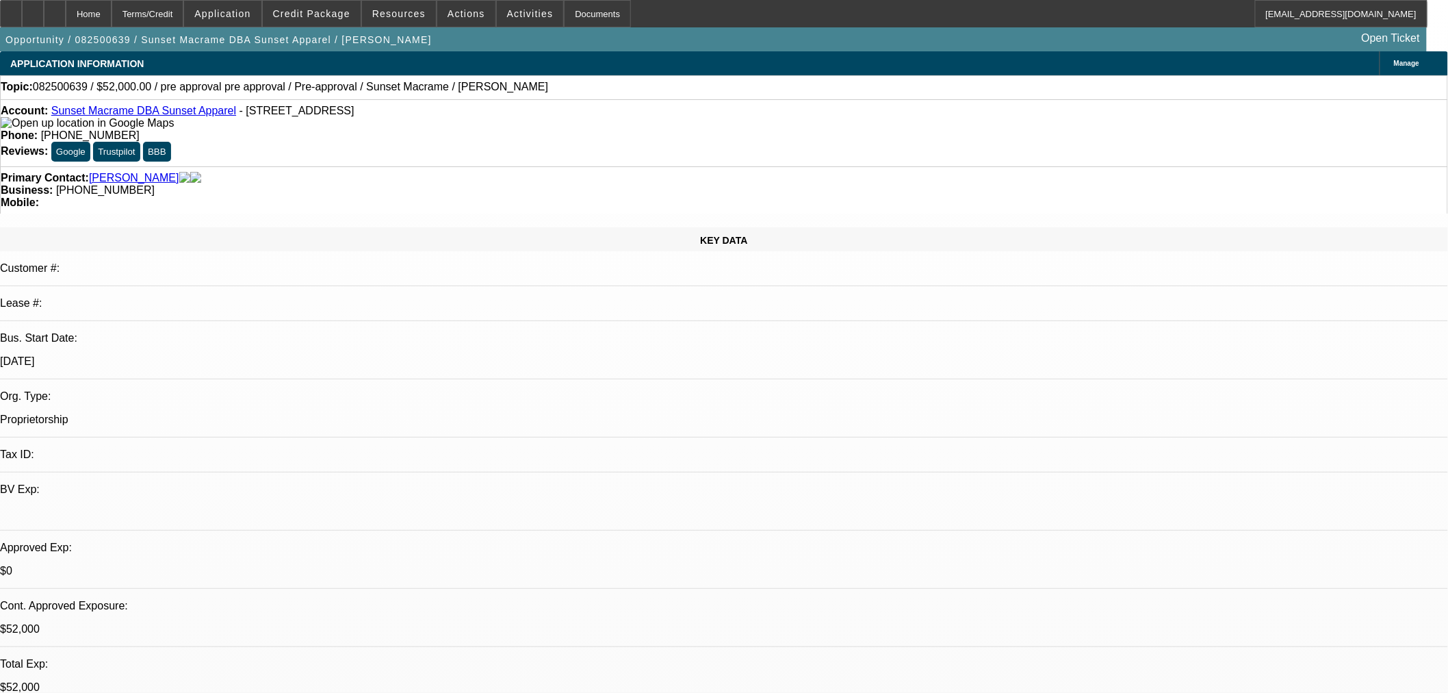
click at [1126, 172] on button "reply_all Reply All" at bounding box center [1133, 182] width 86 height 33
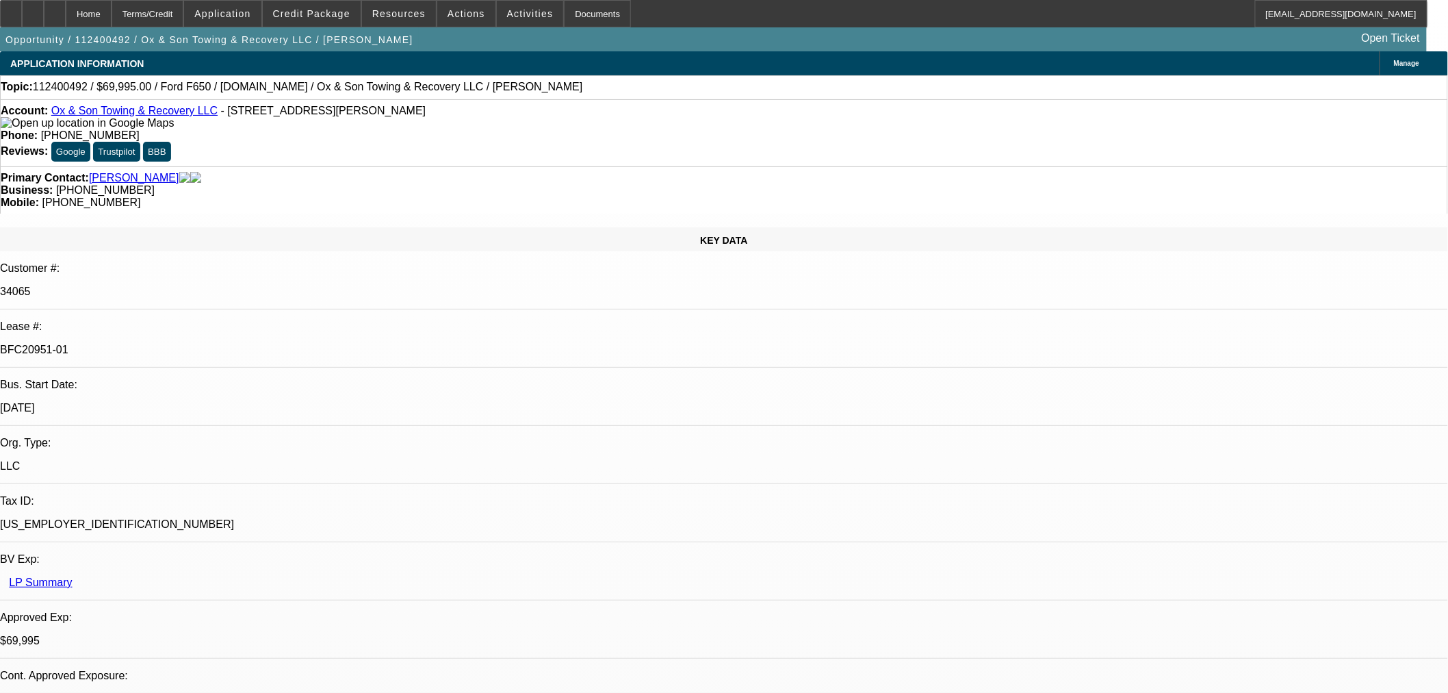
select select "0"
select select "3"
select select "0"
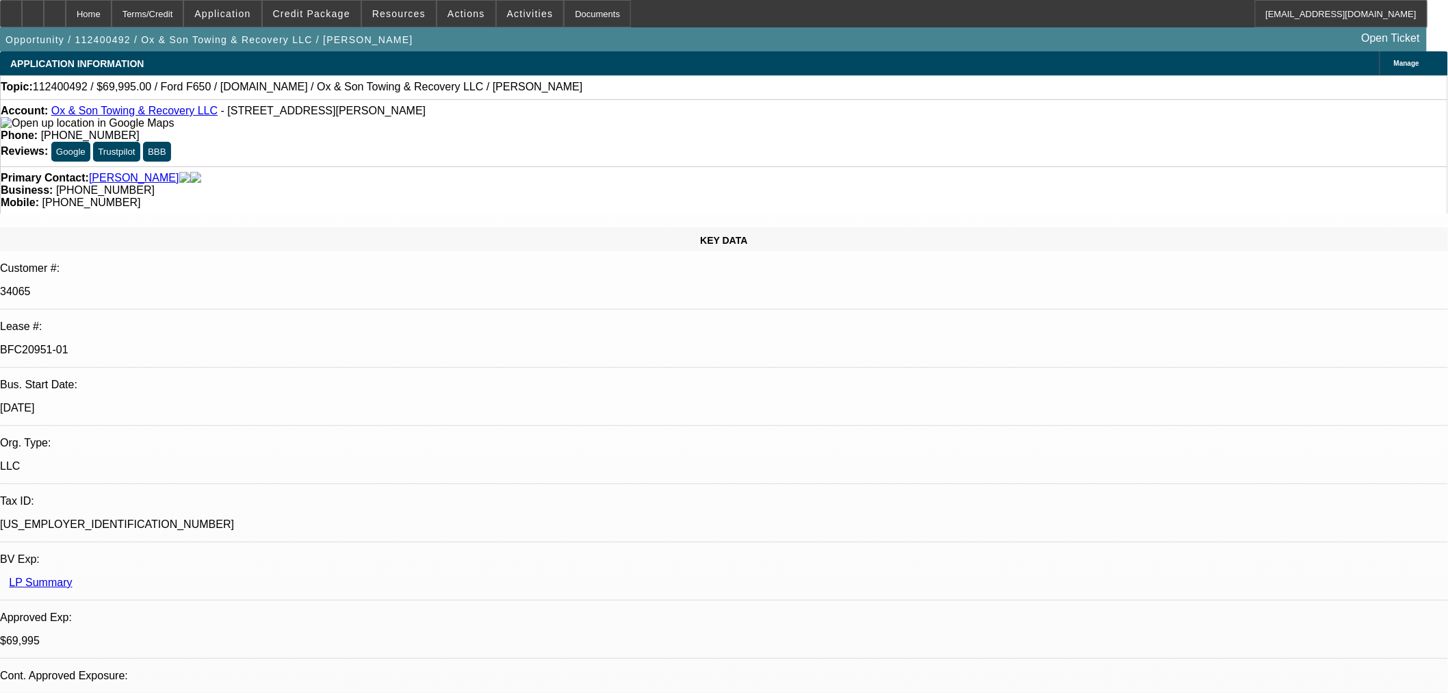
select select "6"
select select "0"
select select "3"
select select "0"
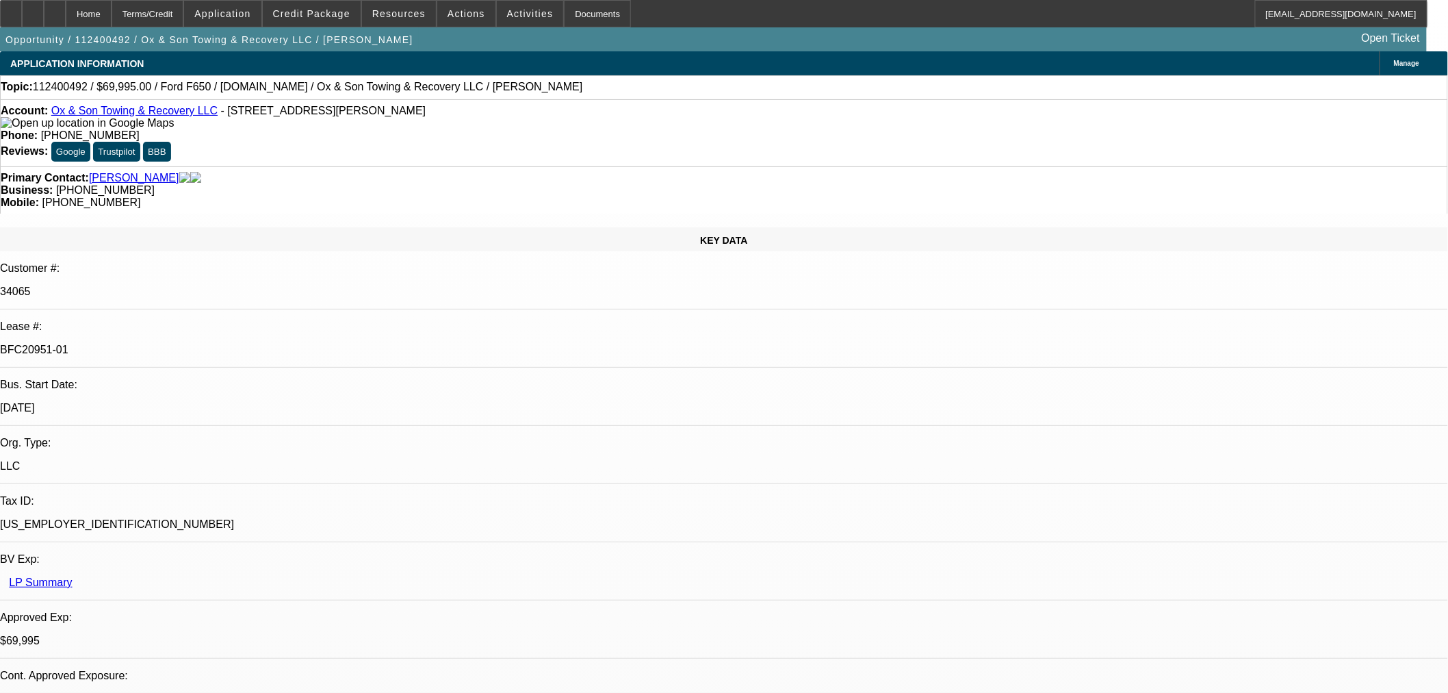
select select "6"
select select "0"
select select "3"
select select "0"
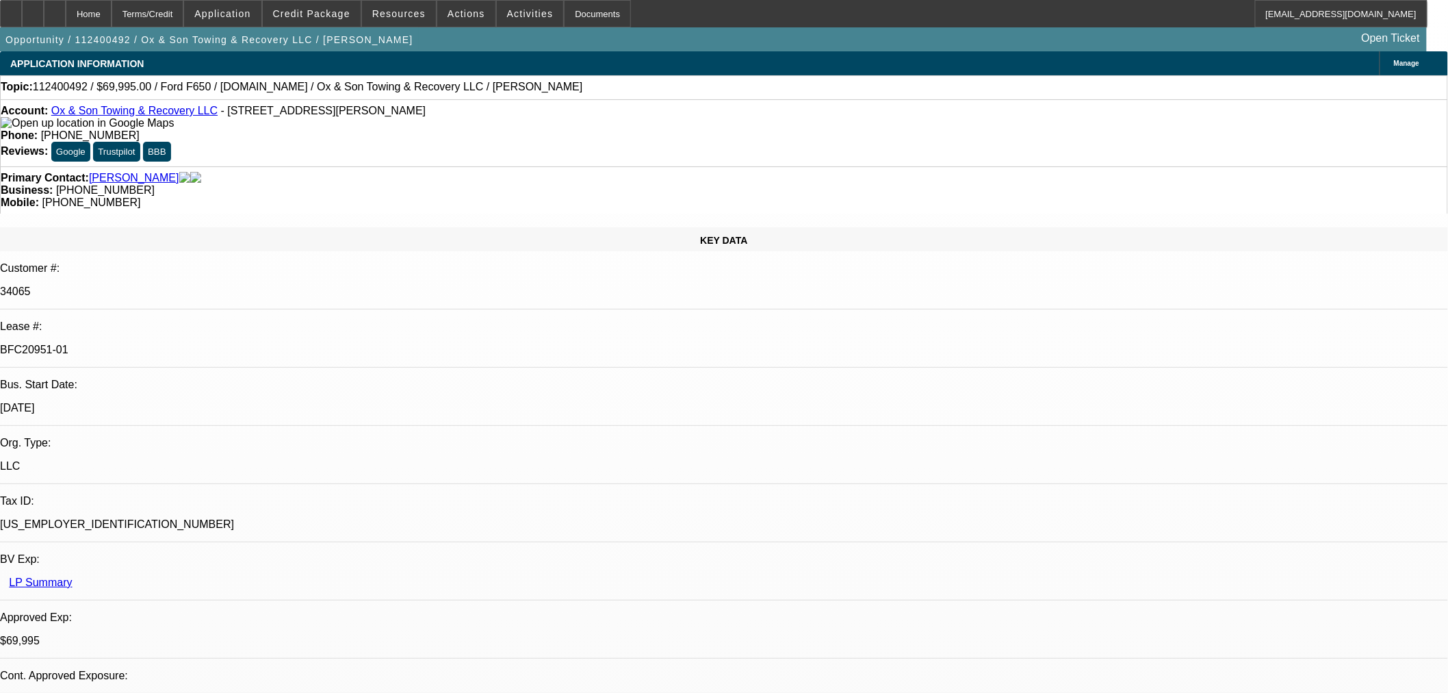
select select "6"
select select "0"
select select "3"
select select "0"
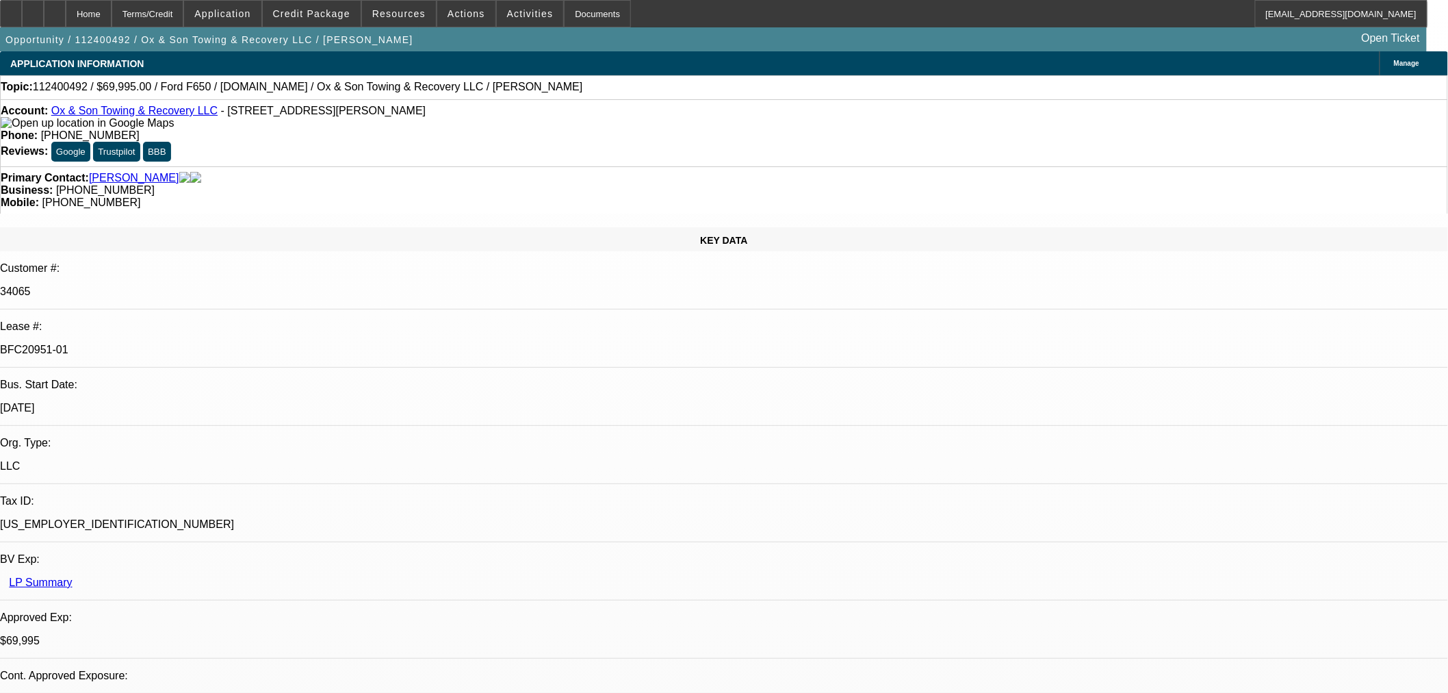
select select "6"
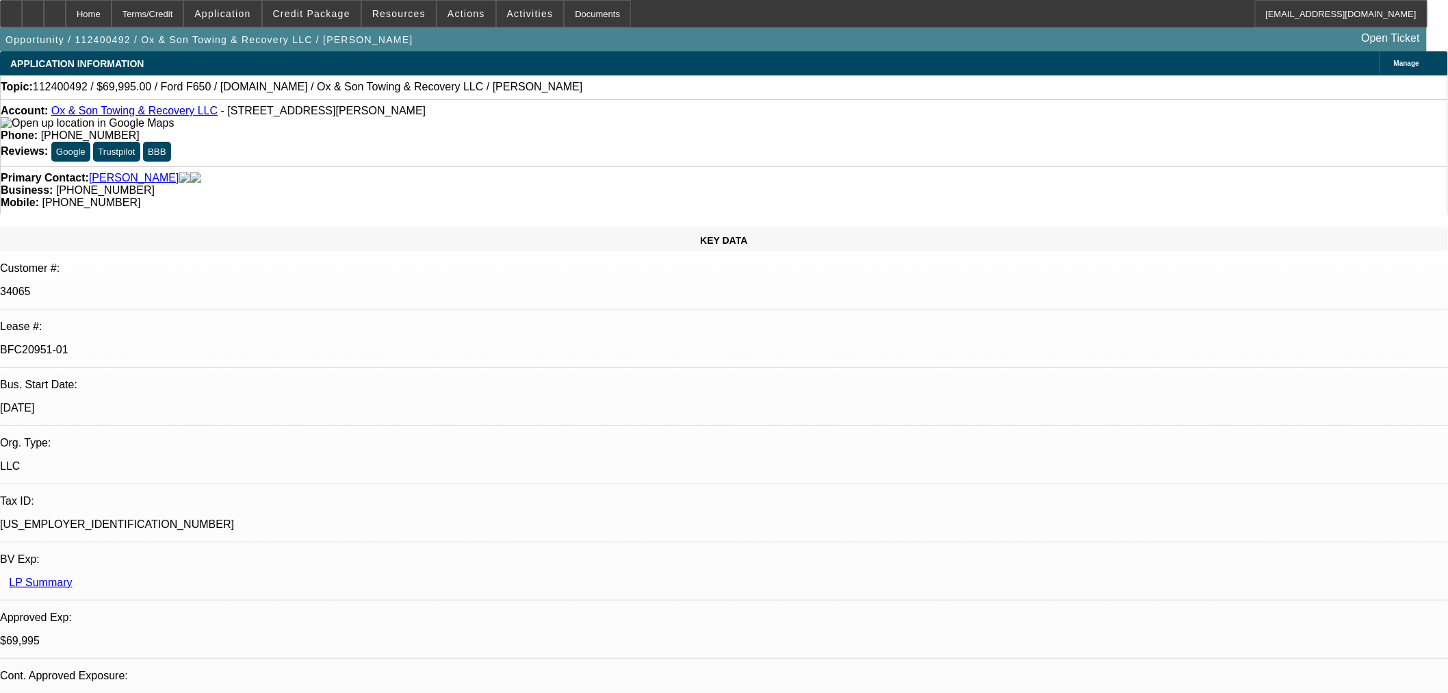
scroll to position [76, 0]
drag, startPoint x: 606, startPoint y: 146, endPoint x: 538, endPoint y: 155, distance: 69.0
click at [538, 184] on div "Business: (406) 868-4142" at bounding box center [724, 190] width 1447 height 12
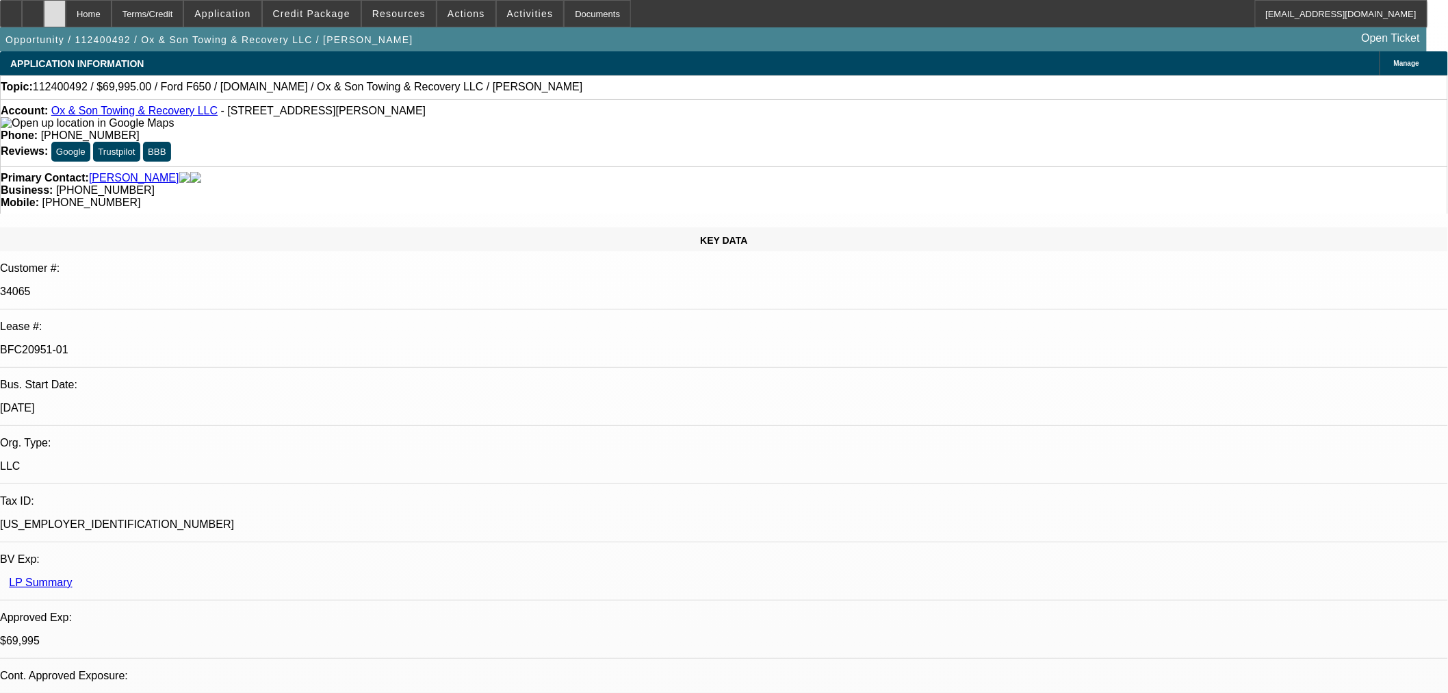
click at [66, 14] on div at bounding box center [55, 13] width 22 height 27
select select "0"
select select "3"
select select "0"
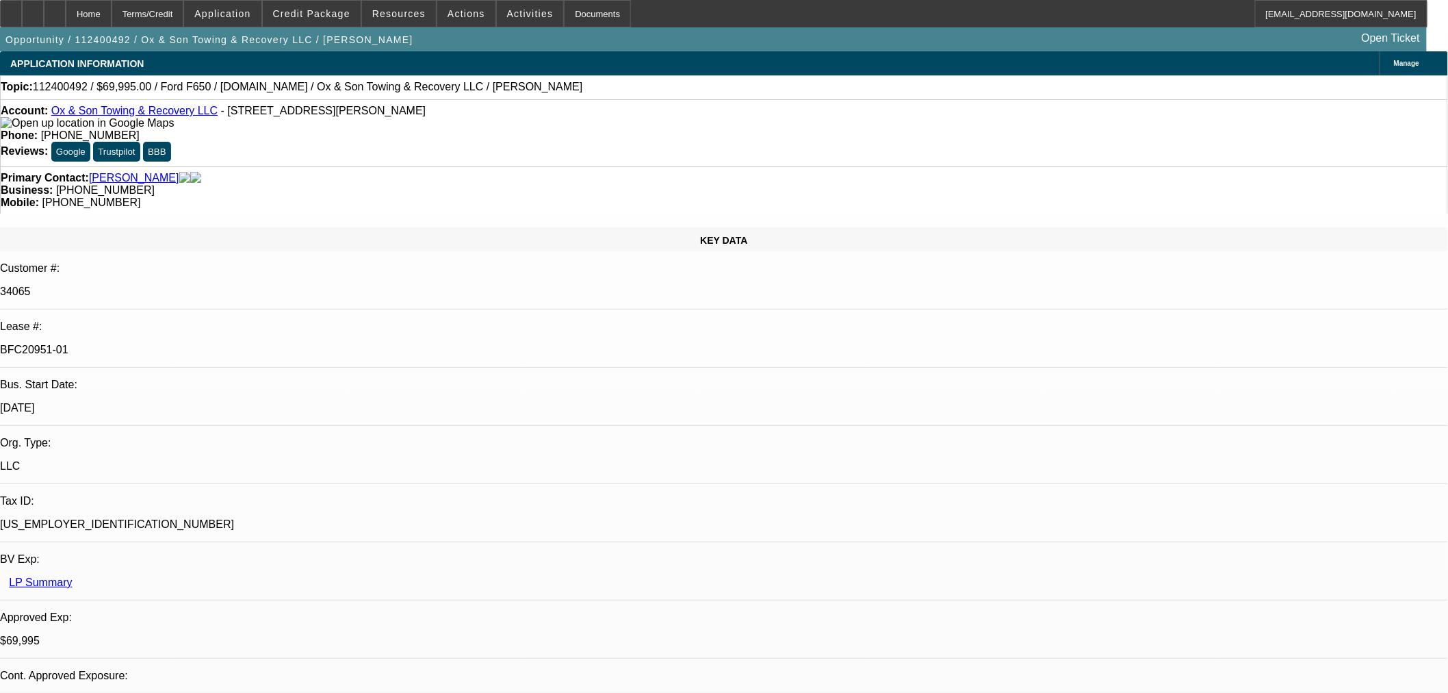
select select "6"
select select "0"
select select "3"
select select "0"
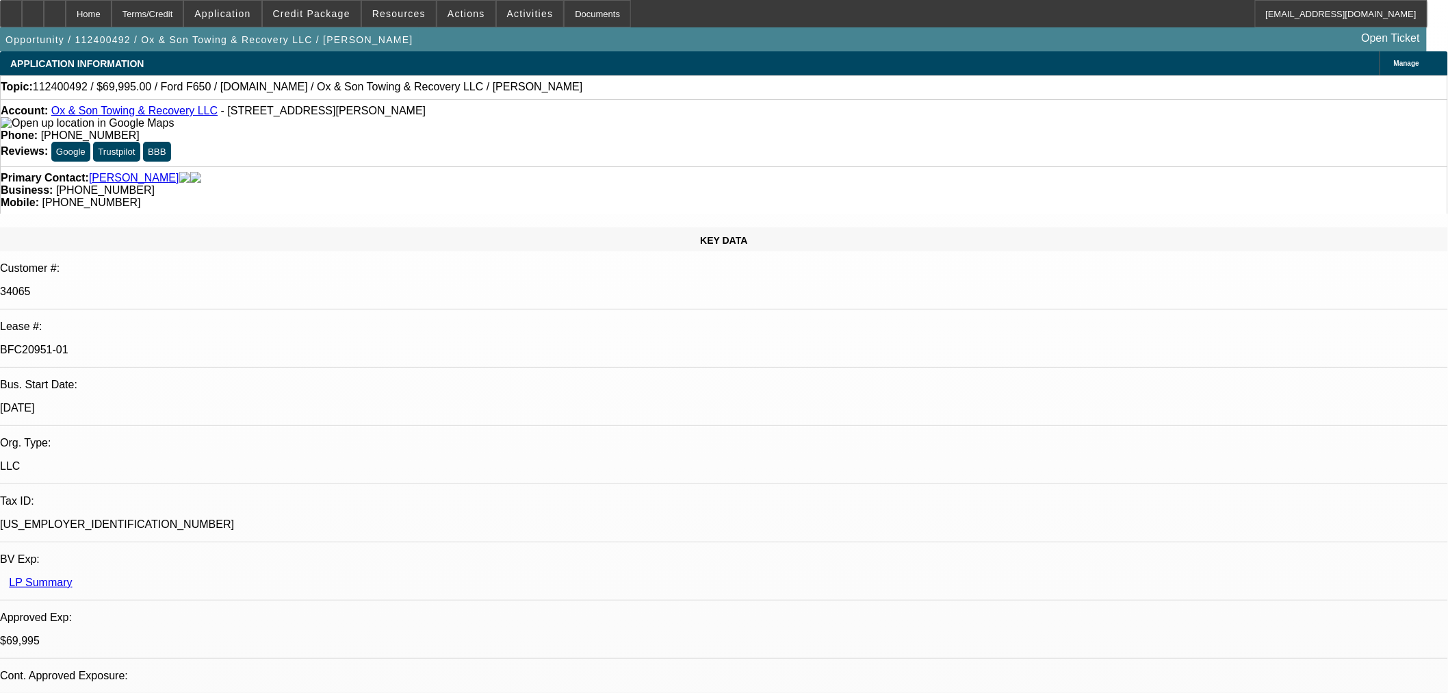
select select "6"
select select "0"
select select "3"
select select "0"
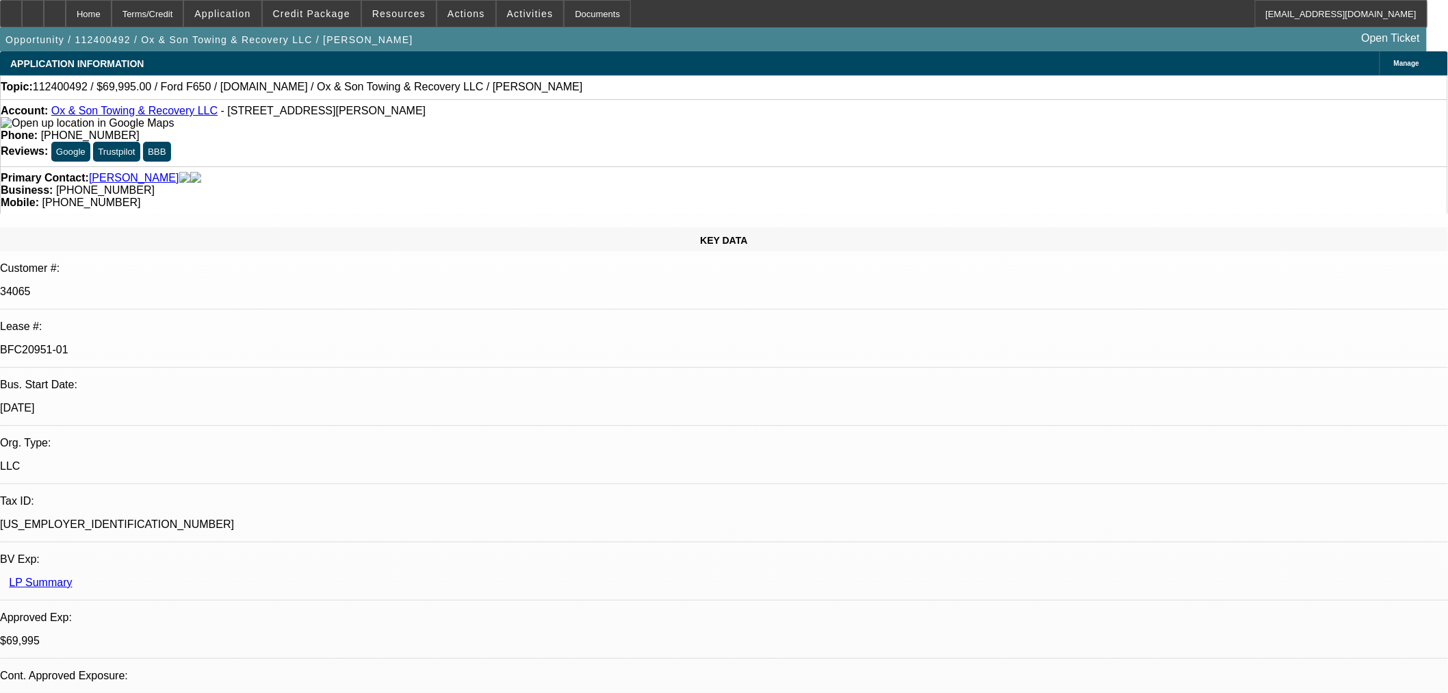
select select "6"
select select "0"
select select "3"
select select "0"
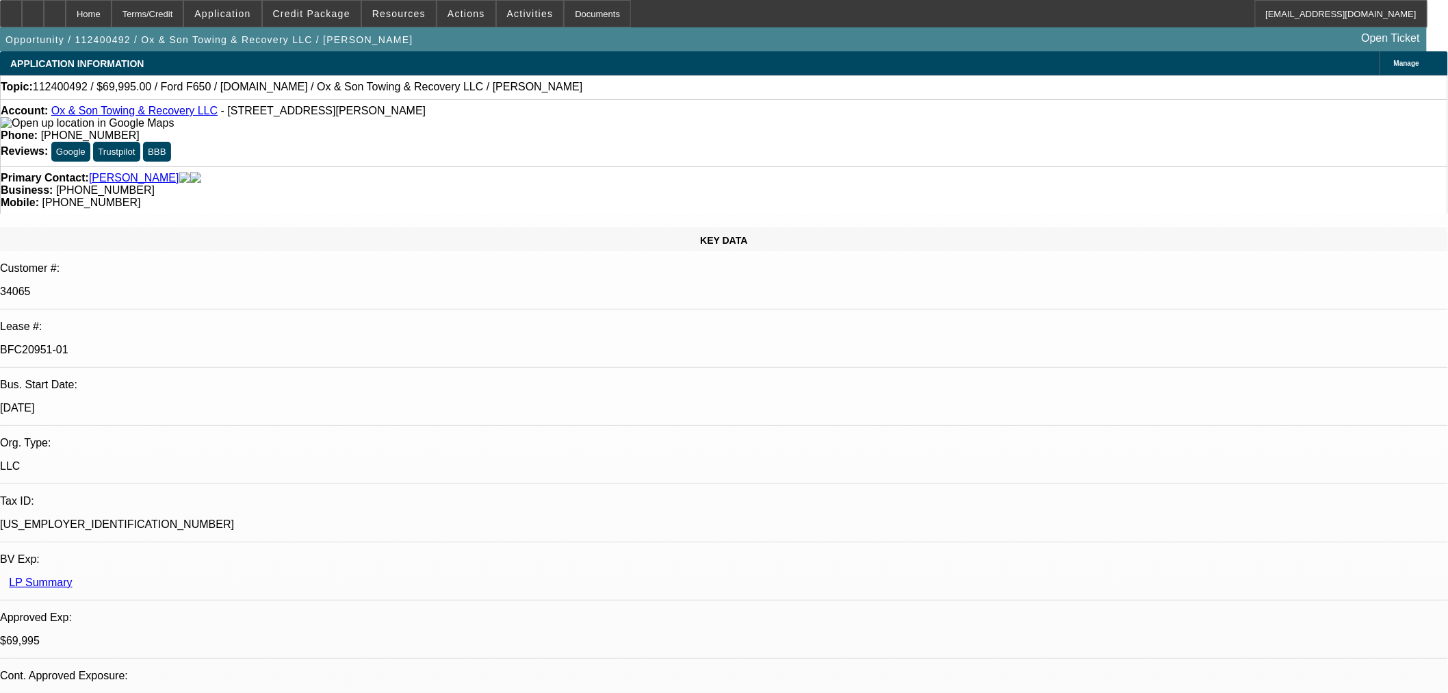
select select "6"
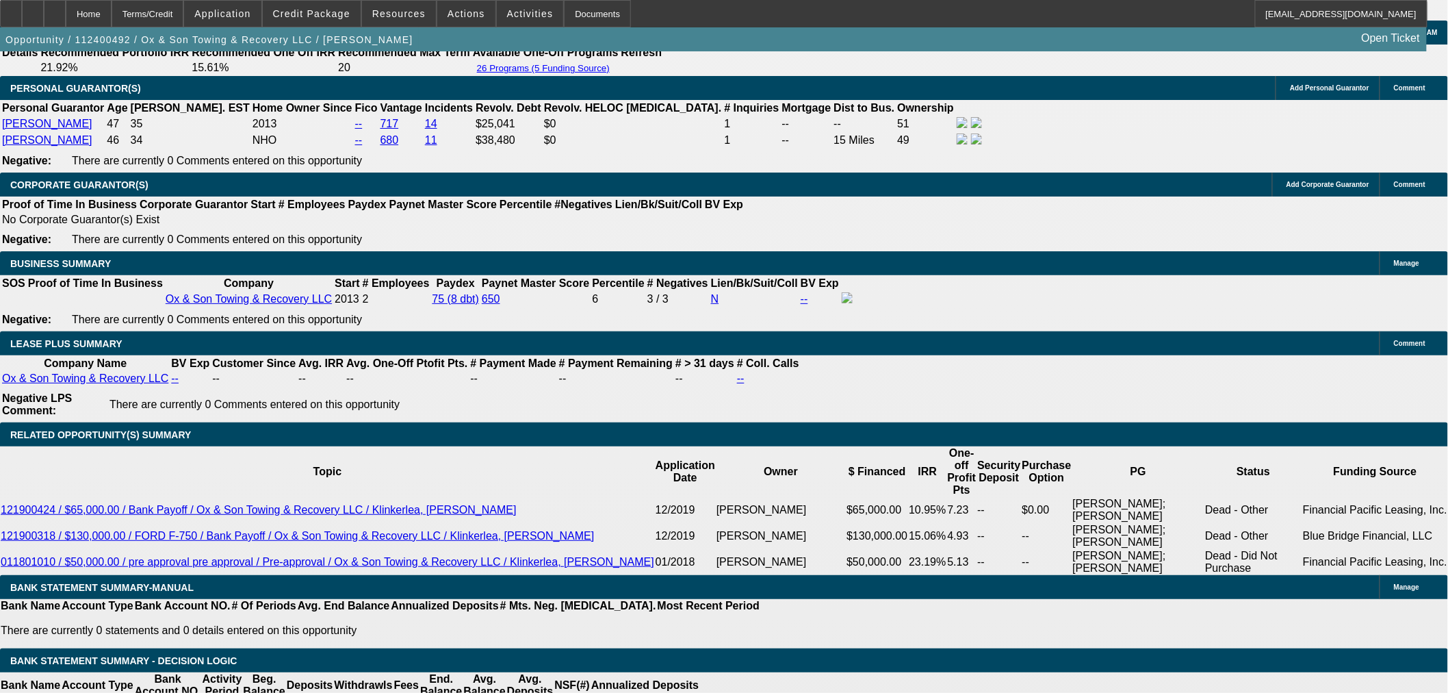
scroll to position [2281, 0]
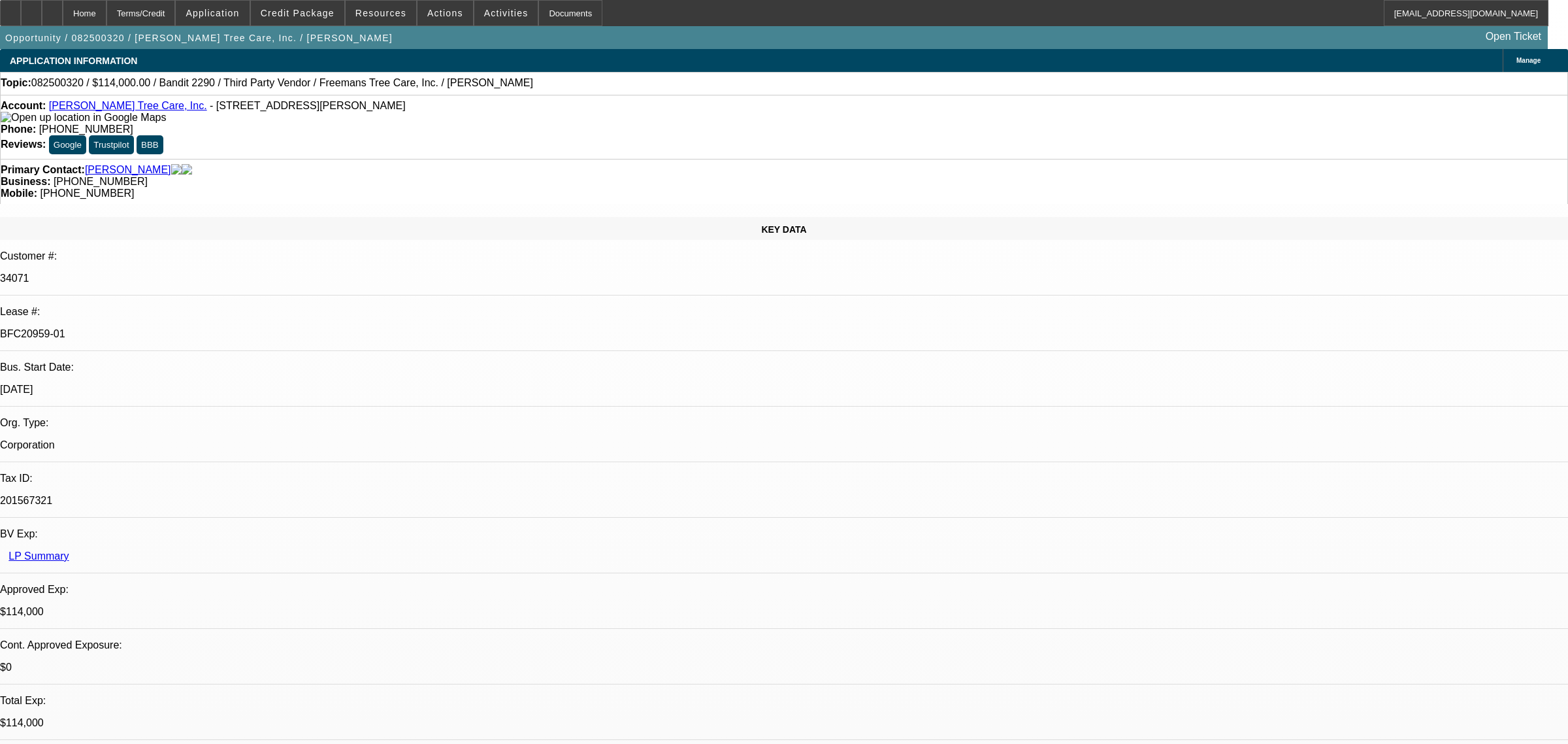
select select "0"
select select "6"
select select "0"
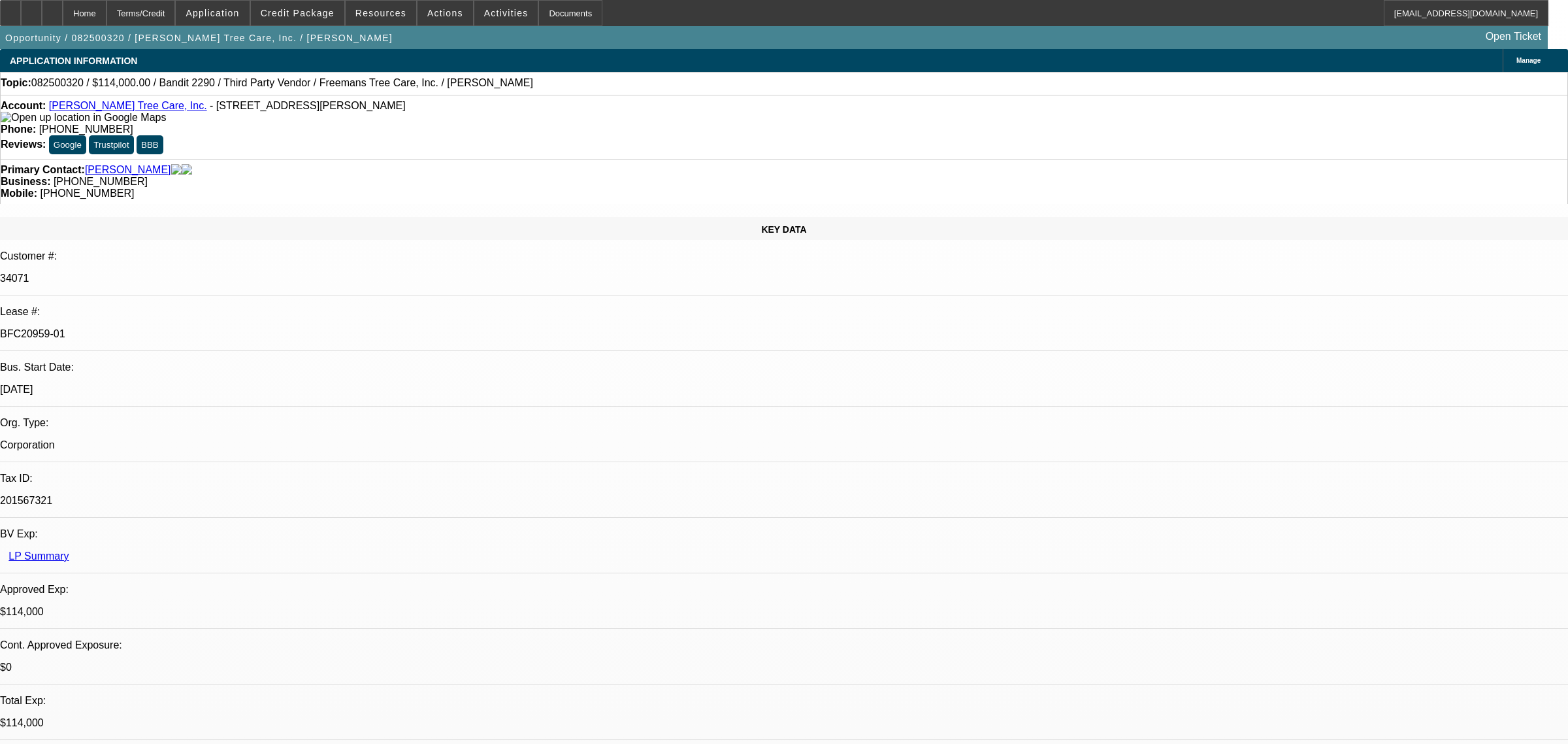
select select "0"
select select "6"
select select "0"
select select "2"
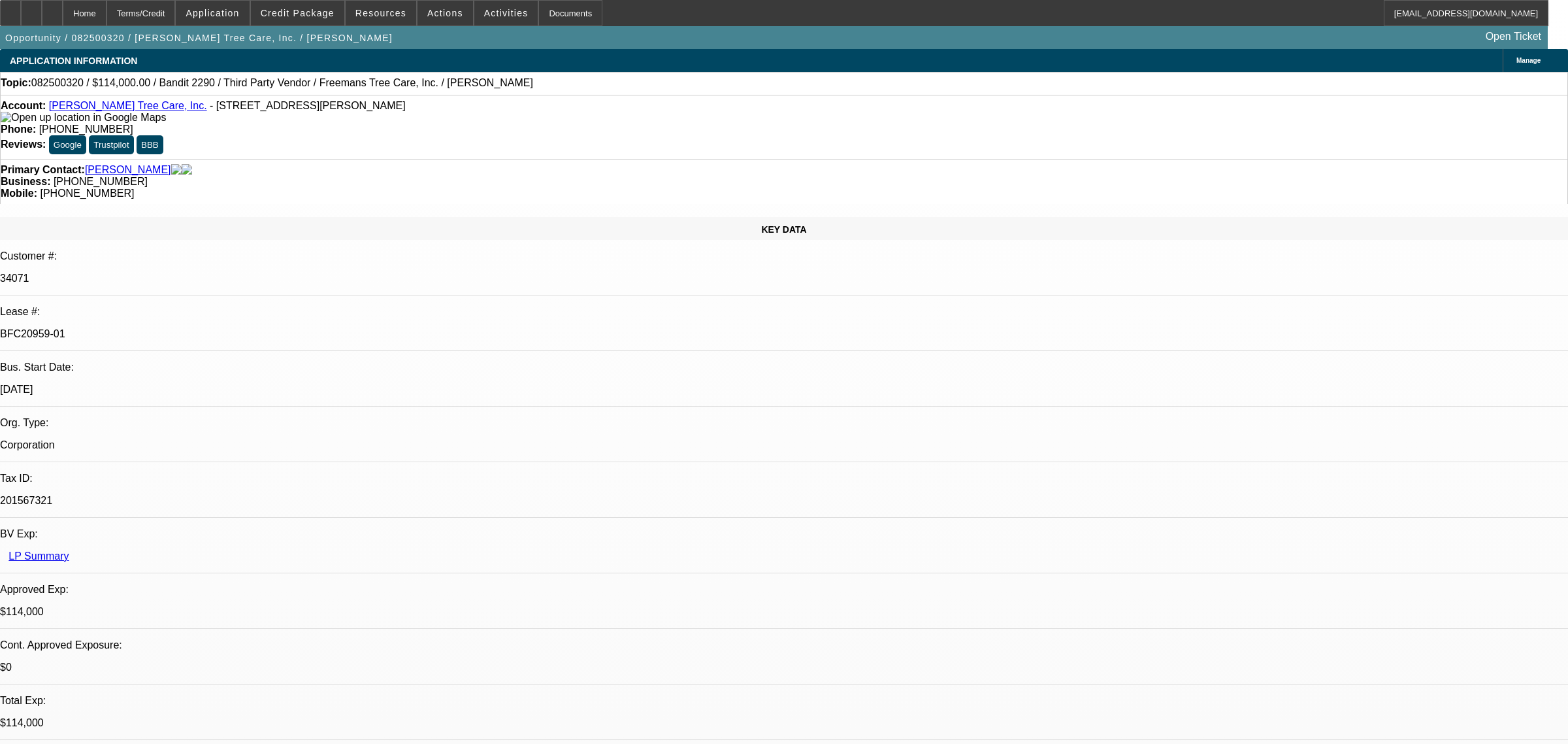
select select "2"
select select "0"
select select "6"
select select "0"
select select "2"
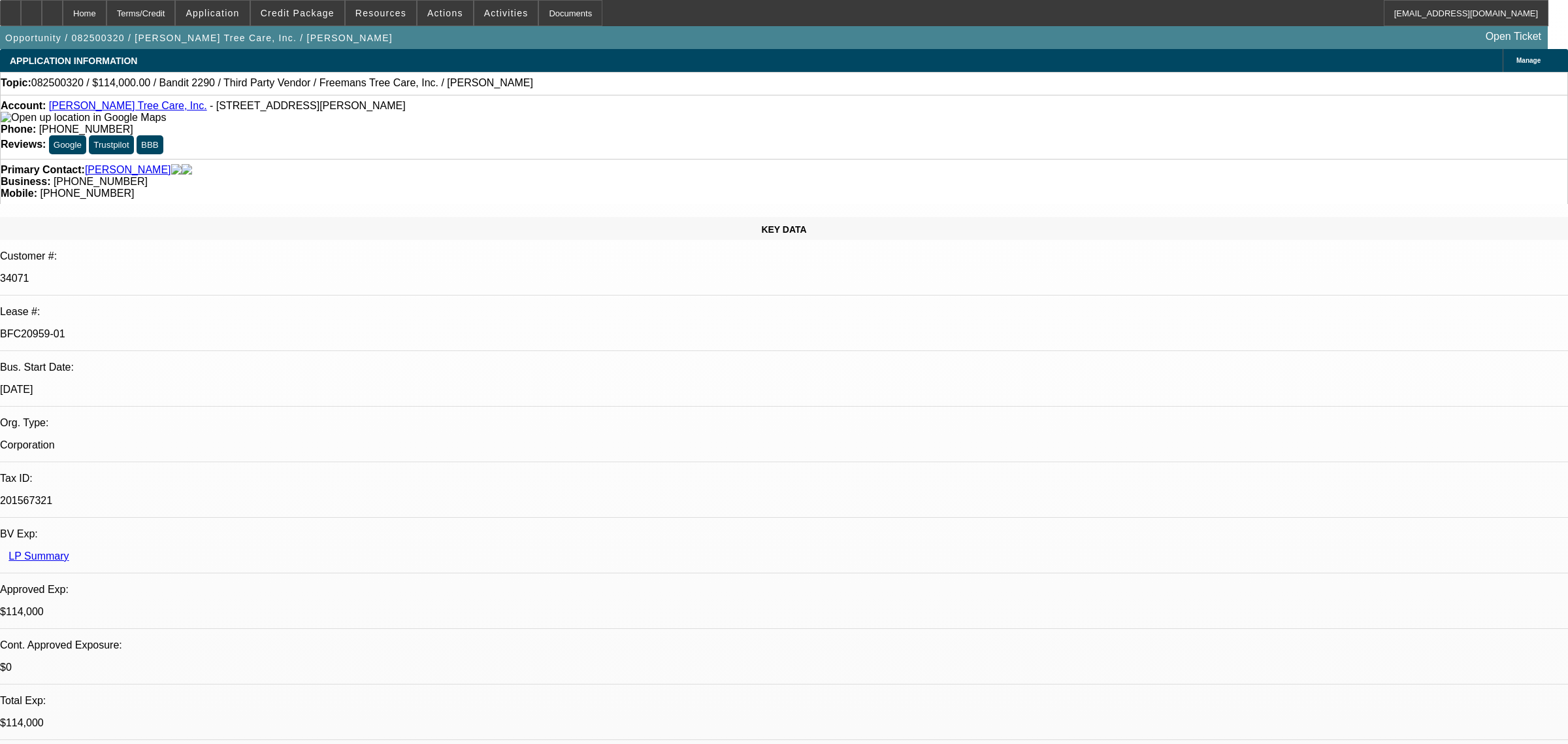
select select "2"
select select "0"
select select "6"
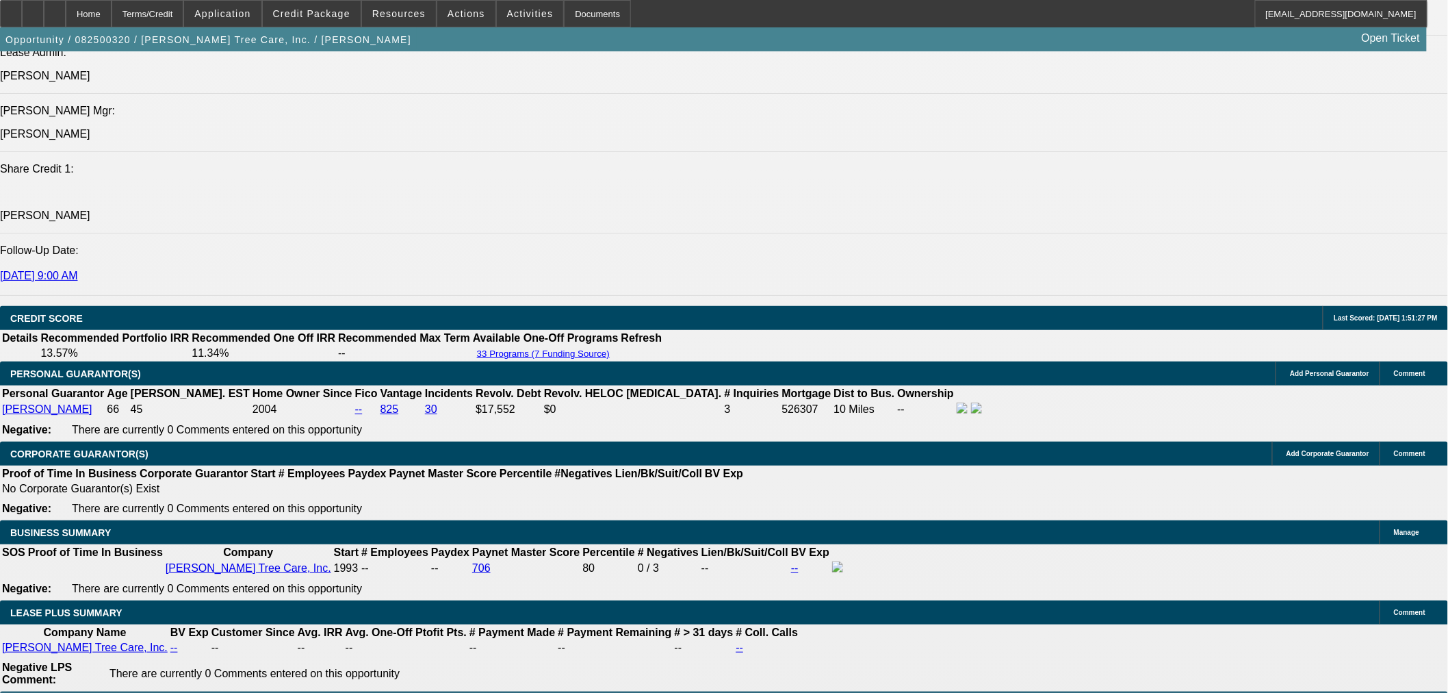
scroll to position [1900, 0]
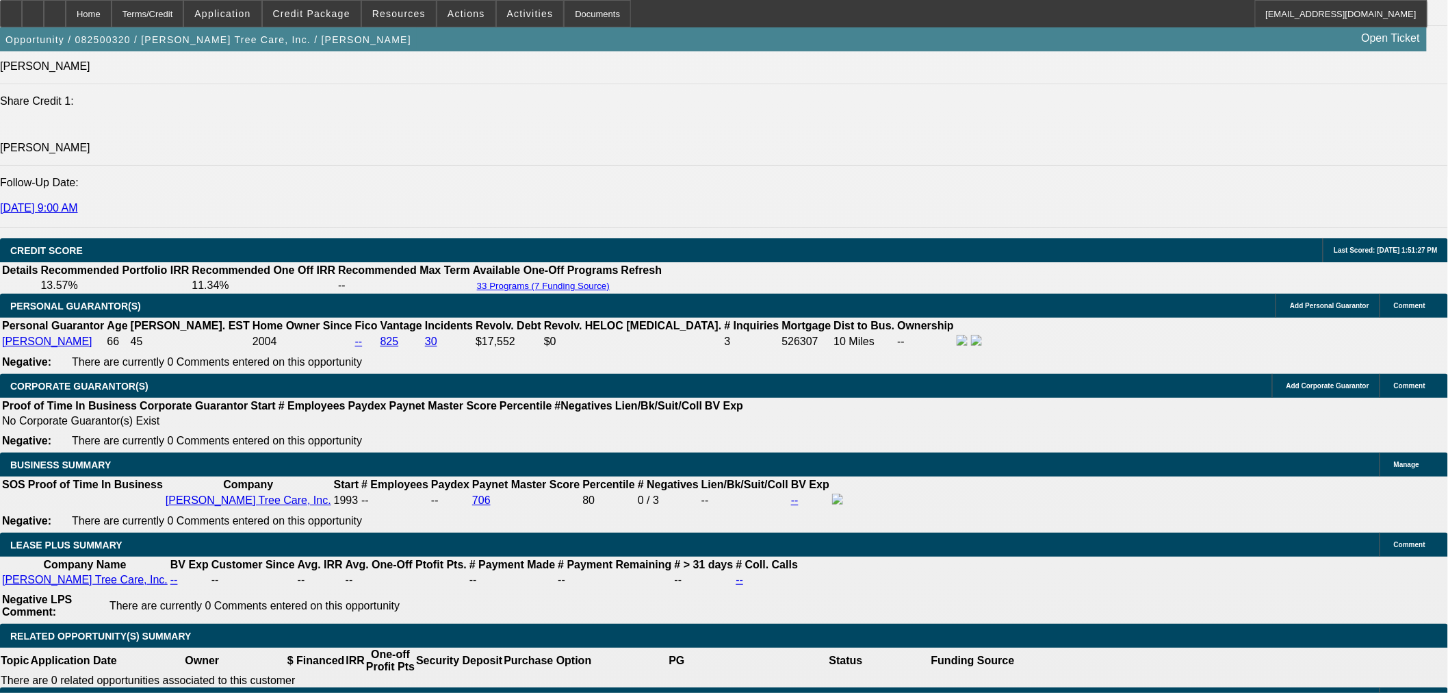
drag, startPoint x: 1343, startPoint y: 474, endPoint x: 1137, endPoint y: 481, distance: 205.4
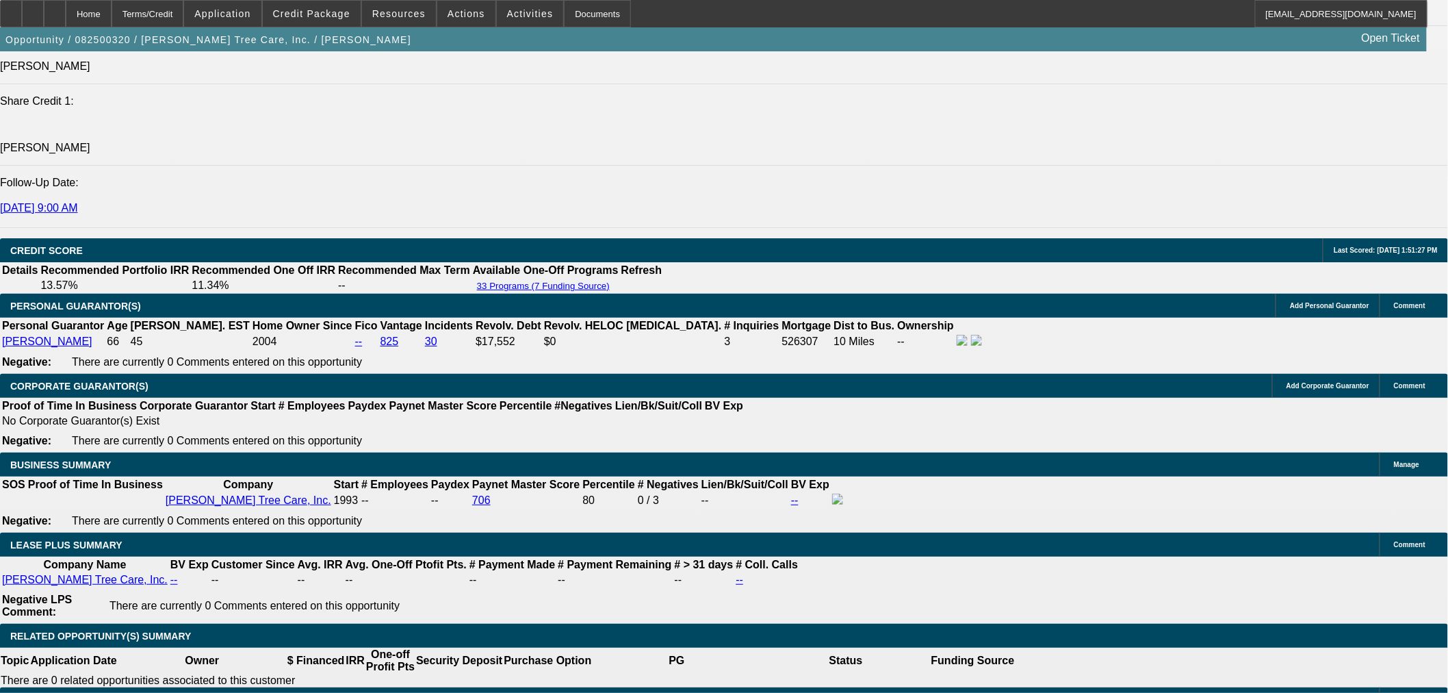
scroll to position [304, 0]
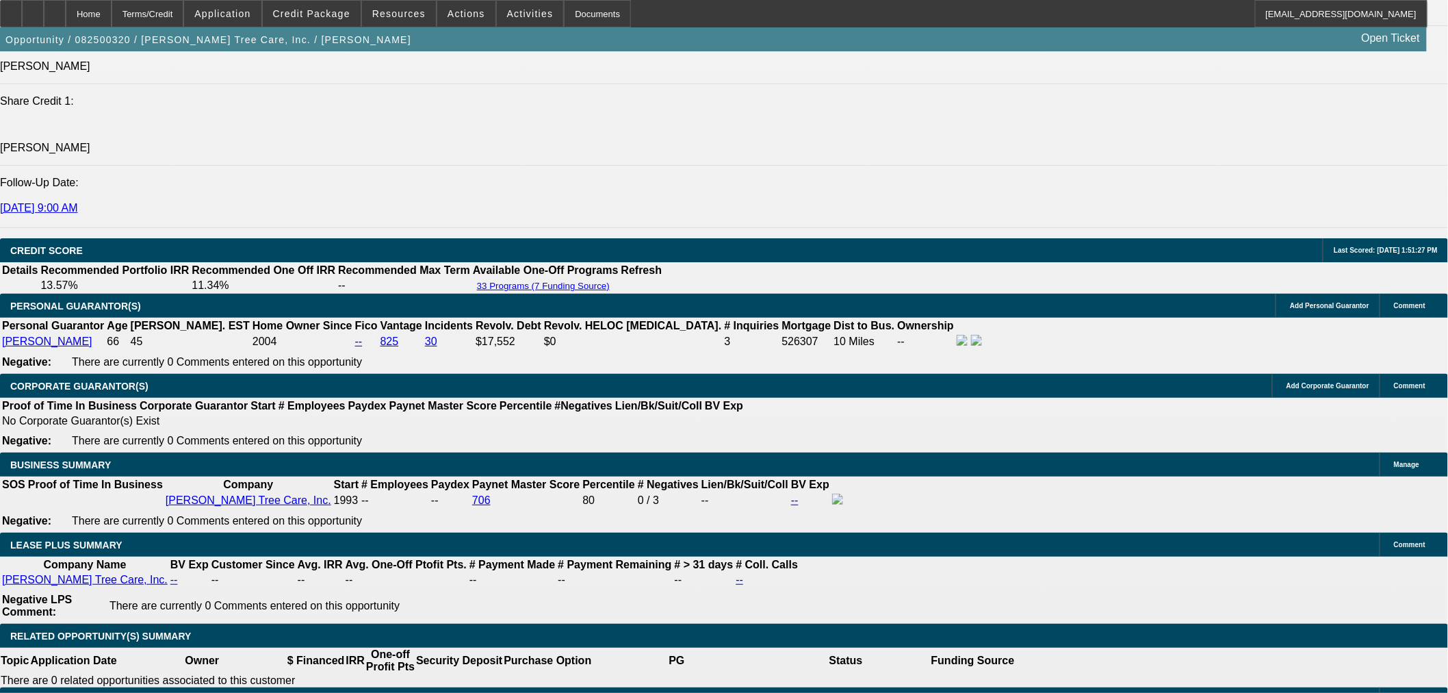
drag, startPoint x: 1146, startPoint y: 223, endPoint x: 1146, endPoint y: 192, distance: 30.8
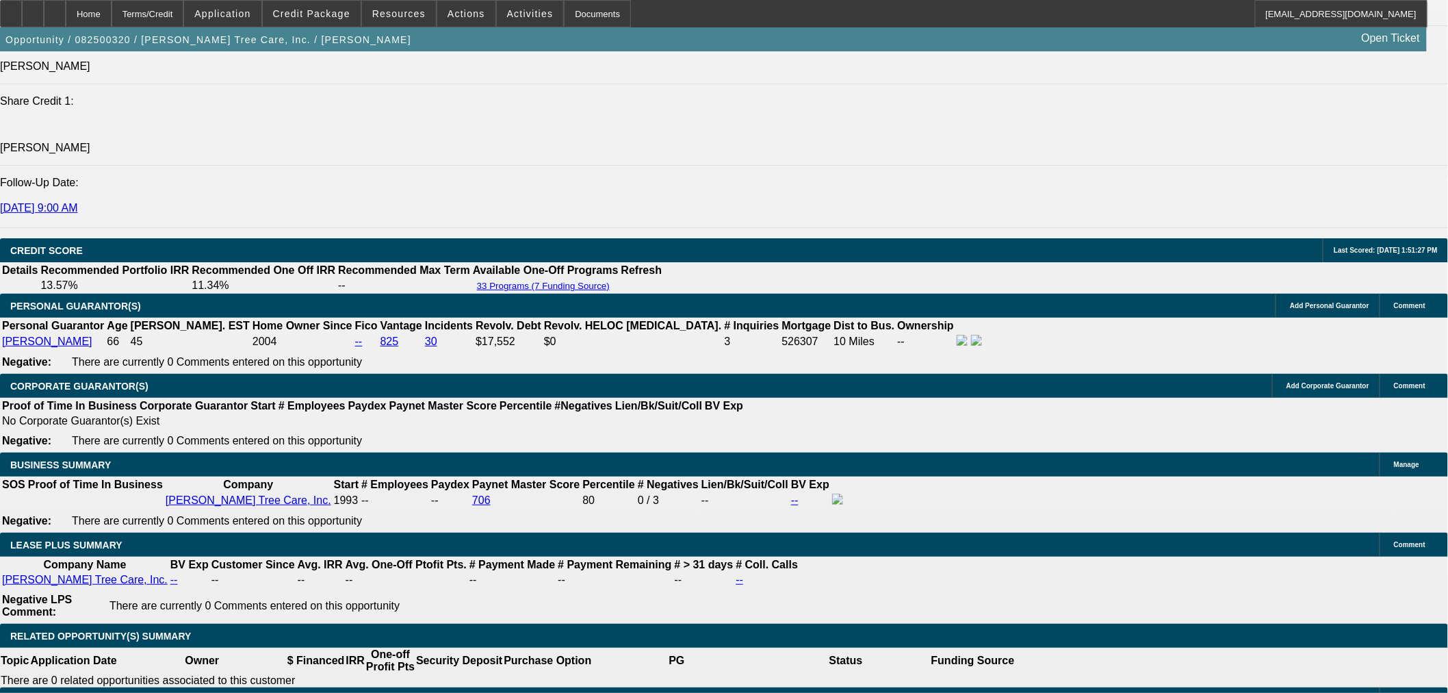
scroll to position [380, 0]
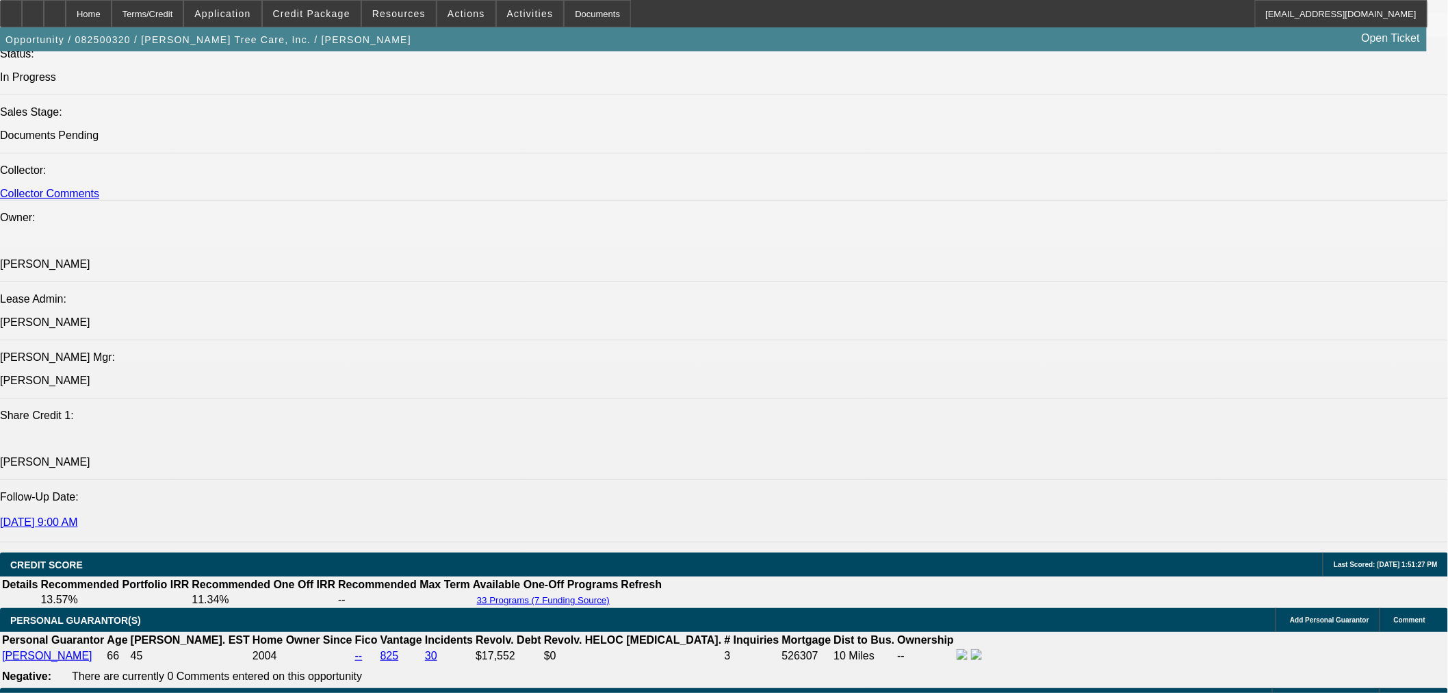
scroll to position [1369, 0]
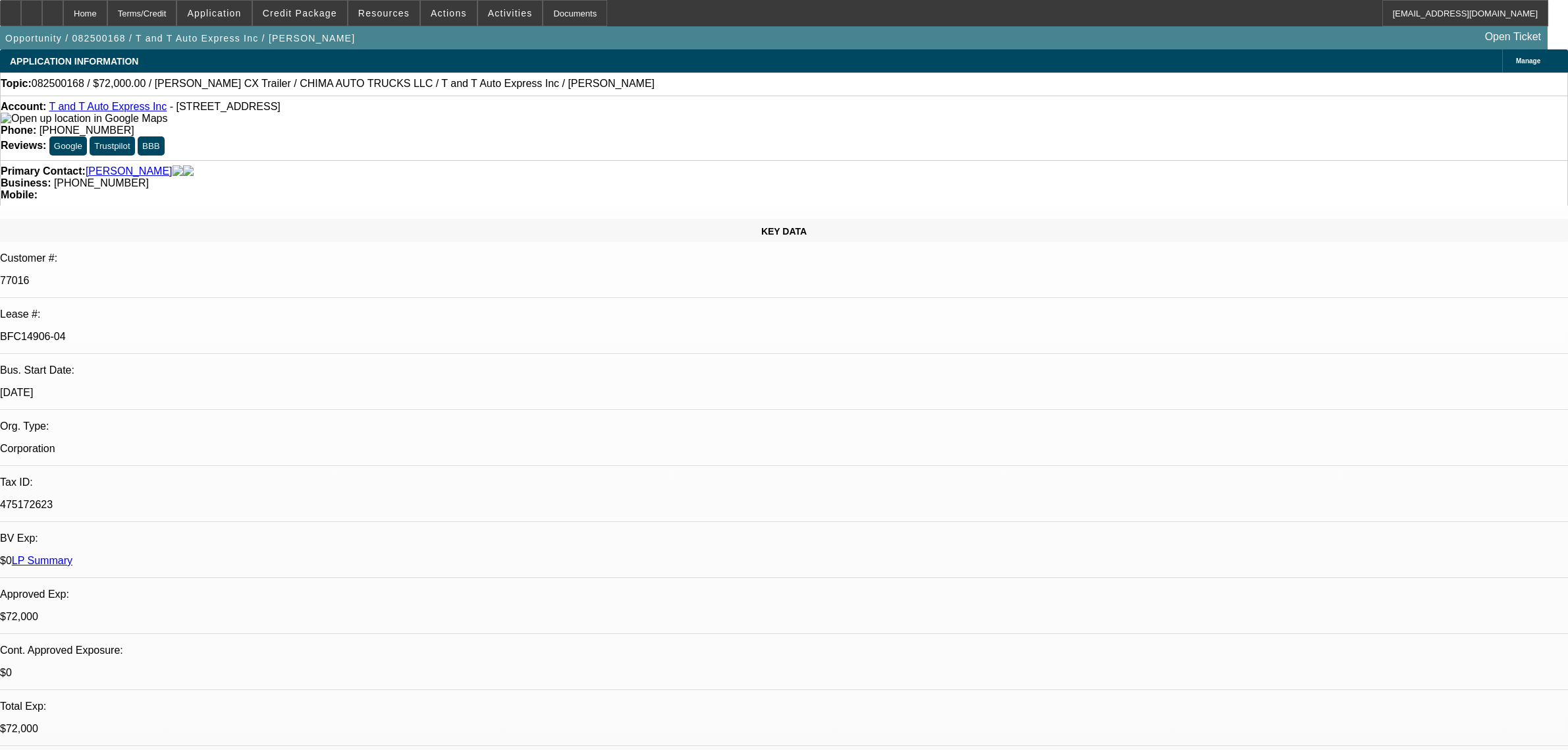
select select "0"
select select "2"
select select "0.1"
select select "4"
select select "0"
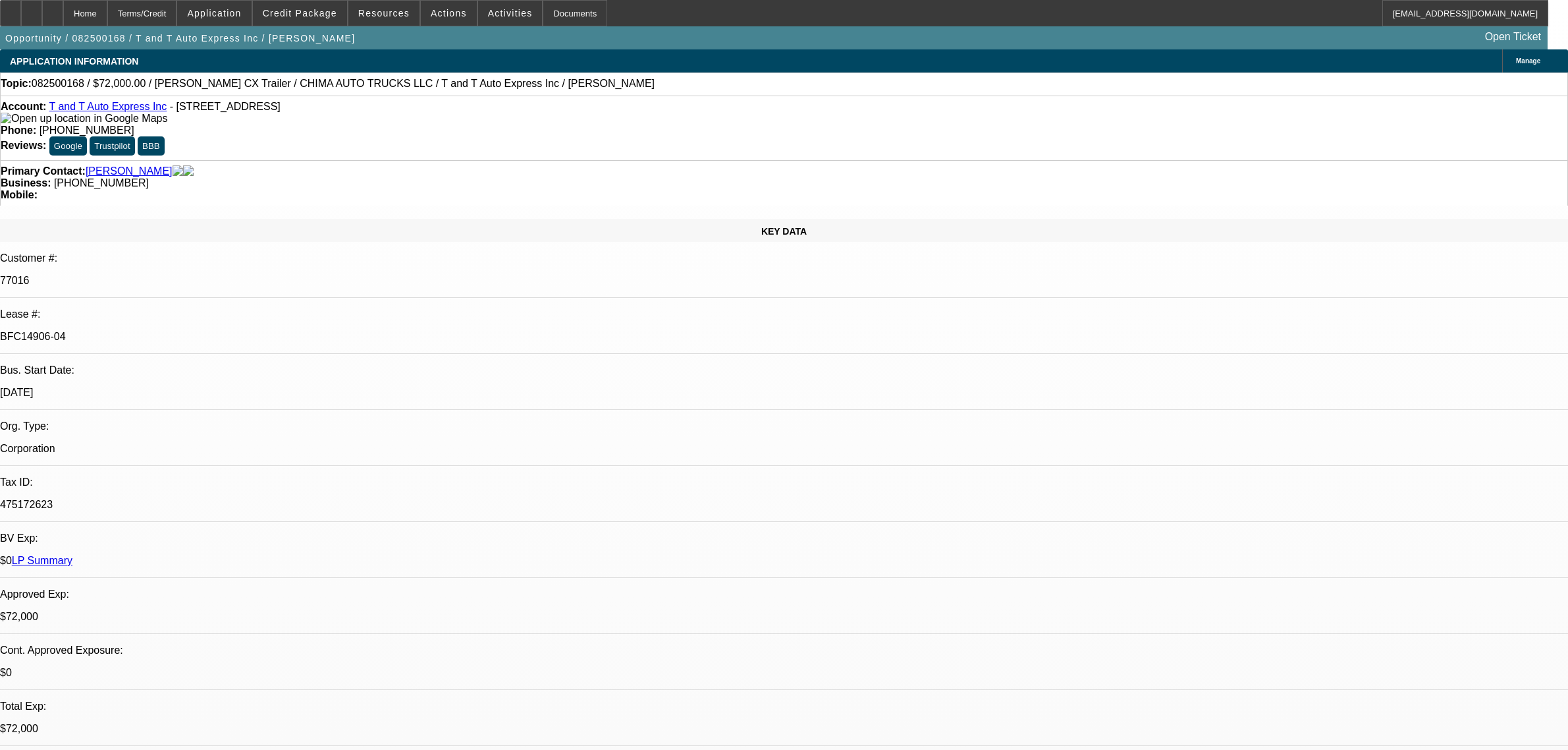
select select "2"
select select "0.1"
select select "4"
select select "0"
select select "2"
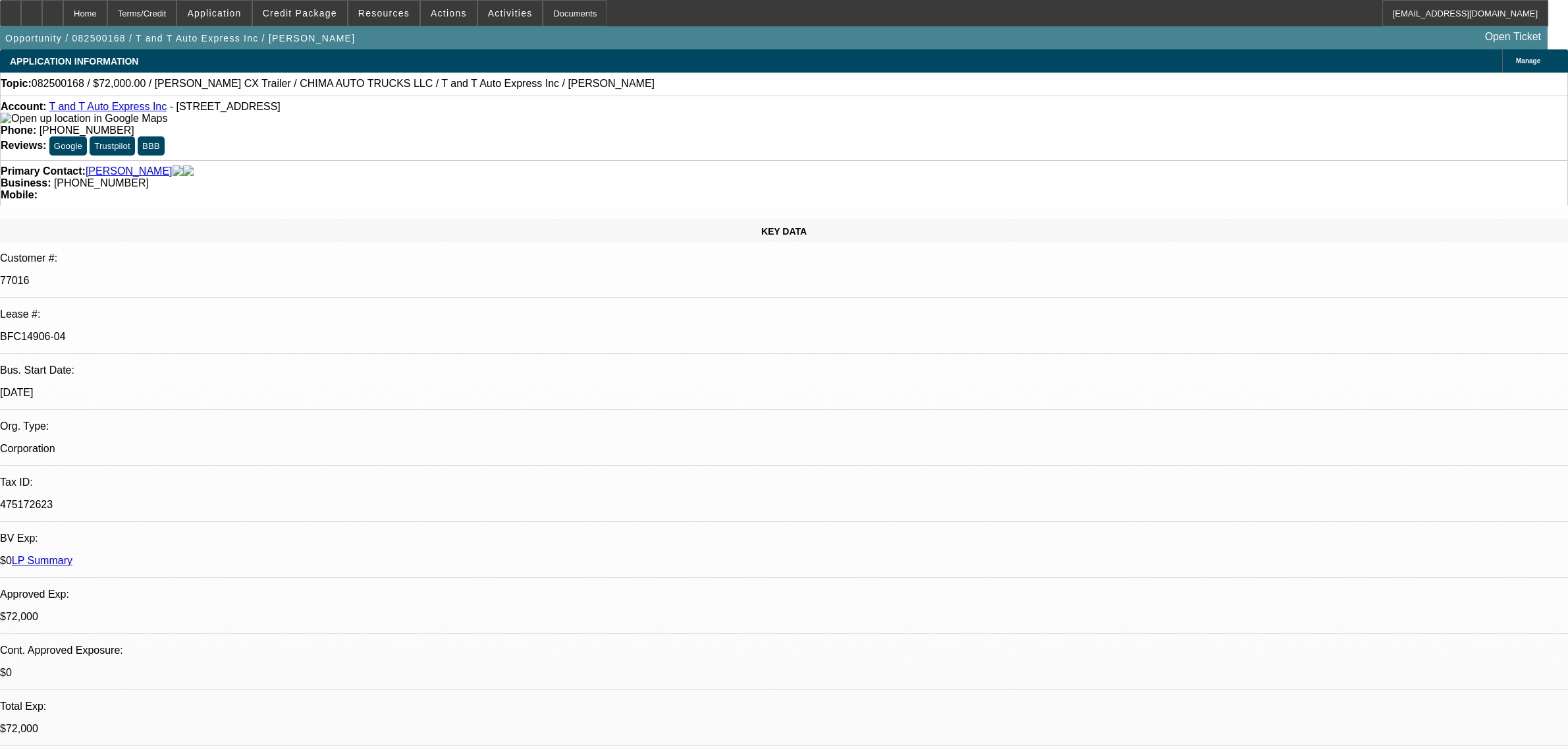
select select "0.1"
select select "4"
select select "0.15"
select select "2"
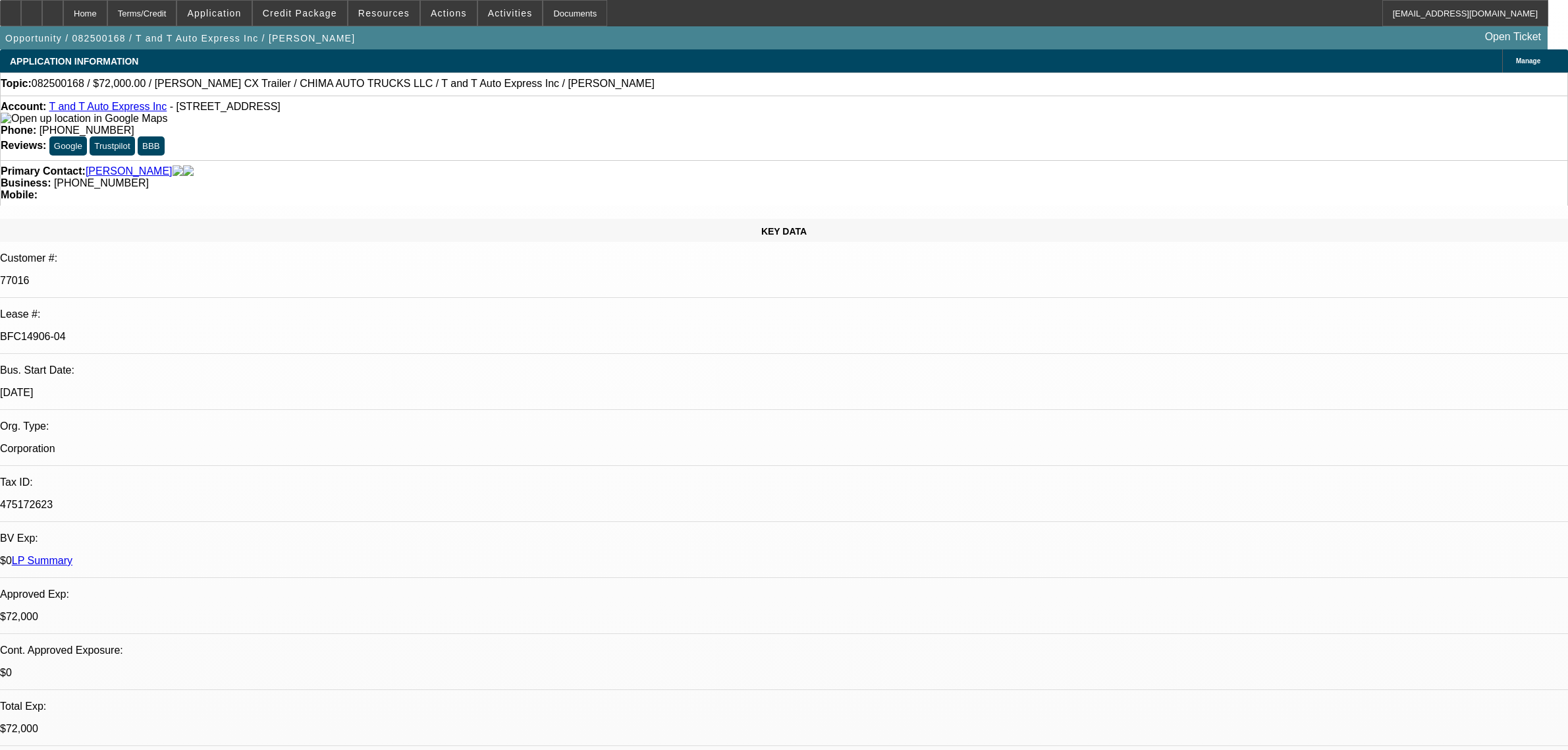
select select "0"
select select "6"
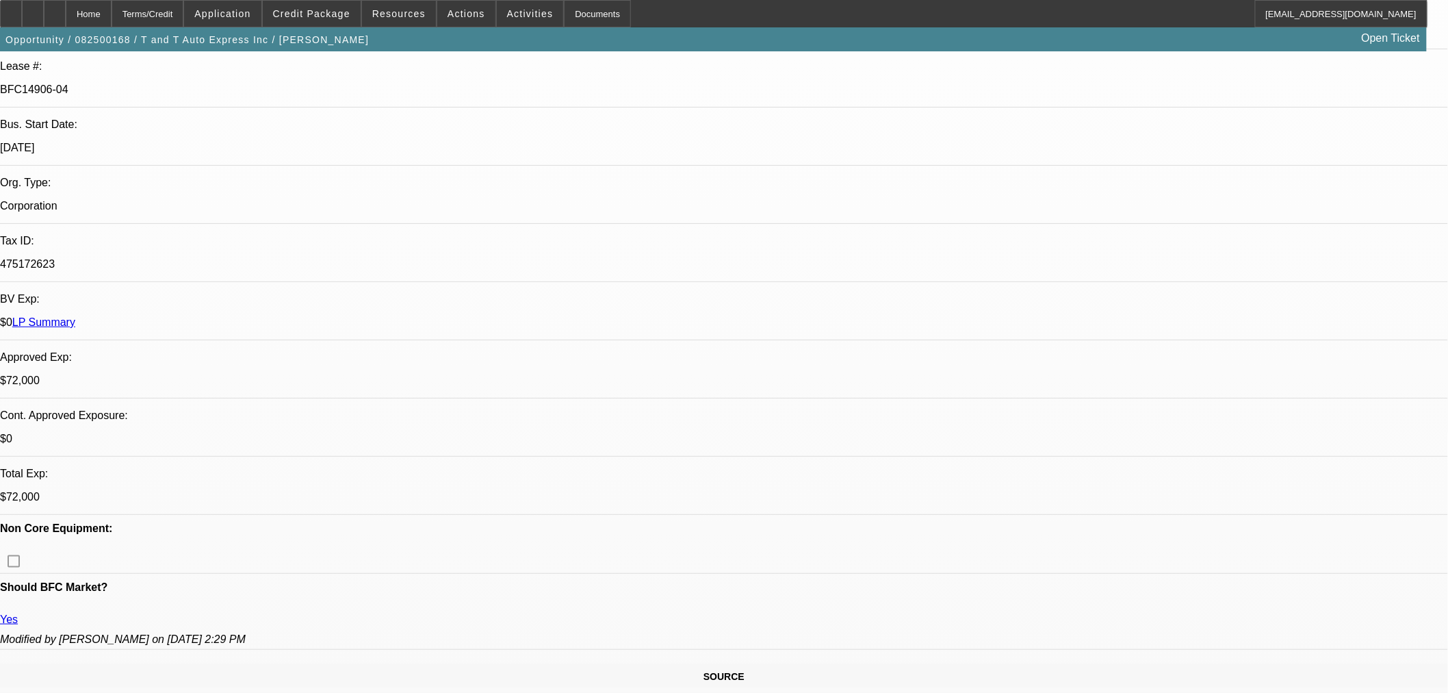
scroll to position [532, 0]
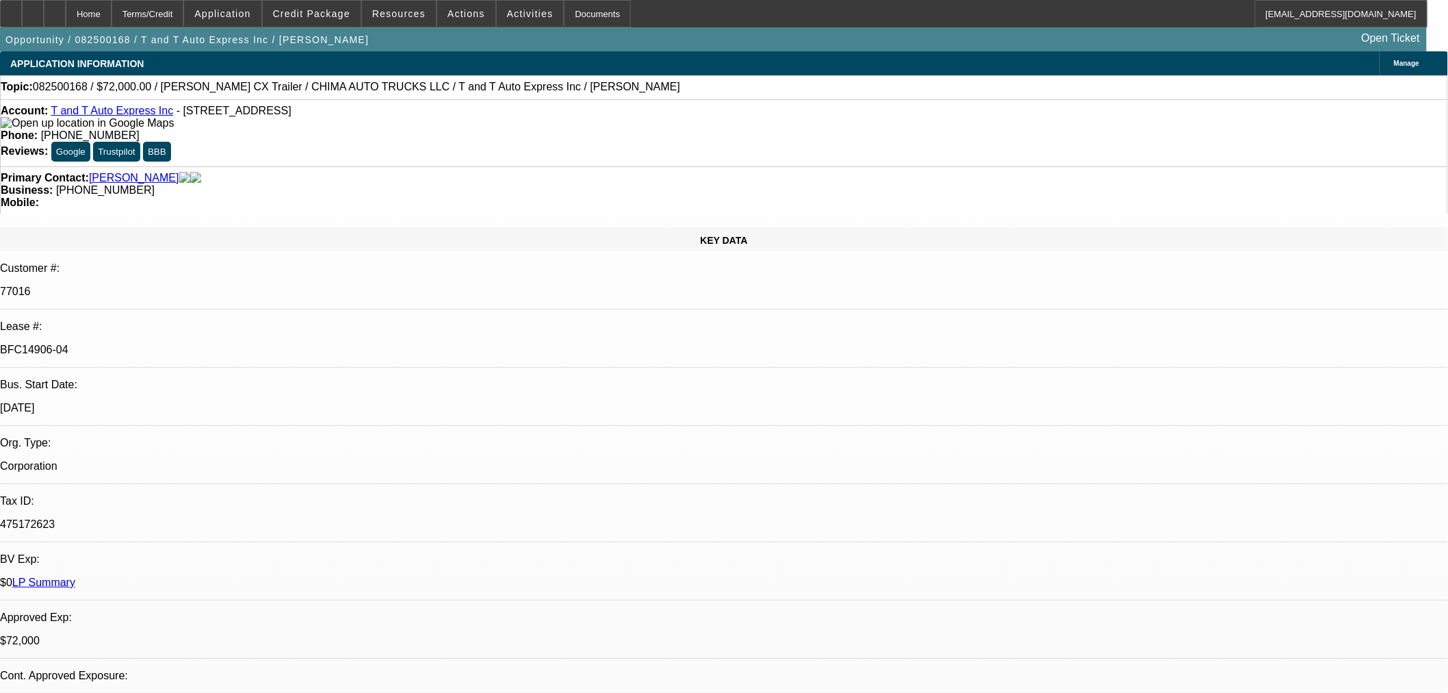
select select "0"
select select "2"
select select "0.1"
select select "4"
select select "0"
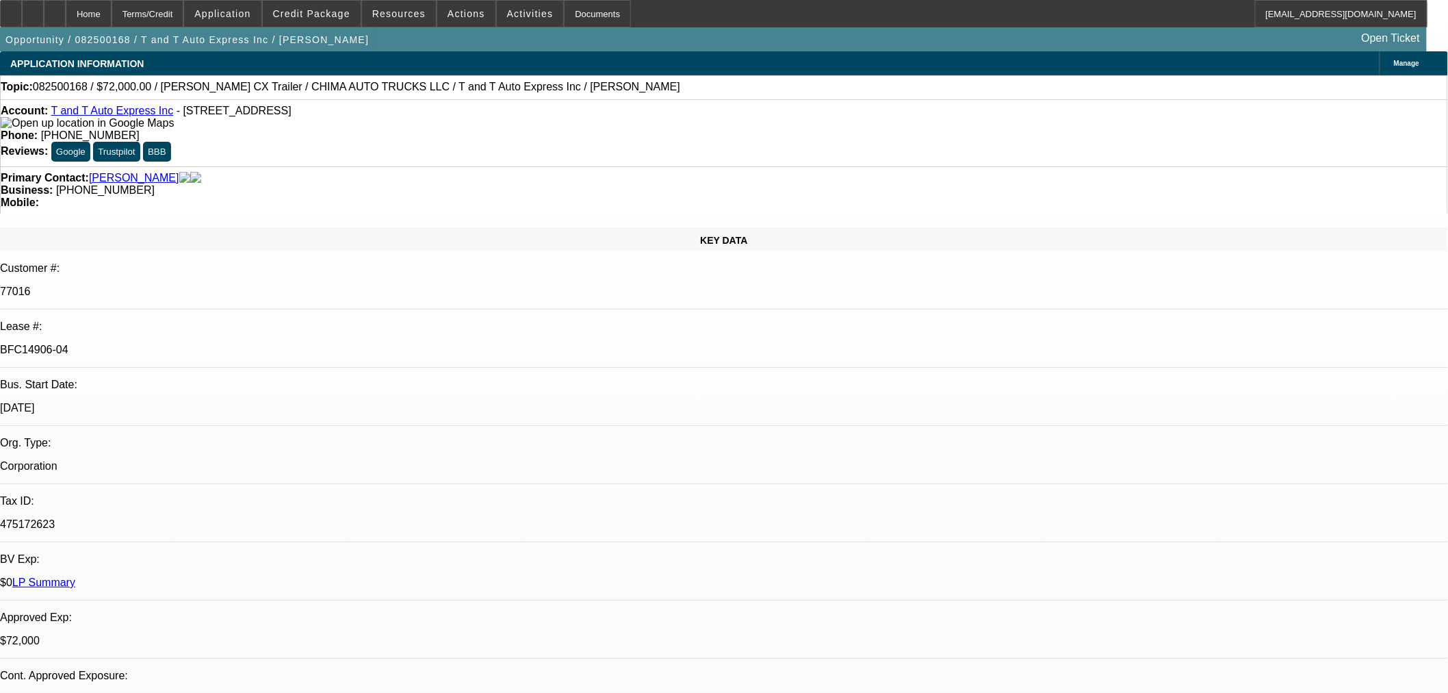
select select "2"
select select "0.1"
select select "4"
select select "0"
select select "2"
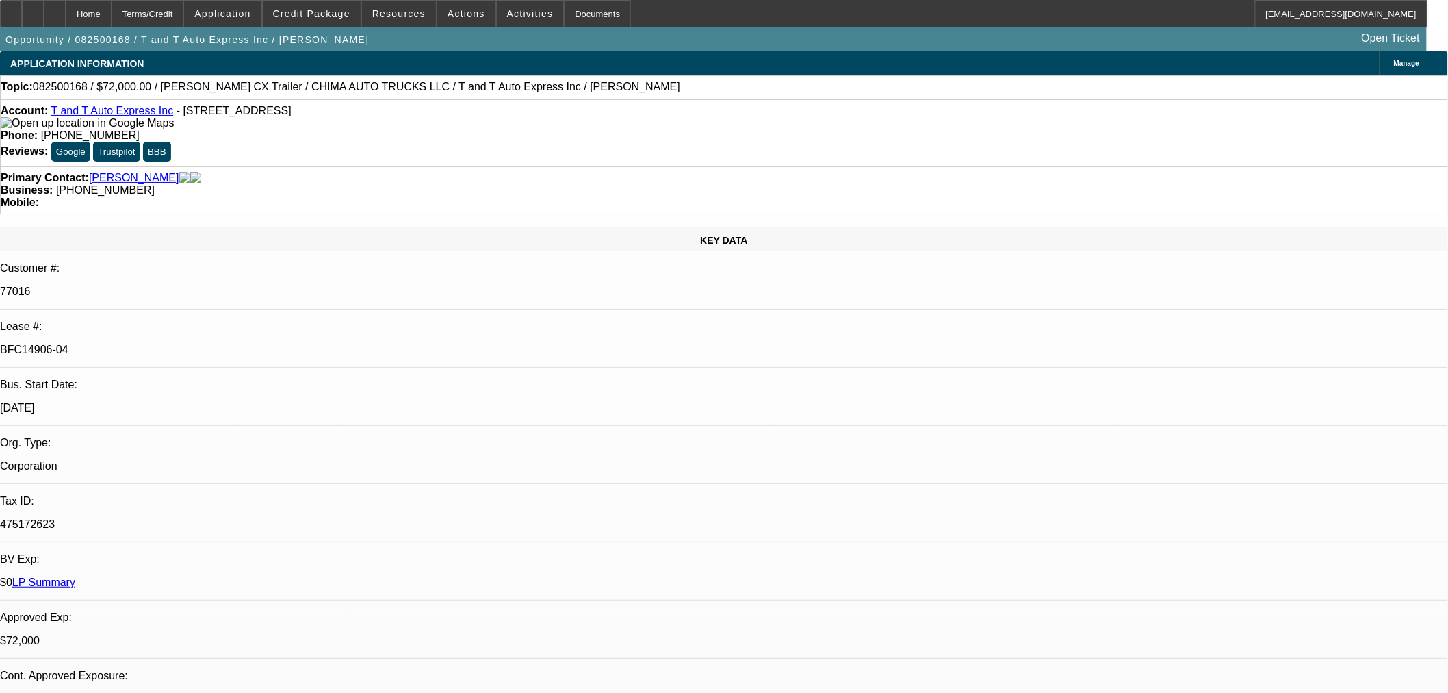
select select "0.1"
select select "4"
select select "0.15"
select select "2"
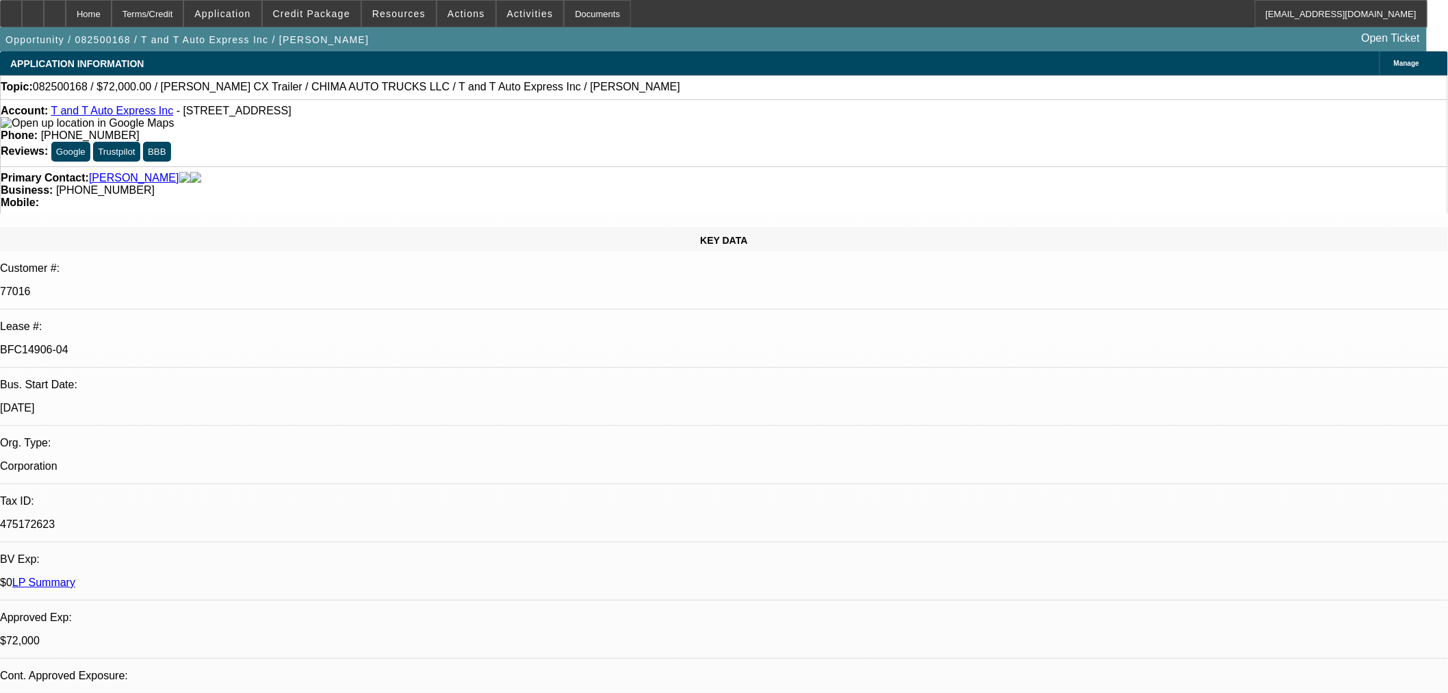
select select "0"
select select "6"
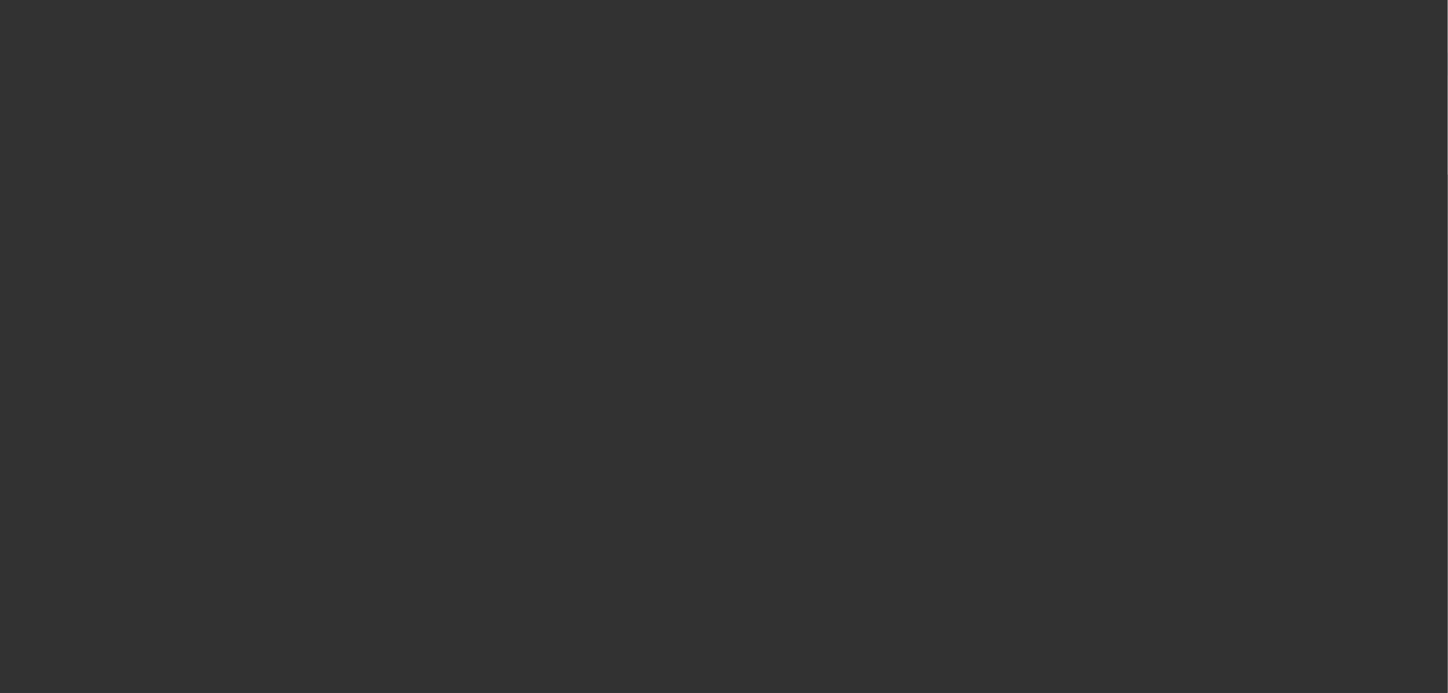
click at [704, 326] on span "Open calendar" at bounding box center [720, 310] width 33 height 33
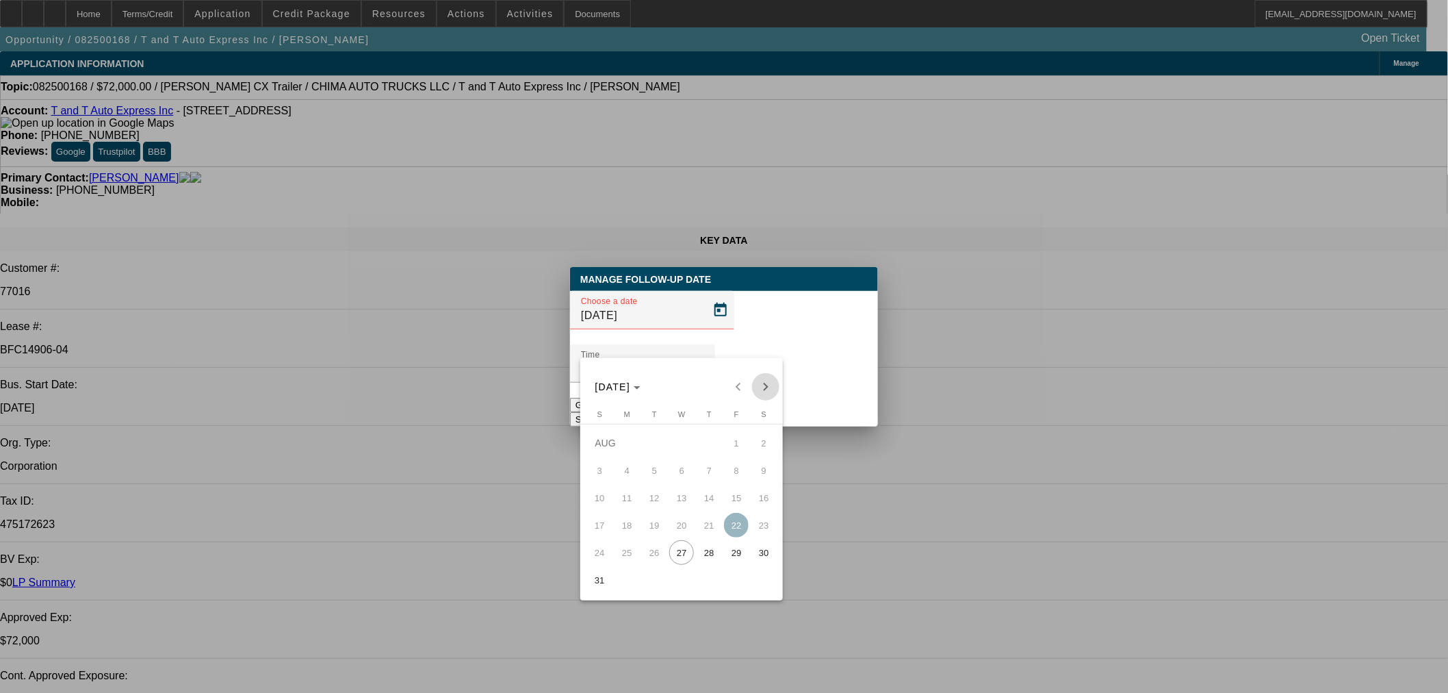
click at [760, 377] on span "Next month" at bounding box center [765, 386] width 27 height 27
click at [625, 468] on span "1" at bounding box center [627, 470] width 25 height 25
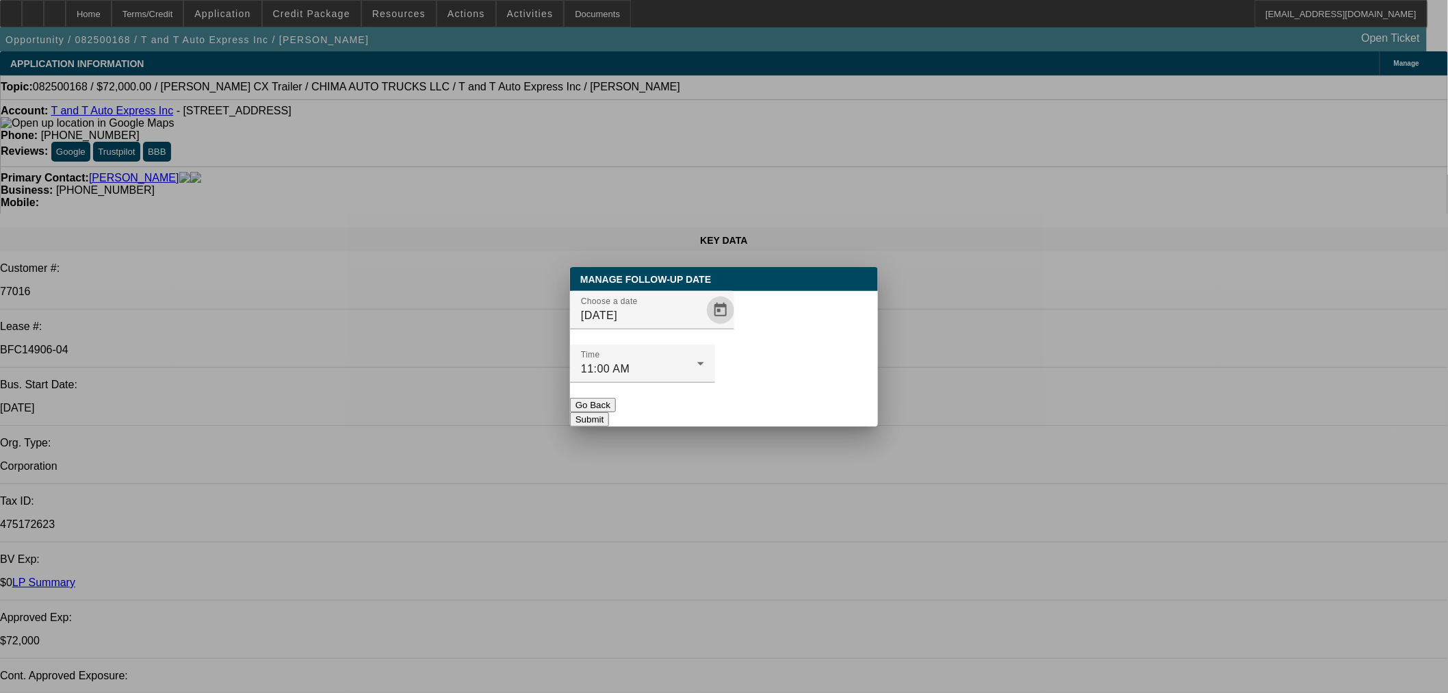
click at [723, 344] on div "Choose a date [DATE]" at bounding box center [724, 317] width 308 height 53
drag, startPoint x: 781, startPoint y: 377, endPoint x: 676, endPoint y: 332, distance: 114.0
click at [676, 332] on div "Manage Follow-Up Date Choose a date [DATE] Time 11:00 AM Go Back Submit" at bounding box center [724, 346] width 308 height 159
click at [714, 332] on div "Choose a date [DATE]" at bounding box center [724, 317] width 308 height 53
click at [710, 326] on span "Open calendar" at bounding box center [720, 310] width 33 height 33
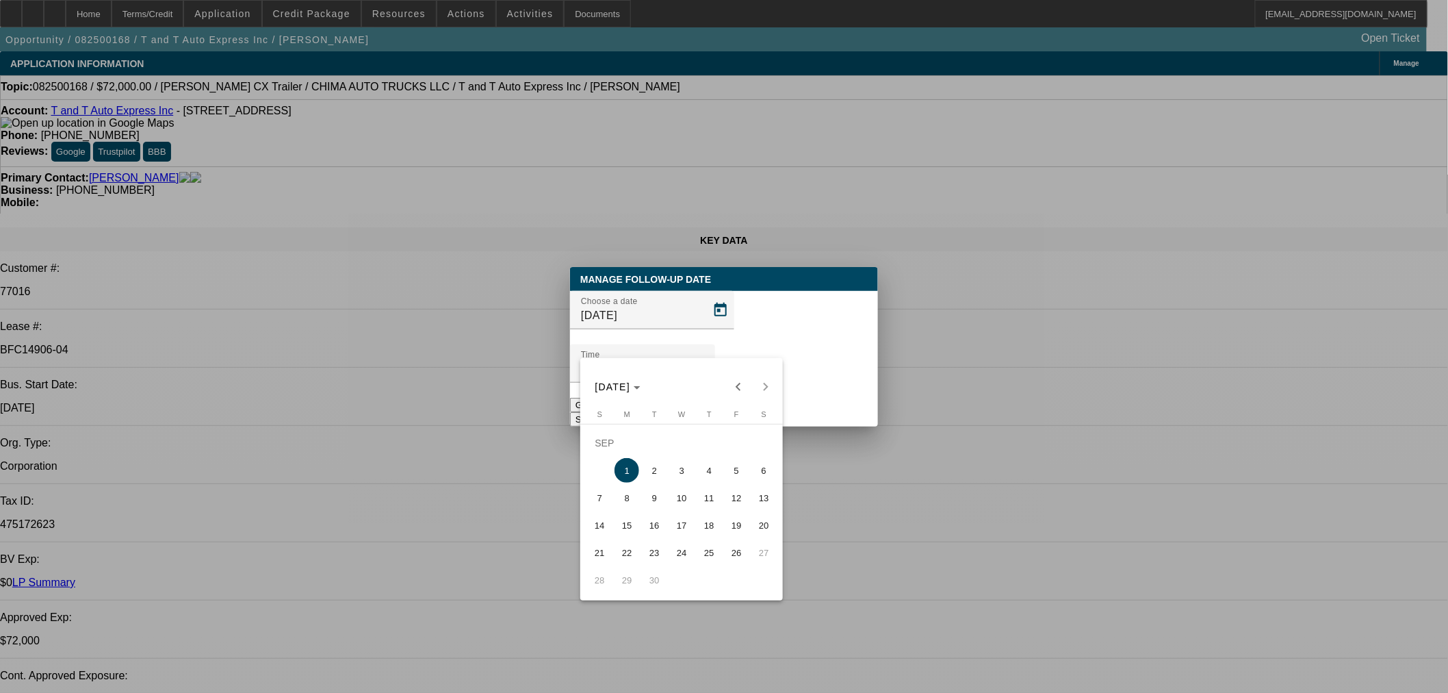
click at [658, 457] on button "2" at bounding box center [654, 469] width 27 height 27
type input "[DATE]"
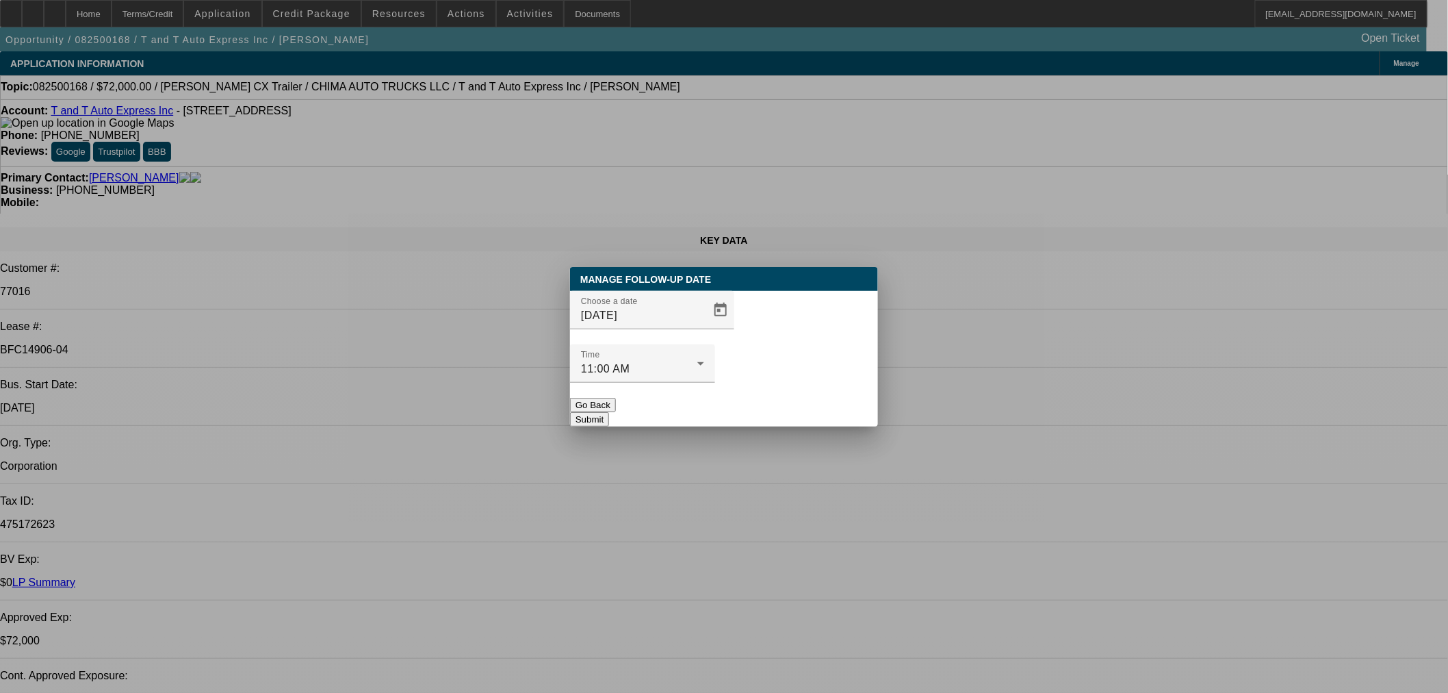
click at [609, 412] on button "Submit" at bounding box center [589, 419] width 39 height 14
